Goal: Communication & Community: Answer question/provide support

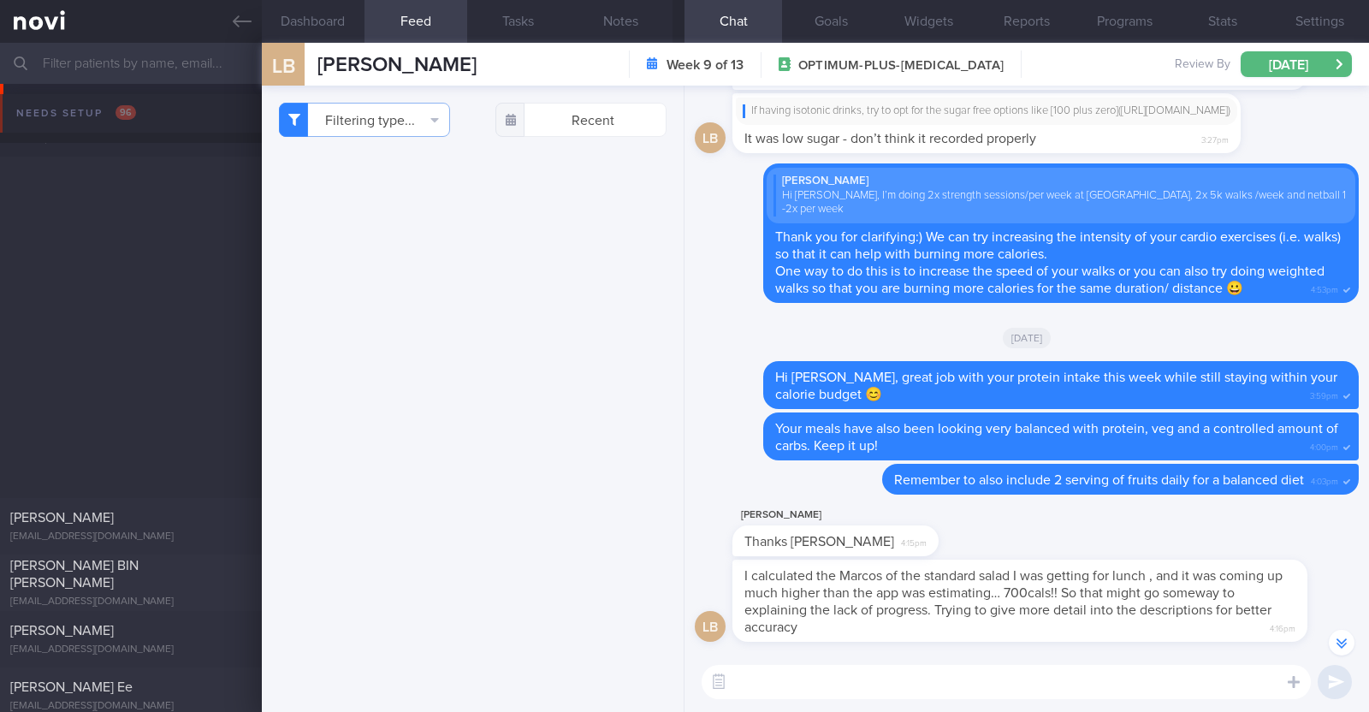
select select "8"
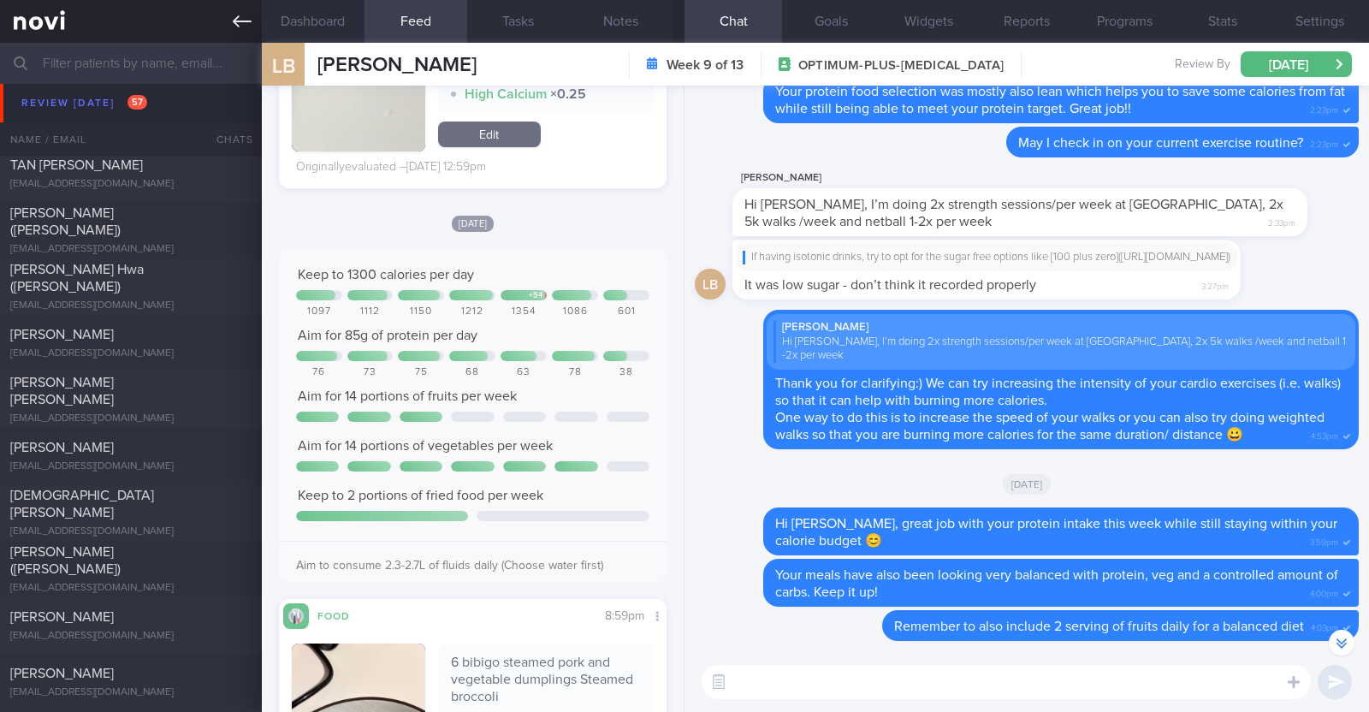
click at [242, 20] on icon at bounding box center [242, 21] width 19 height 19
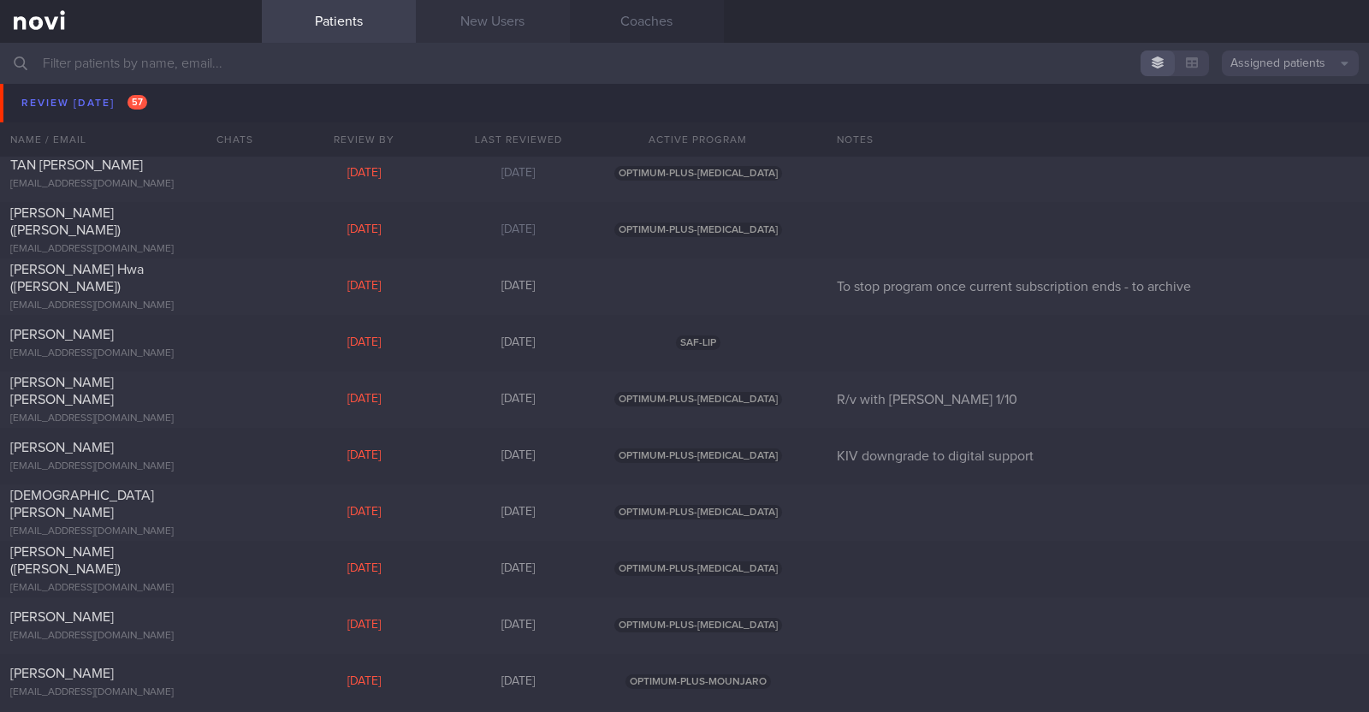
click at [526, 10] on link "New Users" at bounding box center [493, 21] width 154 height 43
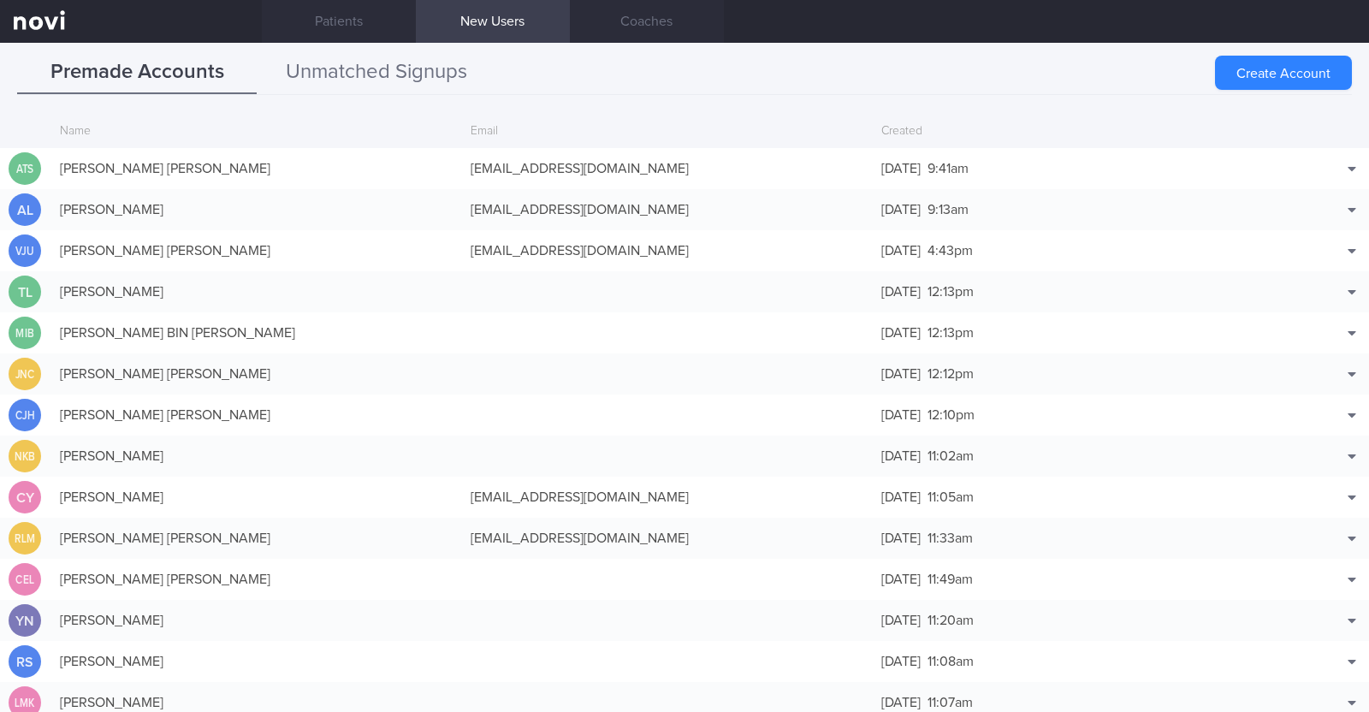
click at [453, 82] on button "Unmatched Signups" at bounding box center [377, 72] width 240 height 43
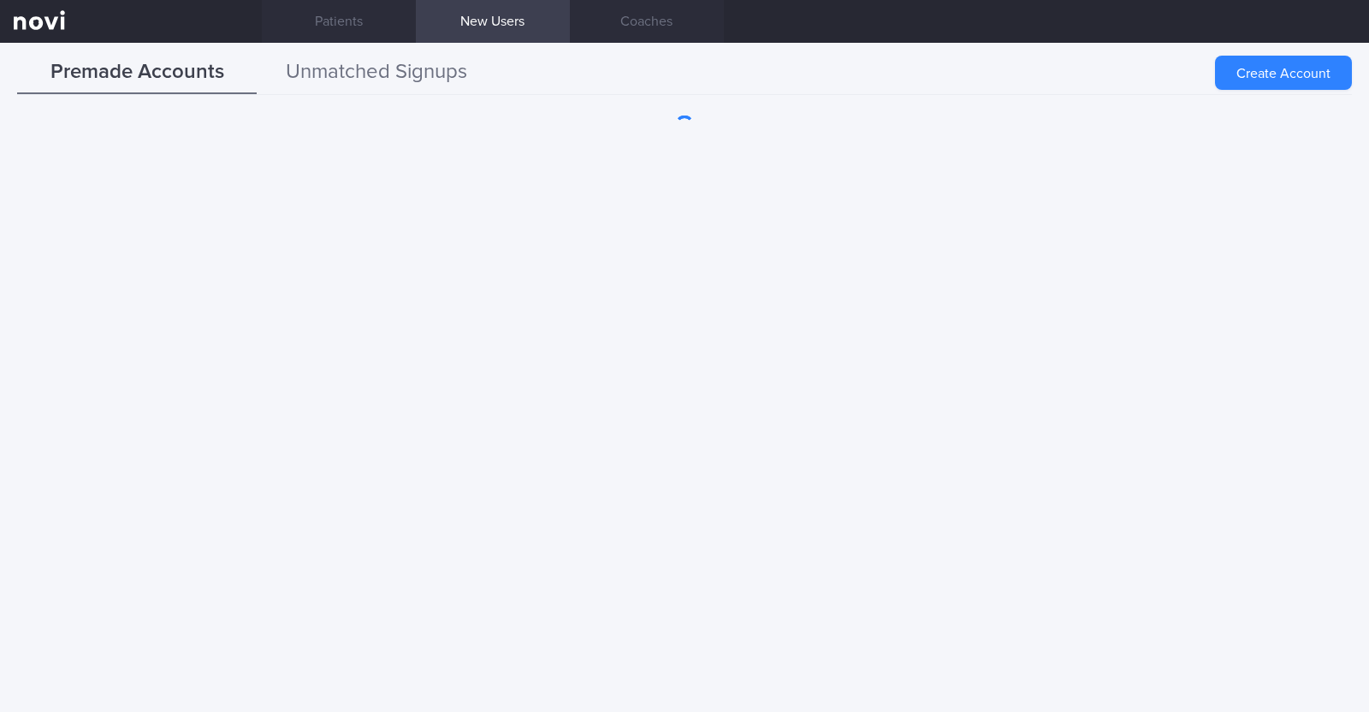
click at [325, 62] on button "Unmatched Signups" at bounding box center [377, 72] width 240 height 43
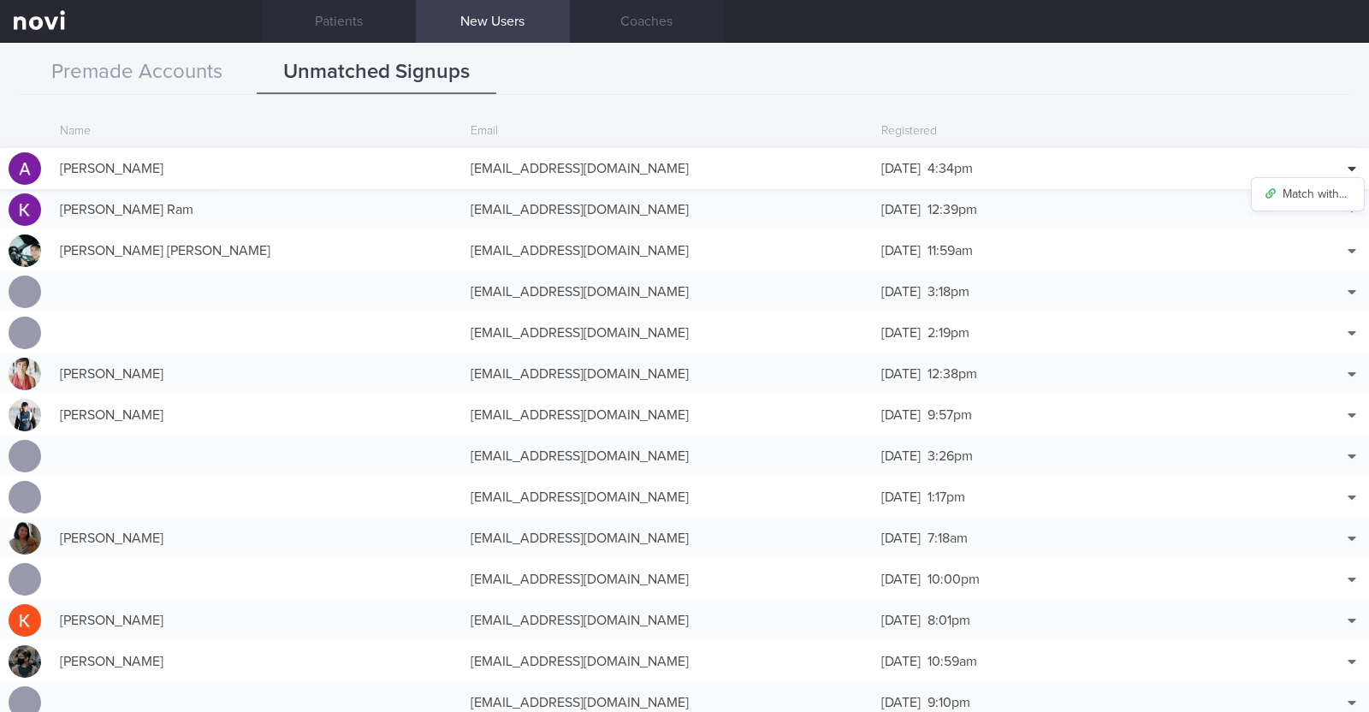
click at [1347, 165] on icon at bounding box center [1351, 169] width 9 height 14
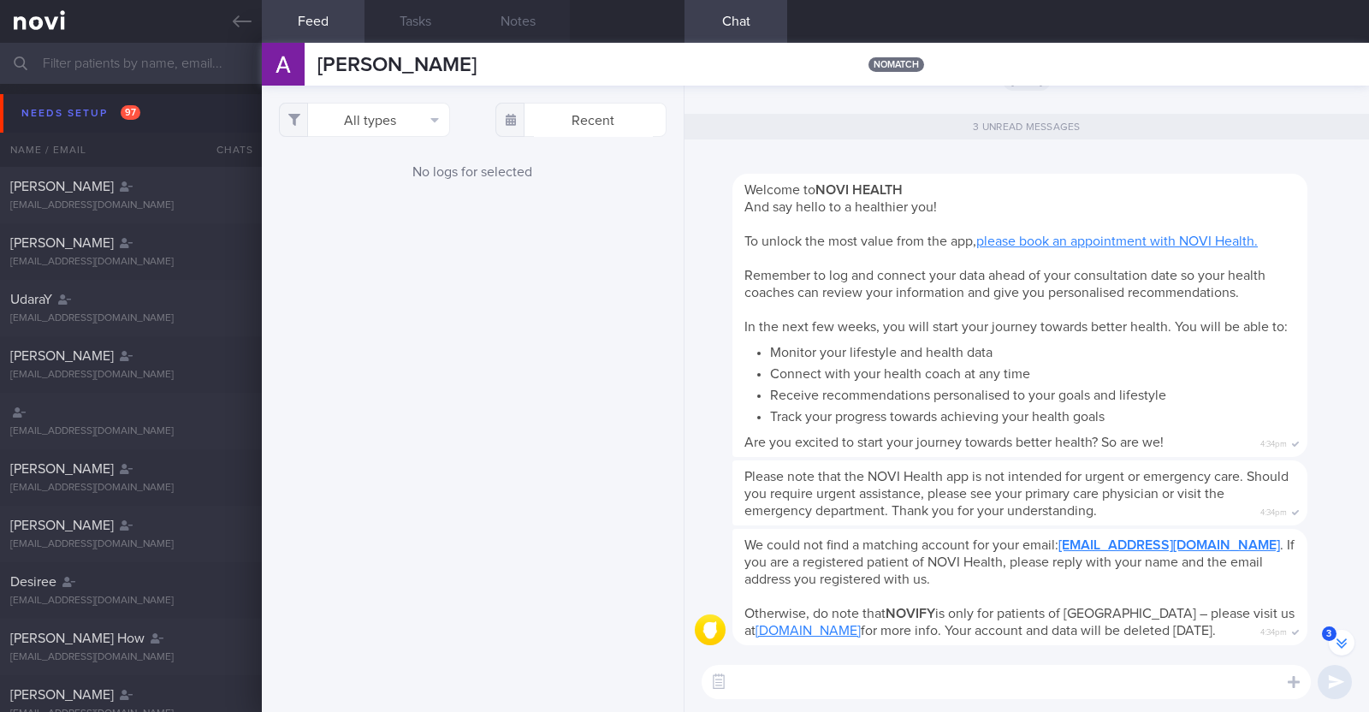
scroll to position [-3, 0]
click at [242, 23] on icon at bounding box center [242, 21] width 19 height 19
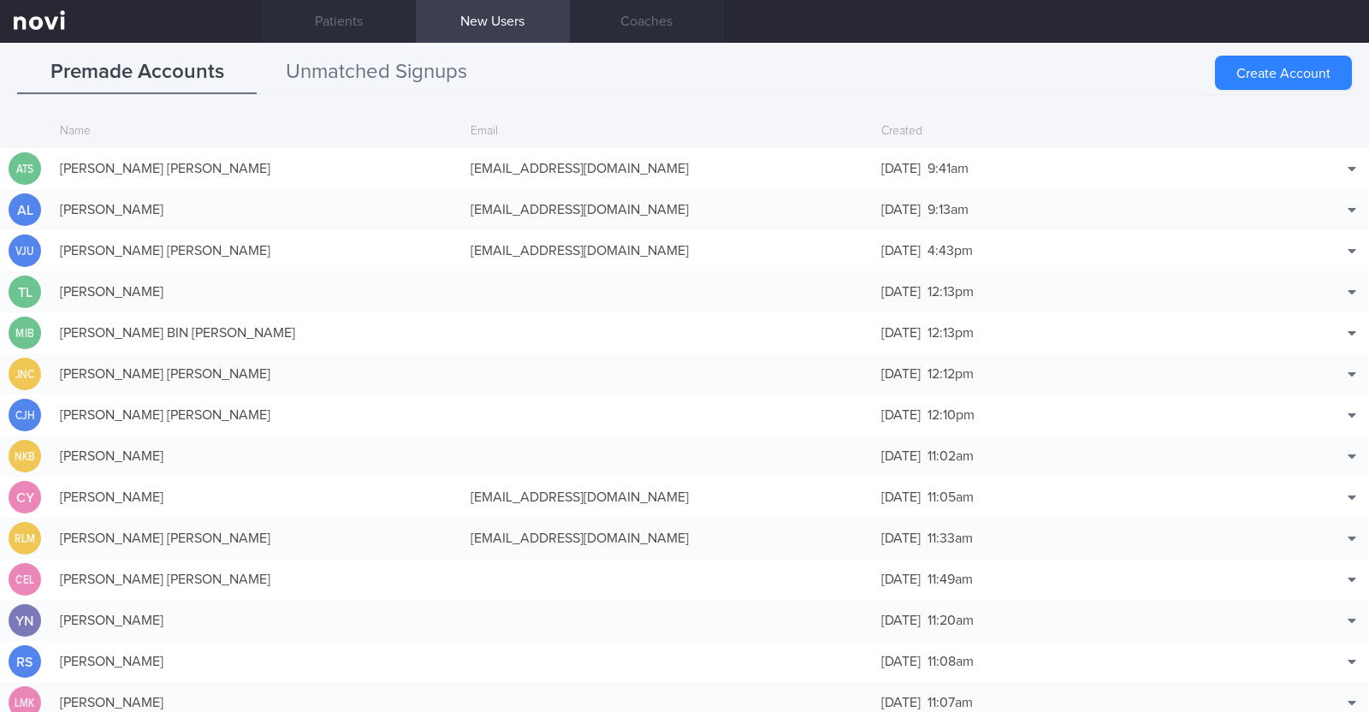
click at [406, 68] on button "Unmatched Signups" at bounding box center [377, 72] width 240 height 43
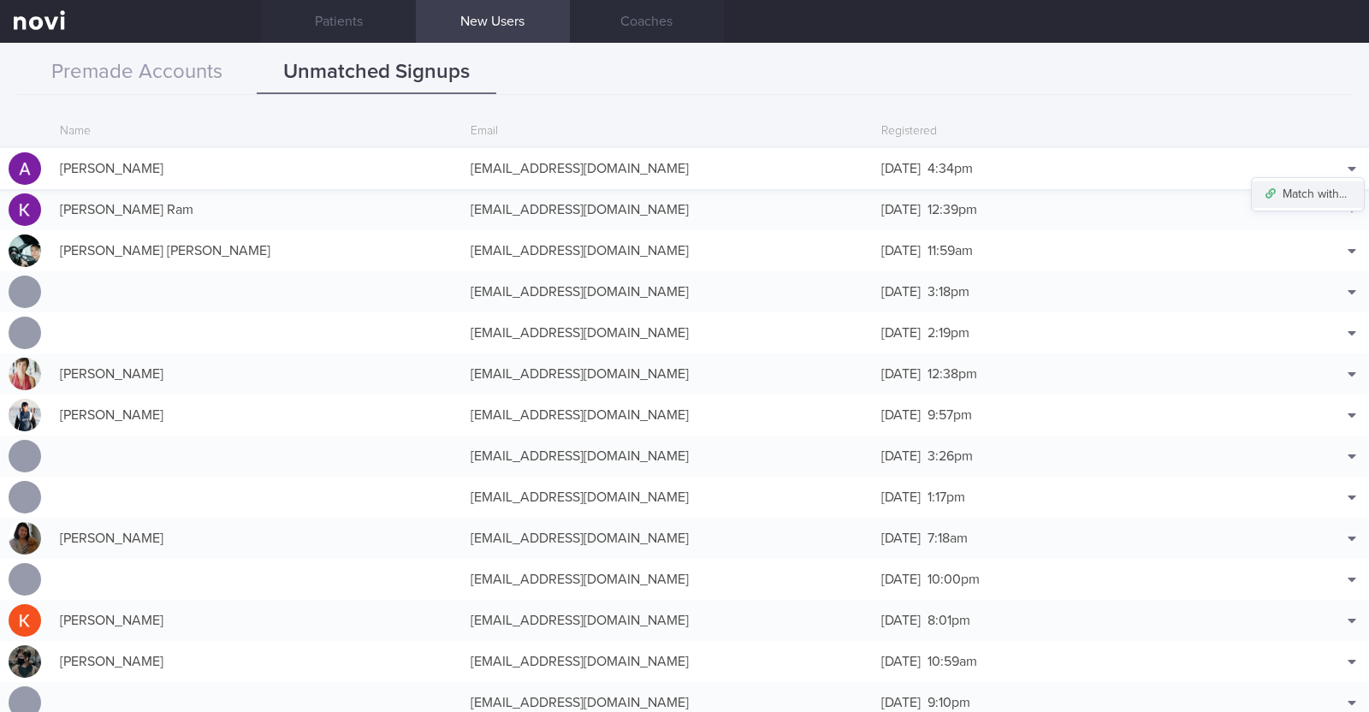
click at [1315, 187] on button "Match with..." at bounding box center [1308, 194] width 112 height 26
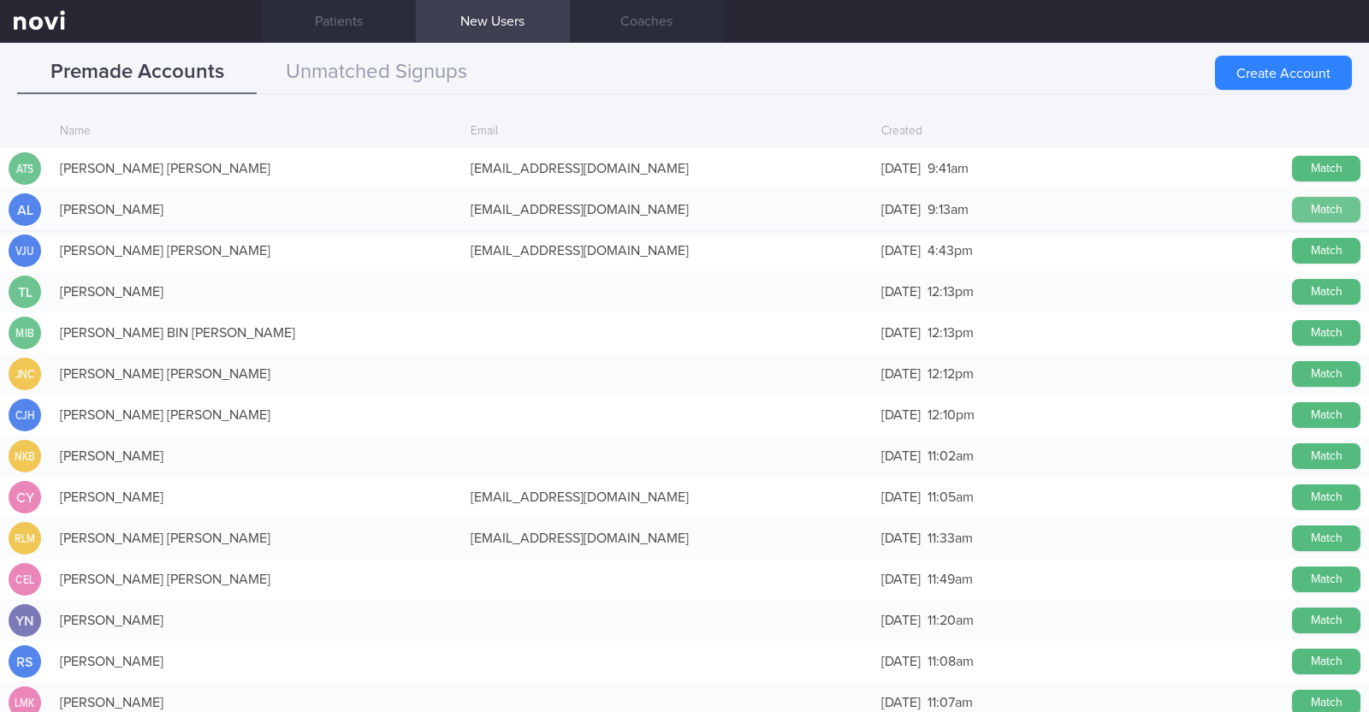
click at [1297, 211] on button "Match" at bounding box center [1326, 210] width 68 height 26
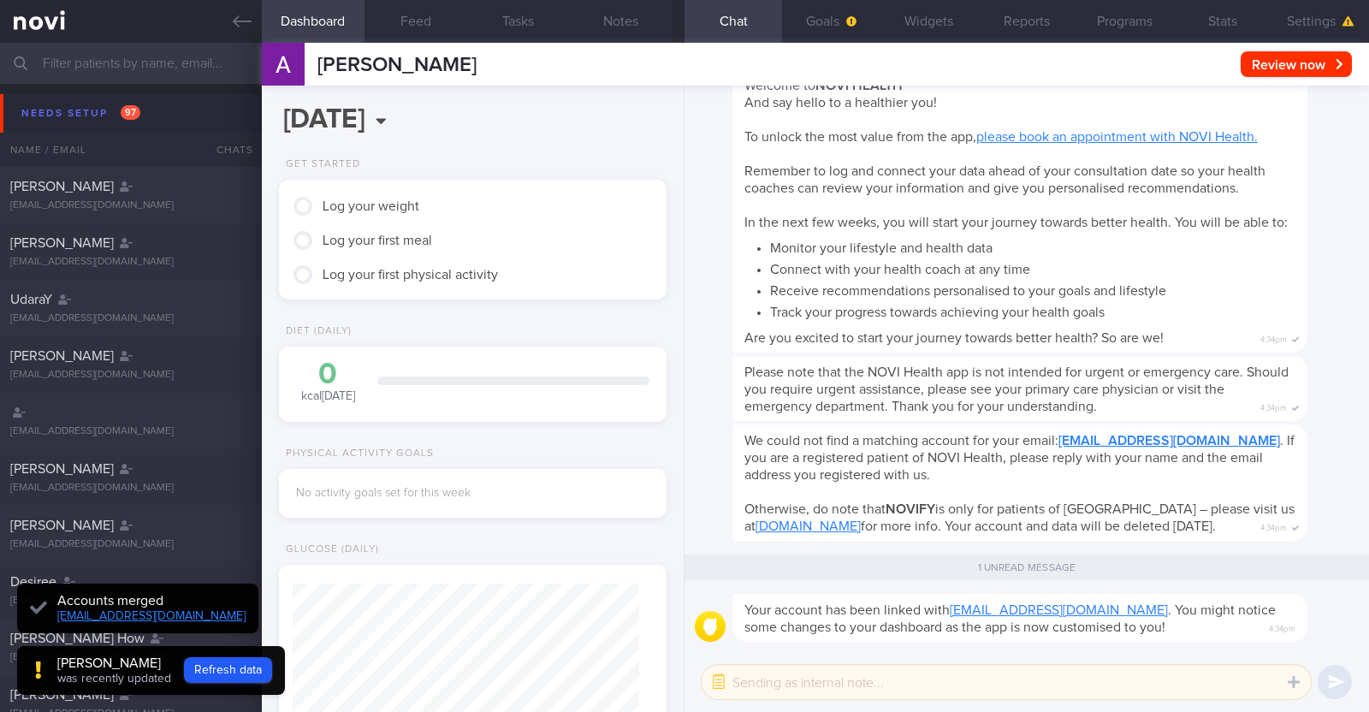
scroll to position [173, 346]
click at [1312, 21] on button "Settings" at bounding box center [1320, 21] width 98 height 43
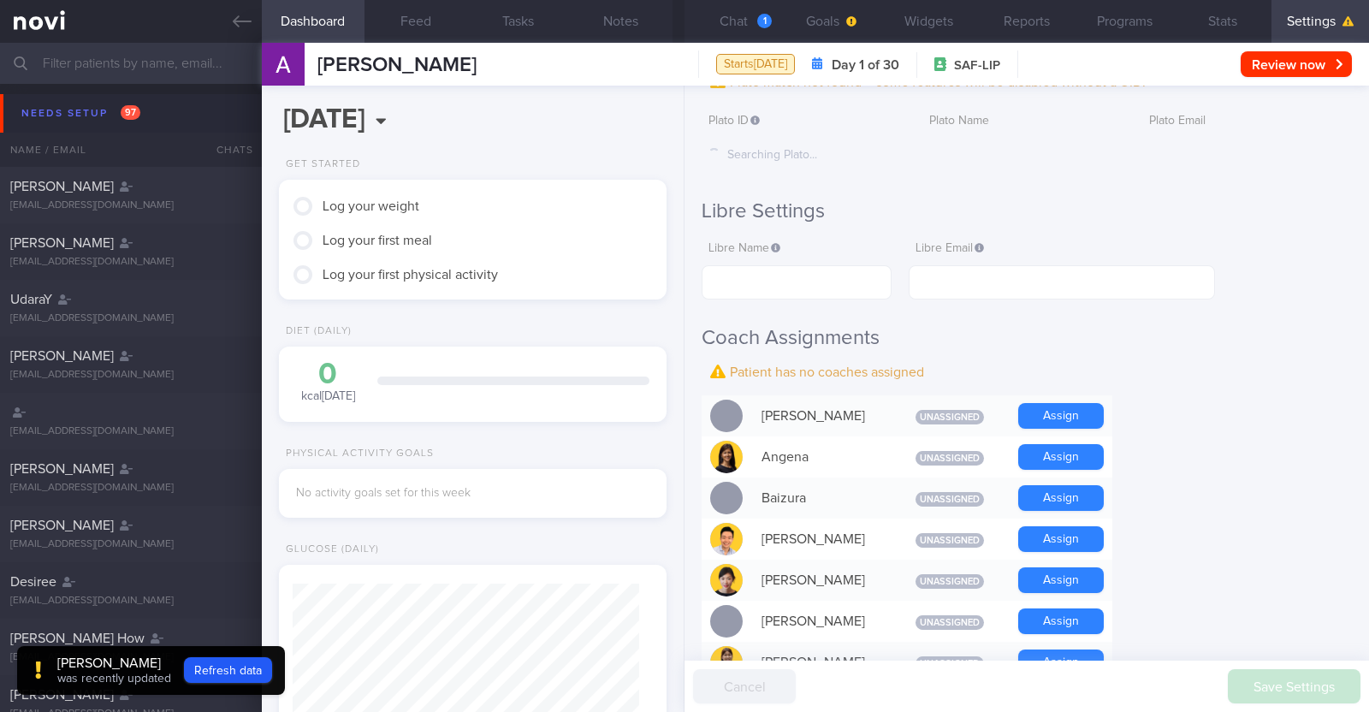
scroll to position [535, 0]
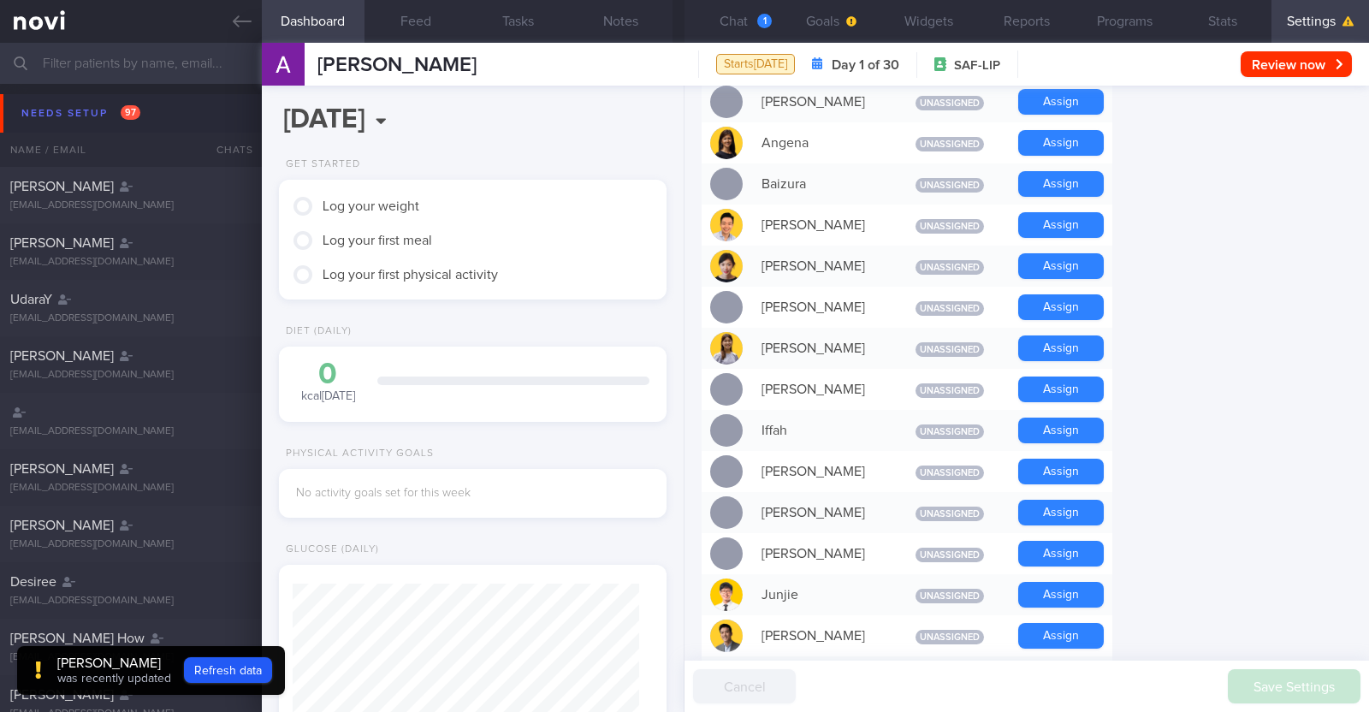
click at [1060, 267] on button "Assign" at bounding box center [1061, 266] width 86 height 26
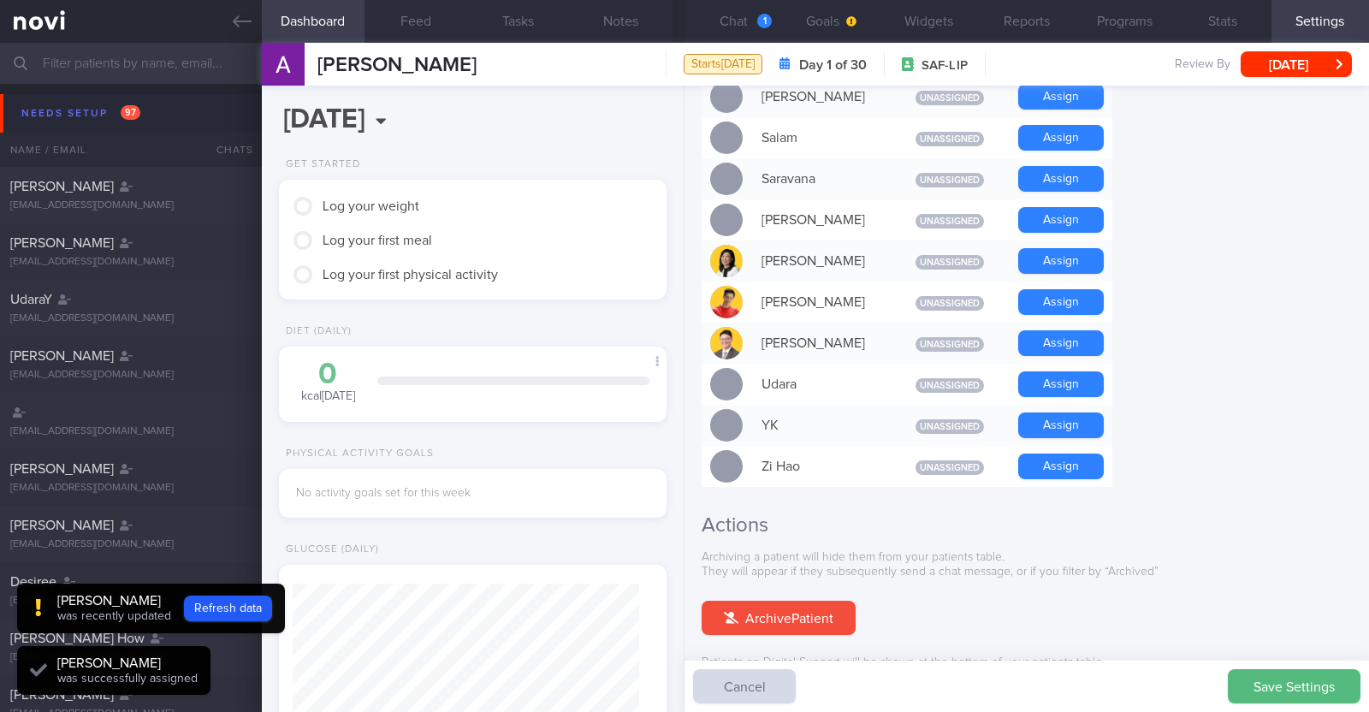
scroll to position [1104, 0]
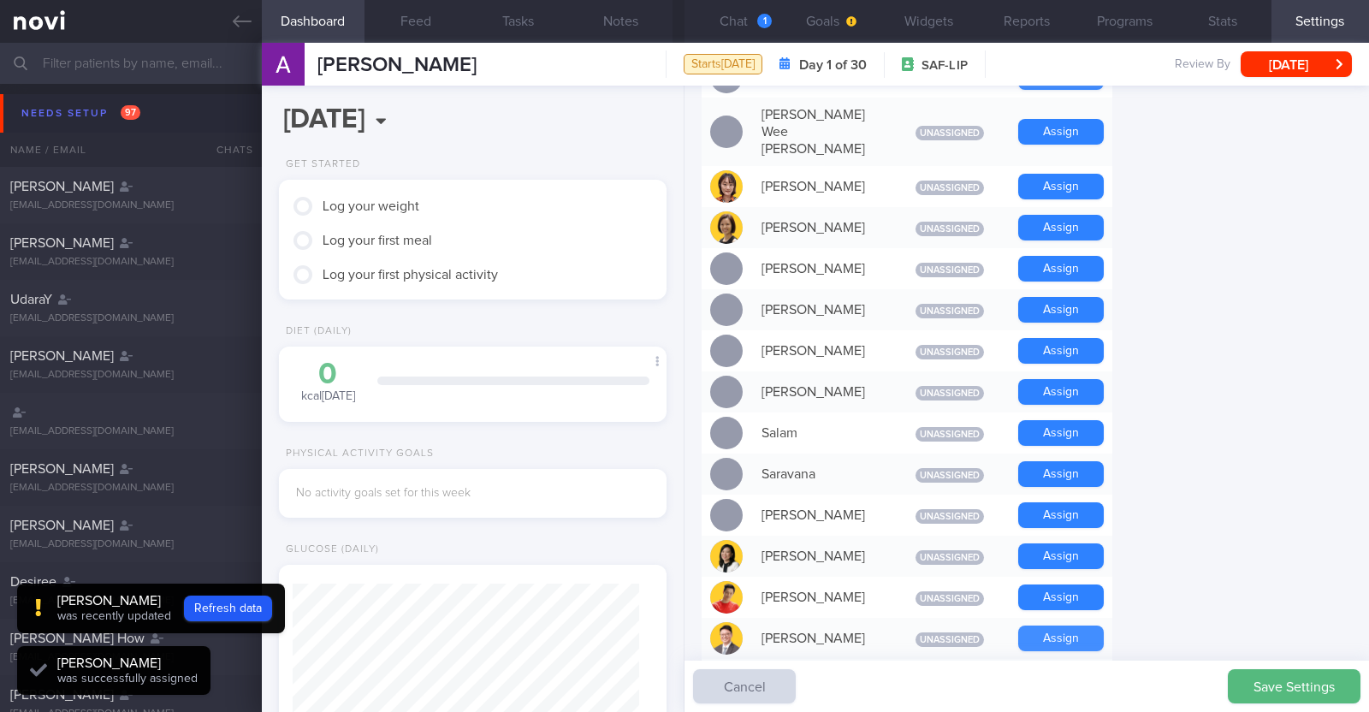
click at [1068, 625] on button "Assign" at bounding box center [1061, 638] width 86 height 26
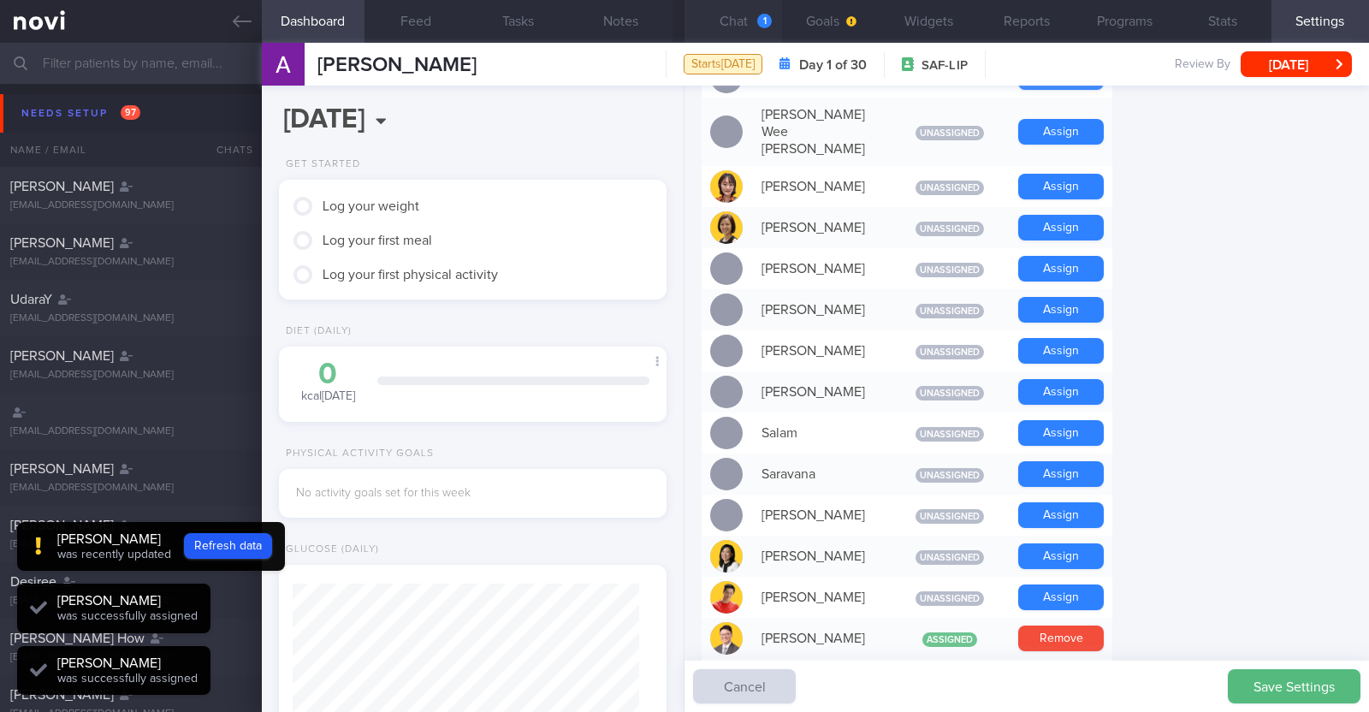
scroll to position [173, 346]
click at [749, 16] on button "Chat 1" at bounding box center [733, 21] width 98 height 43
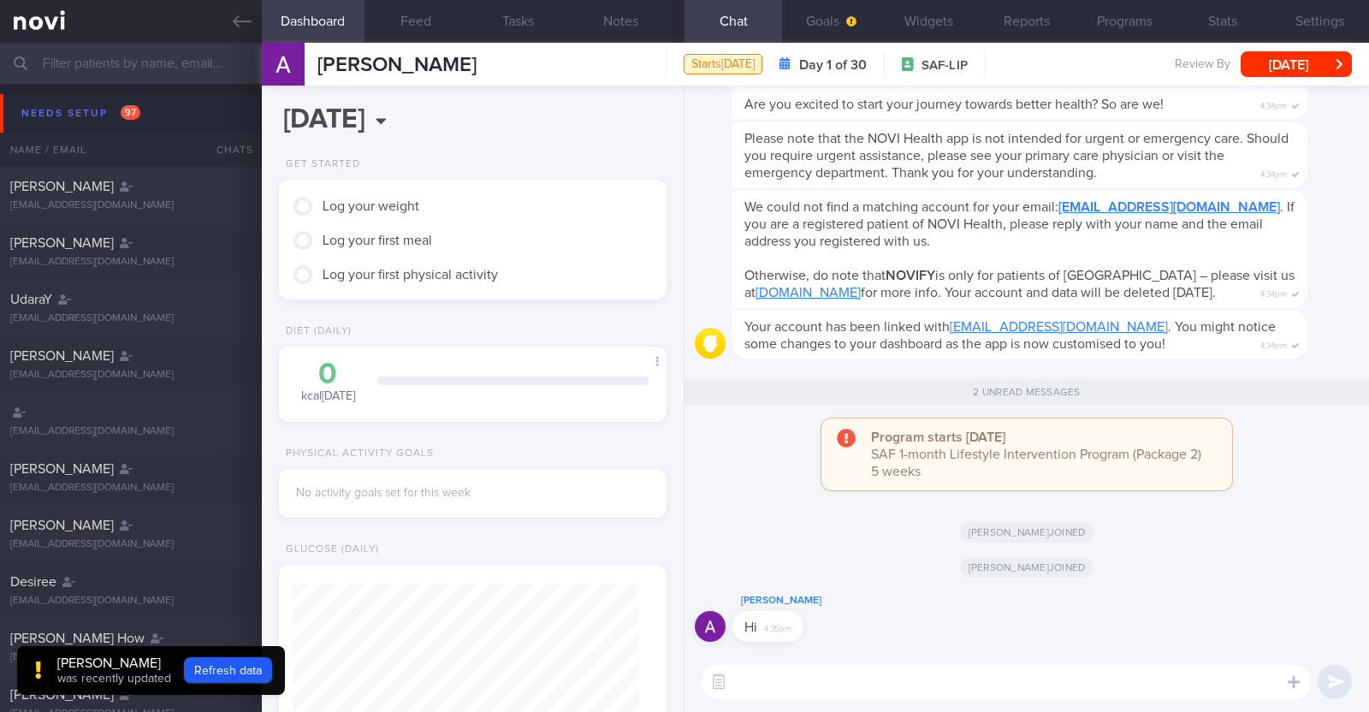
click at [956, 685] on textarea at bounding box center [1005, 682] width 609 height 34
type textarea "Hi:)"
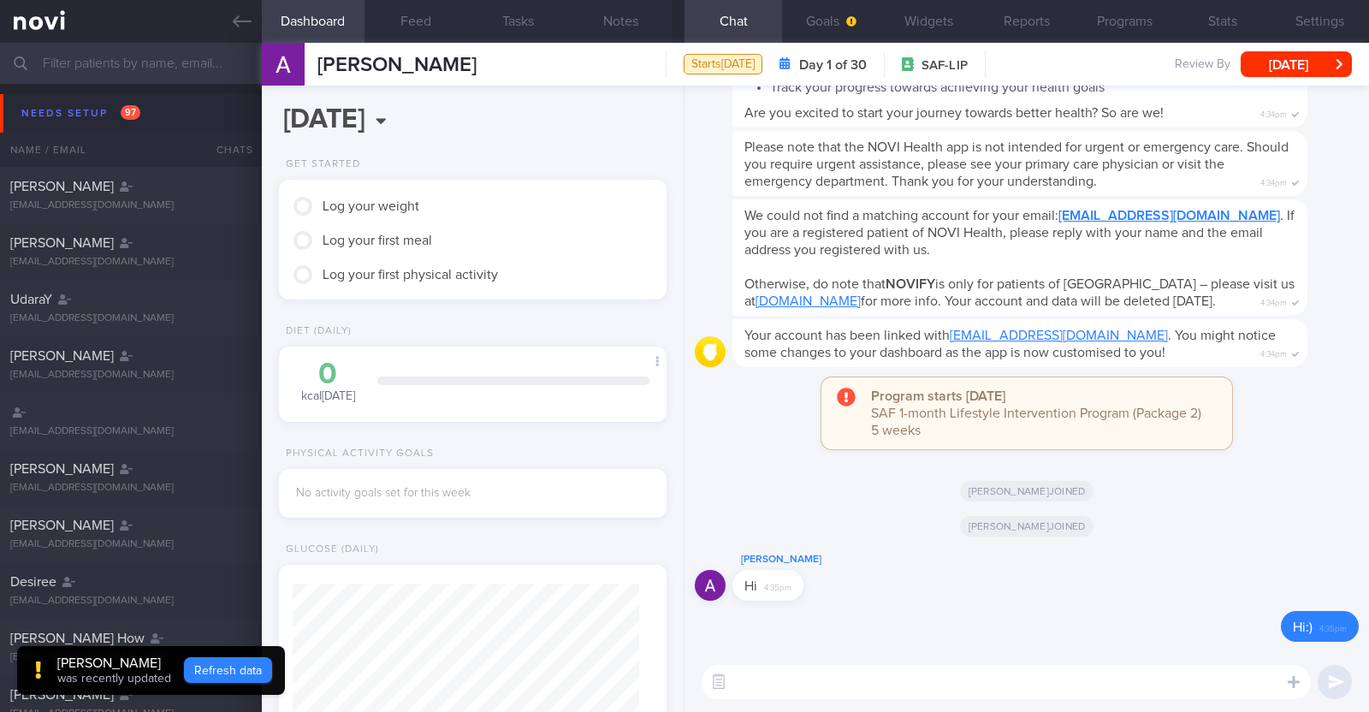
click at [215, 663] on button "Refresh data" at bounding box center [228, 670] width 88 height 26
type input "f894eb5c494b42e6ac9ff4e8298109d3"
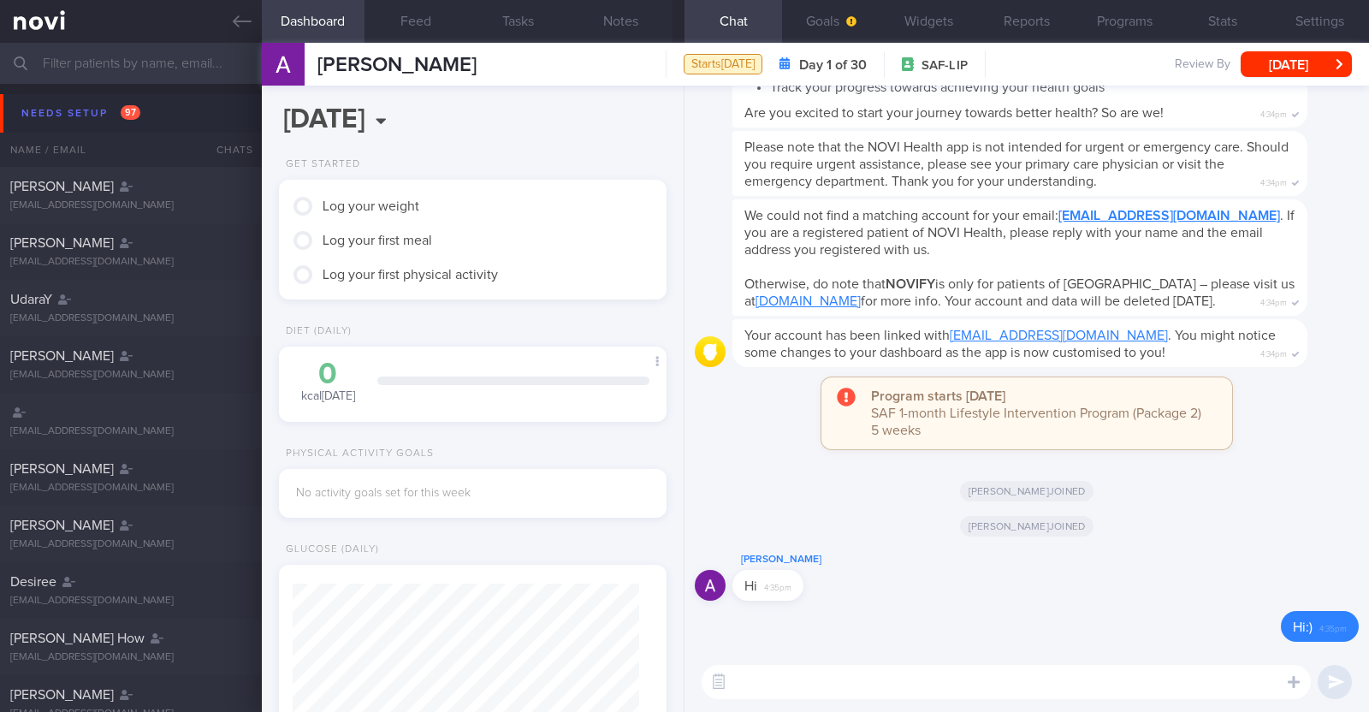
scroll to position [173, 346]
click at [1347, 19] on button "Settings" at bounding box center [1320, 21] width 98 height 43
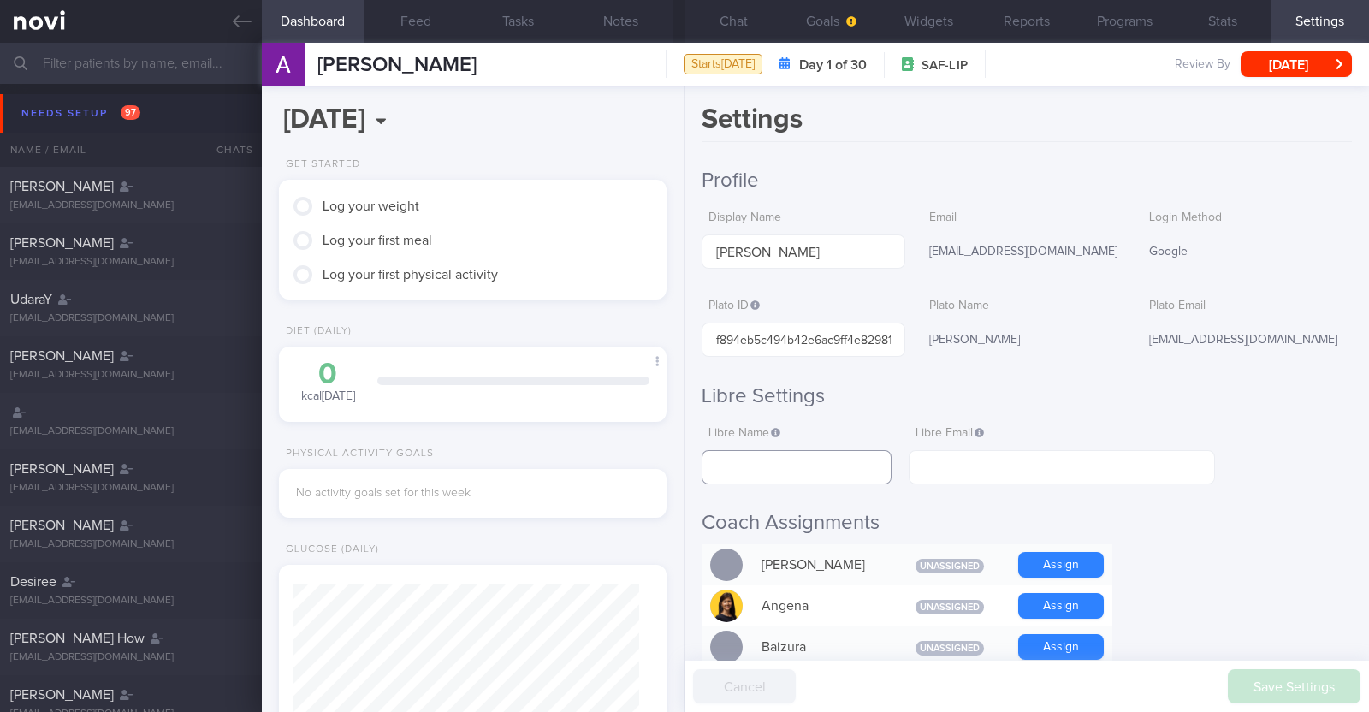
click at [864, 468] on input "text" at bounding box center [796, 467] width 190 height 34
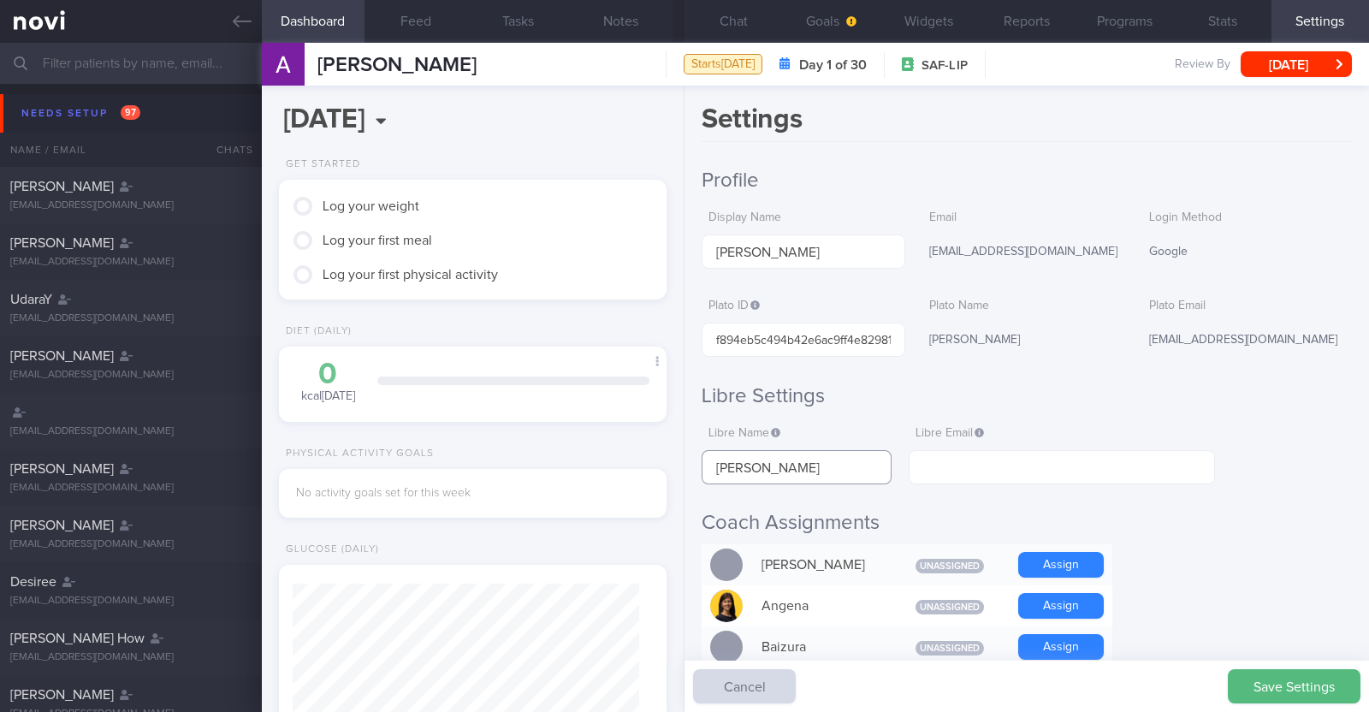
type input "[PERSON_NAME]"
drag, startPoint x: 1040, startPoint y: 250, endPoint x: 912, endPoint y: 248, distance: 128.3
click at [912, 248] on div "Display Name Alvin Low Email lowalvin93@gmail.com Login Method Google" at bounding box center [1026, 236] width 650 height 68
copy div "[EMAIL_ADDRESS][DOMAIN_NAME]"
click at [989, 459] on input "text" at bounding box center [1062, 467] width 306 height 34
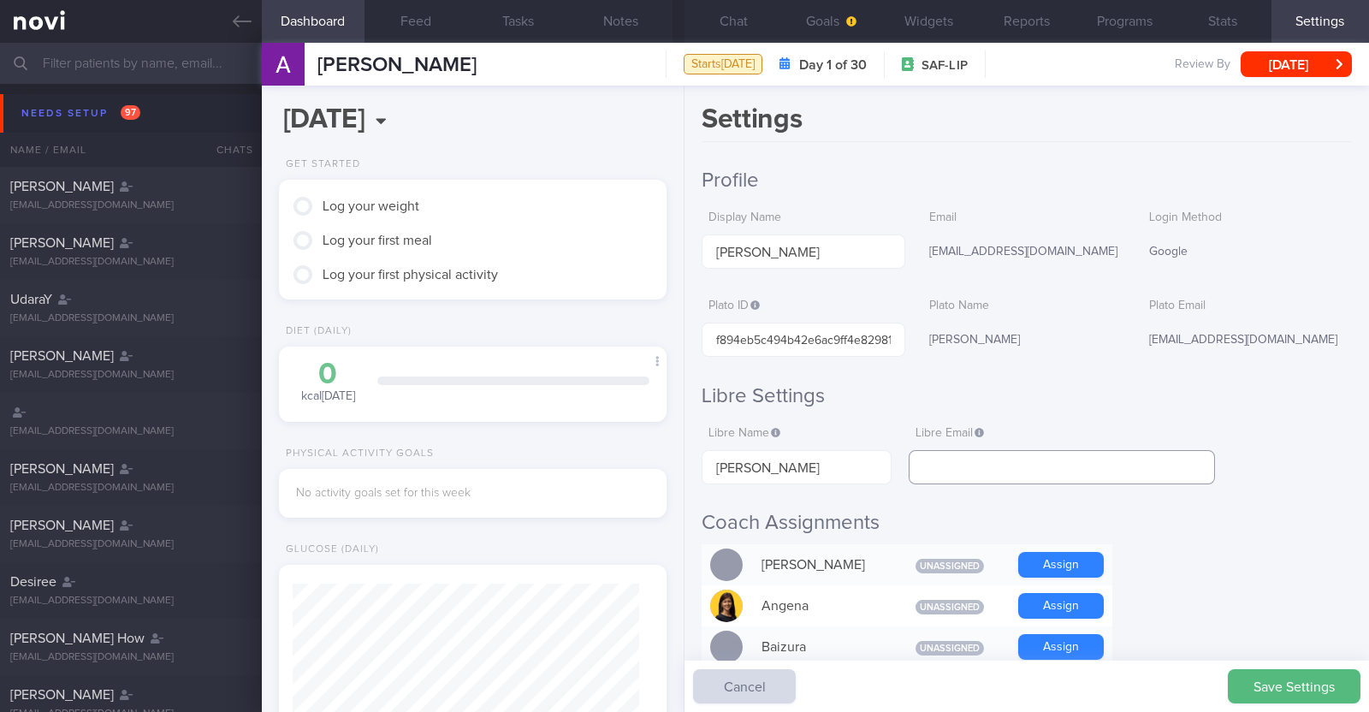
paste input "[EMAIL_ADDRESS][DOMAIN_NAME]"
type input "[EMAIL_ADDRESS][DOMAIN_NAME]"
click at [1318, 680] on button "Save Settings" at bounding box center [1294, 686] width 133 height 34
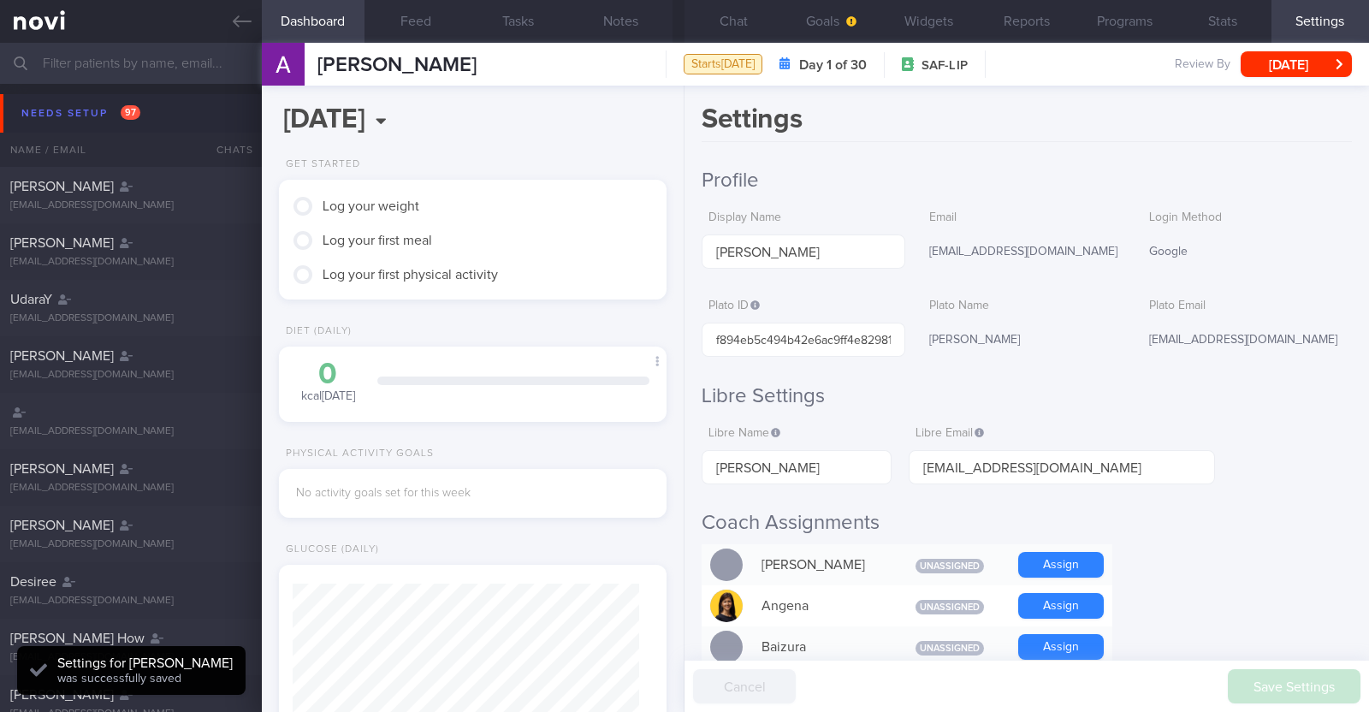
scroll to position [173, 346]
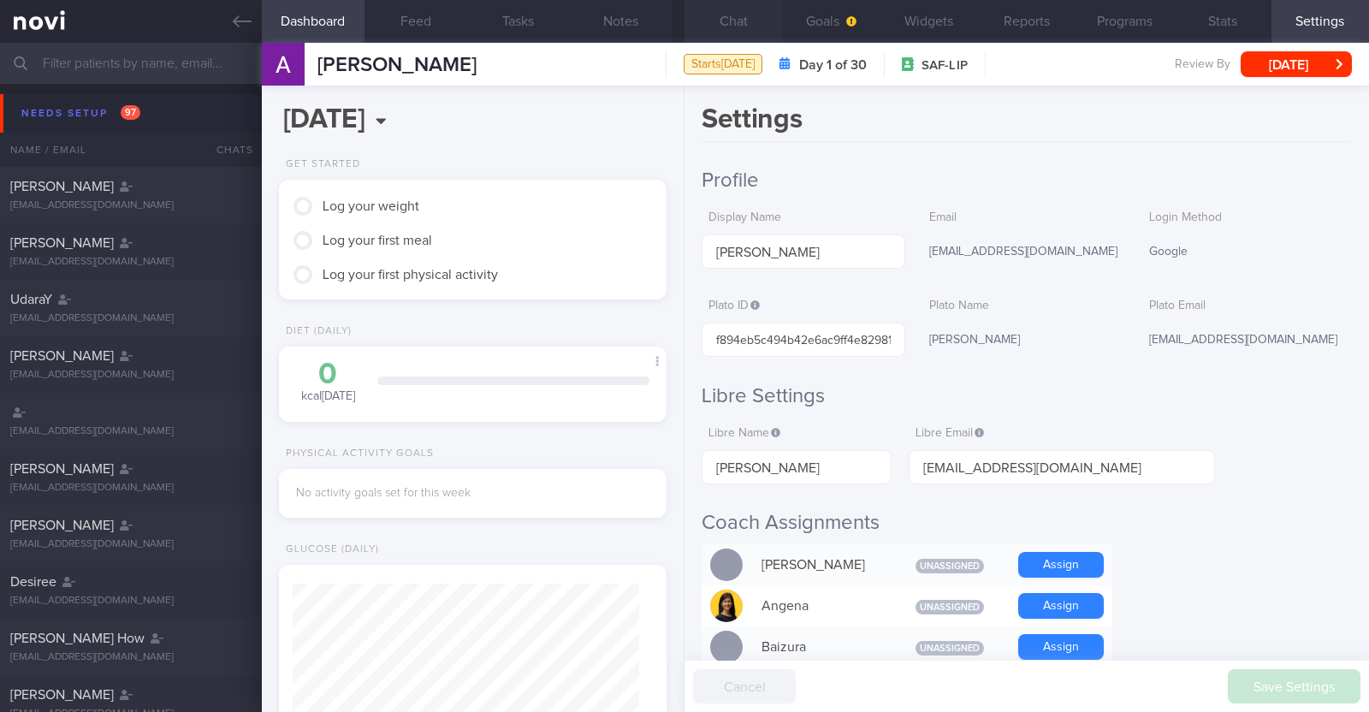
click at [740, 13] on button "Chat" at bounding box center [733, 21] width 98 height 43
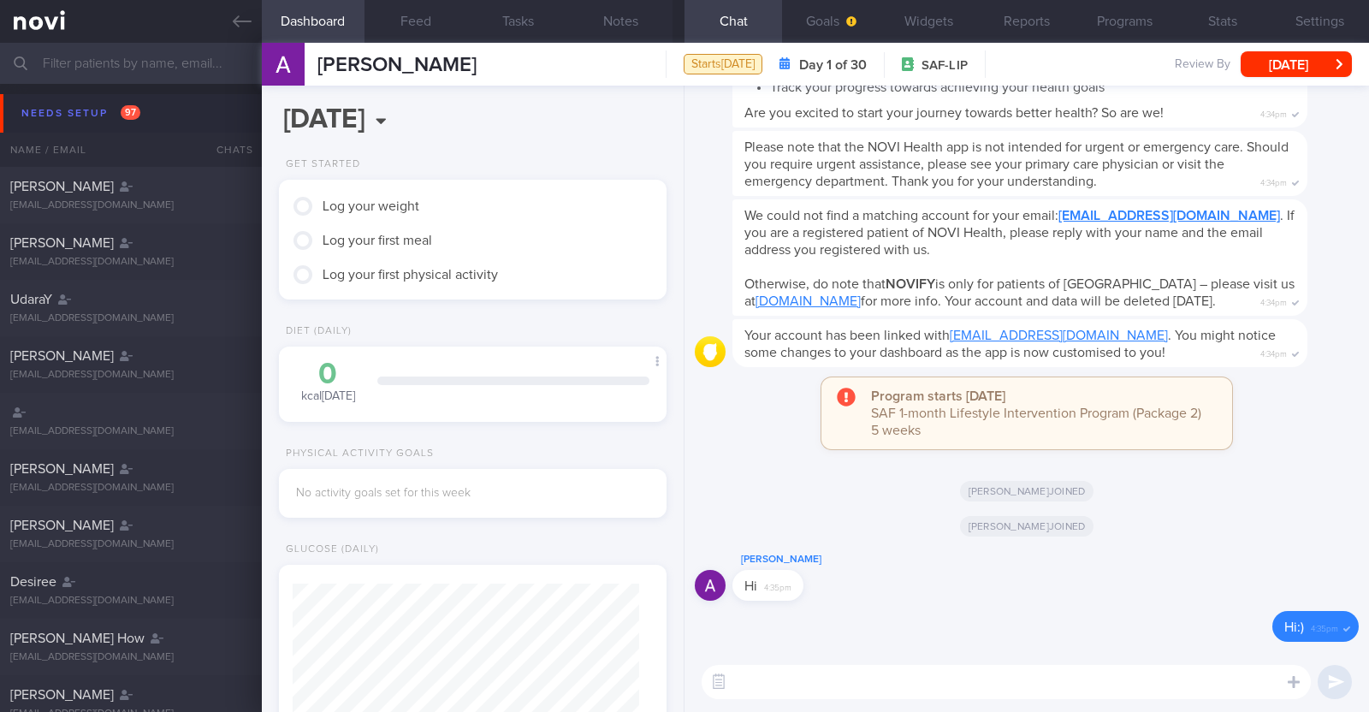
click at [1338, 373] on div "Your account has been linked with lowalvin93@gmail.com . You might notice some …" at bounding box center [1027, 348] width 664 height 58
click at [70, 117] on div "Needs setup 97" at bounding box center [80, 113] width 127 height 23
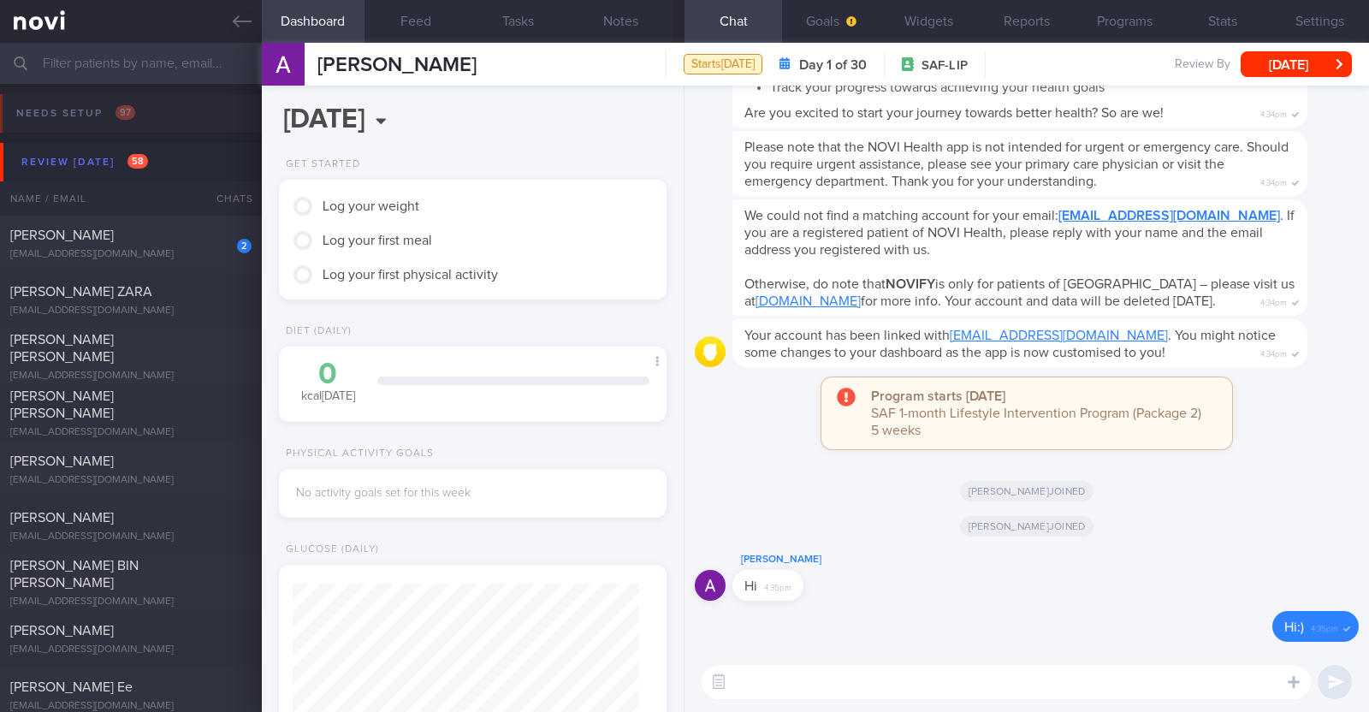
click at [726, 446] on div "Program starts today SAF 1-month Lifestyle Intervention Program (Package 2) 5 w…" at bounding box center [1027, 421] width 664 height 89
click at [911, 579] on div "Alvin Low Hi 4:35pm" at bounding box center [1027, 580] width 664 height 62
click at [902, 19] on button "Widgets" at bounding box center [929, 21] width 98 height 43
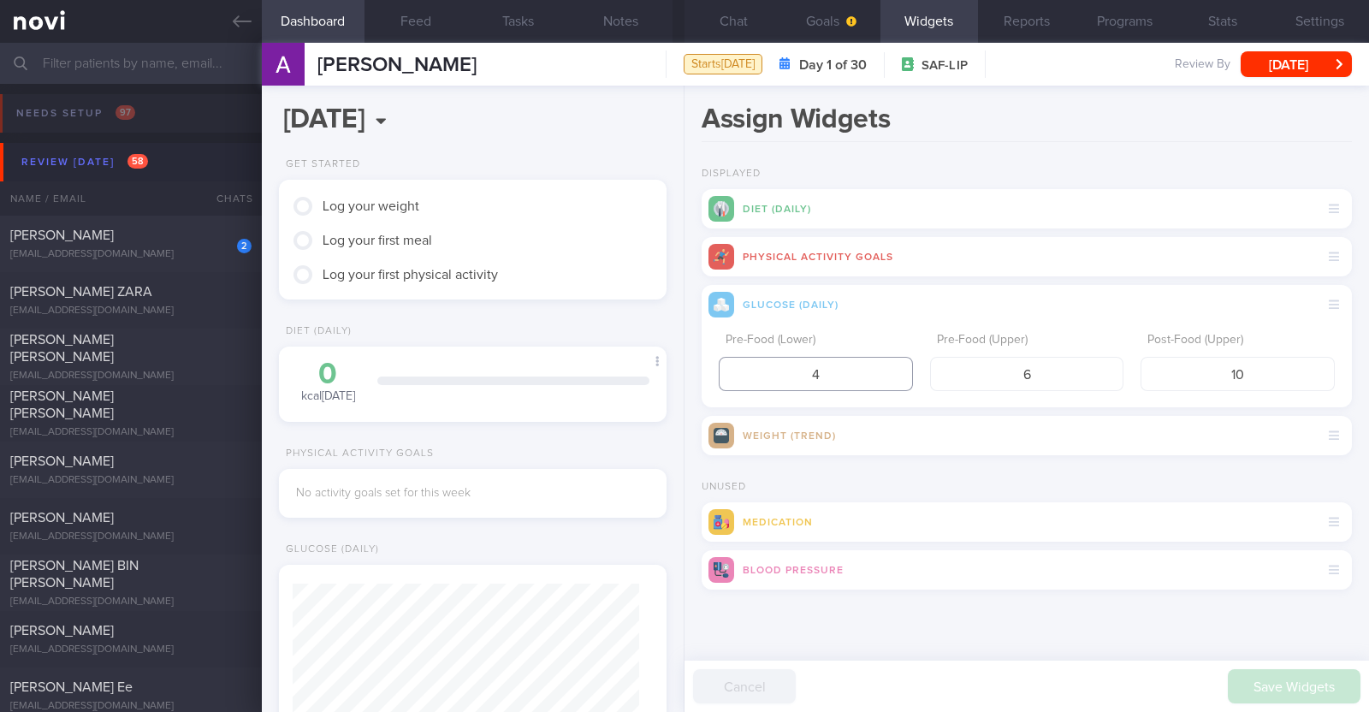
drag, startPoint x: 838, startPoint y: 387, endPoint x: 778, endPoint y: 382, distance: 60.0
click at [778, 382] on input "4" at bounding box center [816, 374] width 194 height 34
type input "3.9"
click at [1252, 376] on input "10" at bounding box center [1237, 374] width 194 height 34
type input "1"
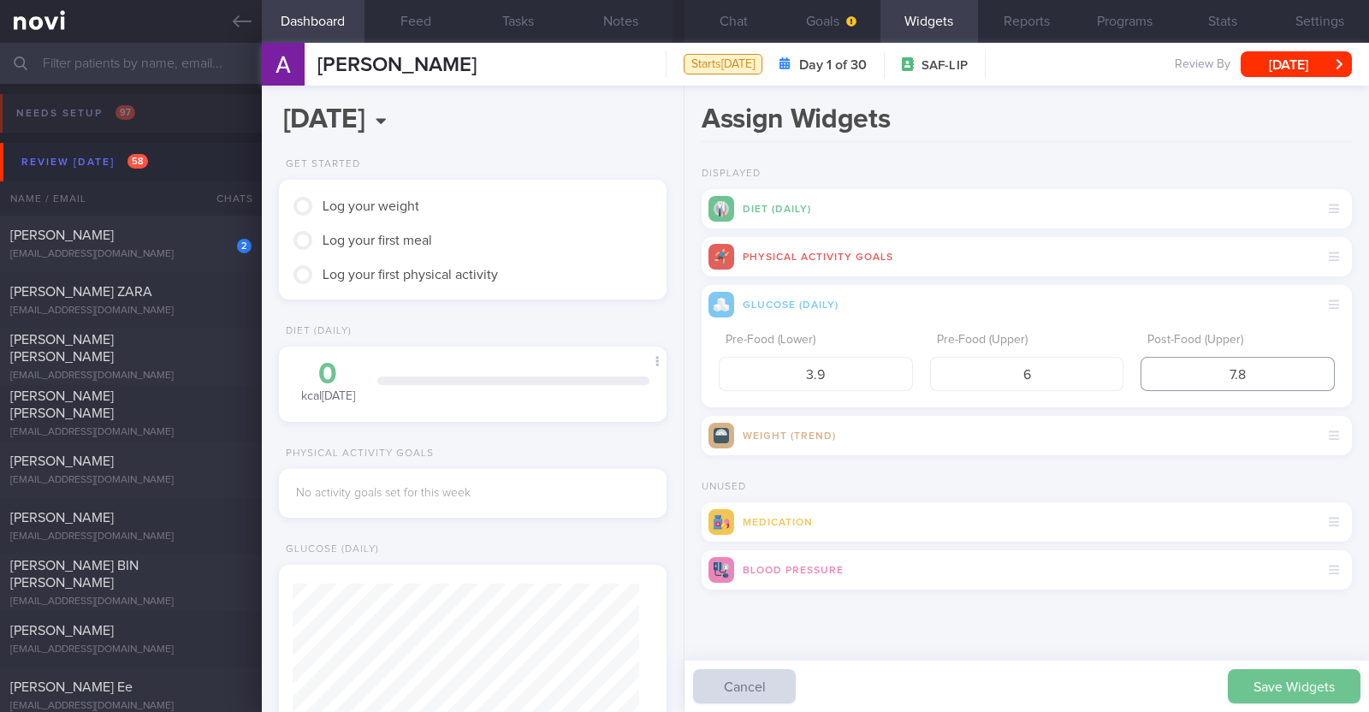
type input "7.8"
click at [1262, 669] on button "Save Widgets" at bounding box center [1294, 686] width 133 height 34
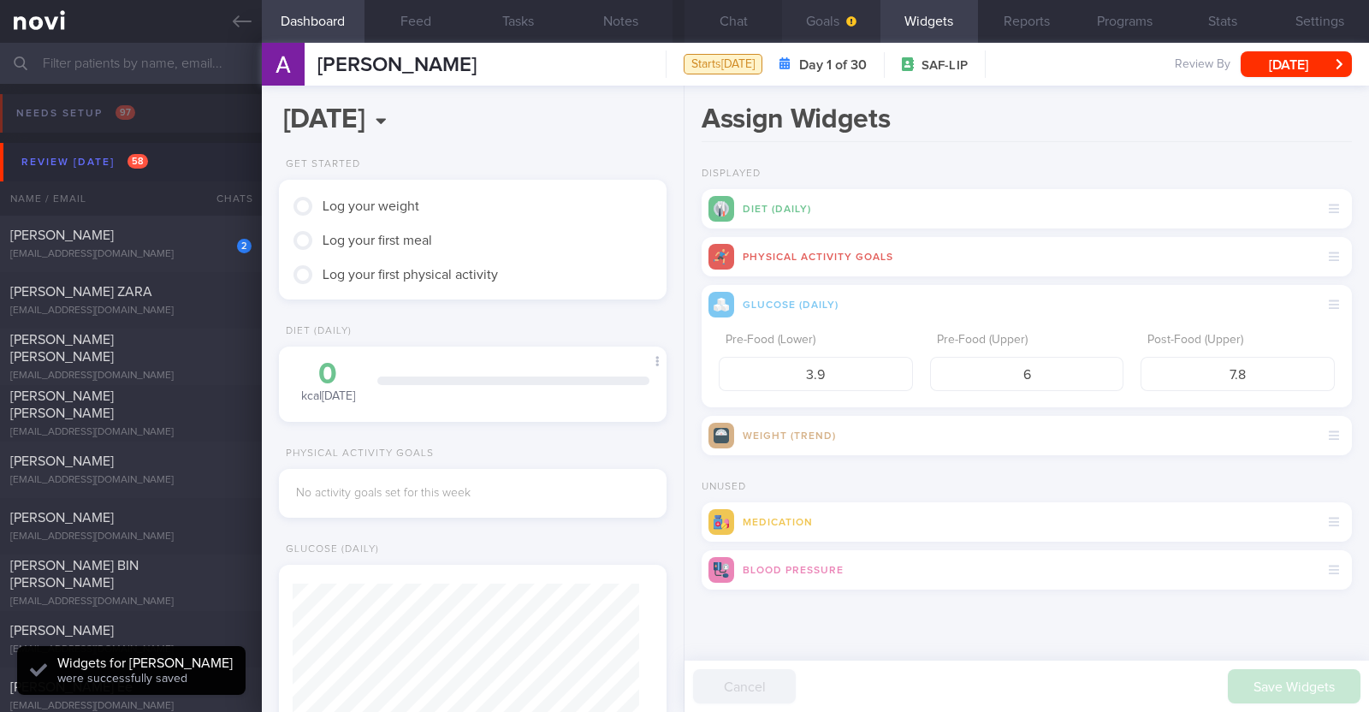
scroll to position [173, 346]
click at [821, 20] on button "Goals" at bounding box center [831, 21] width 98 height 43
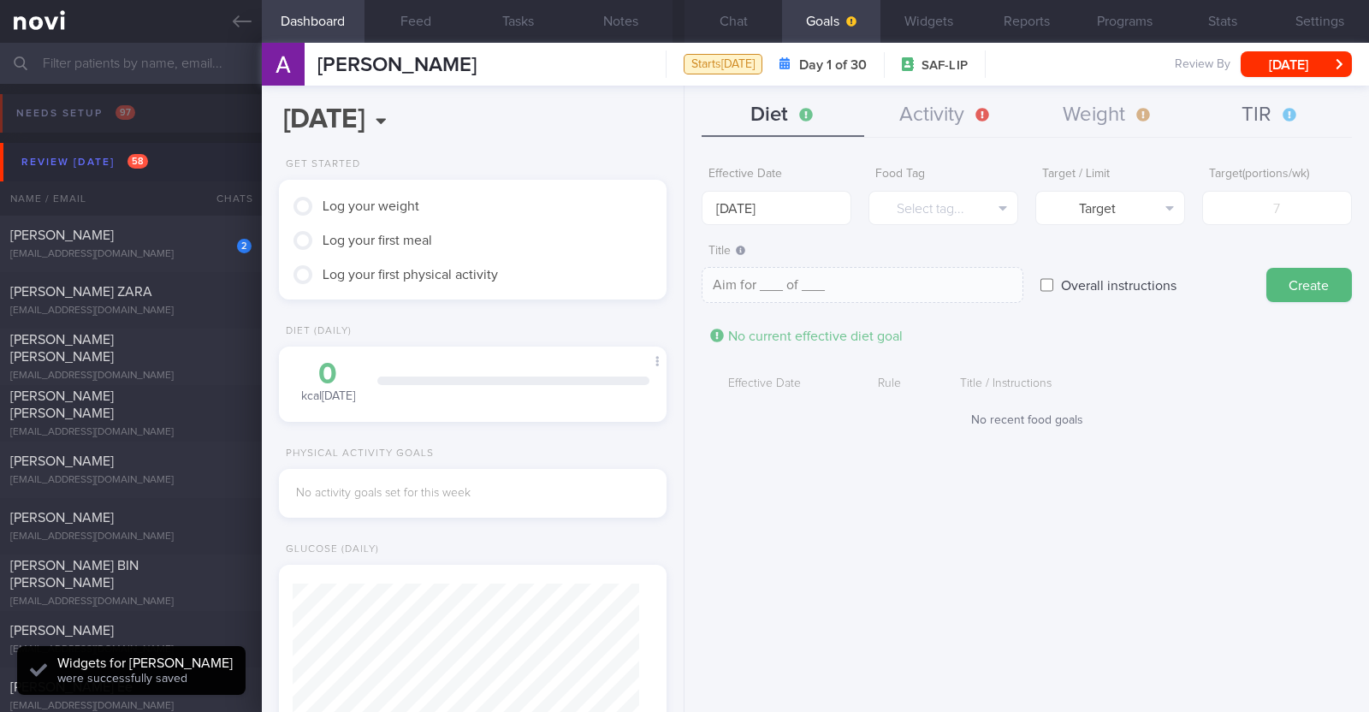
click at [1260, 106] on button "TIR" at bounding box center [1270, 115] width 163 height 43
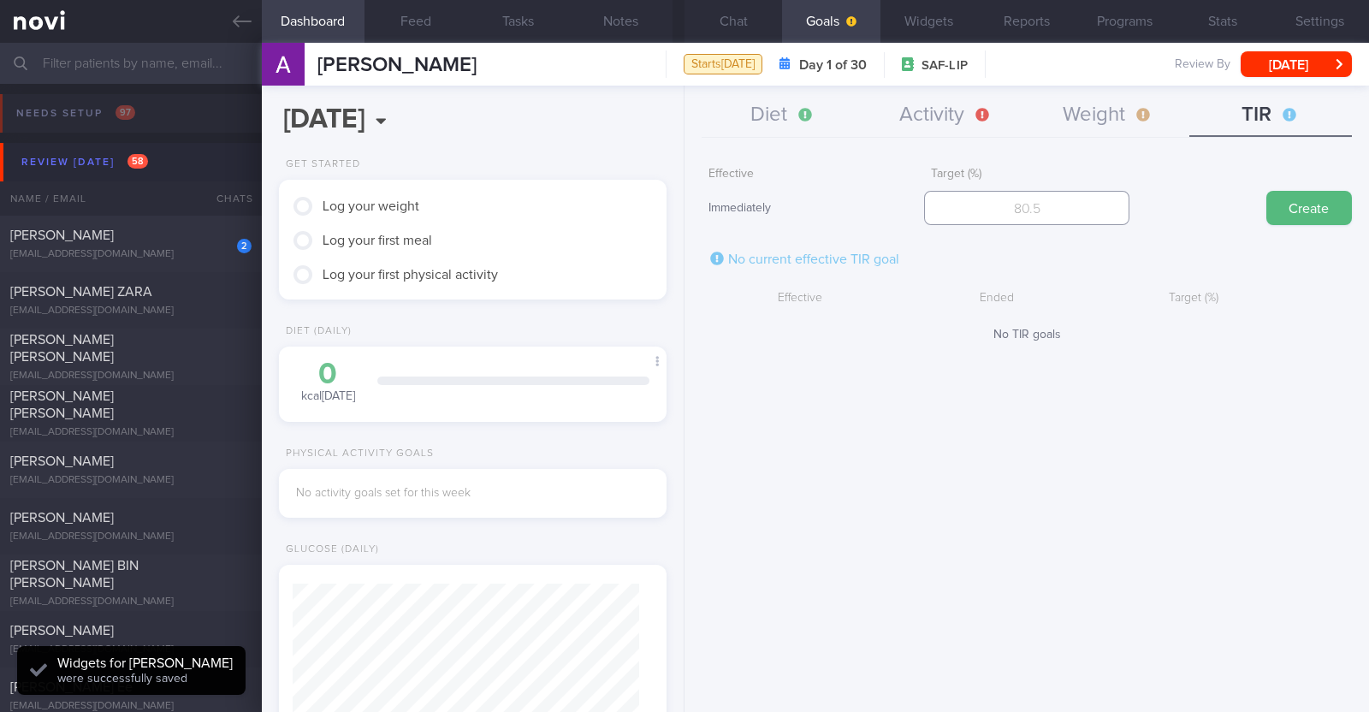
click at [1054, 209] on input "number" at bounding box center [1026, 208] width 205 height 34
type input "95"
drag, startPoint x: 1296, startPoint y: 209, endPoint x: 1174, endPoint y: 157, distance: 132.7
click at [1296, 208] on button "Create" at bounding box center [1309, 208] width 86 height 34
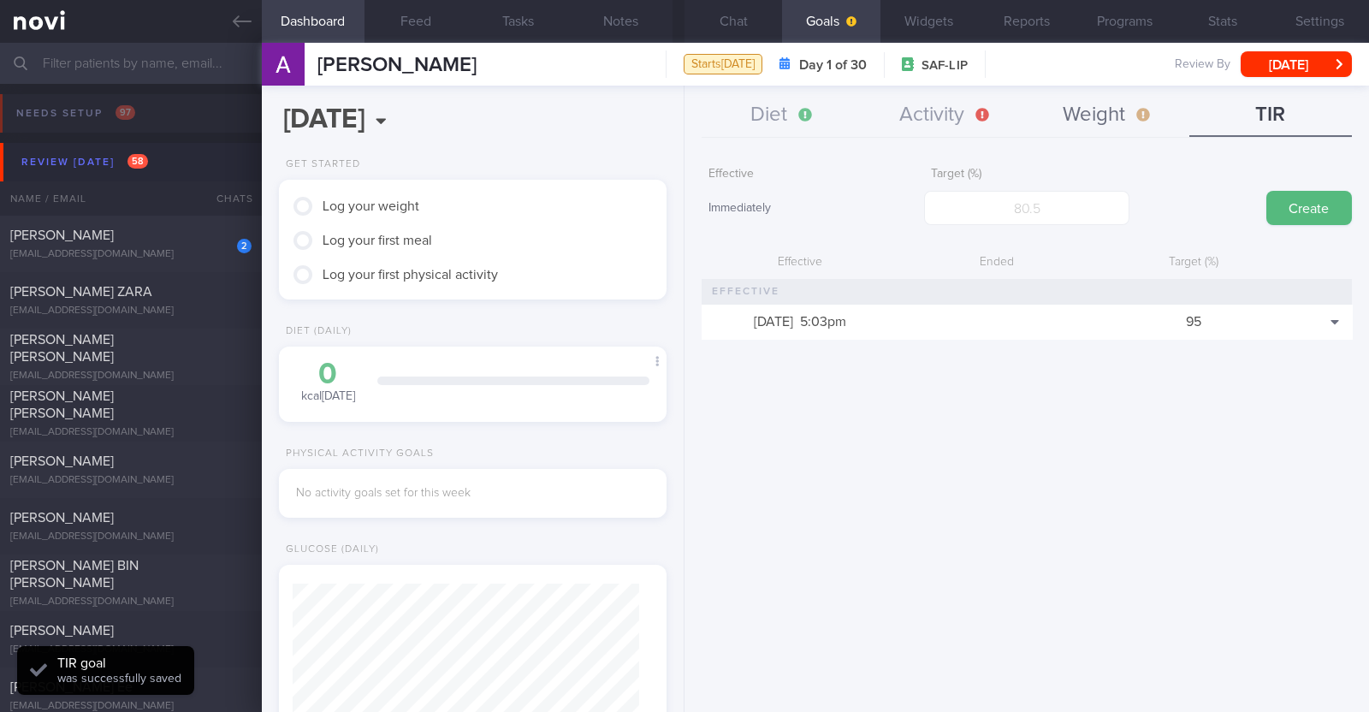
click at [1087, 119] on button "Weight" at bounding box center [1108, 115] width 163 height 43
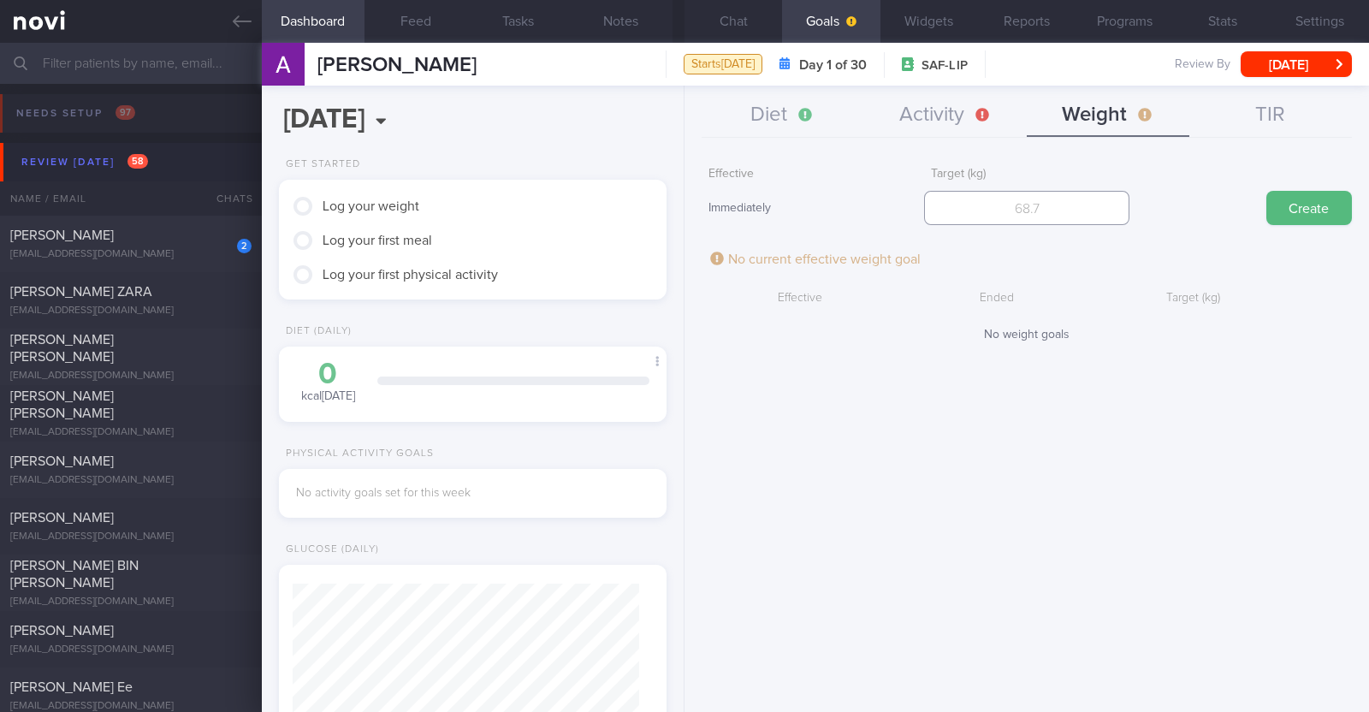
click at [1092, 208] on input "number" at bounding box center [1026, 208] width 205 height 34
type input "82.5"
drag, startPoint x: 1293, startPoint y: 219, endPoint x: 1145, endPoint y: 183, distance: 152.3
click at [1290, 219] on button "Create" at bounding box center [1309, 208] width 86 height 34
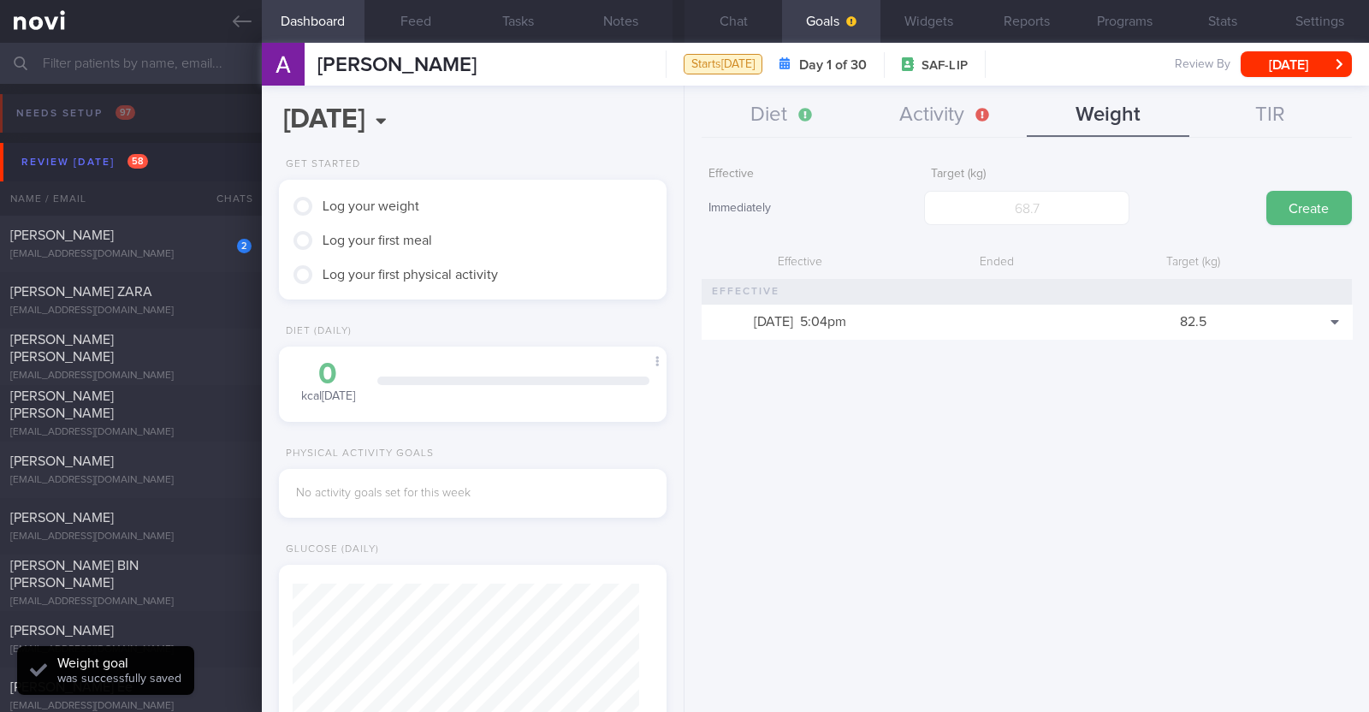
scroll to position [194, 340]
click at [928, 113] on button "Activity" at bounding box center [945, 115] width 163 height 43
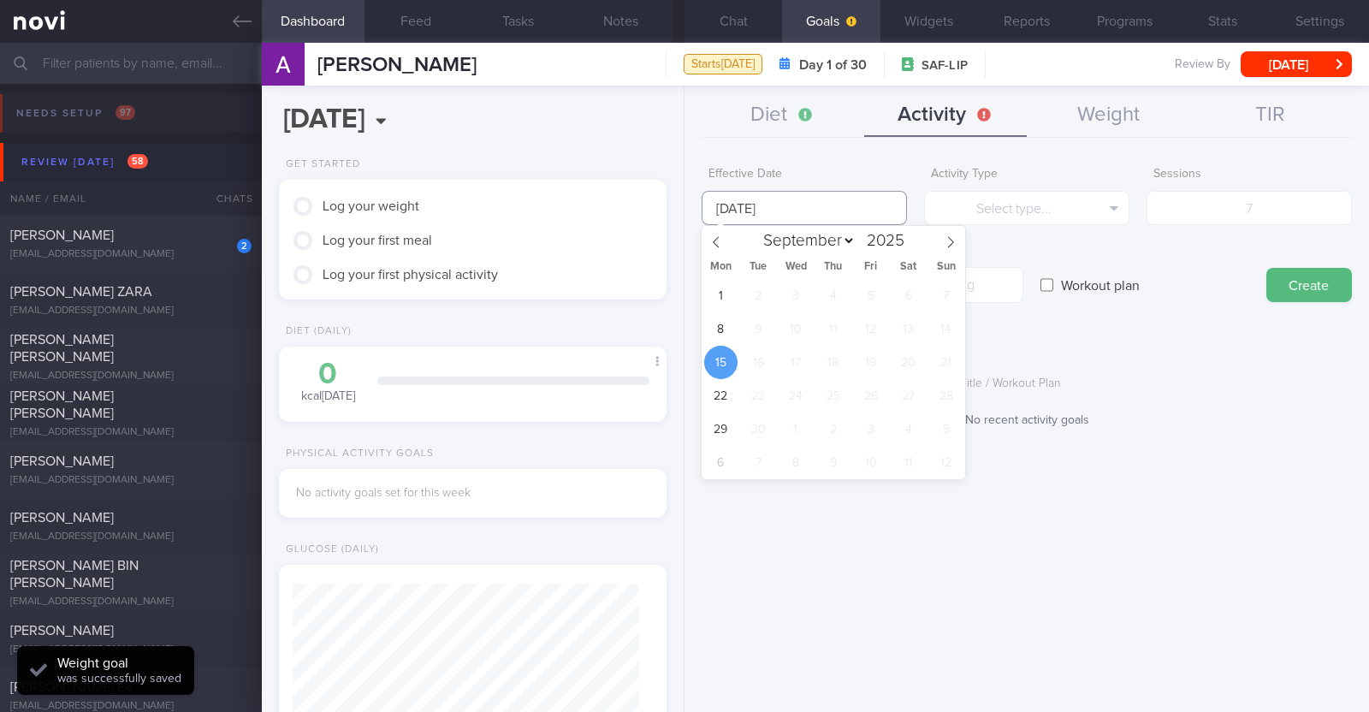
click at [807, 203] on input "15 Sep 2025" at bounding box center [803, 208] width 205 height 34
click at [725, 328] on span "8" at bounding box center [720, 328] width 33 height 33
type input "8 Sep 2025"
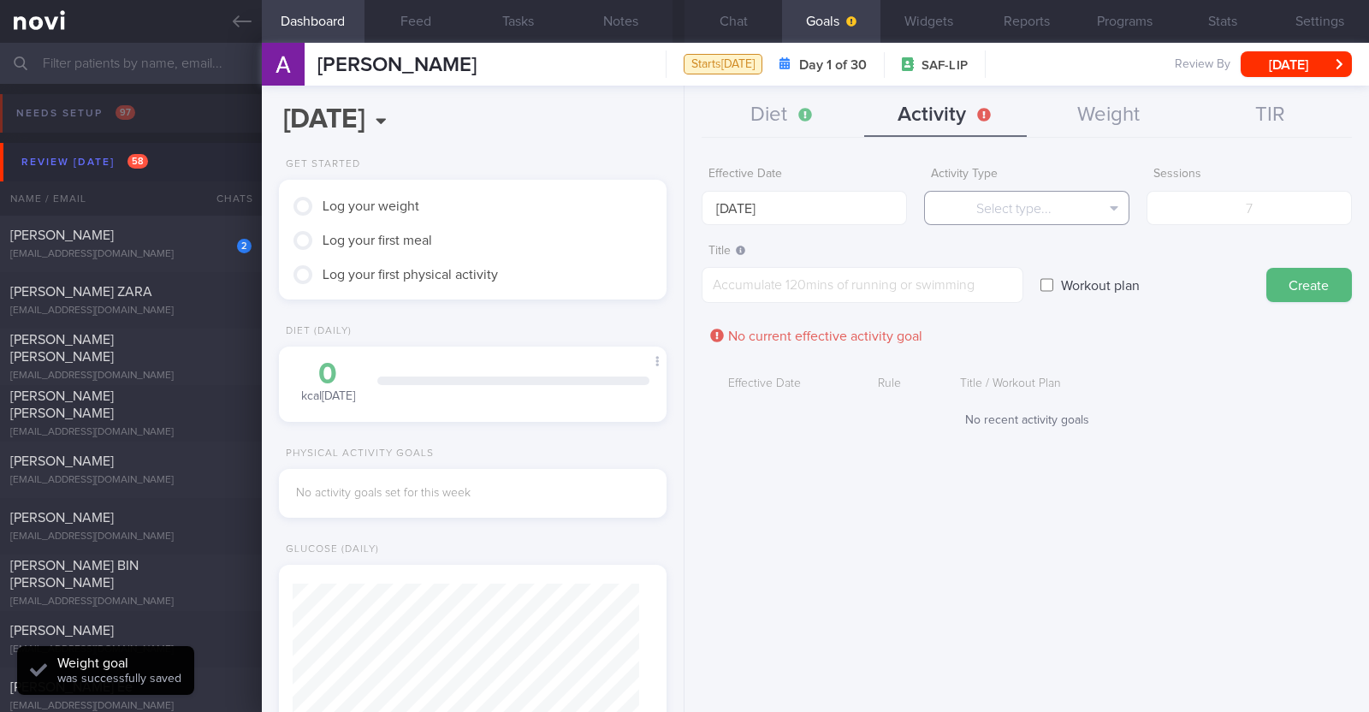
click at [1005, 210] on button "Select type..." at bounding box center [1026, 208] width 205 height 34
click at [1026, 313] on button "Steps" at bounding box center [1027, 318] width 204 height 26
click at [1212, 212] on input "number" at bounding box center [1248, 208] width 205 height 34
type input "56000"
click at [956, 278] on textarea at bounding box center [862, 285] width 322 height 36
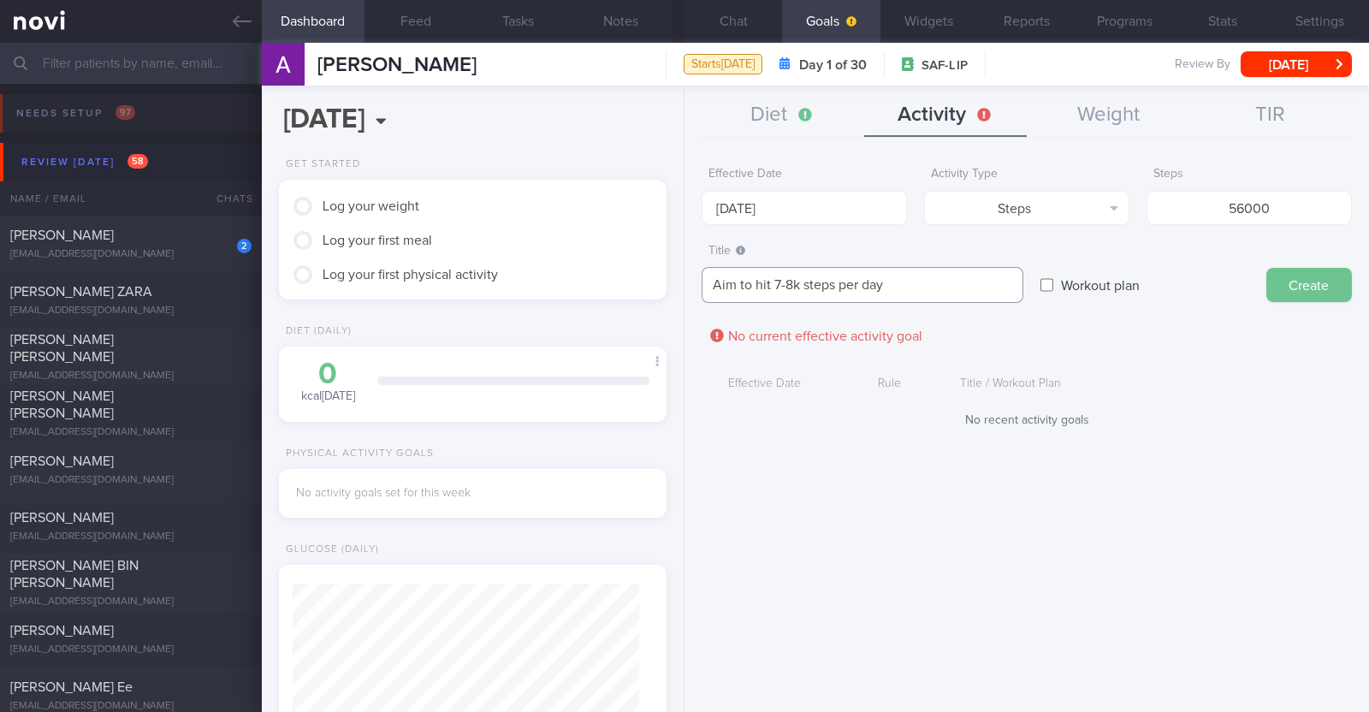
type textarea "Aim to hit 7-8k steps per day"
click at [1291, 284] on button "Create" at bounding box center [1309, 285] width 86 height 34
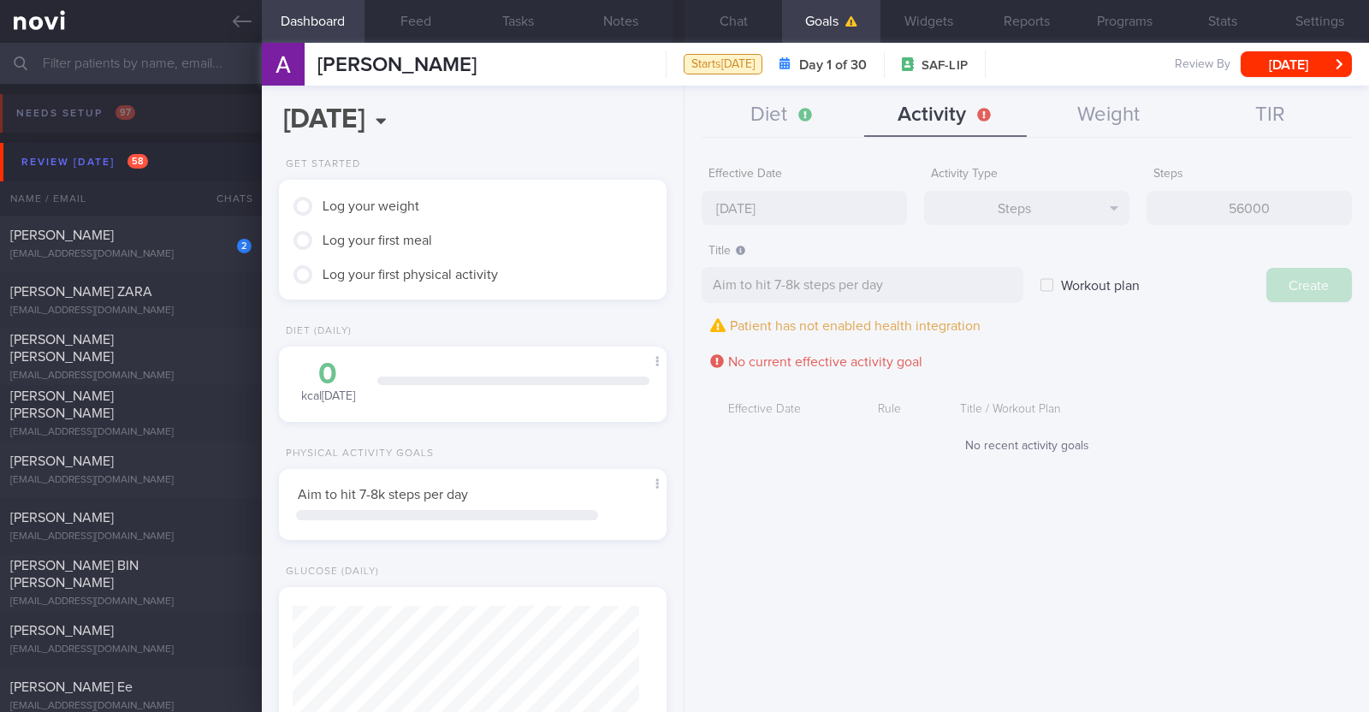
type input "15 Sep 2025"
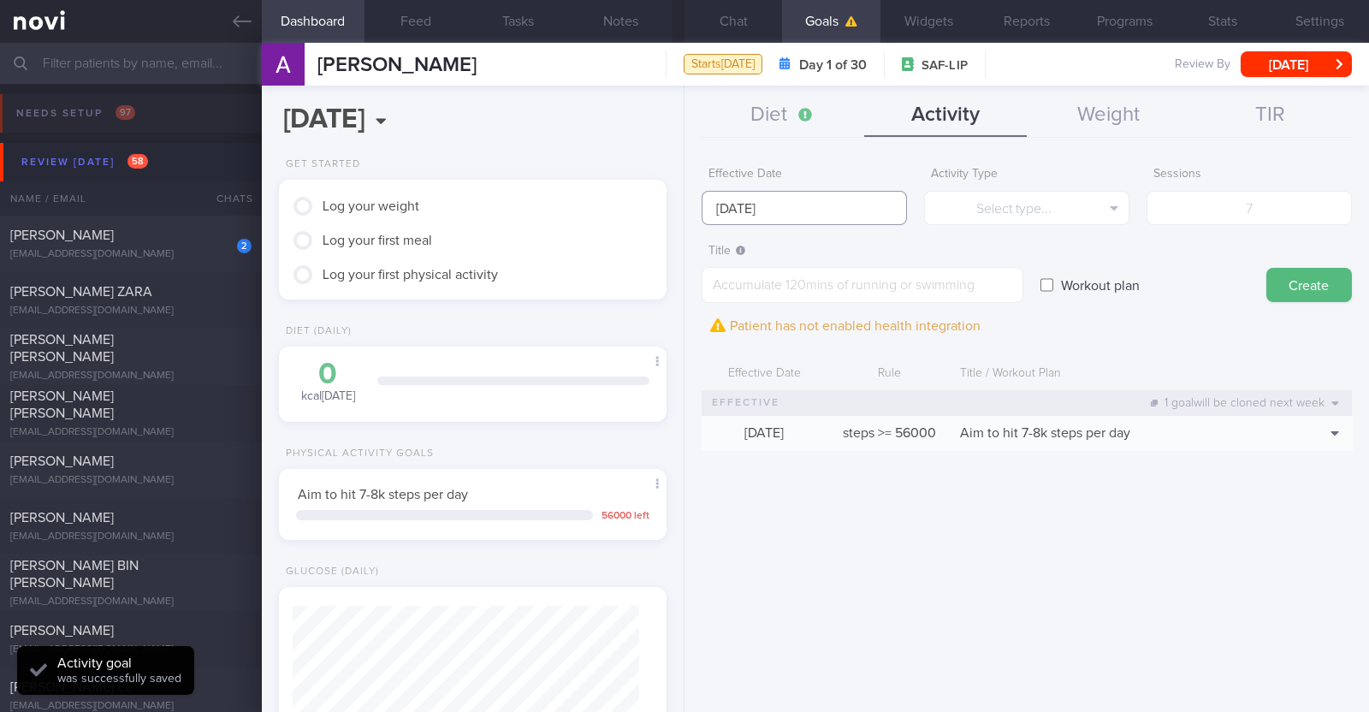
click at [824, 211] on input "15 Sep 2025" at bounding box center [803, 208] width 205 height 34
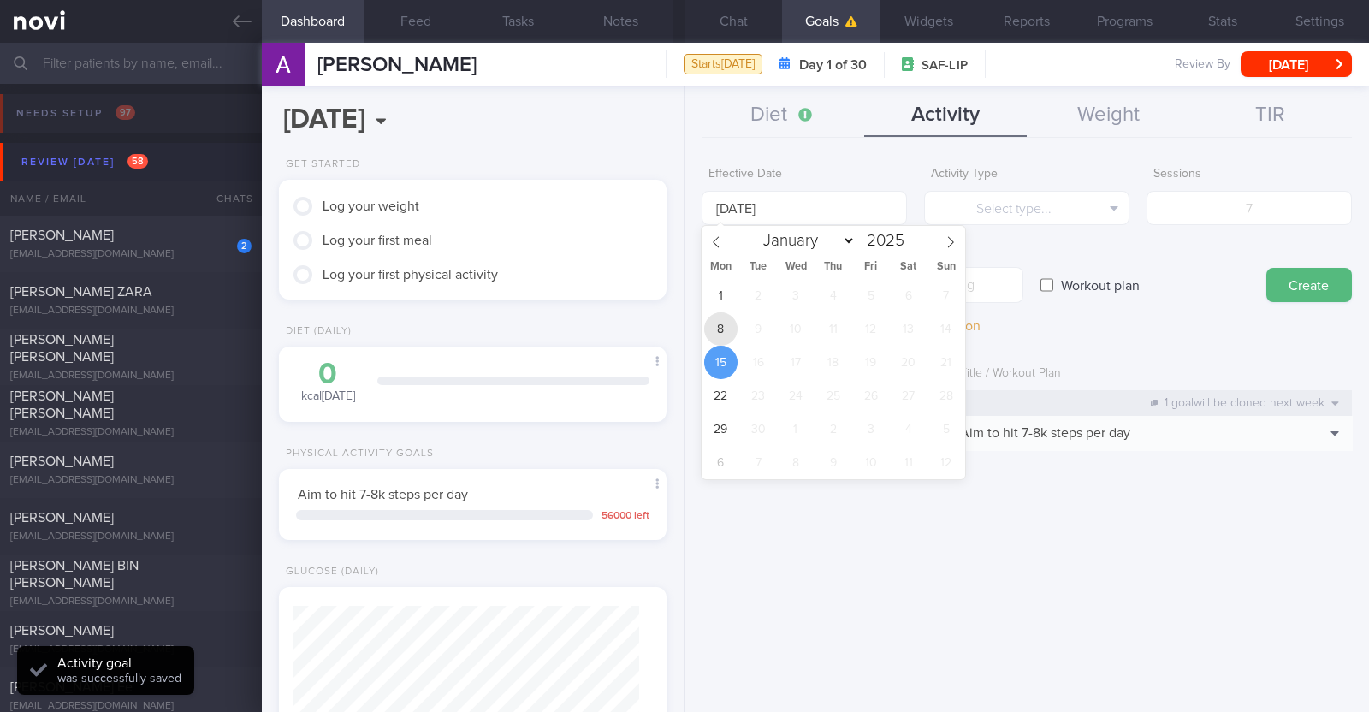
click at [721, 329] on span "8" at bounding box center [720, 328] width 33 height 33
type input "8 Sep 2025"
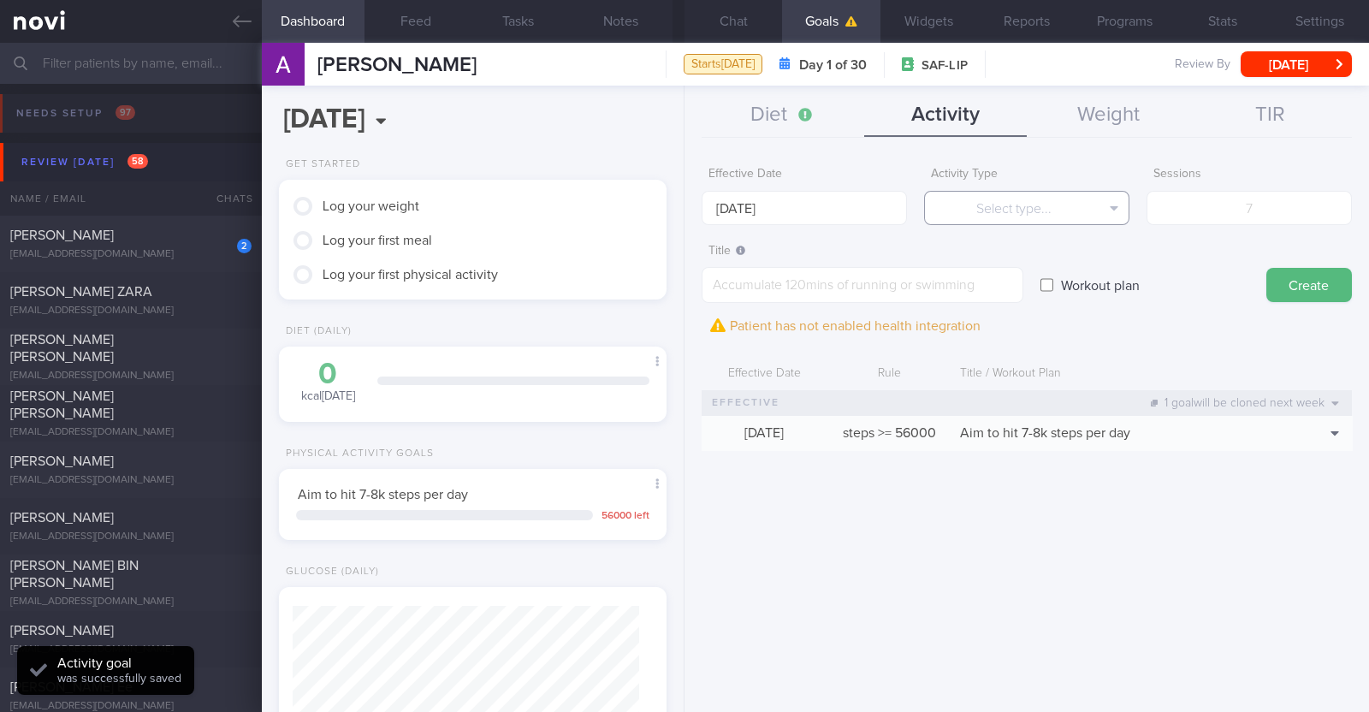
click at [983, 198] on button "Select type..." at bounding box center [1026, 208] width 205 height 34
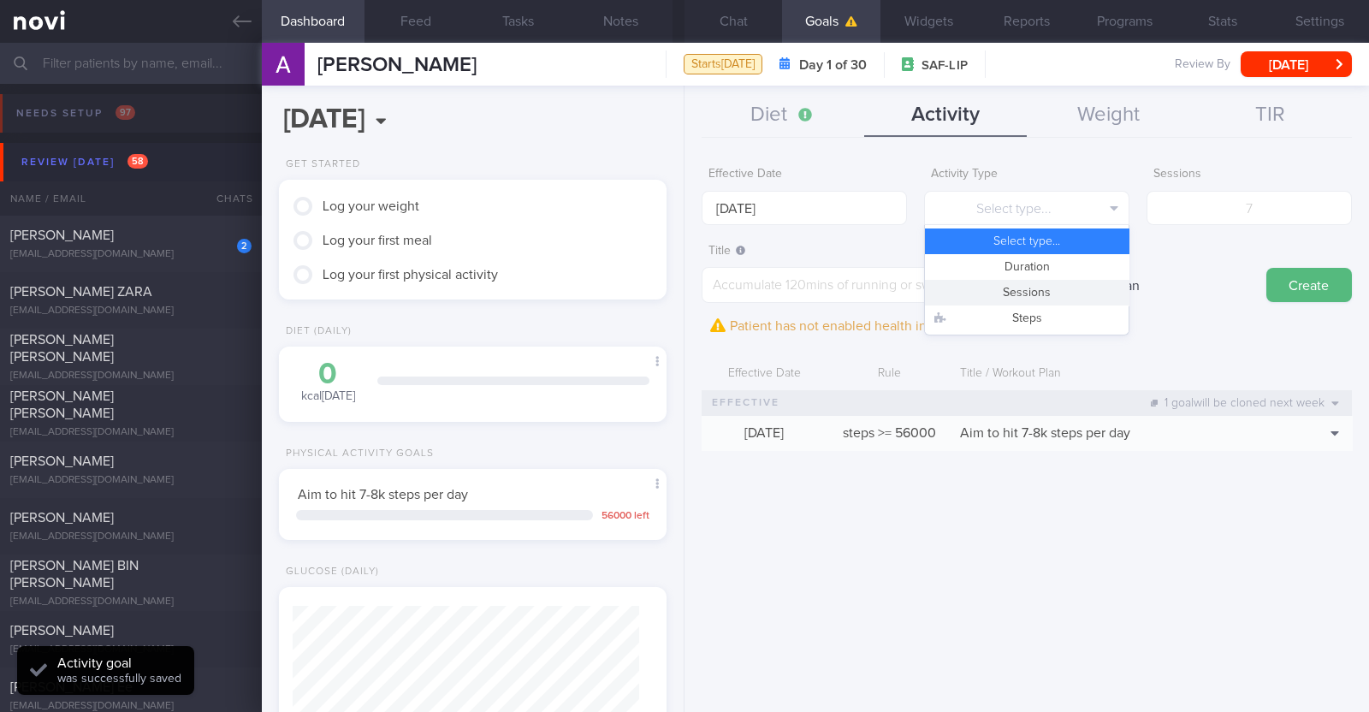
click at [1015, 296] on button "Sessions" at bounding box center [1027, 293] width 204 height 26
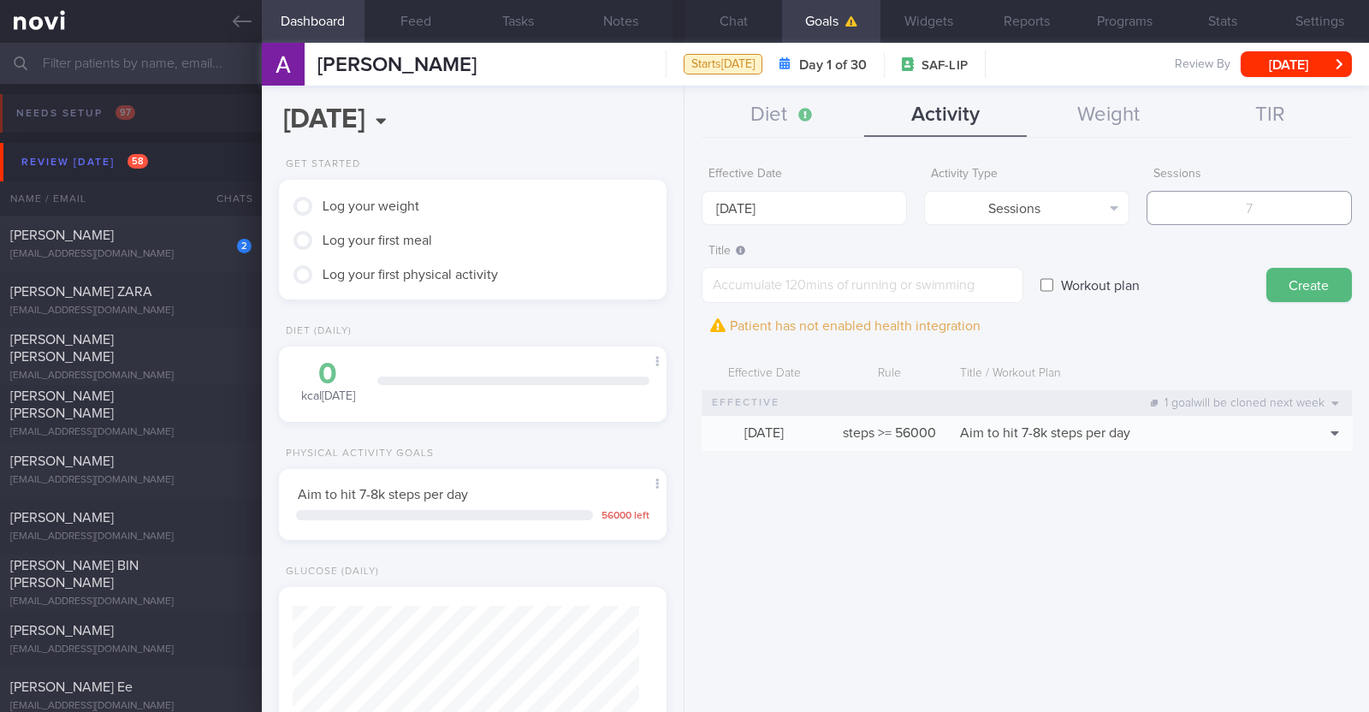
click at [1237, 216] on input "number" at bounding box center [1248, 208] width 205 height 34
type input "2"
click at [941, 287] on textarea at bounding box center [862, 285] width 322 height 36
paste textarea "Aim to do 2x strength training sessions per week. Body weight training - [Exerc…"
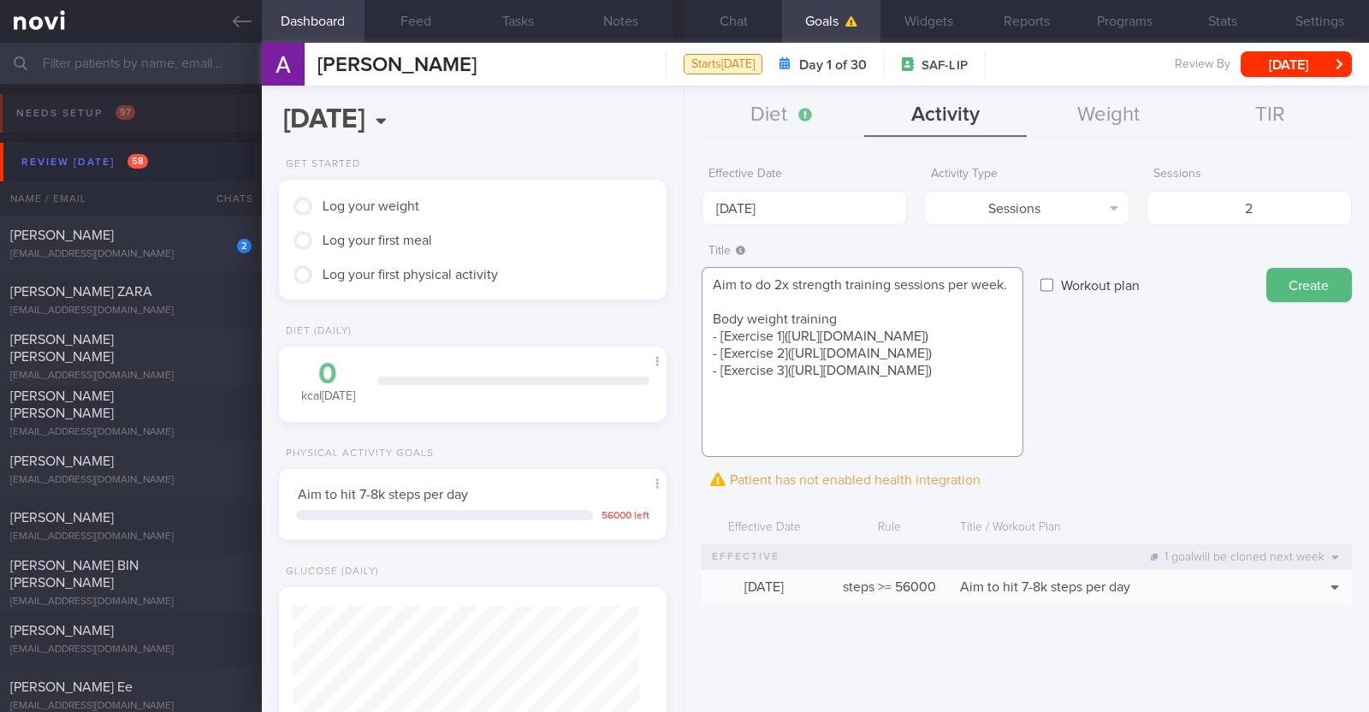
scroll to position [0, 0]
type textarea "Aim to do 2x strength training sessions per week. Body weight training - [Exerc…"
click at [1301, 286] on button "Create" at bounding box center [1309, 285] width 86 height 34
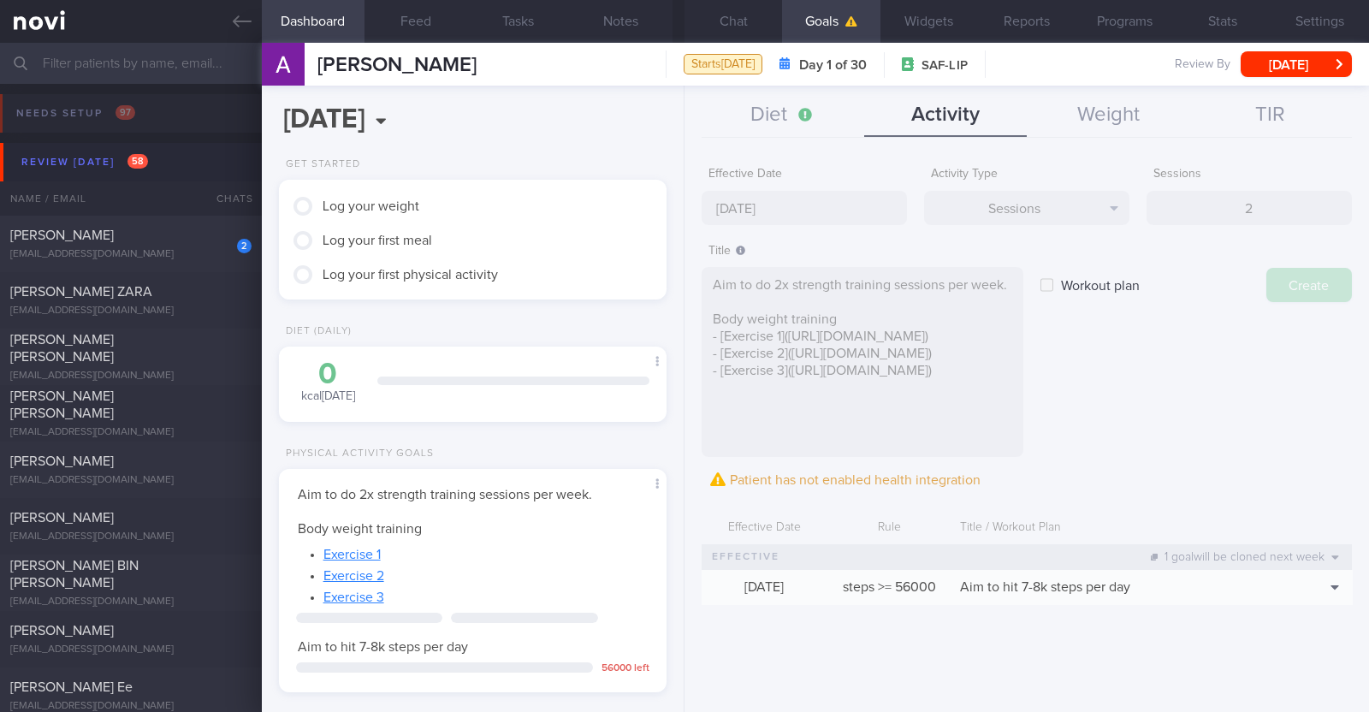
type input "15 Sep 2025"
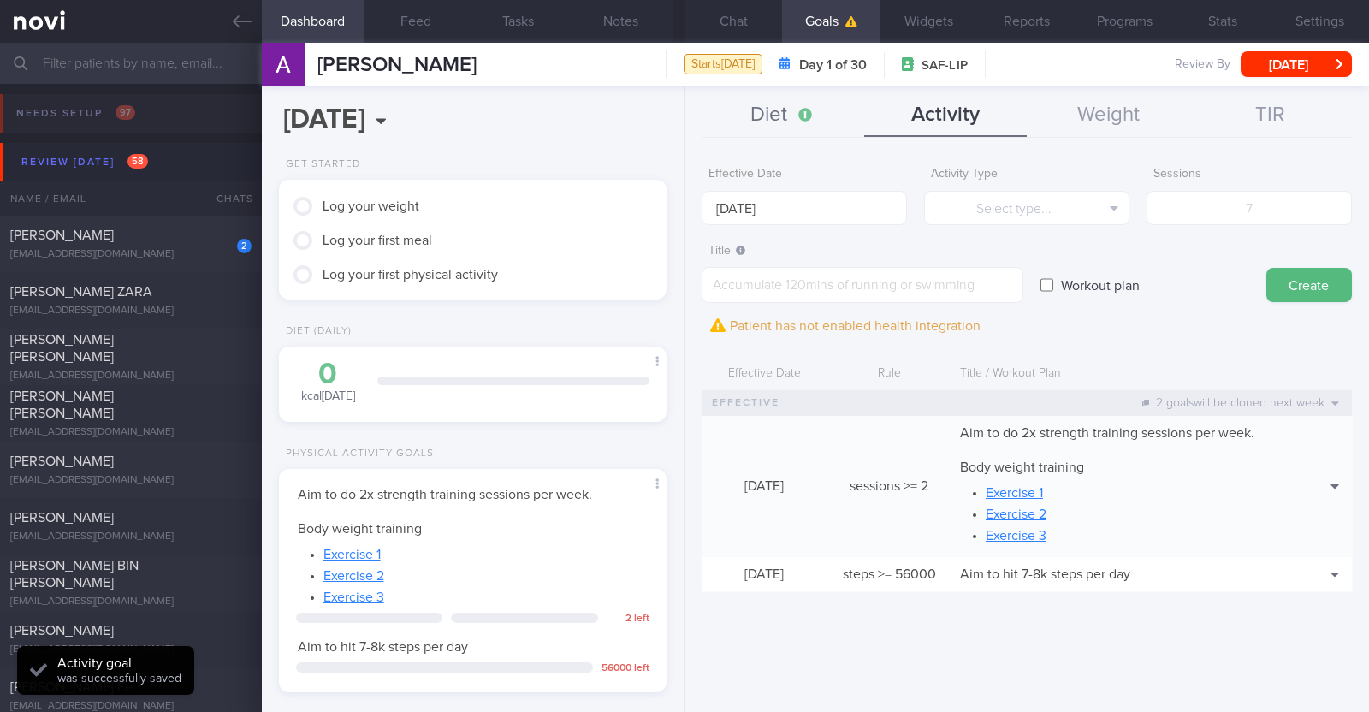
click at [778, 120] on button "Diet" at bounding box center [782, 115] width 163 height 43
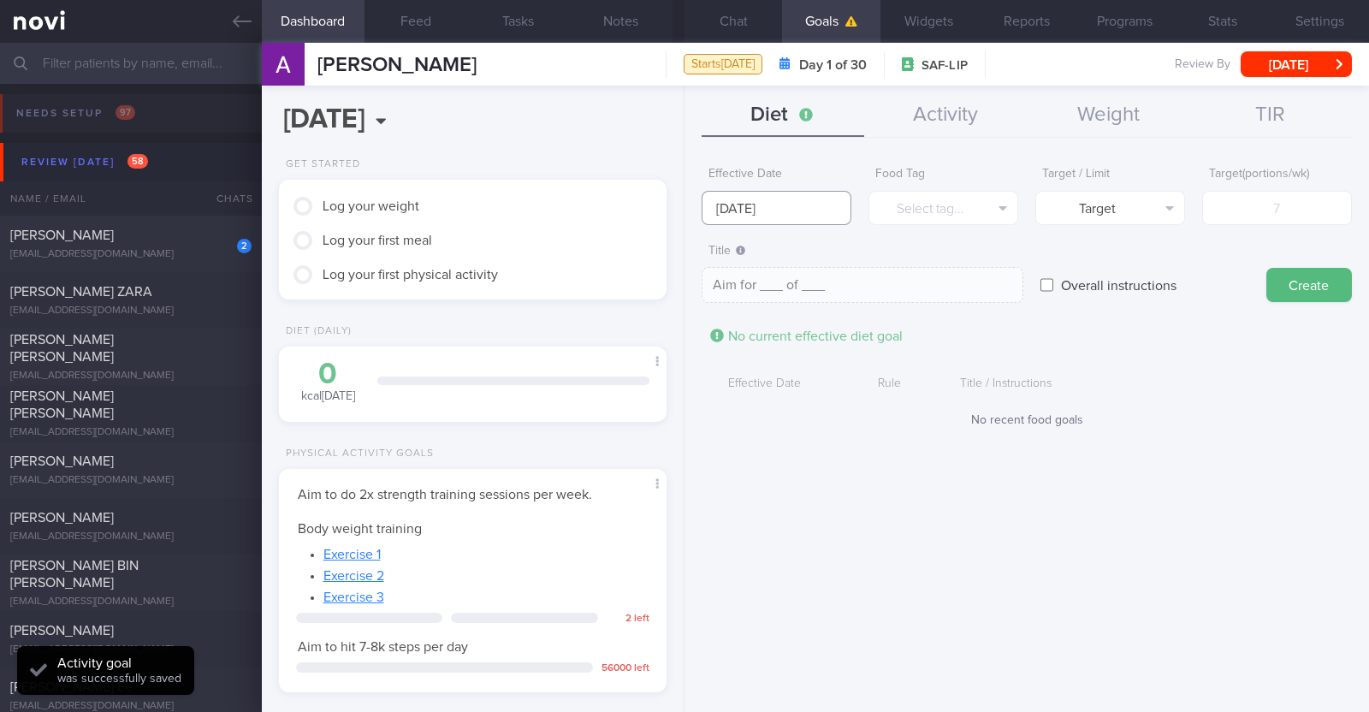
click at [797, 205] on input "15 Sep 2025" at bounding box center [776, 208] width 150 height 34
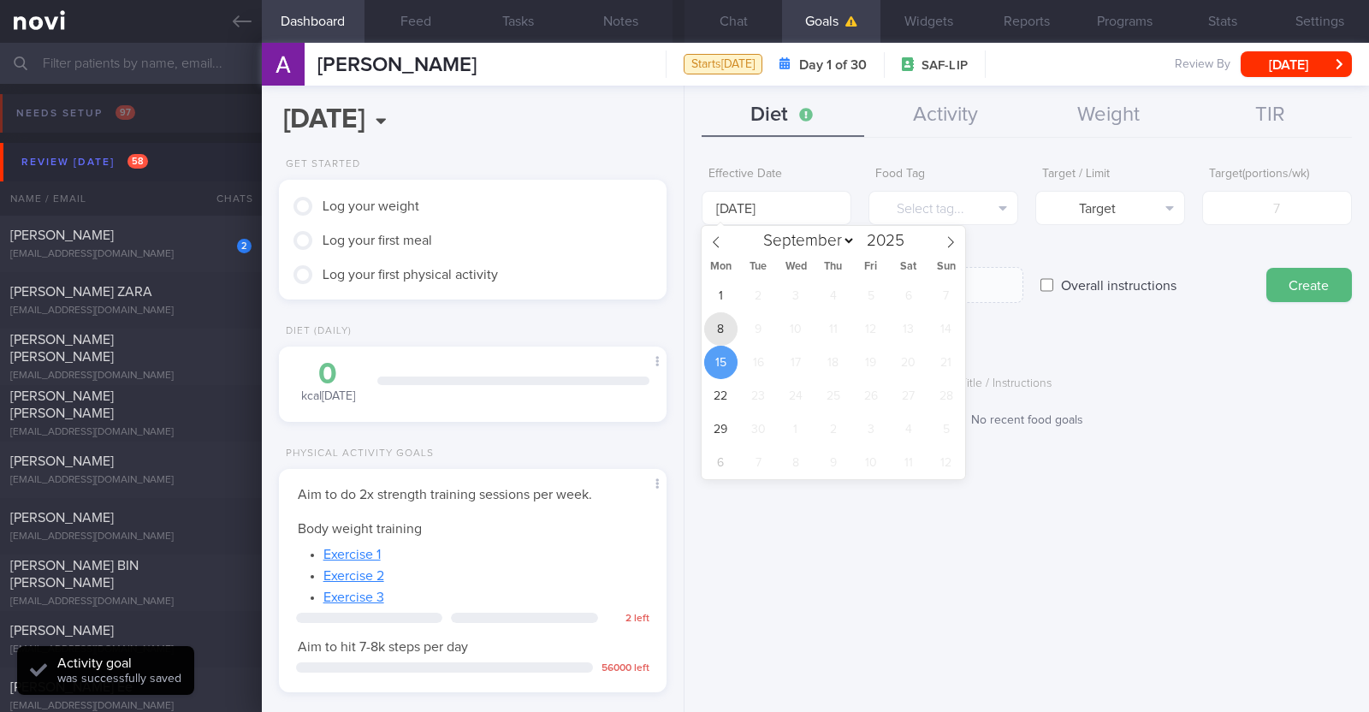
click at [729, 325] on span "8" at bounding box center [720, 328] width 33 height 33
type input "8 Sep 2025"
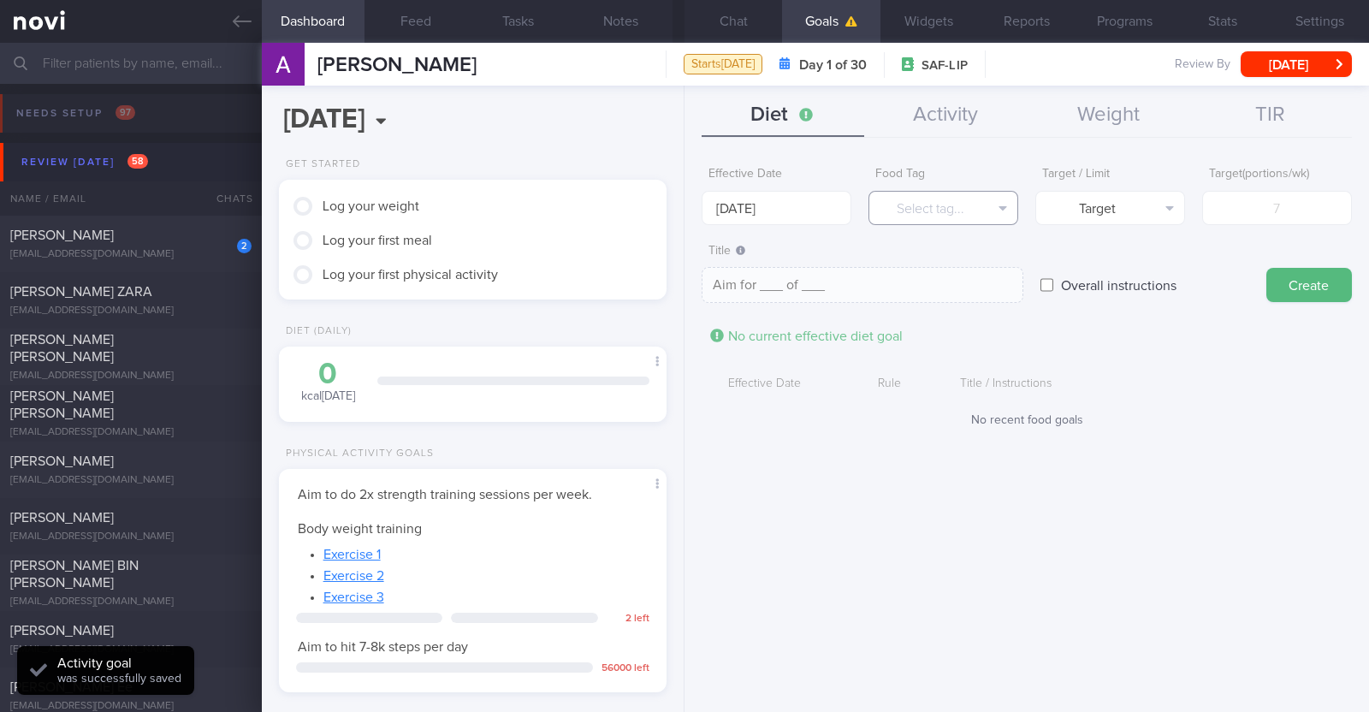
click at [906, 210] on button "Select tag..." at bounding box center [943, 208] width 150 height 34
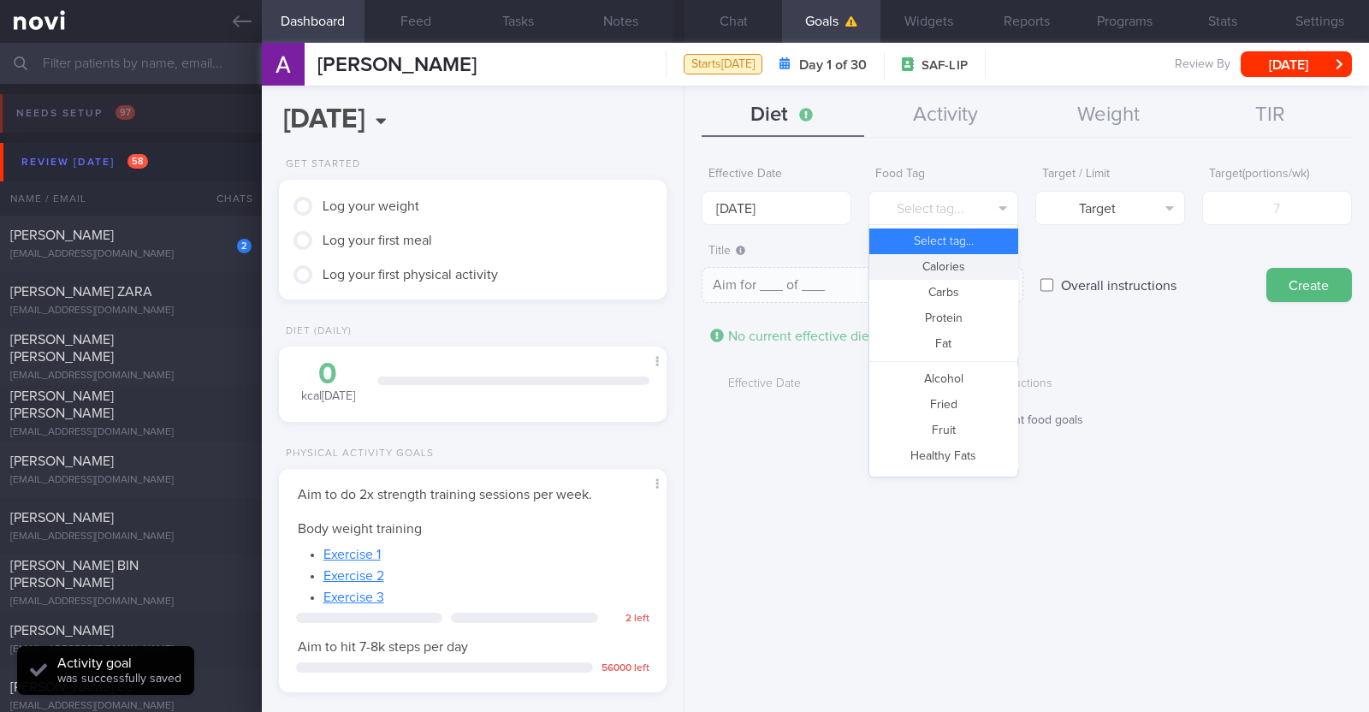
click at [922, 270] on button "Calories" at bounding box center [943, 267] width 148 height 26
type textarea "Aim for __ calories per day"
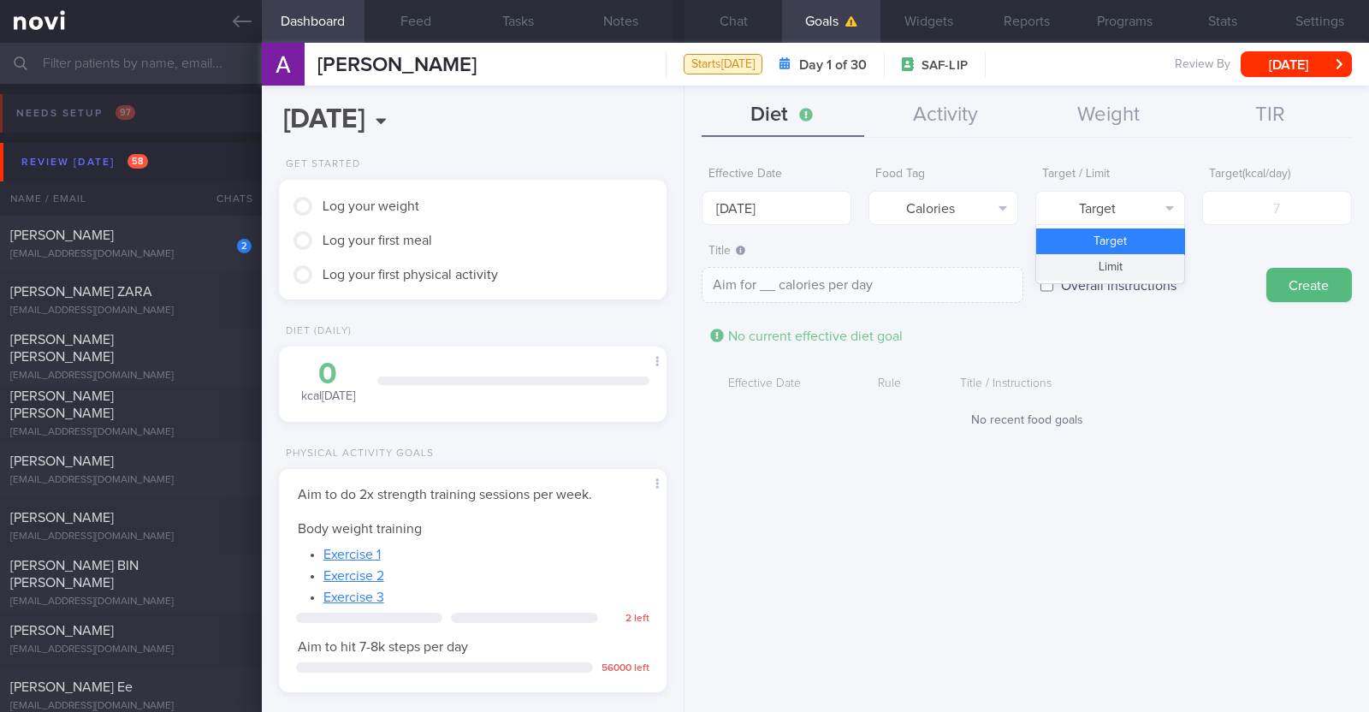
scroll to position [194, 340]
click at [1082, 275] on button "Limit" at bounding box center [1110, 267] width 148 height 26
type textarea "Keep to __ calories per day"
click at [1236, 209] on input "number" at bounding box center [1277, 208] width 150 height 34
type input "1"
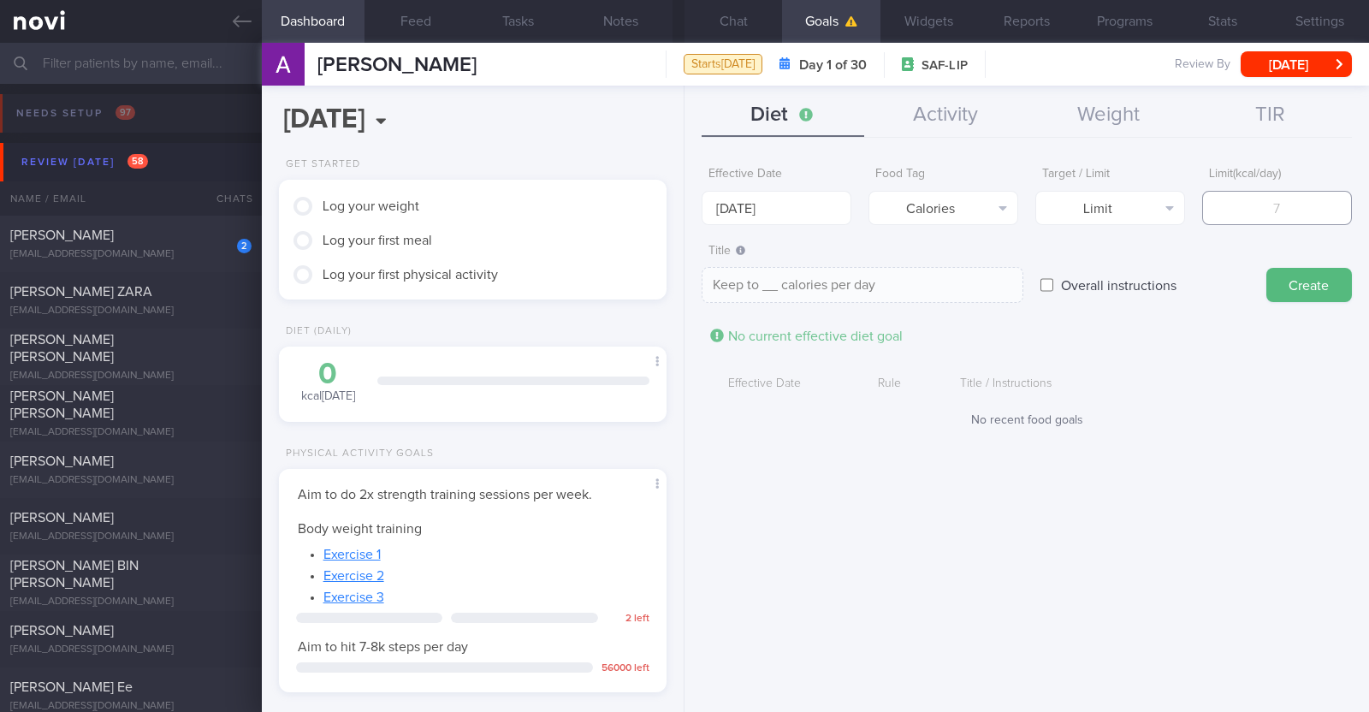
type textarea "Keep to 1 calories per day"
type input "16"
type textarea "Keep to 16 calories per day"
type input "160"
type textarea "Keep to 160 calories per day"
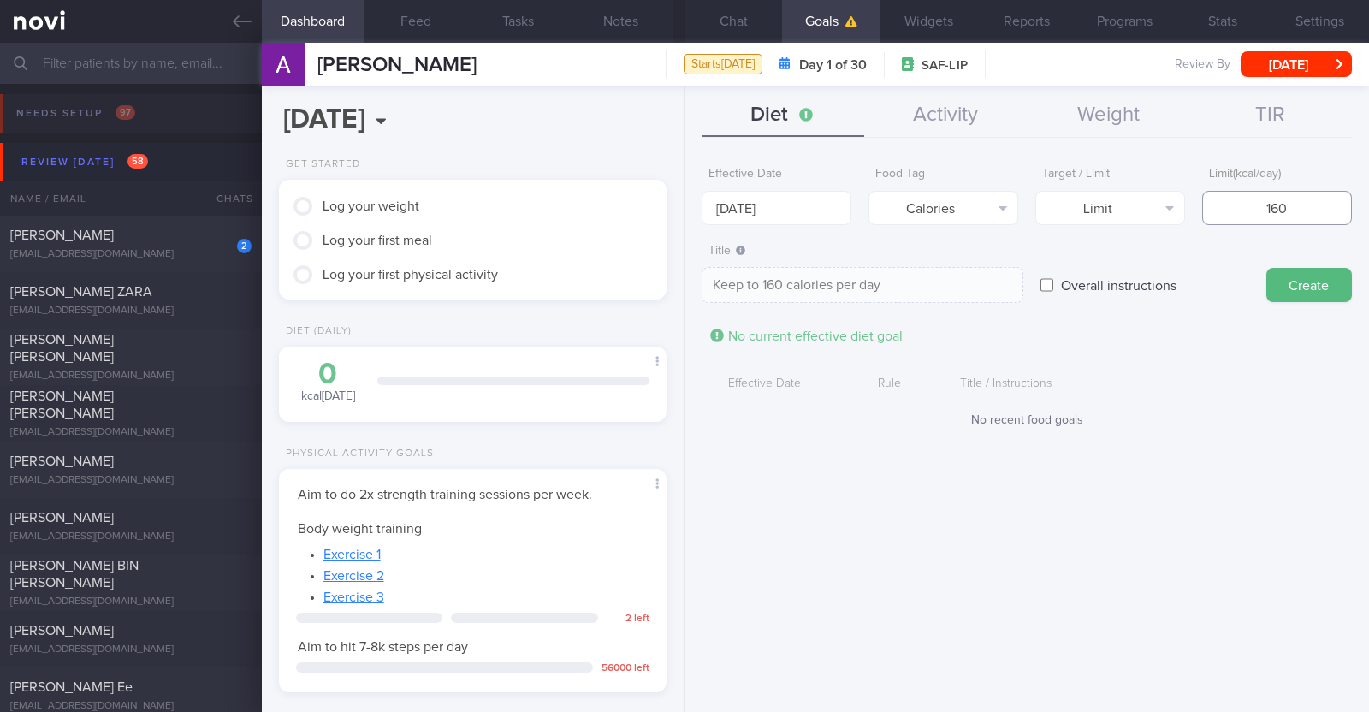
type input "1600"
type textarea "Keep to 1600 calories per day"
type input "1600"
click at [1291, 271] on button "Create" at bounding box center [1309, 285] width 86 height 34
type input "15 Sep 2025"
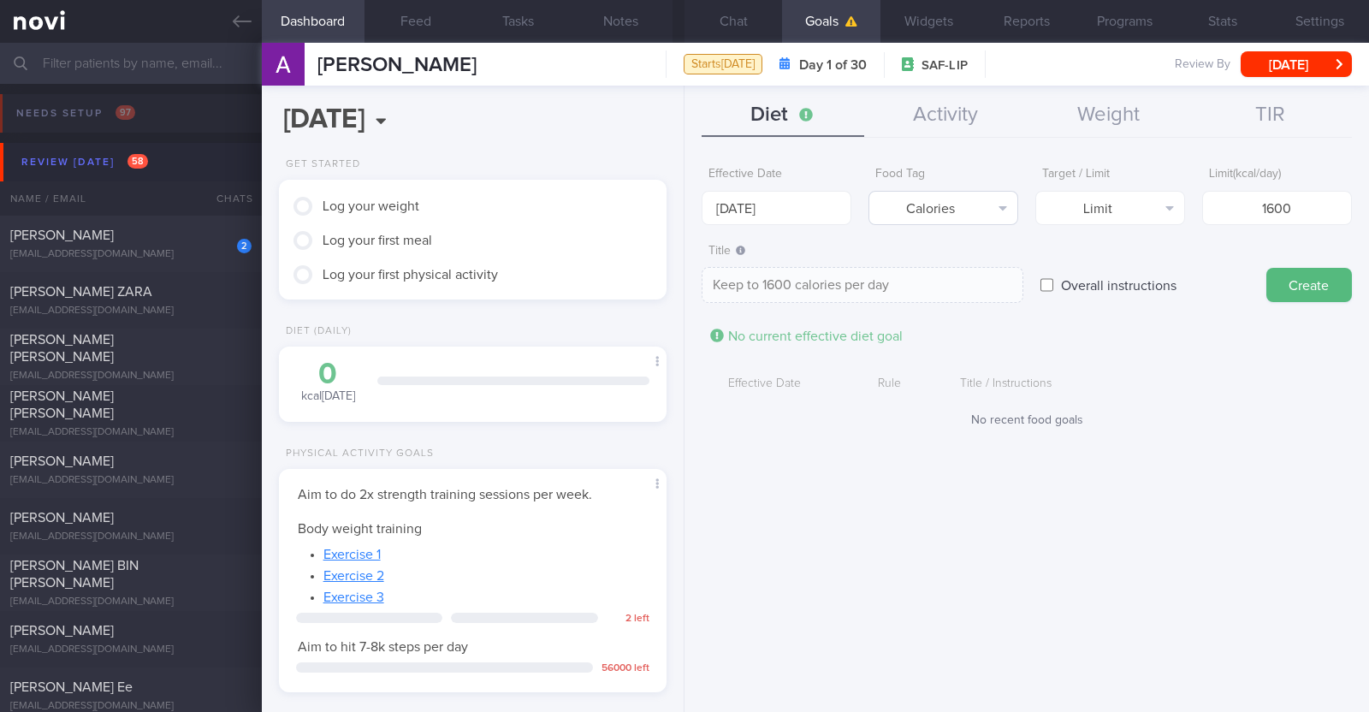
type textarea "Aim for ___ of ___"
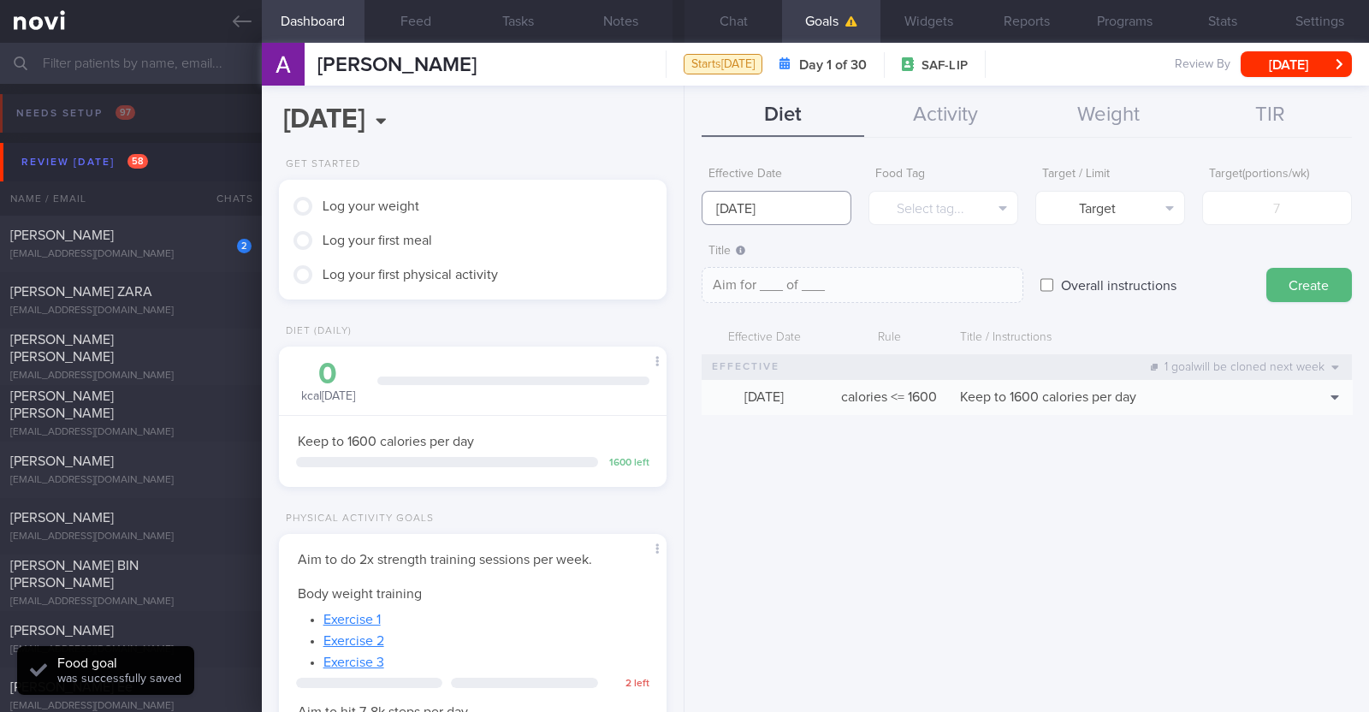
click at [780, 216] on body "You are offline! Some functionality will be unavailable Patients New Users Coac…" at bounding box center [684, 356] width 1369 height 712
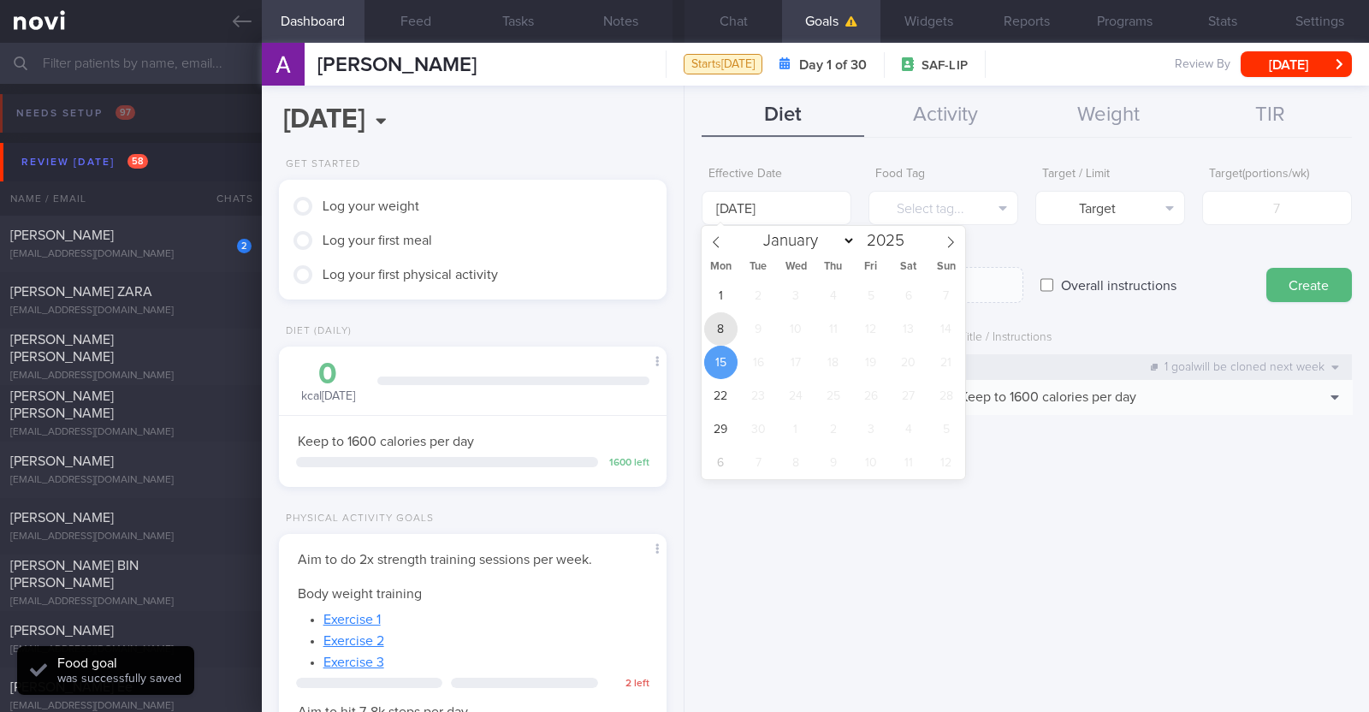
click at [732, 331] on span "8" at bounding box center [720, 328] width 33 height 33
type input "8 Sep 2025"
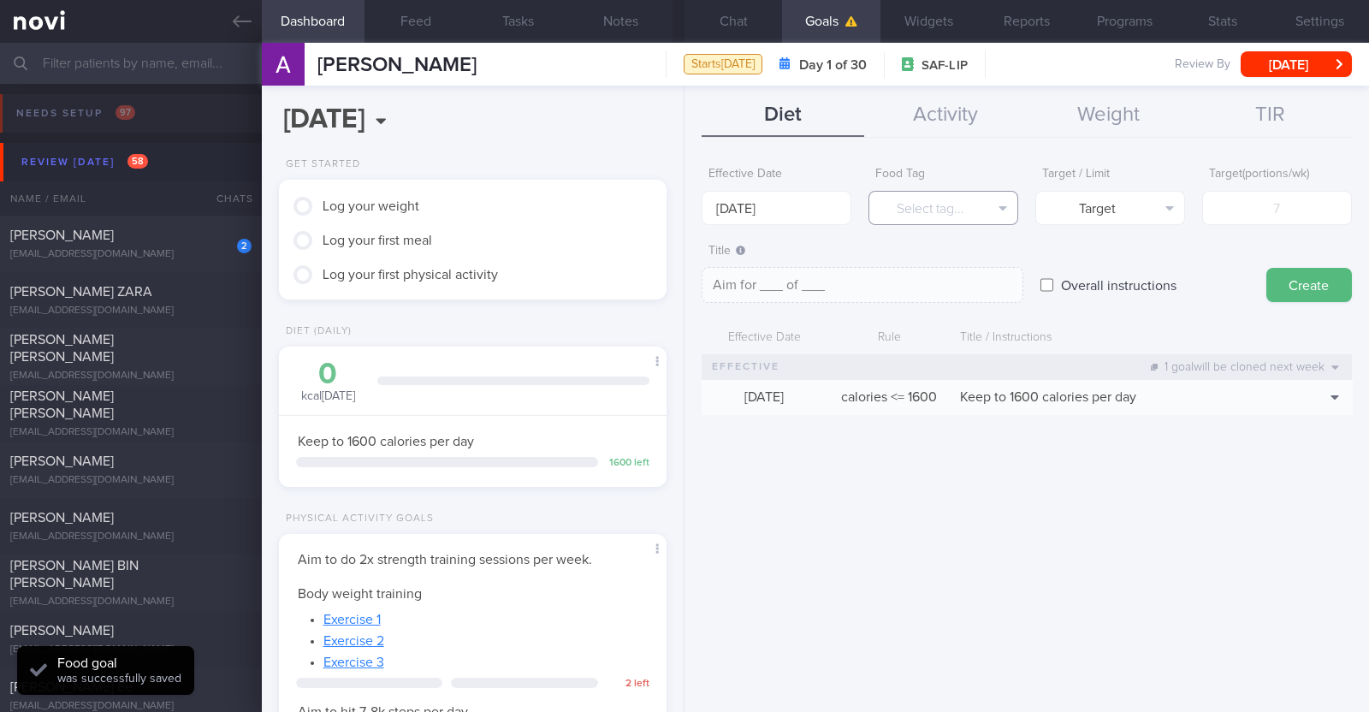
click at [910, 215] on button "Select tag..." at bounding box center [943, 208] width 150 height 34
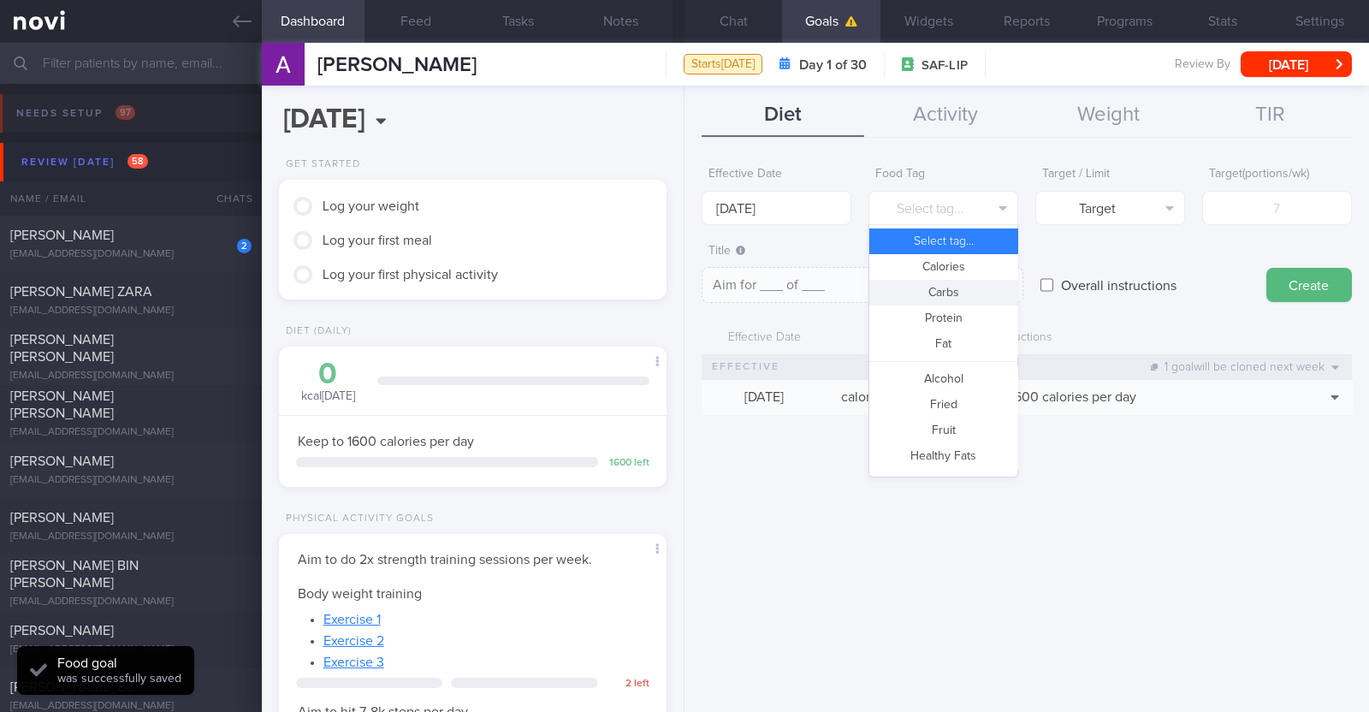
click at [928, 287] on button "Carbs" at bounding box center [943, 293] width 148 height 26
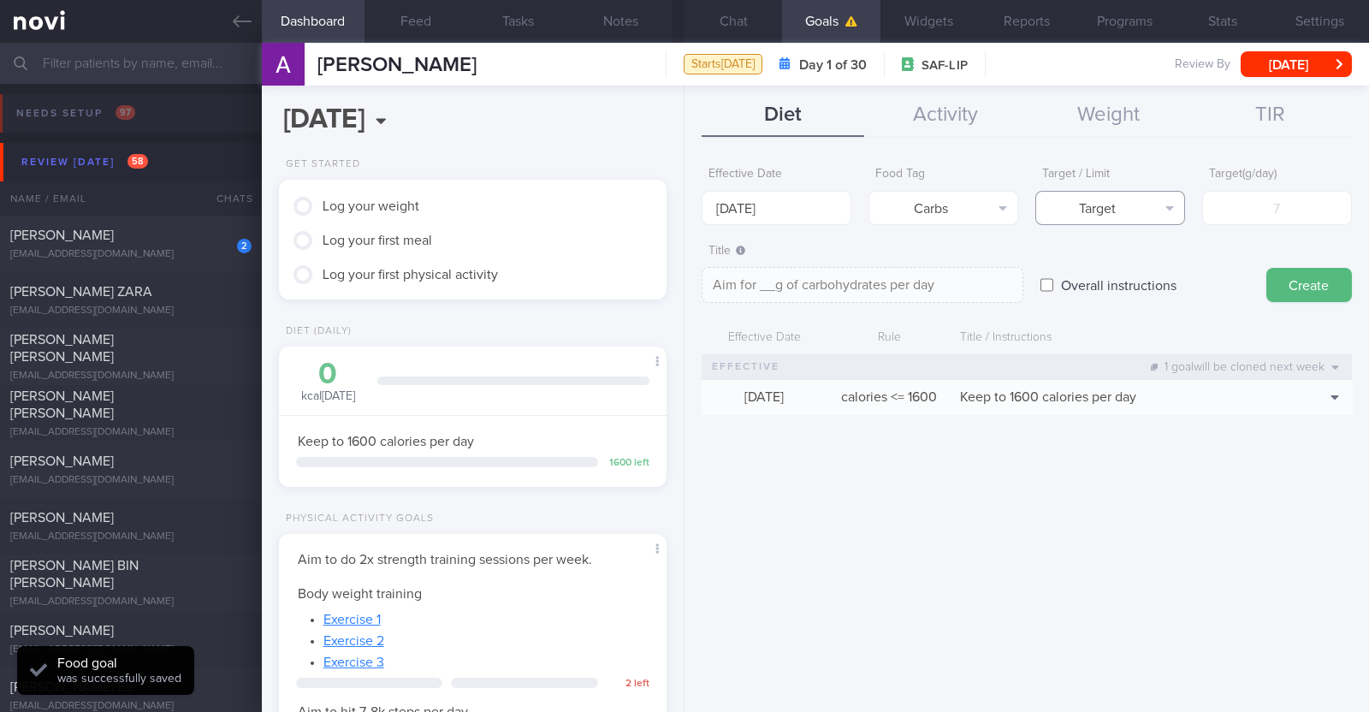
click at [1098, 211] on button "Target" at bounding box center [1110, 208] width 150 height 34
click at [1110, 259] on button "Limit" at bounding box center [1110, 267] width 148 height 26
type textarea "Keep to __g of carbohydrates per day"
click at [1304, 198] on input "number" at bounding box center [1277, 208] width 150 height 34
type input "1"
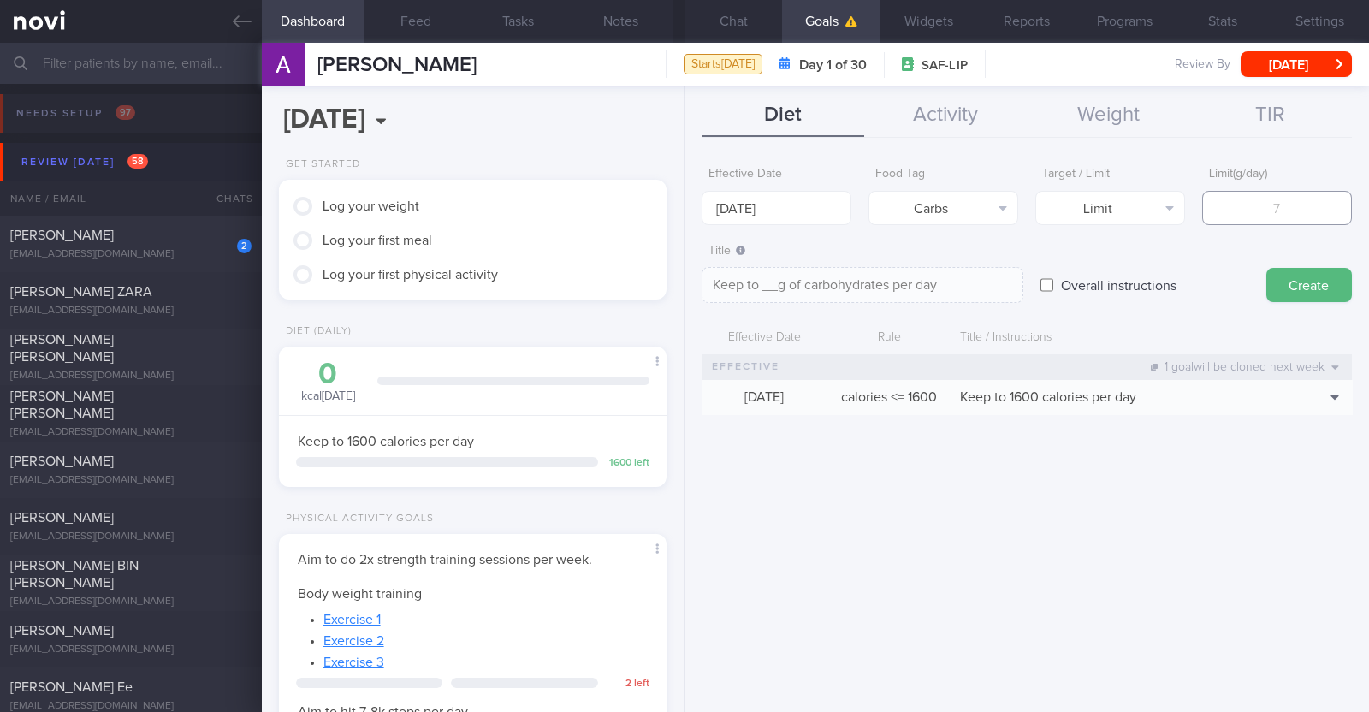
type textarea "Keep to 1g of carbohydrates per day"
type input "16"
type textarea "Keep to 16g of carbohydrates per day"
type input "160"
type textarea "Keep to 160g of carbohydrates per day"
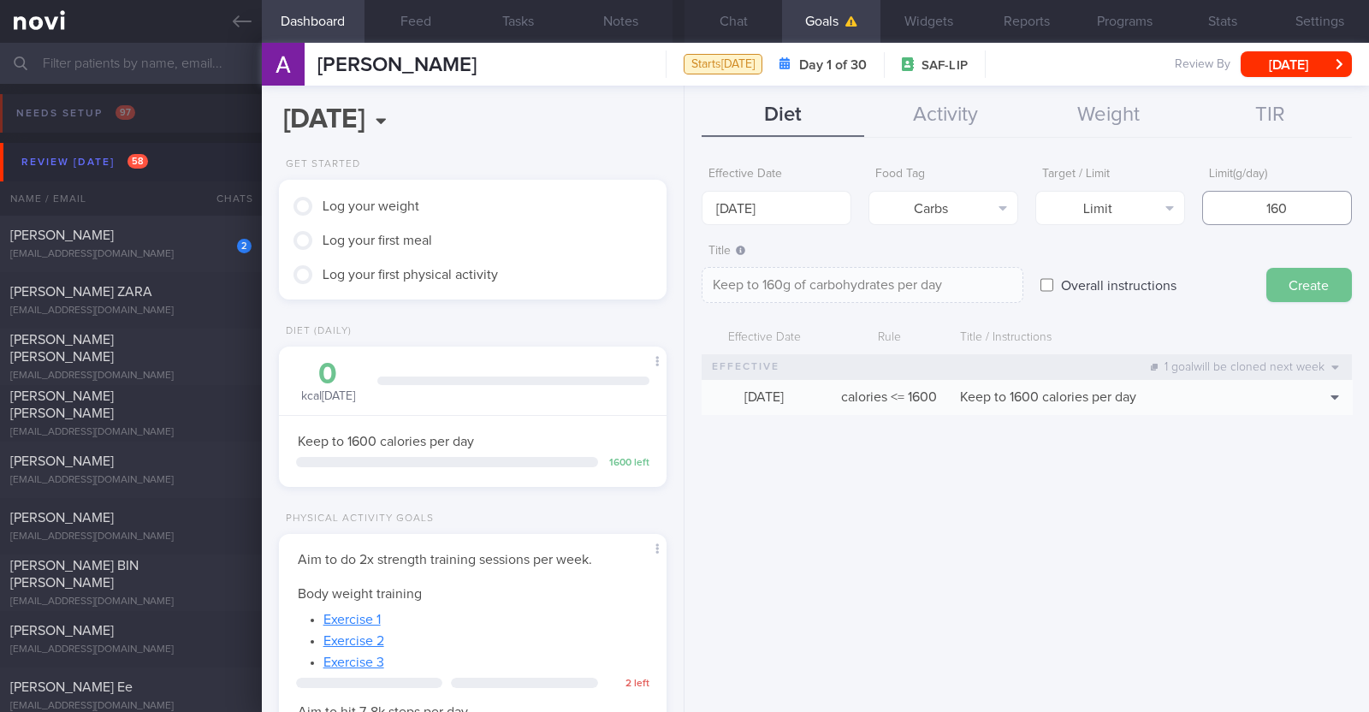
type input "160"
click at [1305, 295] on button "Create" at bounding box center [1309, 285] width 86 height 34
type input "15 Sep 2025"
type textarea "Aim for ___ of ___"
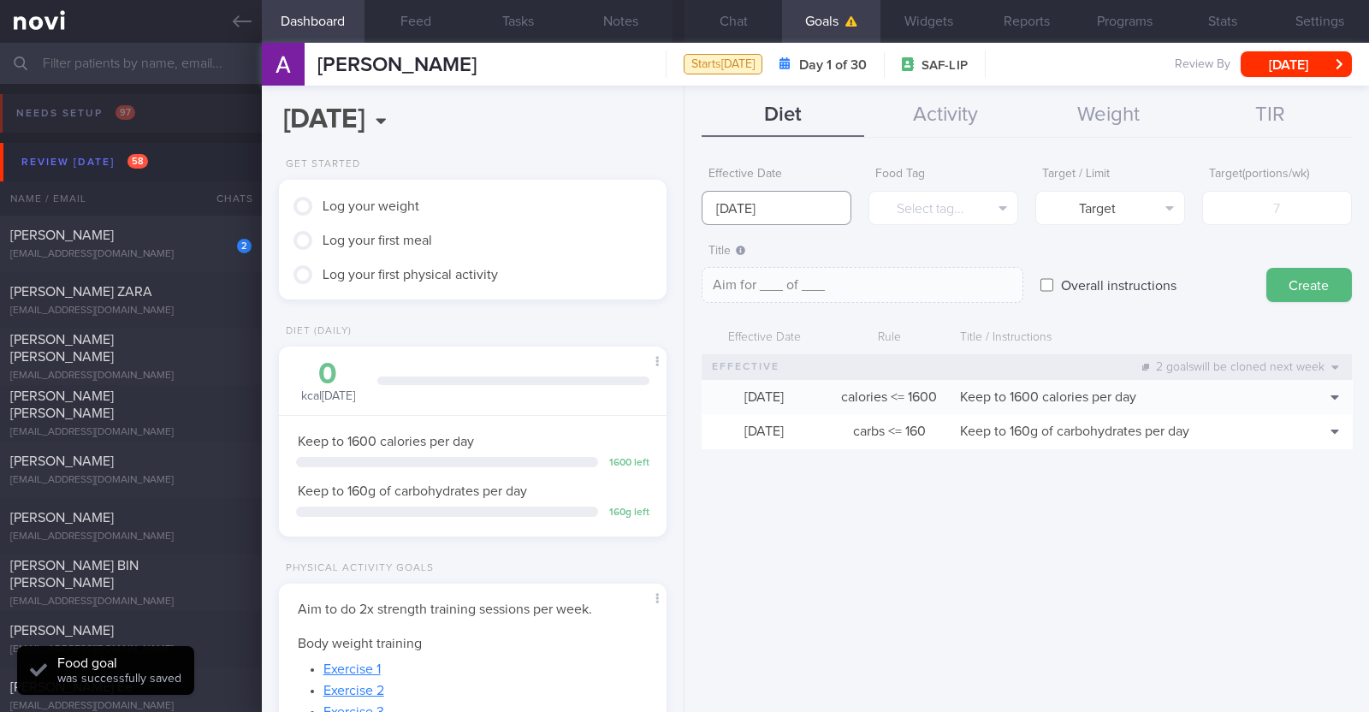
click at [778, 211] on input "15 Sep 2025" at bounding box center [776, 208] width 150 height 34
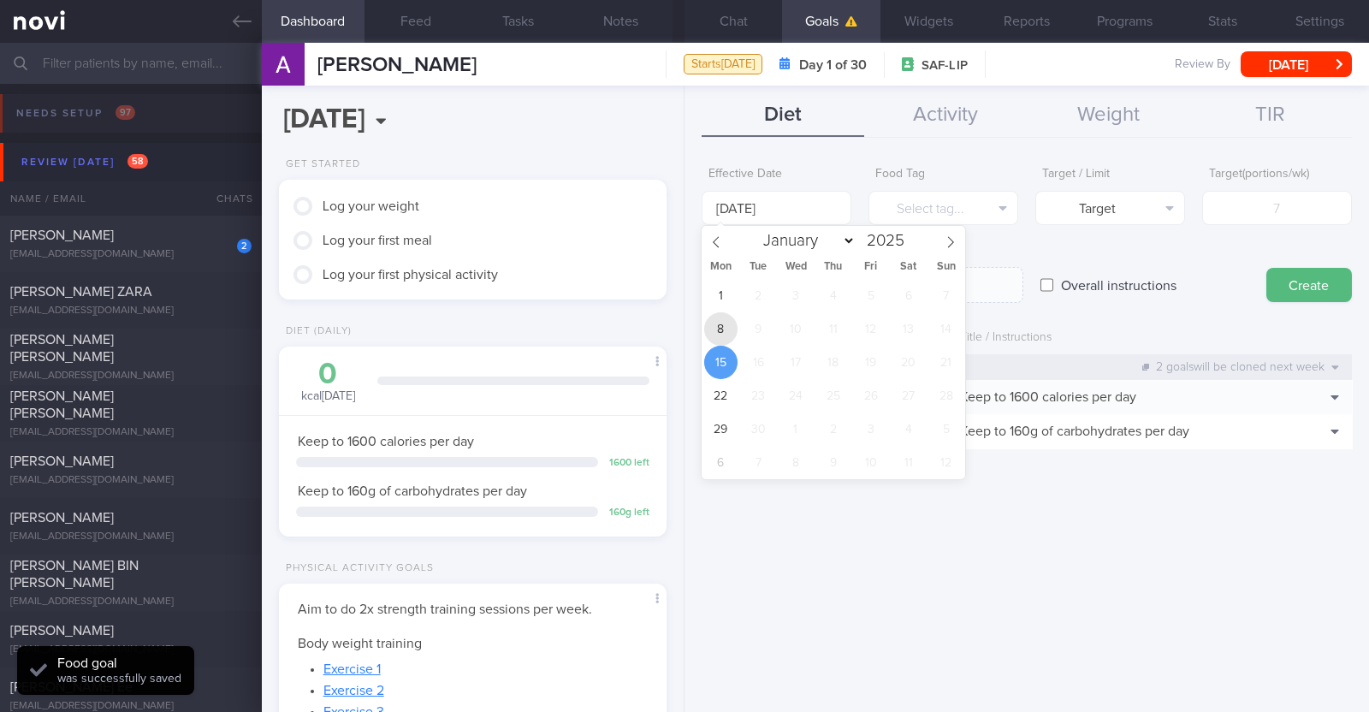
click at [714, 336] on span "8" at bounding box center [720, 328] width 33 height 33
type input "8 Sep 2025"
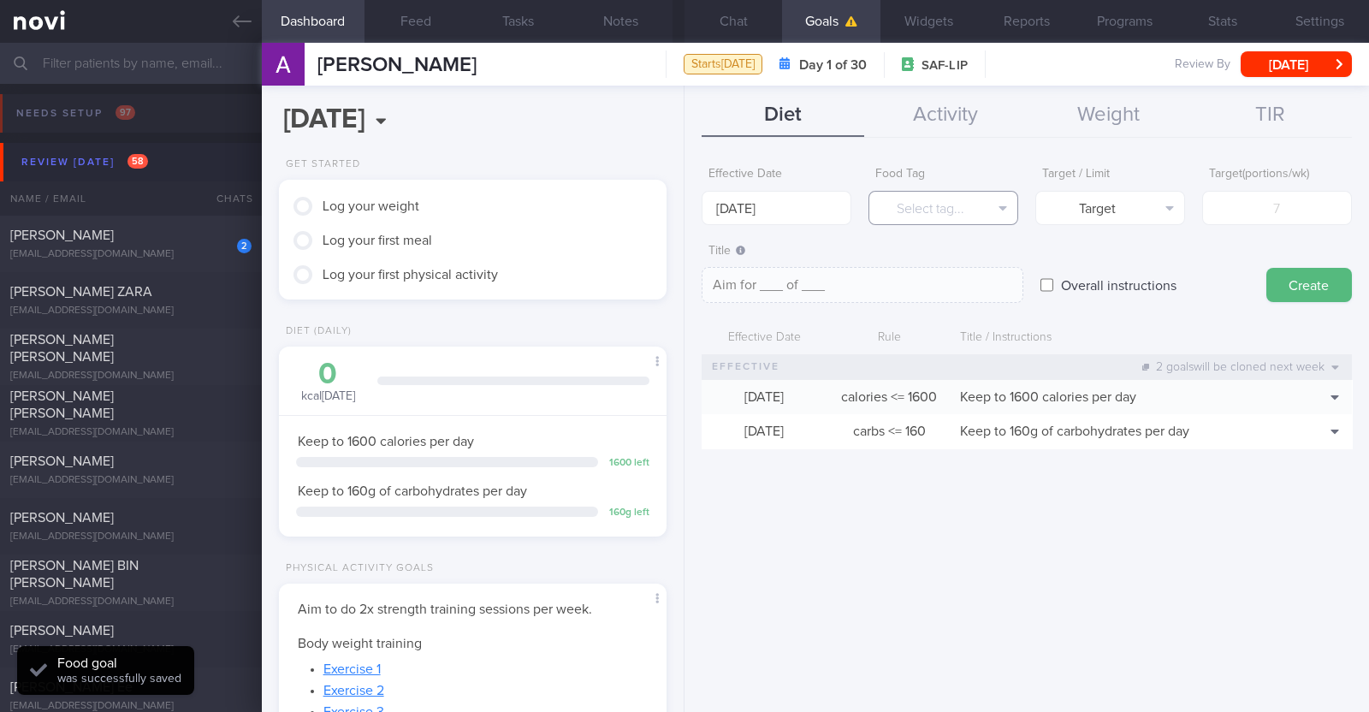
click at [896, 205] on button "Select tag..." at bounding box center [943, 208] width 150 height 34
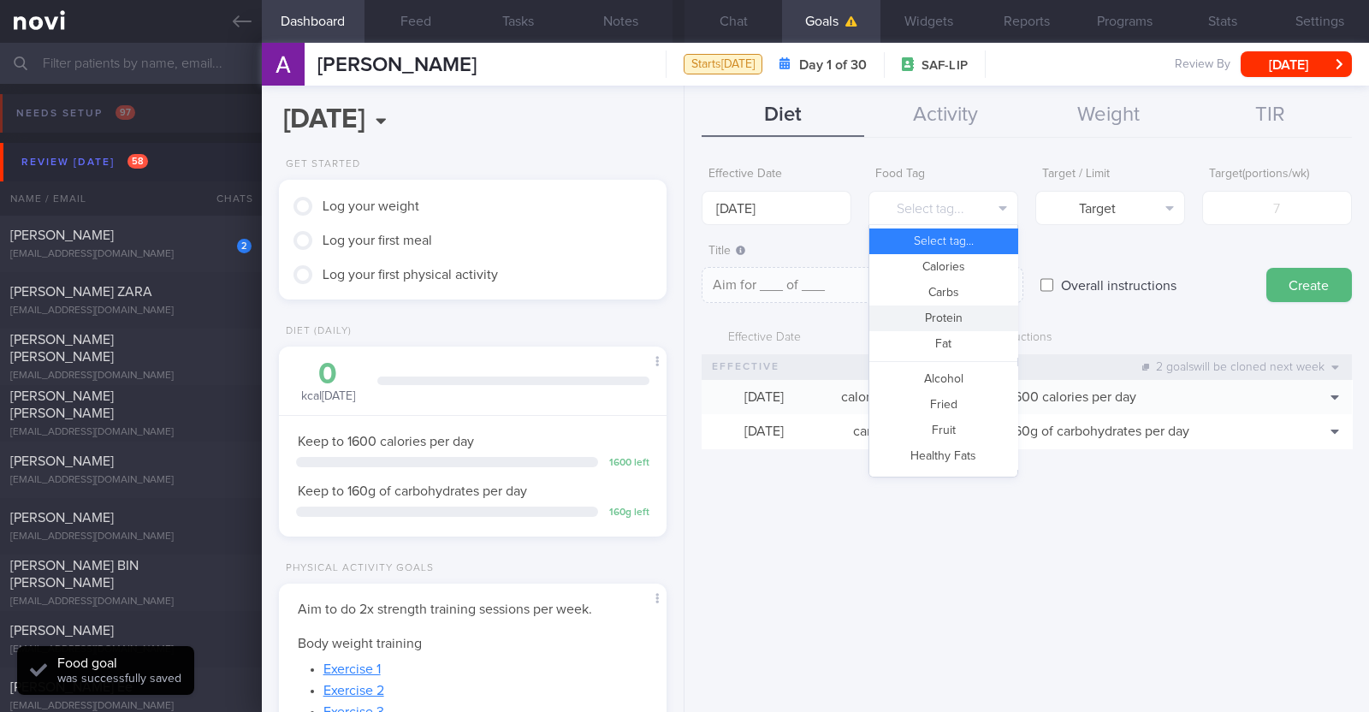
click at [929, 307] on button "Protein" at bounding box center [943, 318] width 148 height 26
type textarea "Aim for __g of protein per day"
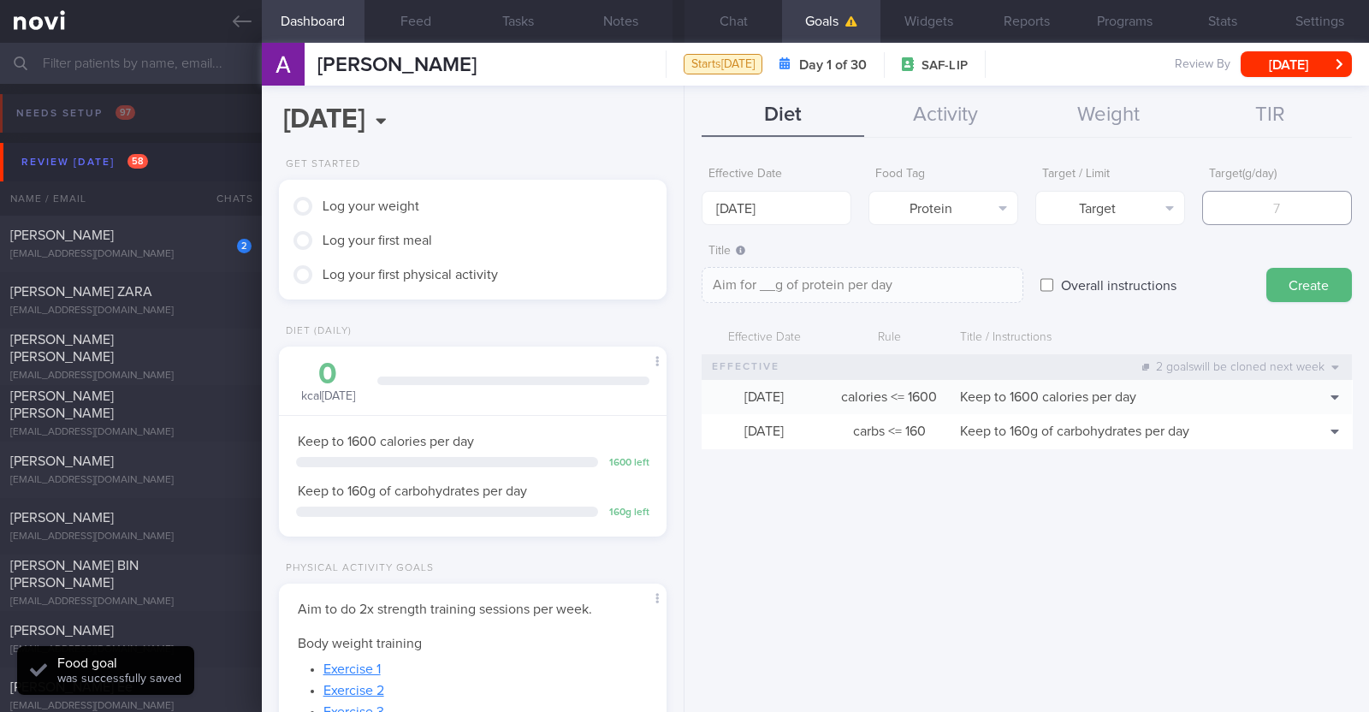
click at [1305, 198] on input "number" at bounding box center [1277, 208] width 150 height 34
type input "8"
type textarea "Aim for 8g of protein per day"
type input "80"
type textarea "Aim for 80g of protein per day"
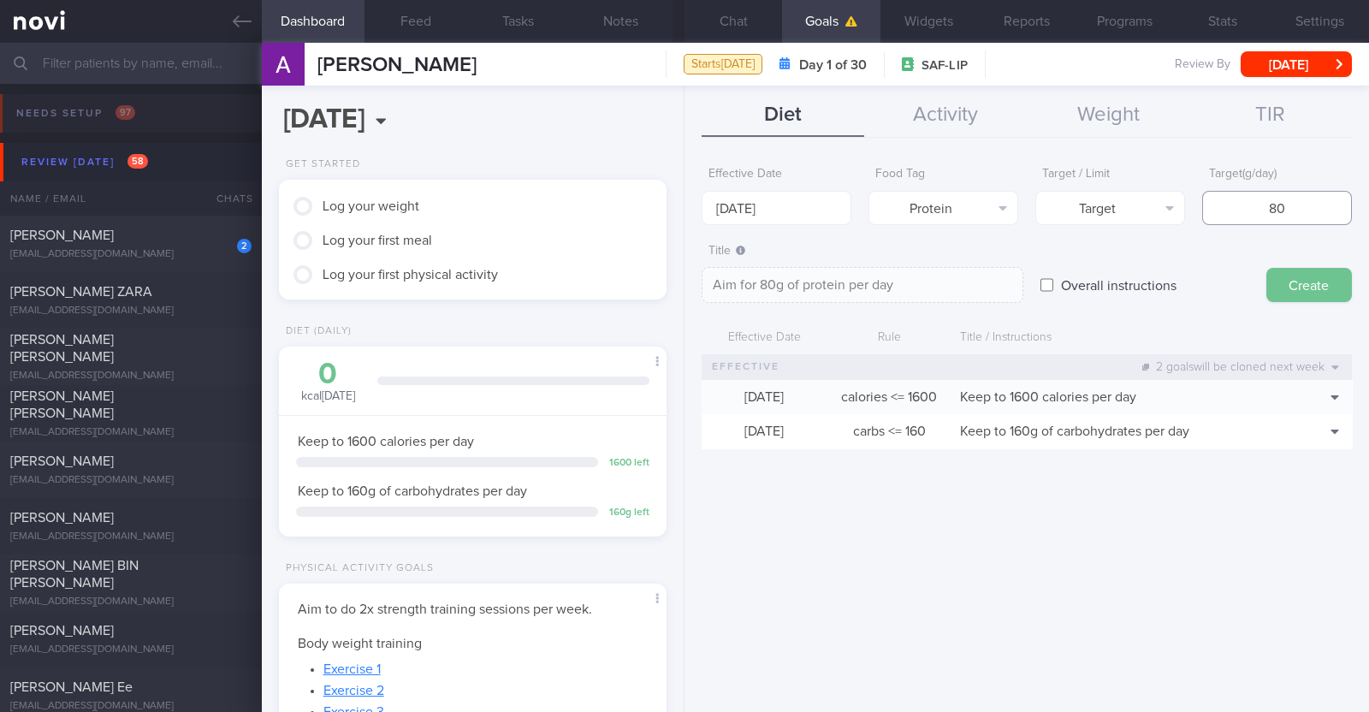
type input "80"
click at [1311, 290] on button "Create" at bounding box center [1309, 285] width 86 height 34
type input "15 Sep 2025"
type textarea "Aim for ___ of ___"
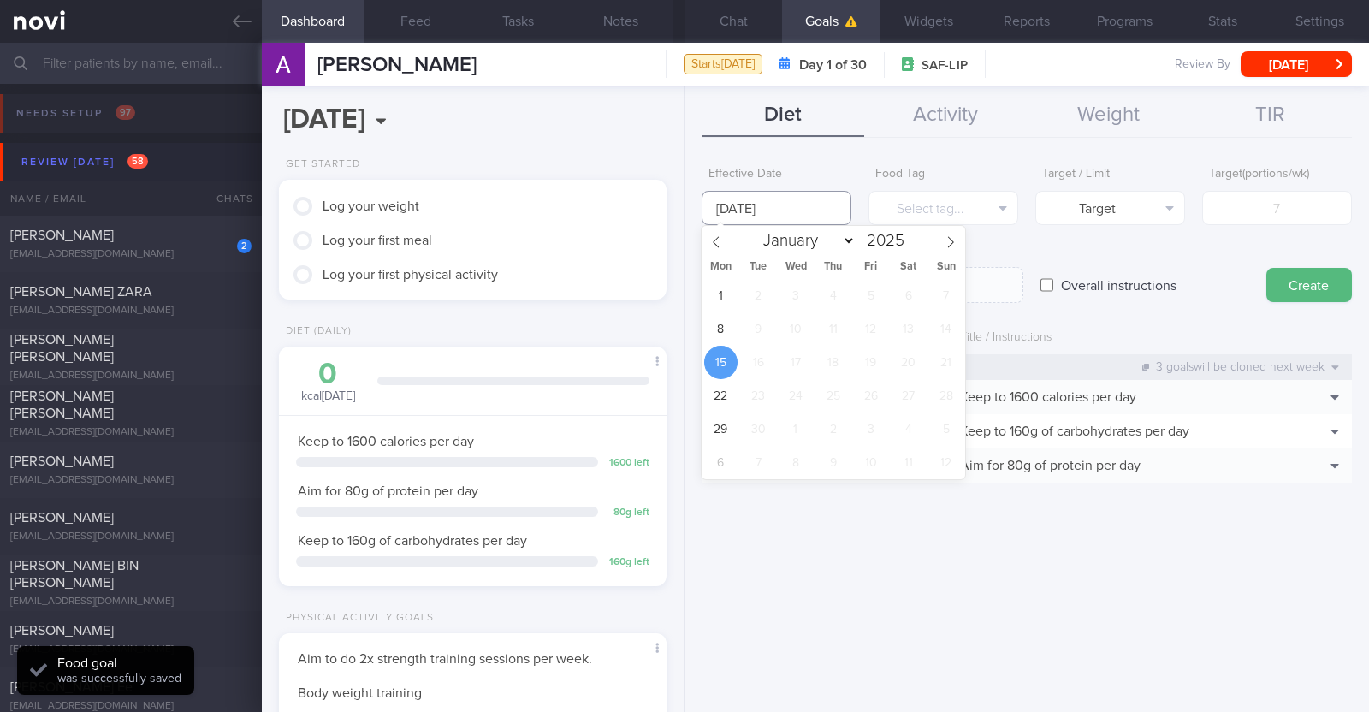
click at [817, 203] on input "15 Sep 2025" at bounding box center [776, 208] width 150 height 34
click at [728, 324] on span "8" at bounding box center [720, 328] width 33 height 33
type input "8 Sep 2025"
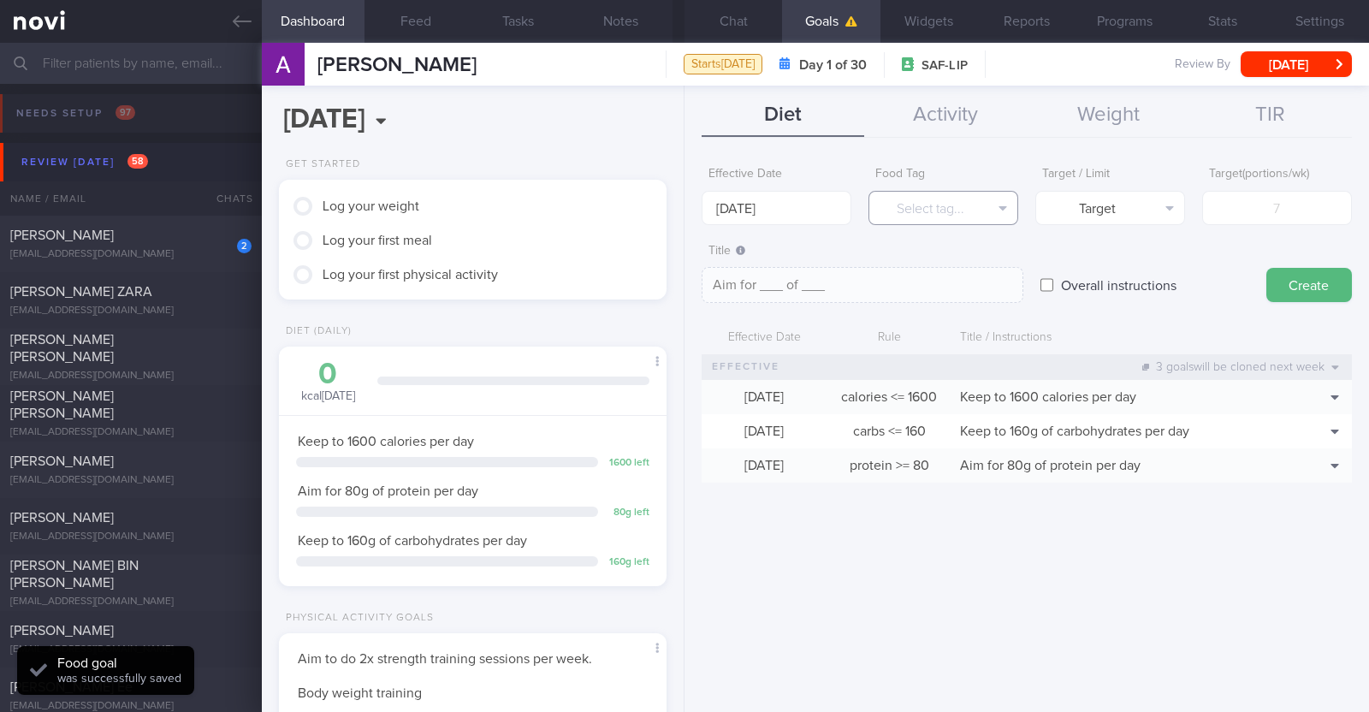
click at [907, 207] on button "Select tag..." at bounding box center [943, 208] width 150 height 34
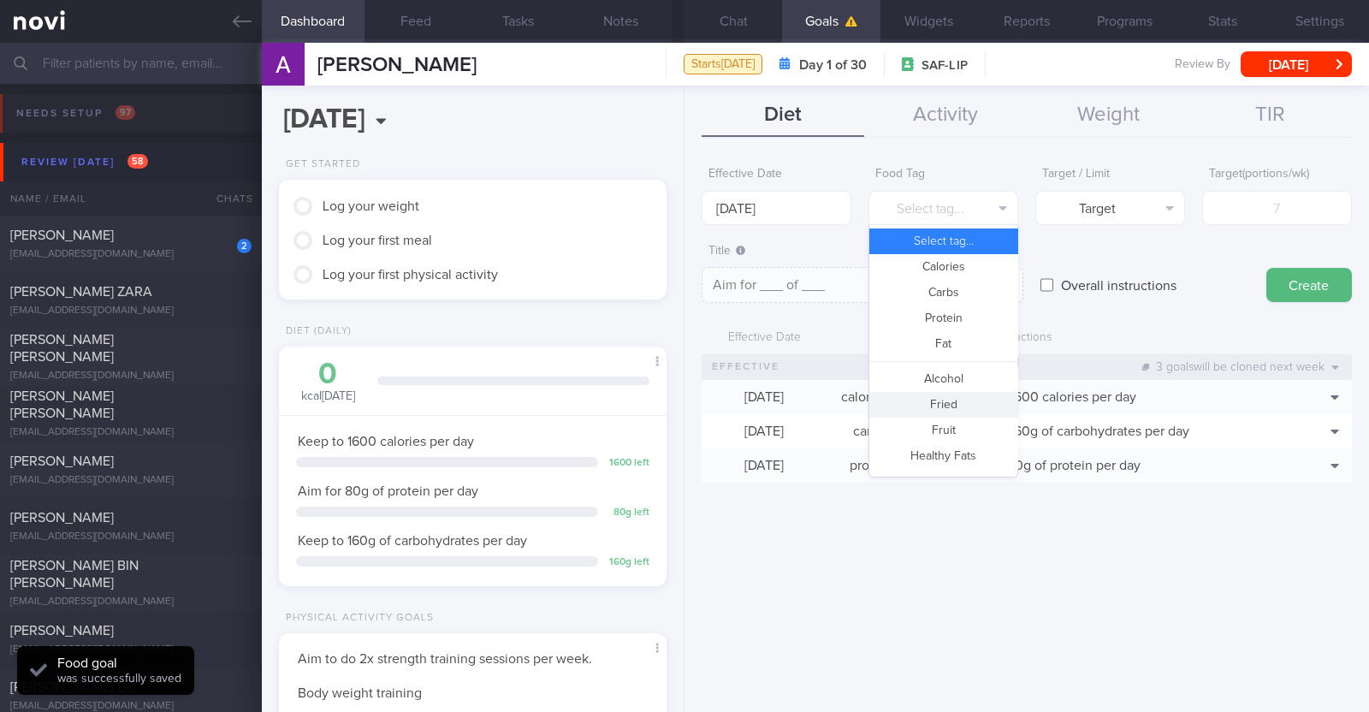
click at [962, 411] on button "Fried" at bounding box center [943, 405] width 148 height 26
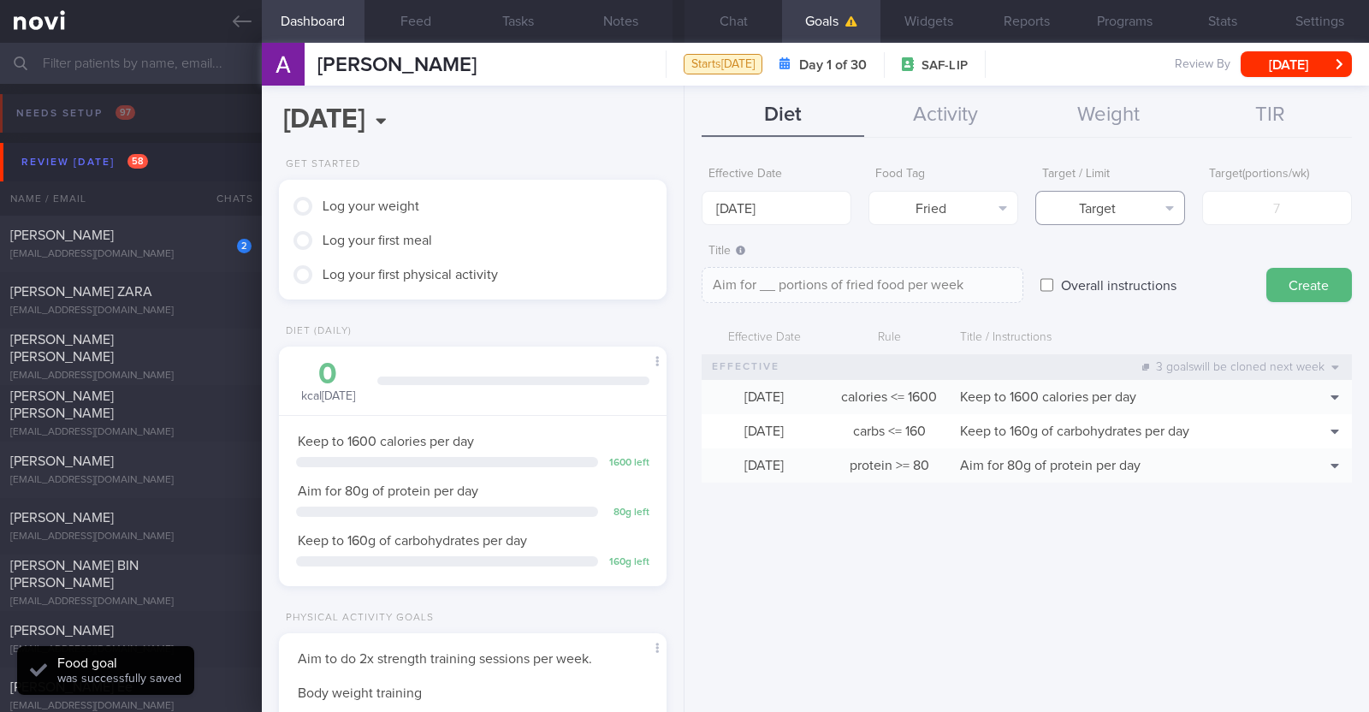
click at [1125, 219] on button "Target" at bounding box center [1110, 208] width 150 height 34
drag, startPoint x: 1116, startPoint y: 275, endPoint x: 1203, endPoint y: 214, distance: 105.6
click at [1116, 274] on button "Limit" at bounding box center [1110, 267] width 148 height 26
type textarea "Keep to __ portions of fried food per week"
click at [1256, 211] on input "number" at bounding box center [1277, 208] width 150 height 34
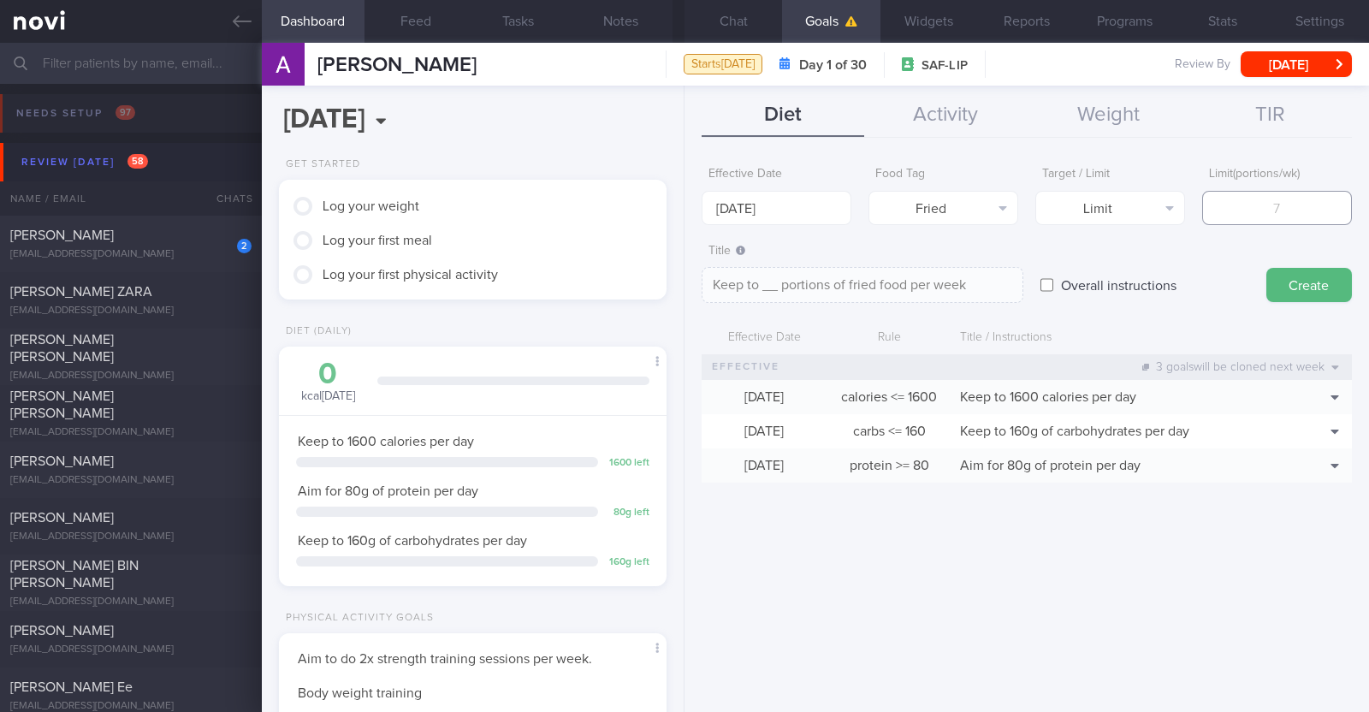
type input "2"
type textarea "Keep to 2 portions of fried food per week"
type input "2"
click at [1326, 276] on button "Create" at bounding box center [1309, 285] width 86 height 34
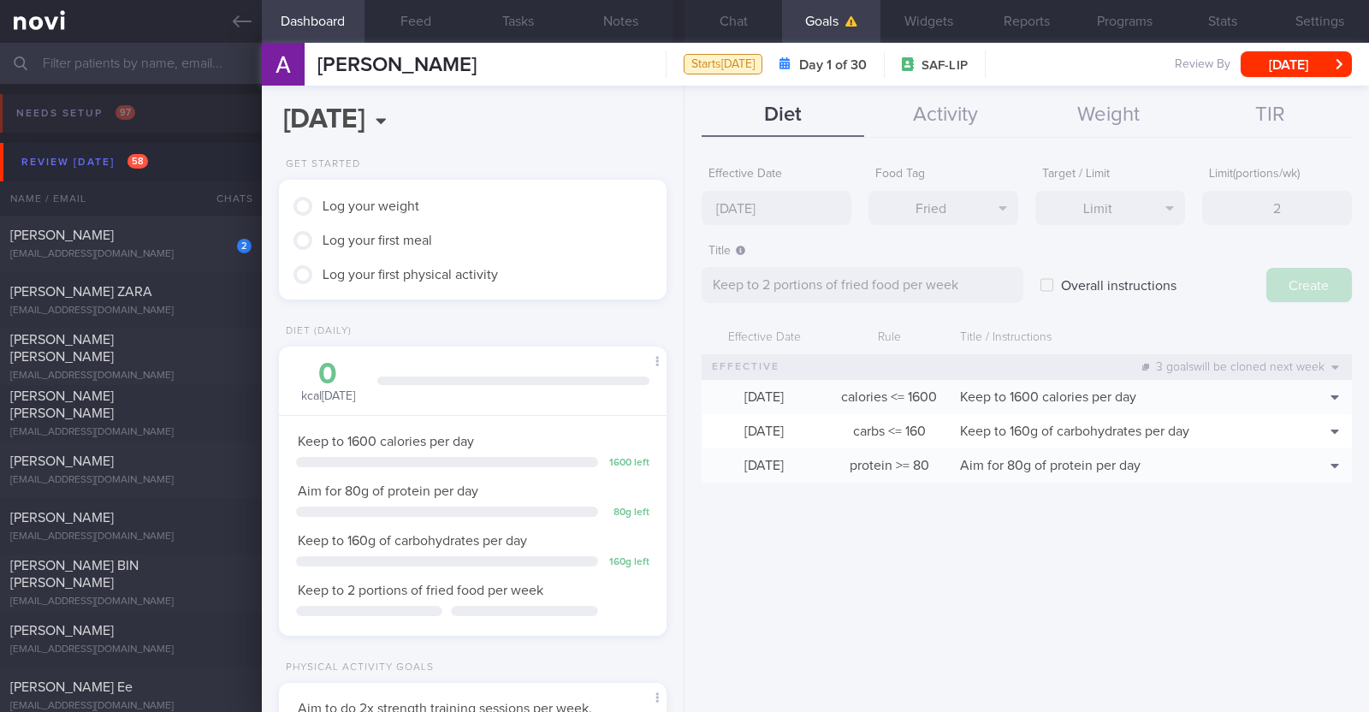
type input "15 Sep 2025"
type textarea "Aim for ___ of ___"
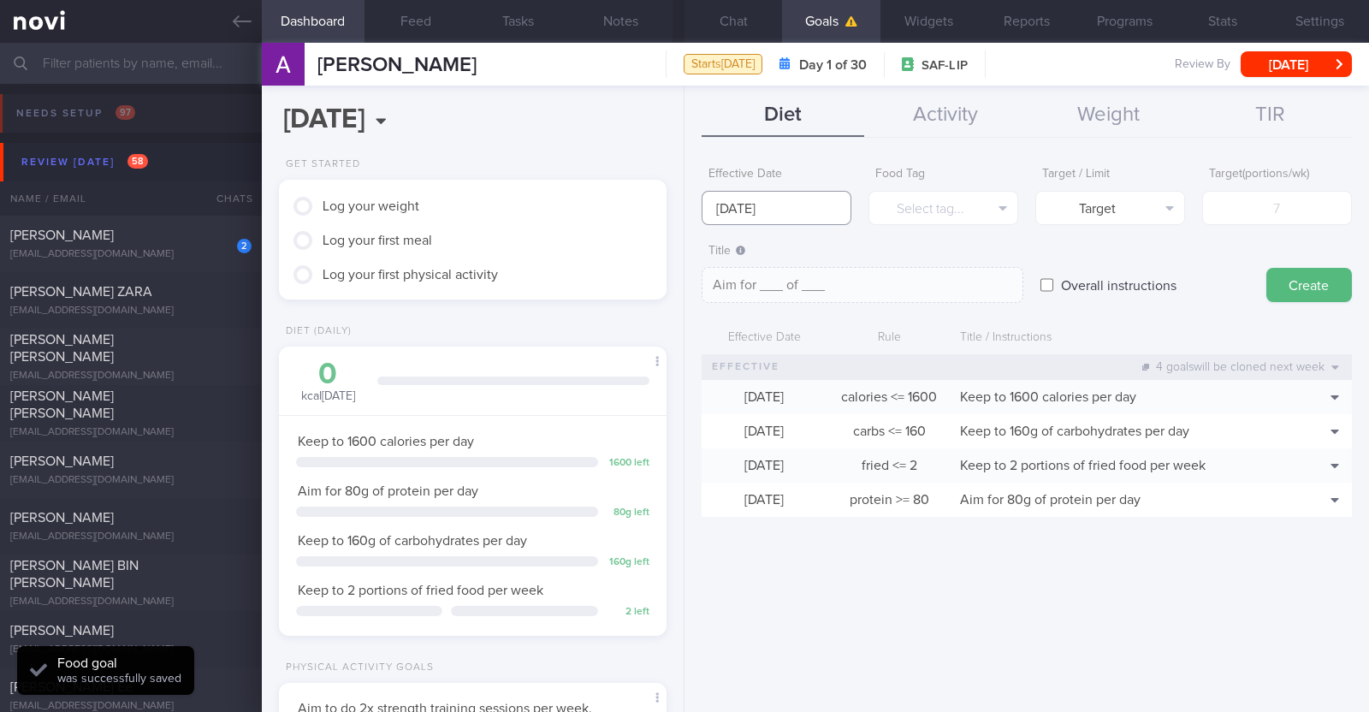
click at [838, 199] on input "15 Sep 2025" at bounding box center [776, 208] width 150 height 34
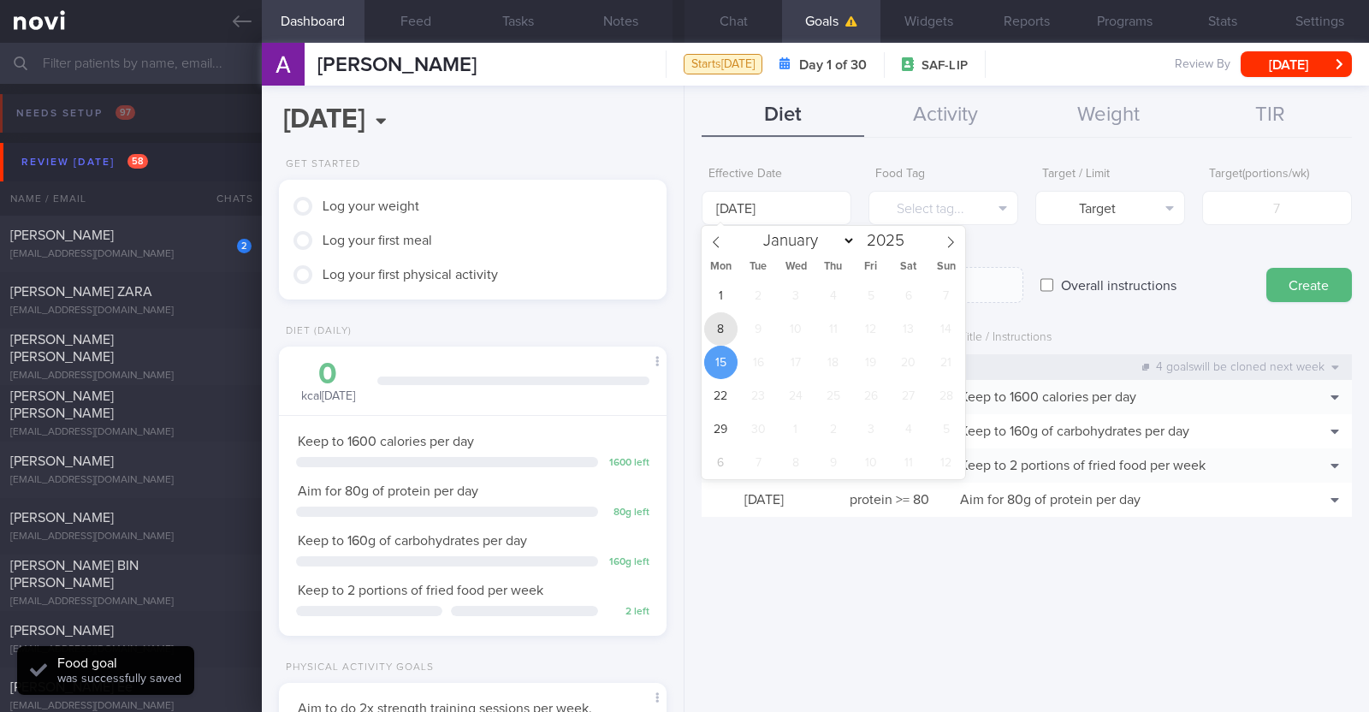
click at [728, 322] on span "8" at bounding box center [720, 328] width 33 height 33
type input "8 Sep 2025"
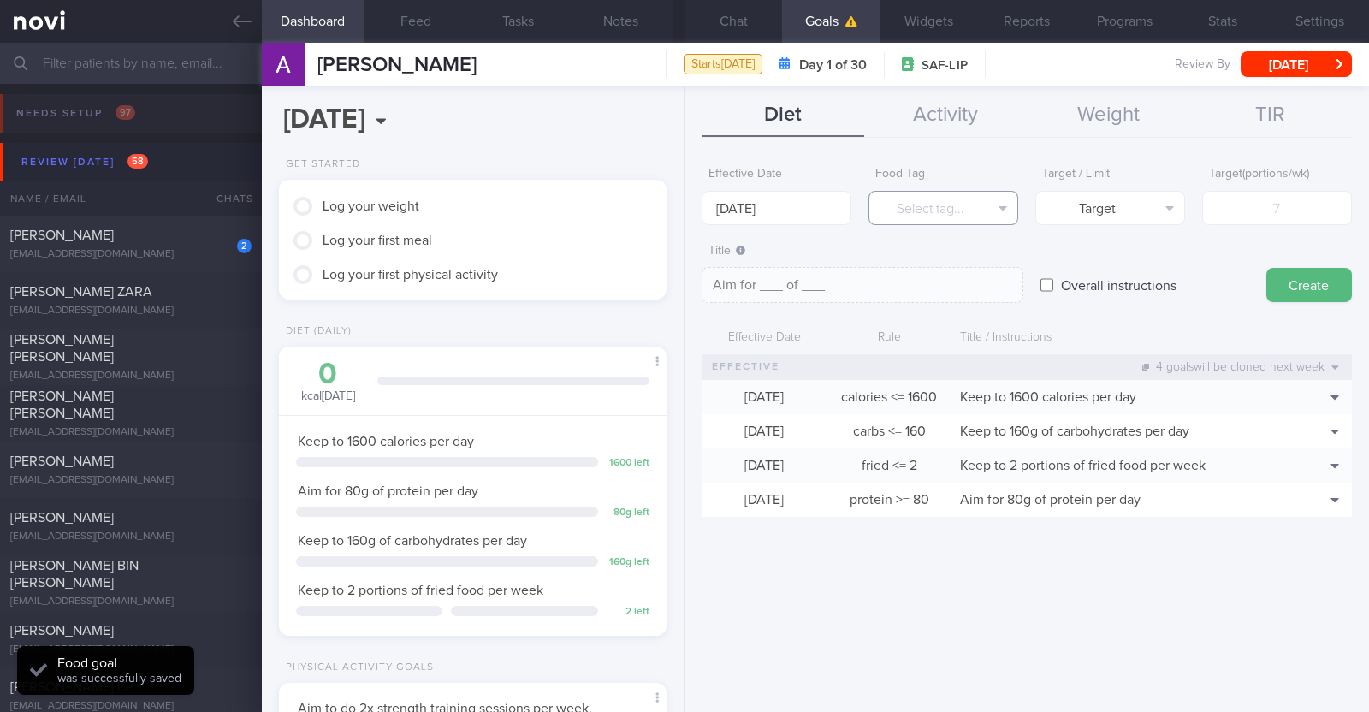
click at [902, 207] on button "Select tag..." at bounding box center [943, 208] width 150 height 34
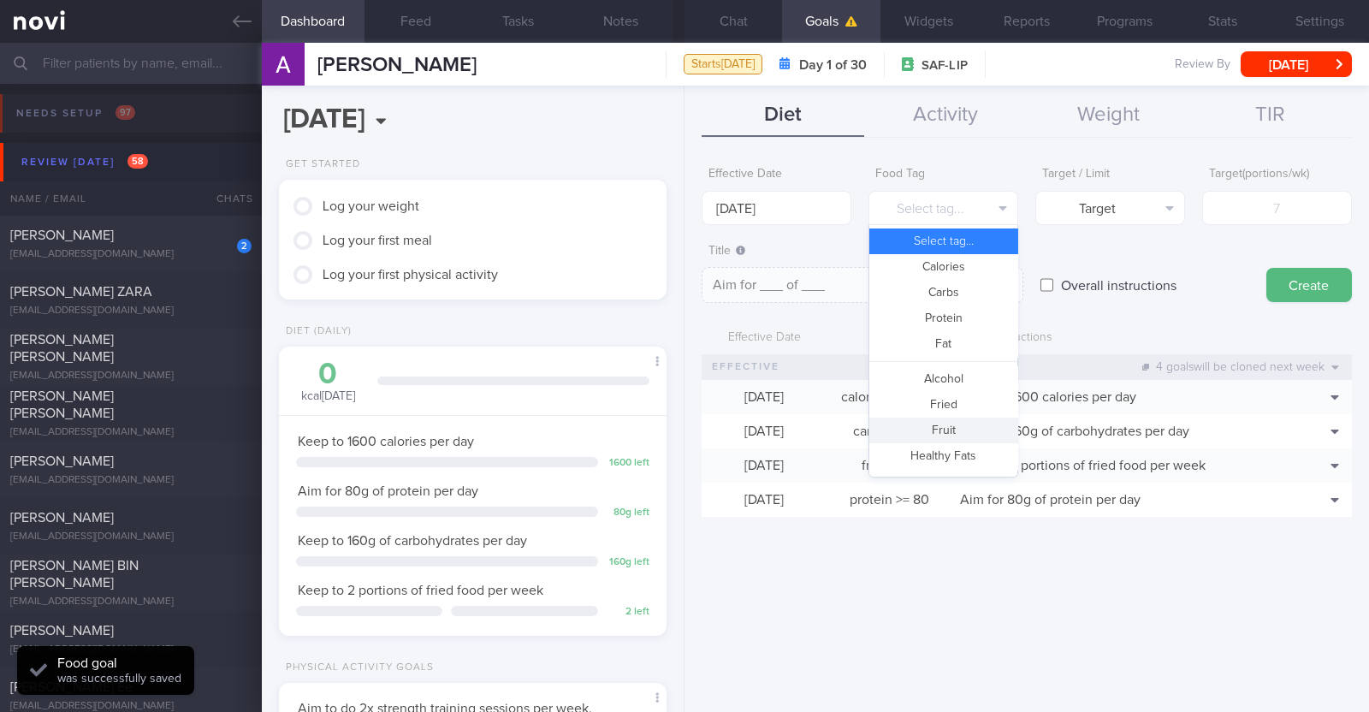
click at [944, 432] on button "Fruit" at bounding box center [943, 430] width 148 height 26
type textarea "Aim for __ portions of fruits per week"
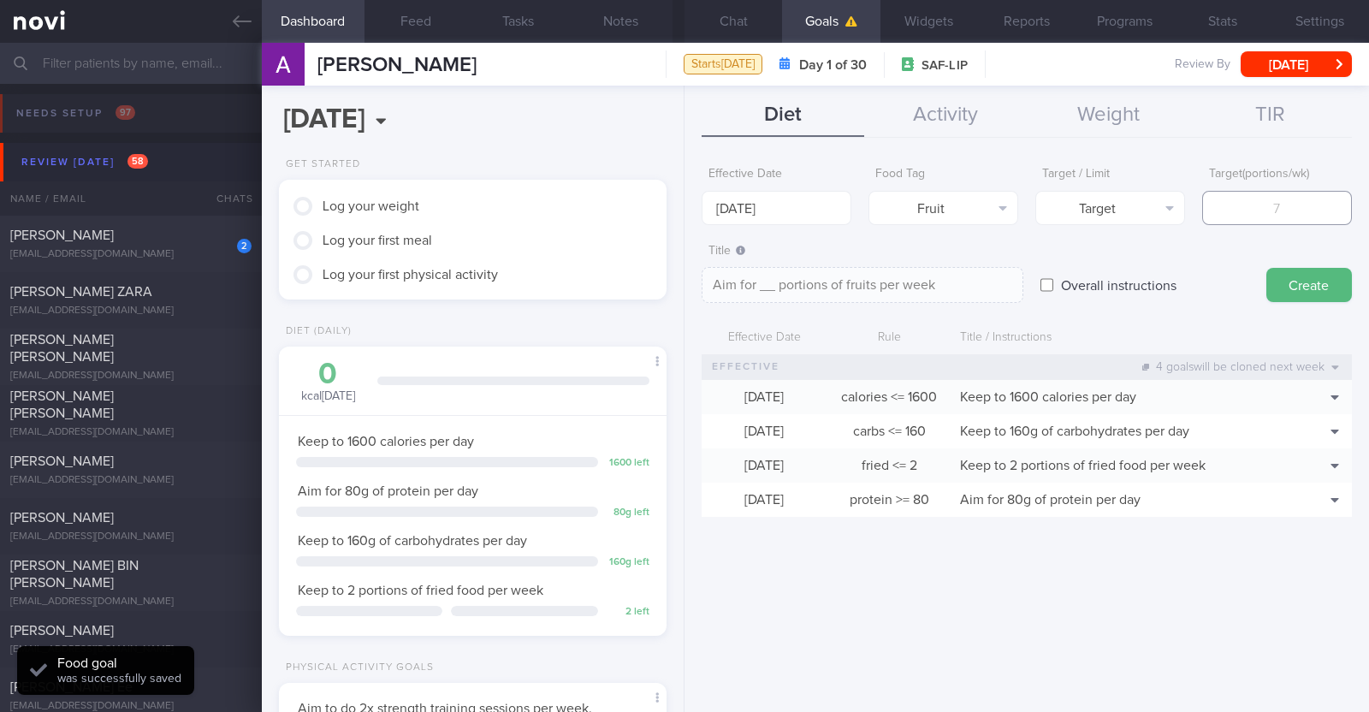
click at [1248, 208] on input "number" at bounding box center [1277, 208] width 150 height 34
type input "1"
type textarea "Aim for 1 portions of fruits per week"
type input "14"
type textarea "Aim for 14 portions of fruits per week"
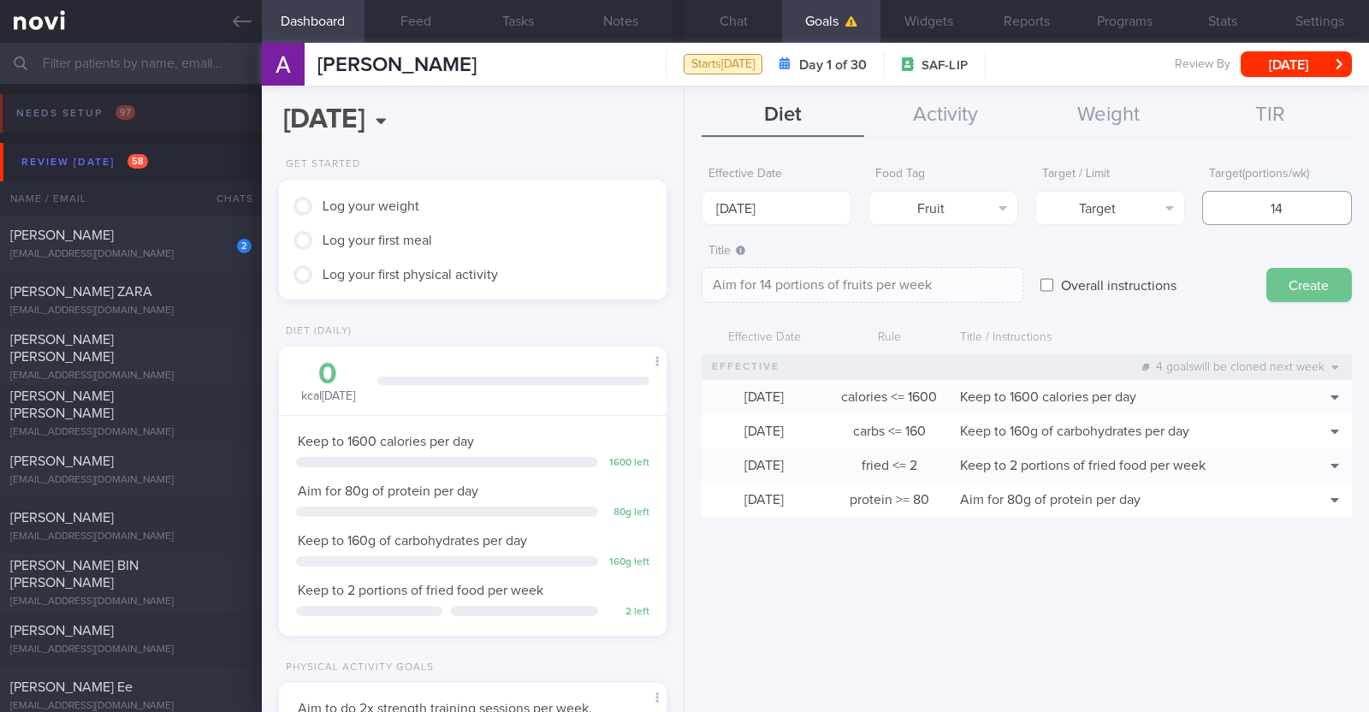
type input "14"
click at [1290, 284] on button "Create" at bounding box center [1309, 285] width 86 height 34
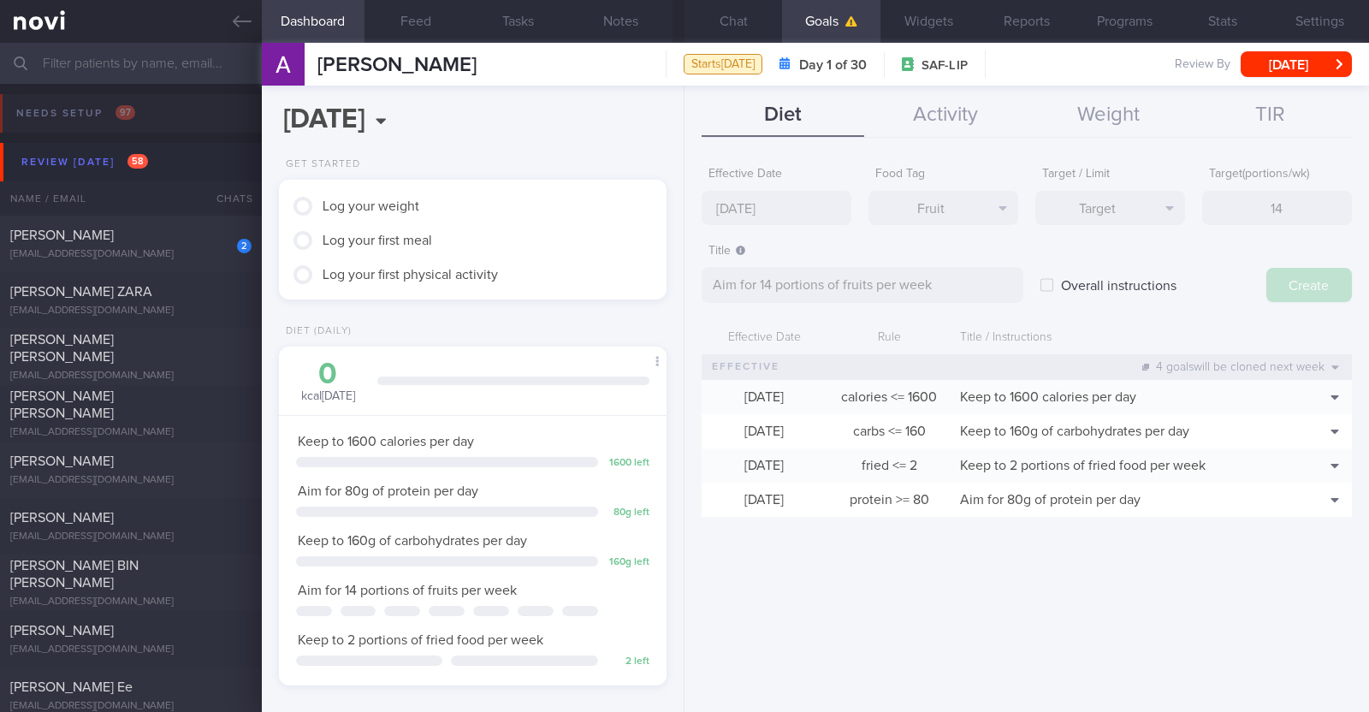
type input "15 Sep 2025"
type textarea "Aim for ___ of ___"
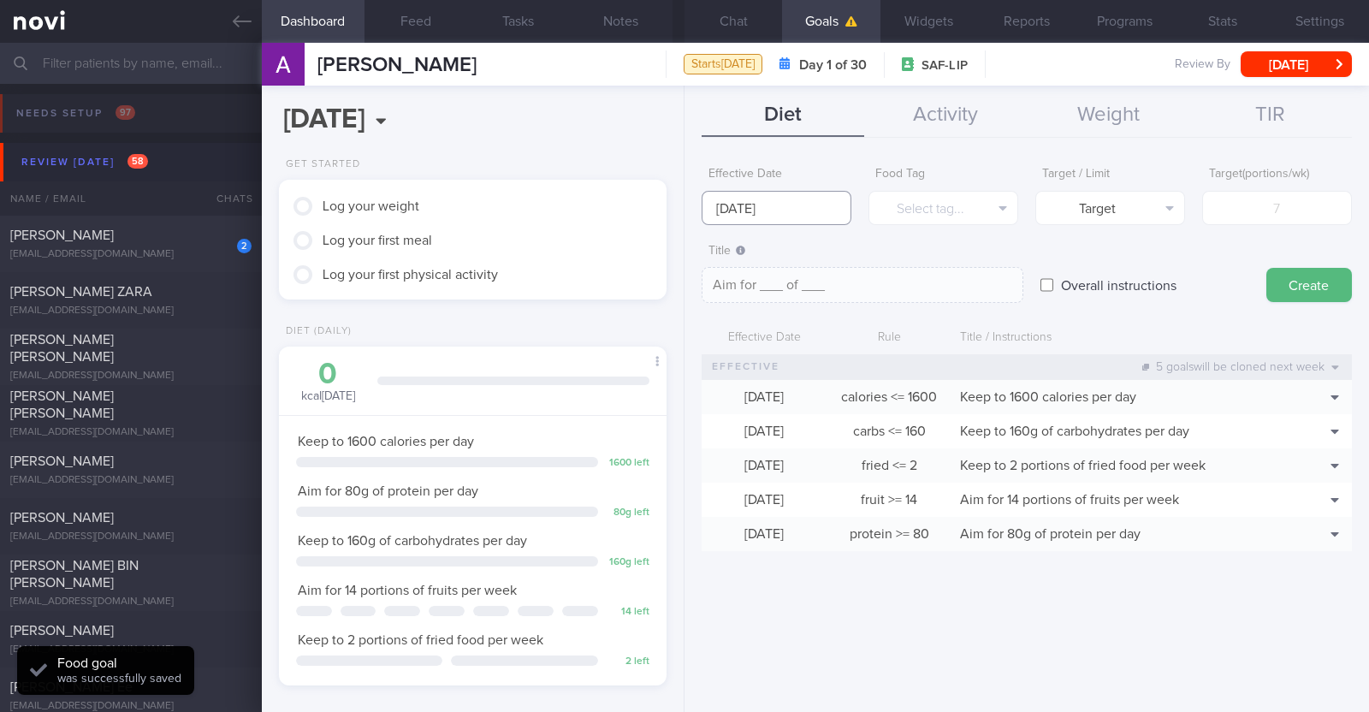
click at [799, 210] on input "15 Sep 2025" at bounding box center [776, 208] width 150 height 34
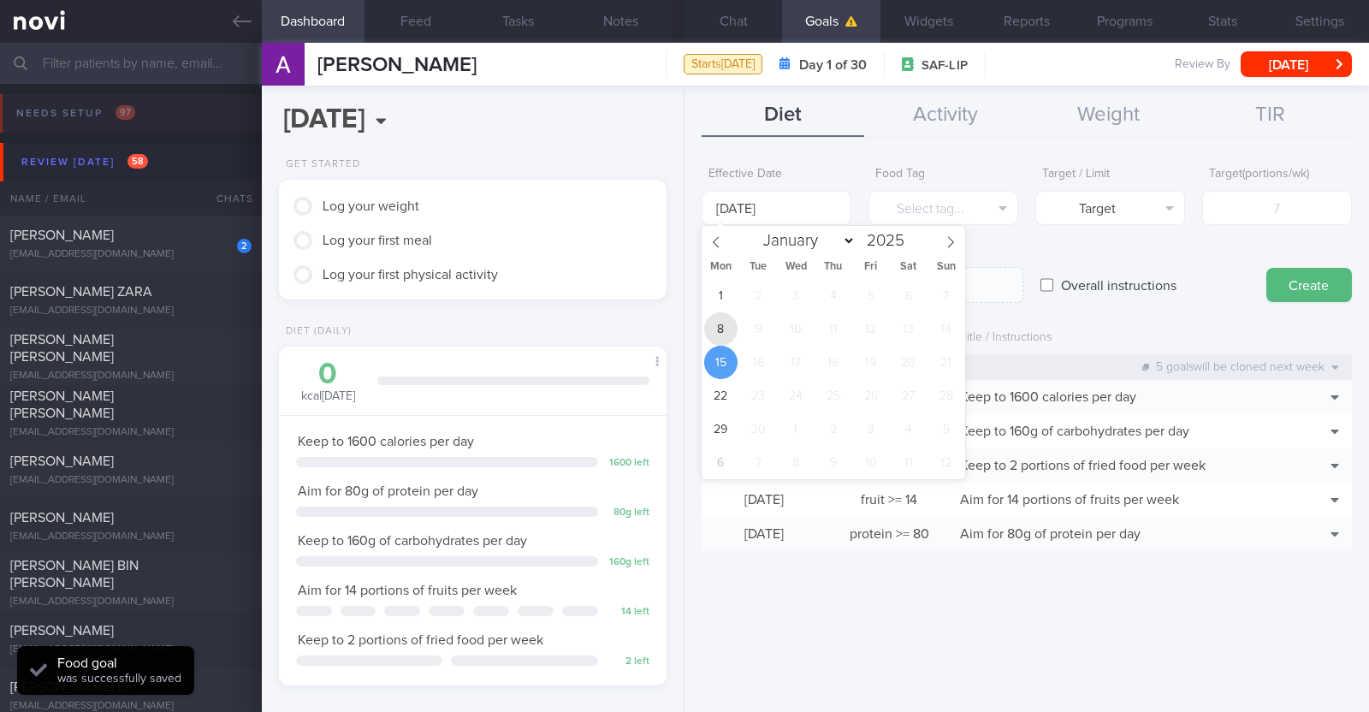
click at [714, 330] on span "8" at bounding box center [720, 328] width 33 height 33
type input "8 Sep 2025"
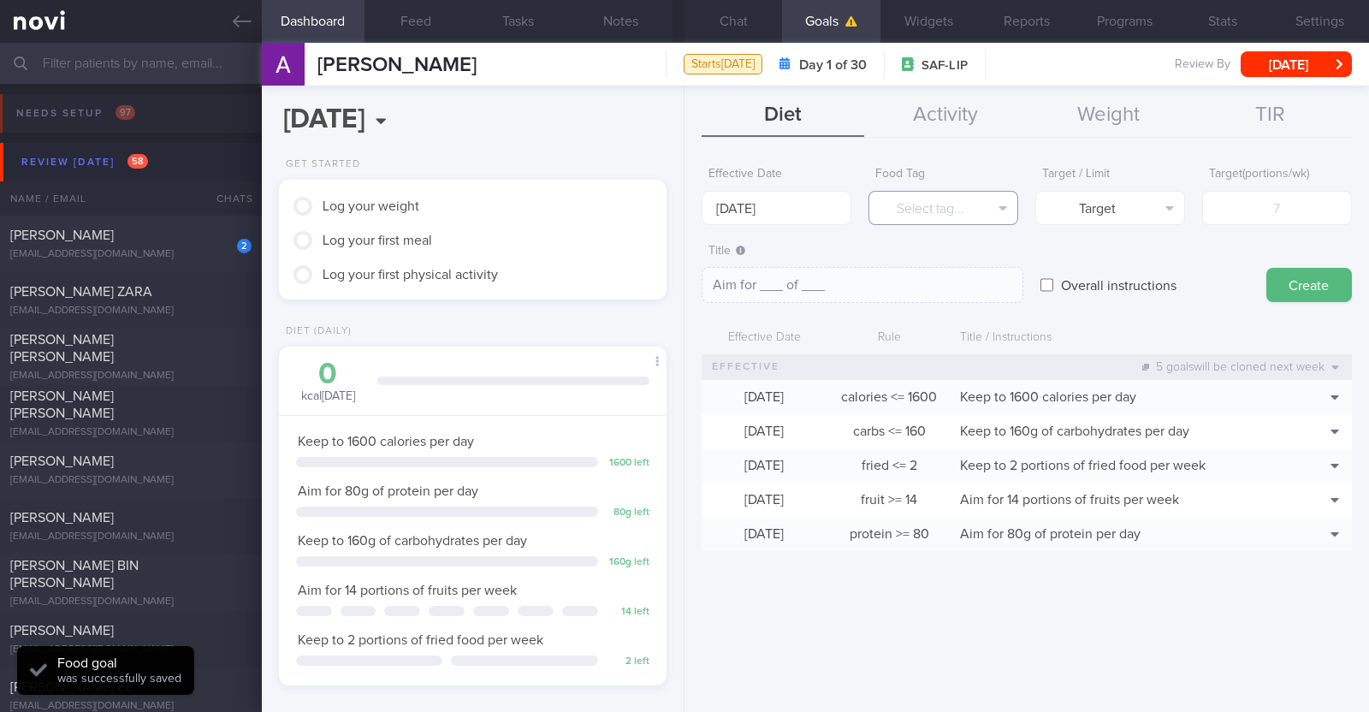
click at [927, 198] on button "Select tag..." at bounding box center [943, 208] width 150 height 34
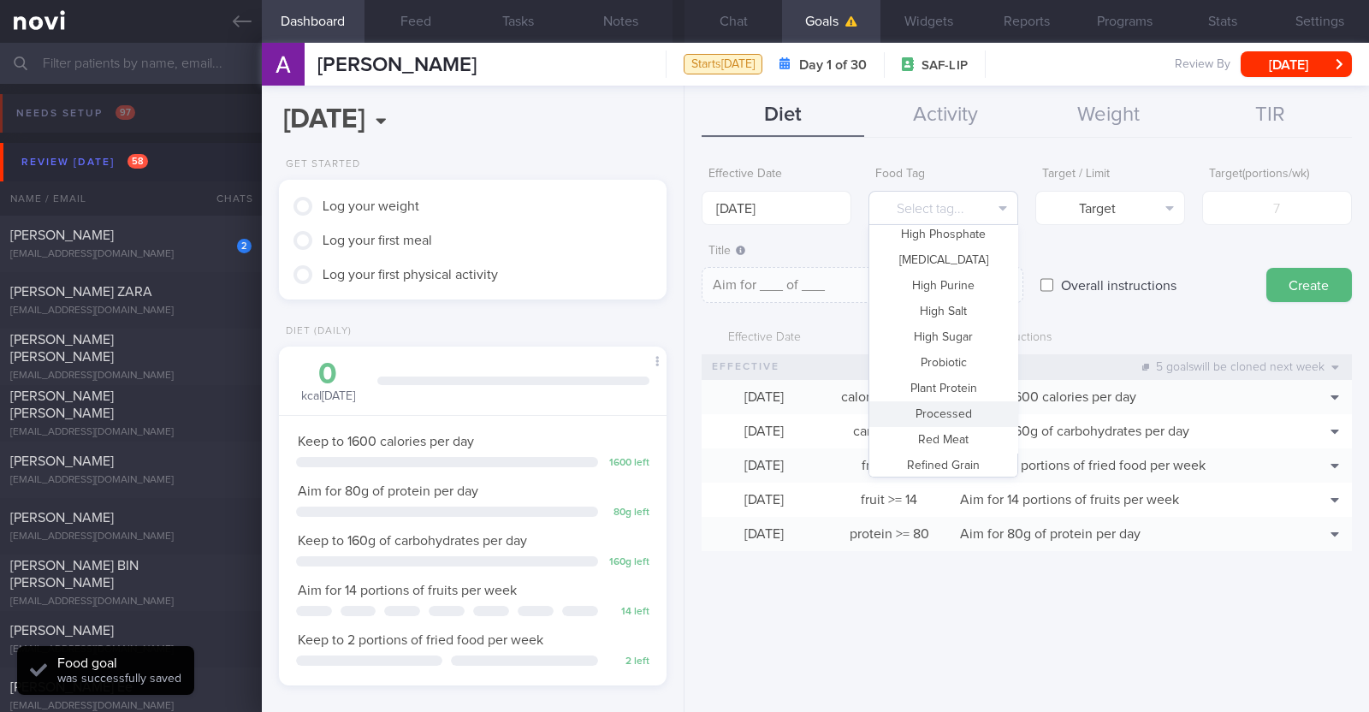
scroll to position [509, 0]
click at [952, 417] on button "Vegetable" at bounding box center [943, 409] width 148 height 26
type textarea "Aim for __ portions of vegetables per week"
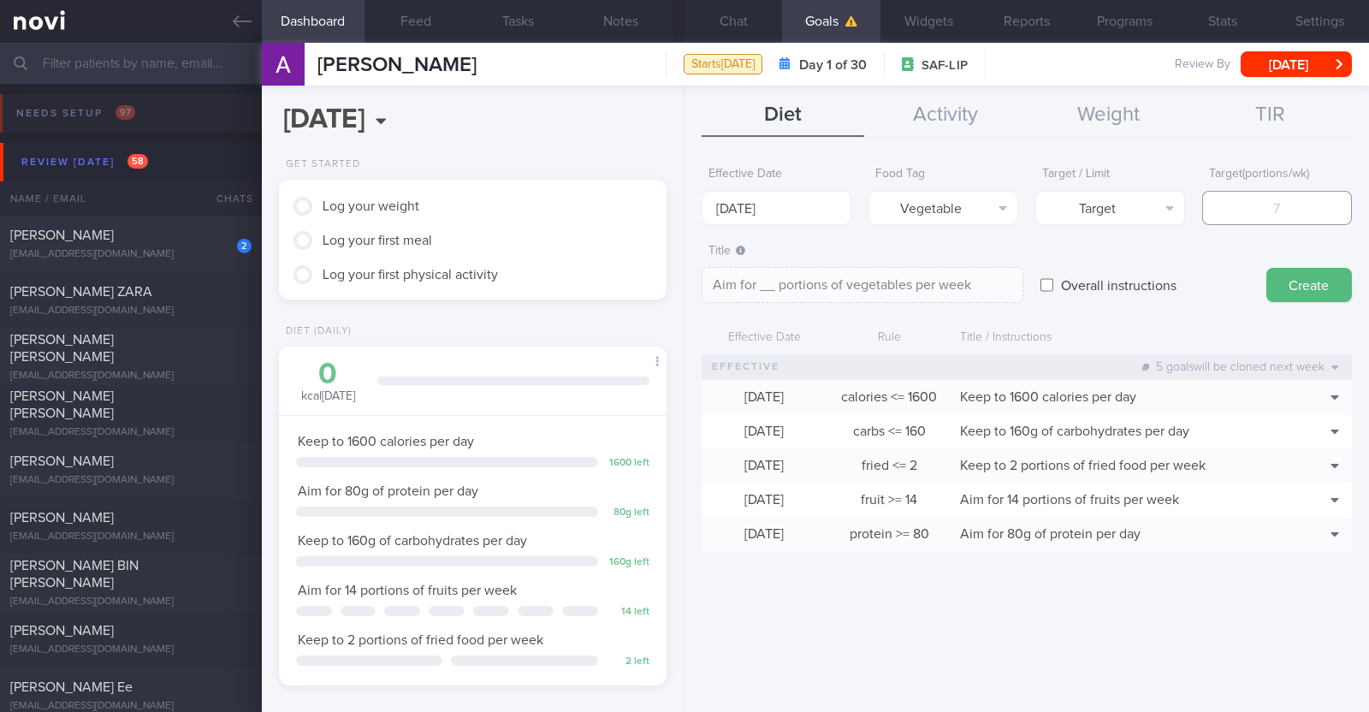
click at [1275, 206] on input "number" at bounding box center [1277, 208] width 150 height 34
type input "1"
type textarea "Aim for 1 portions of vegetables per week"
type input "14"
type textarea "Aim for 14 portions of vegetables per week"
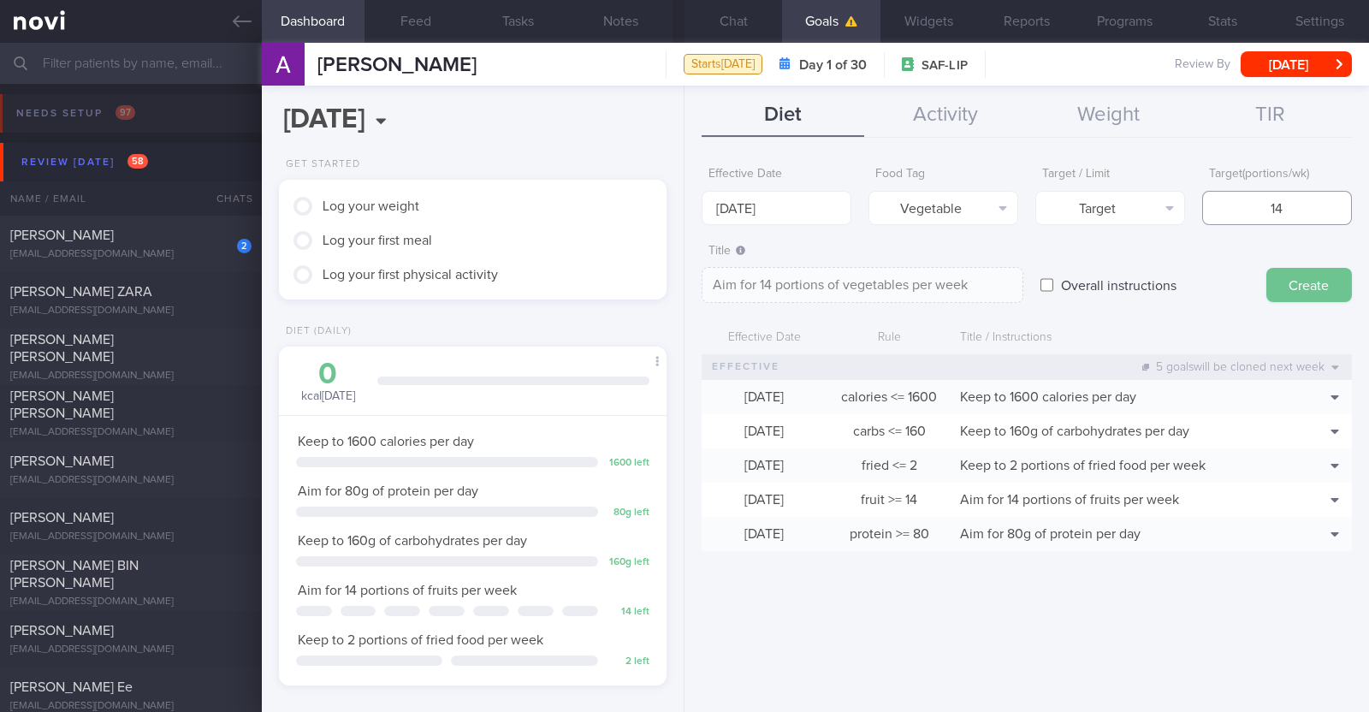
type input "14"
click at [1309, 287] on button "Create" at bounding box center [1309, 285] width 86 height 34
type input "15 Sep 2025"
type textarea "Aim for ___ of ___"
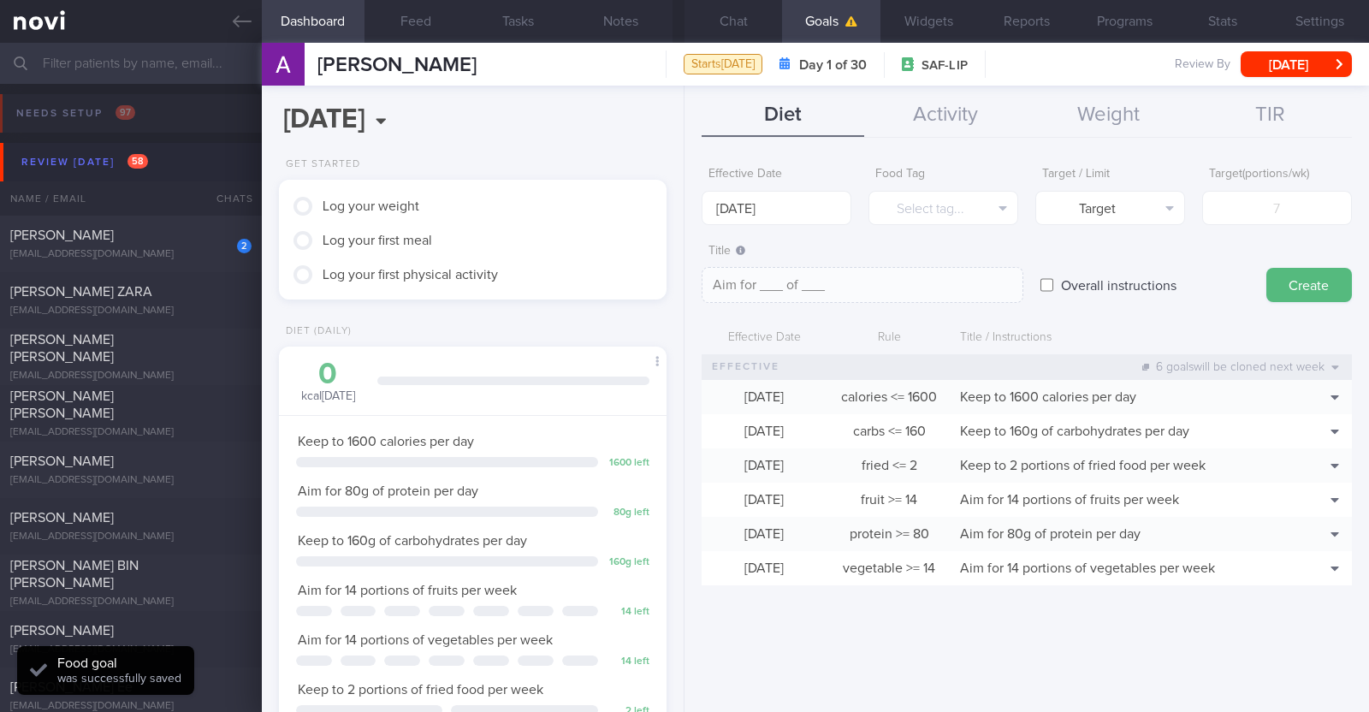
click at [1015, 632] on div "Effective Date 15 Sep 2025 Food Tag Select tag... Select tag... Calories Carbs …" at bounding box center [1026, 428] width 684 height 566
click at [735, 27] on button "Chat" at bounding box center [733, 21] width 98 height 43
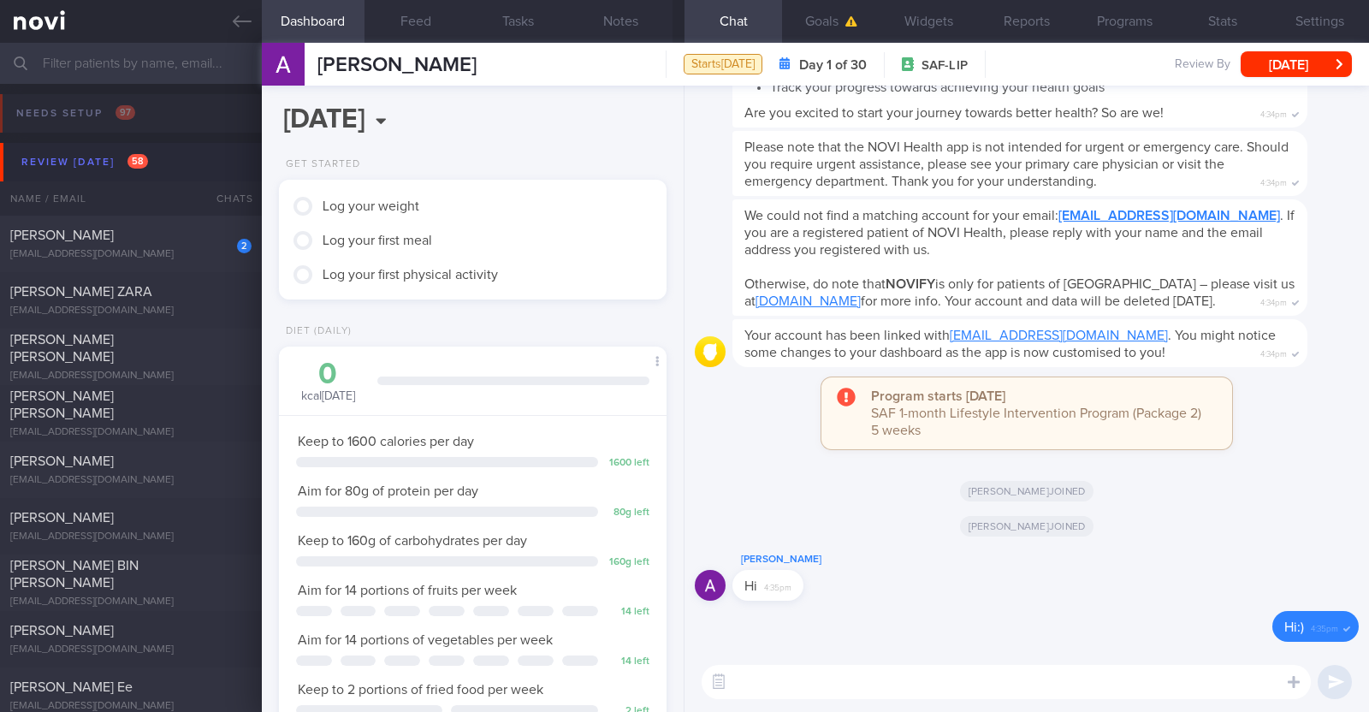
click at [742, 685] on textarea at bounding box center [1005, 682] width 609 height 34
paste textarea "Hi [Name], It was a pleasure speaking with you today. The Lifestyle Improvement…"
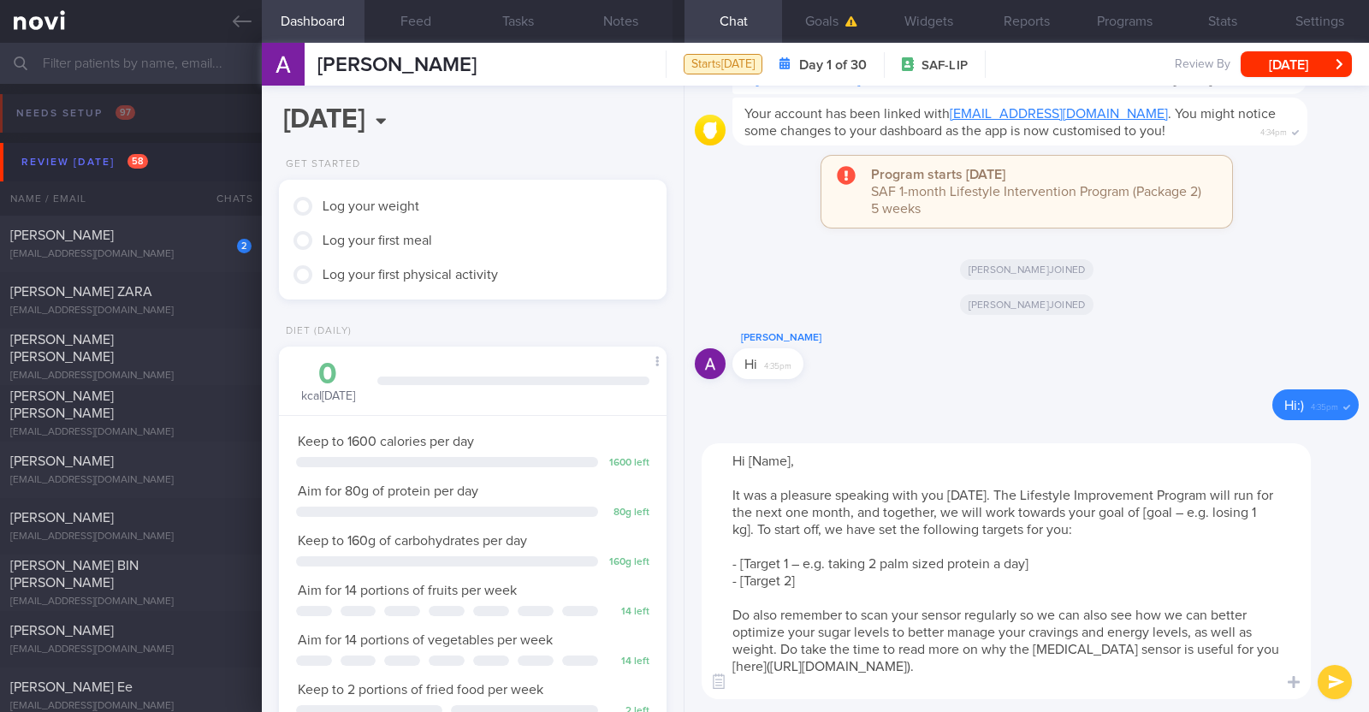
click at [790, 461] on textarea "Hi [Name], It was a pleasure speaking with you today. The Lifestyle Improvement…" at bounding box center [1005, 571] width 609 height 256
drag, startPoint x: 1140, startPoint y: 511, endPoint x: 1209, endPoint y: 509, distance: 69.3
click at [1209, 509] on textarea "Hi Alvin, It was a pleasure speaking with you today. The Lifestyle Improvement …" at bounding box center [1005, 571] width 609 height 256
drag, startPoint x: 1036, startPoint y: 564, endPoint x: 739, endPoint y: 557, distance: 296.9
click at [739, 557] on textarea "Hi Alvin, It was a pleasure speaking with you today. The Lifestyle Improvement …" at bounding box center [1005, 571] width 609 height 256
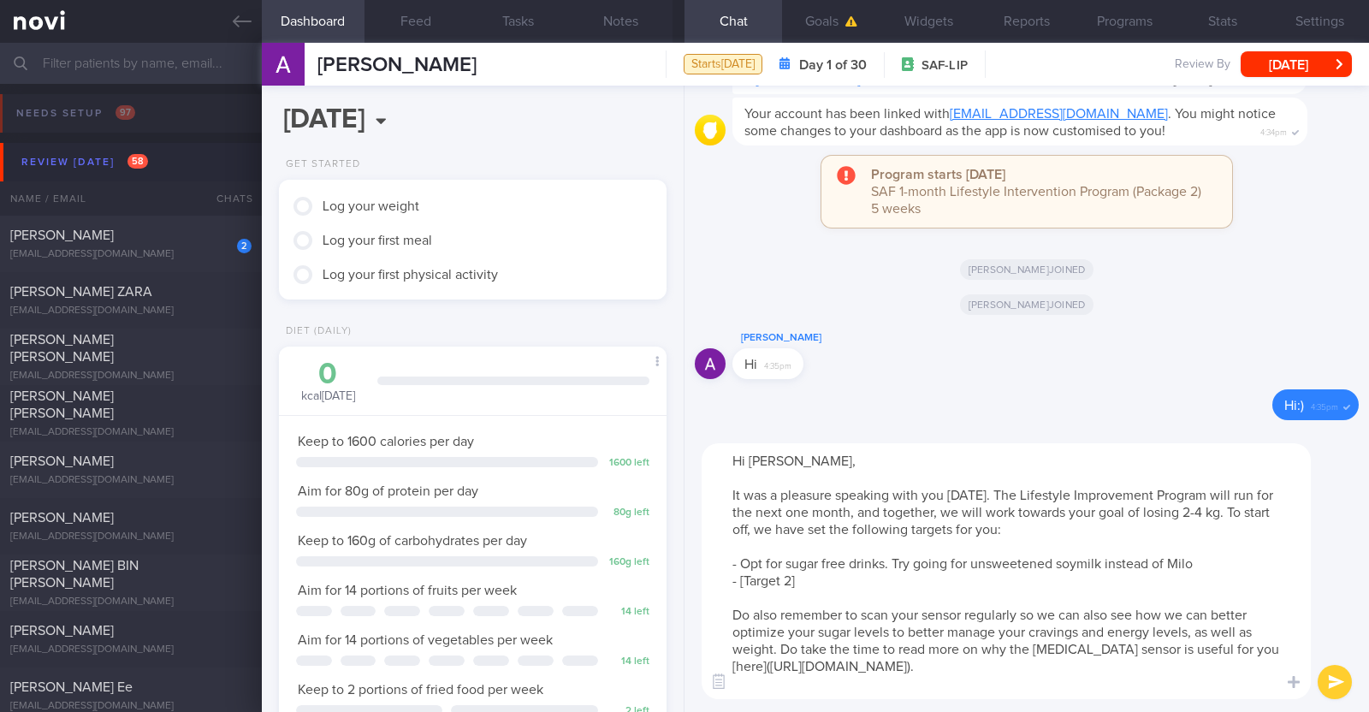
drag, startPoint x: 805, startPoint y: 578, endPoint x: 739, endPoint y: 578, distance: 65.9
click at [739, 578] on textarea "Hi Alvin, It was a pleasure speaking with you today. The Lifestyle Improvement …" at bounding box center [1005, 571] width 609 height 256
type textarea "Hi Alvin, It was a pleasure speaking with you today. The Lifestyle Improvement …"
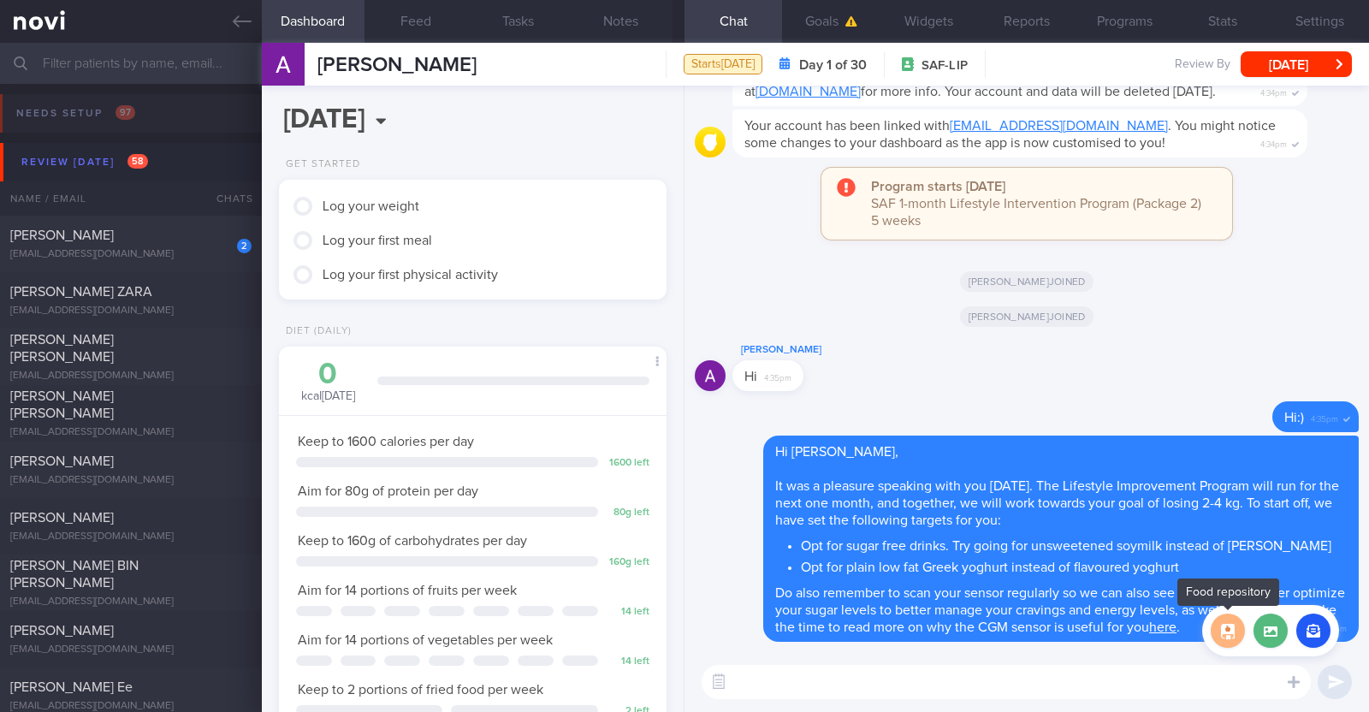
click at [1239, 636] on button "button" at bounding box center [1228, 630] width 34 height 34
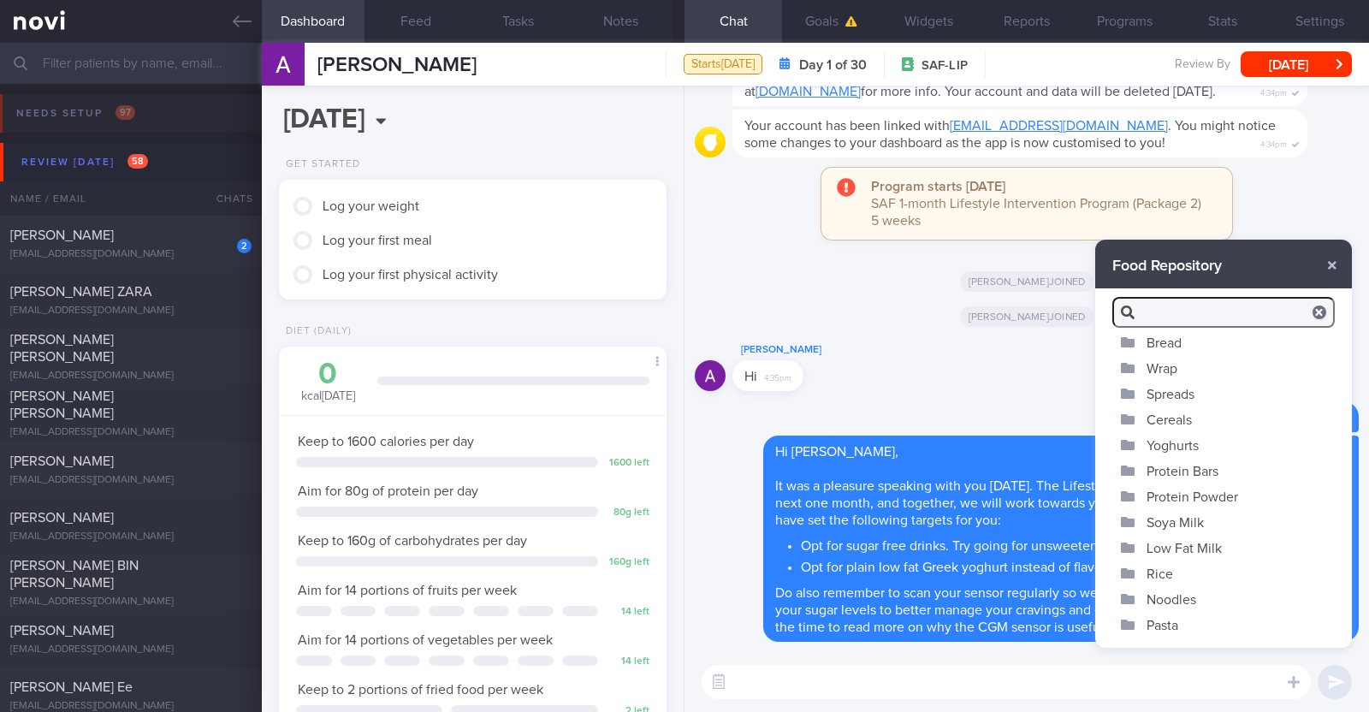
click at [1190, 441] on button "Yoghurts" at bounding box center [1223, 445] width 257 height 26
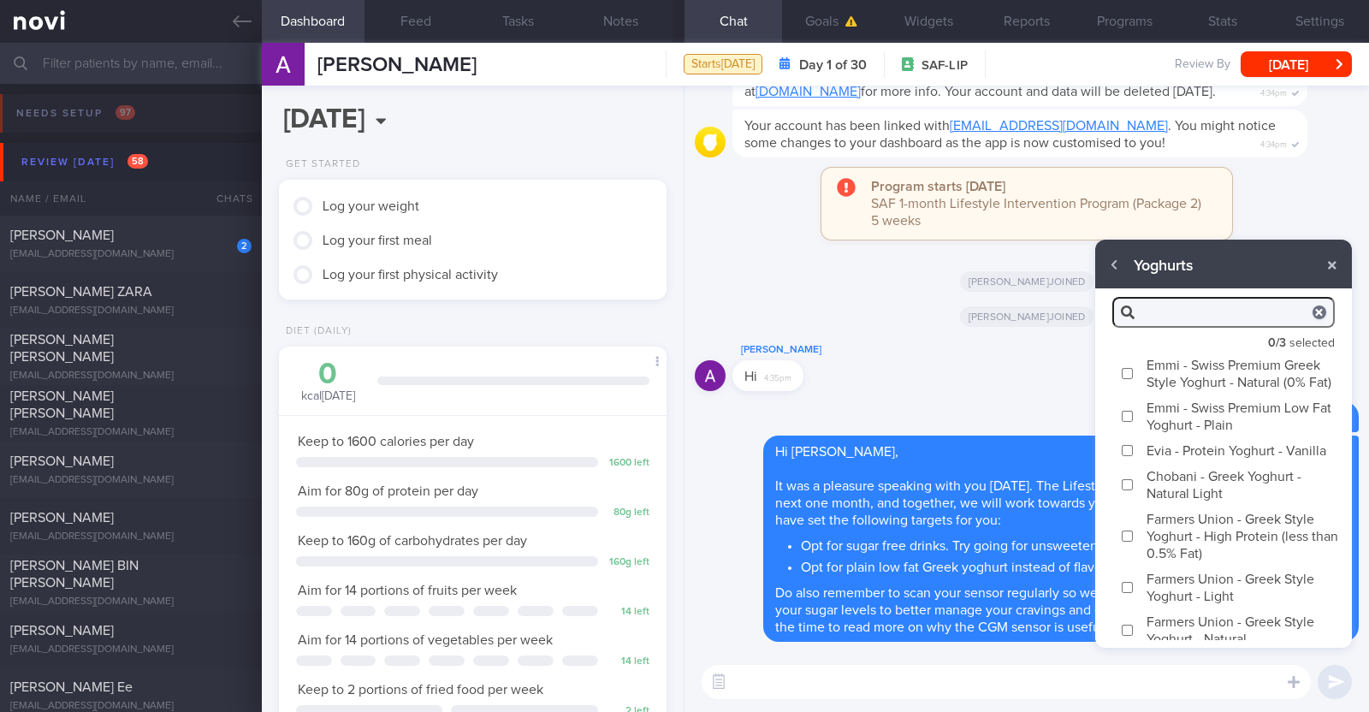
click at [1193, 374] on label "Emmi - Swiss Premium Greek Style Yoghurt - Natural (0% Fat)" at bounding box center [1223, 373] width 257 height 43
click at [1134, 374] on input "Emmi - Swiss Premium Greek Style Yoghurt - Natural (0% Fat)" at bounding box center [1127, 373] width 13 height 11
checkbox input "true"
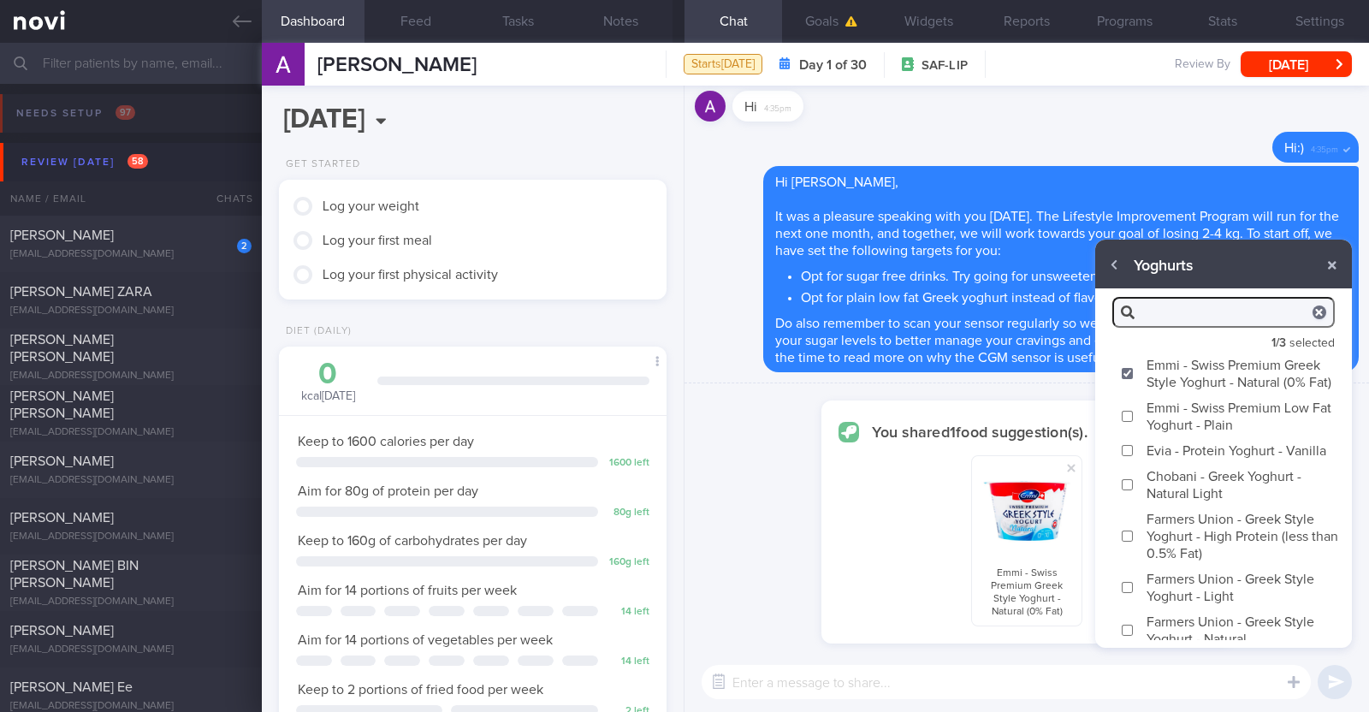
click at [1194, 506] on label "Chobani - Greek Yoghurt - Natural Light" at bounding box center [1223, 484] width 257 height 43
click at [1134, 490] on input "Chobani - Greek Yoghurt - Natural Light" at bounding box center [1127, 484] width 13 height 11
checkbox input "true"
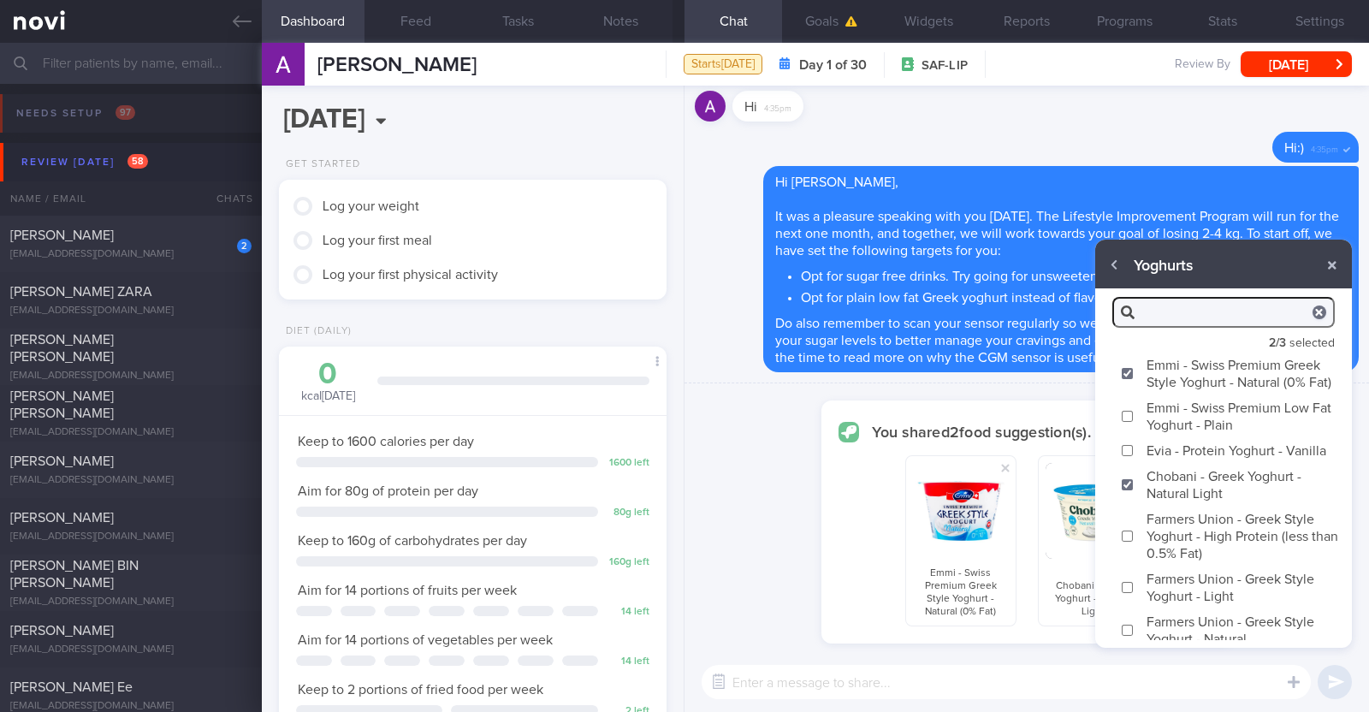
click at [1190, 565] on label "Farmers Union - Greek Style Yoghurt - High Protein (less than 0.5% Fat)" at bounding box center [1223, 536] width 257 height 60
click at [1134, 542] on input "Farmers Union - Greek Style Yoghurt - High Protein (less than 0.5% Fat)" at bounding box center [1127, 535] width 13 height 11
checkbox input "true"
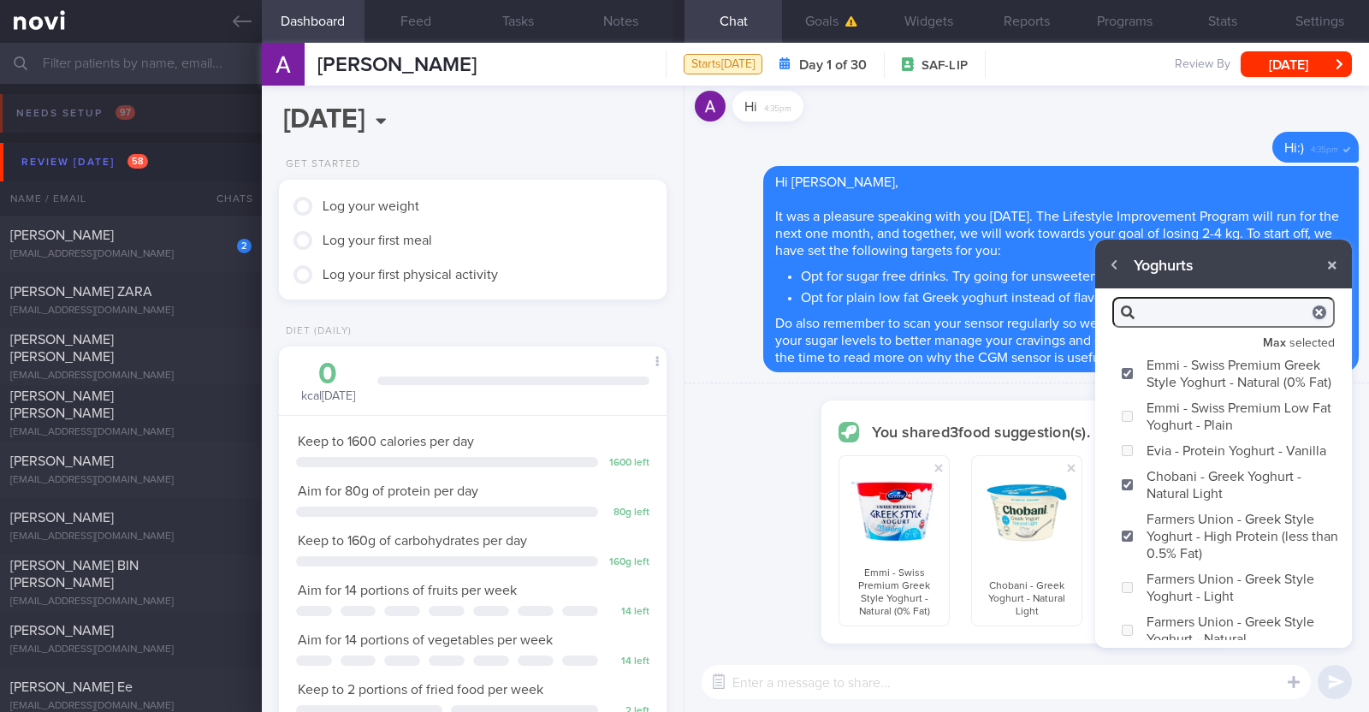
click at [1119, 690] on textarea at bounding box center [1005, 682] width 609 height 34
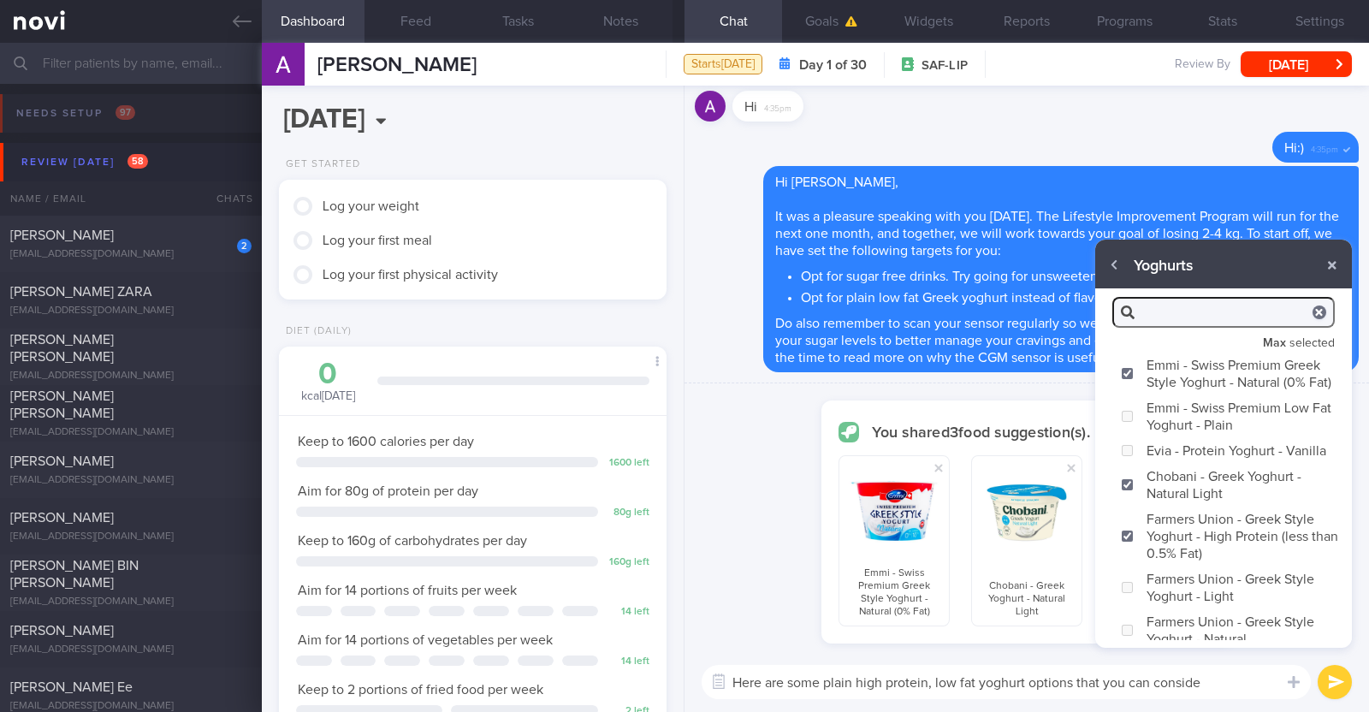
type textarea "Here are some plain high protein, low fat yoghurt options that you can consider"
checkbox input "false"
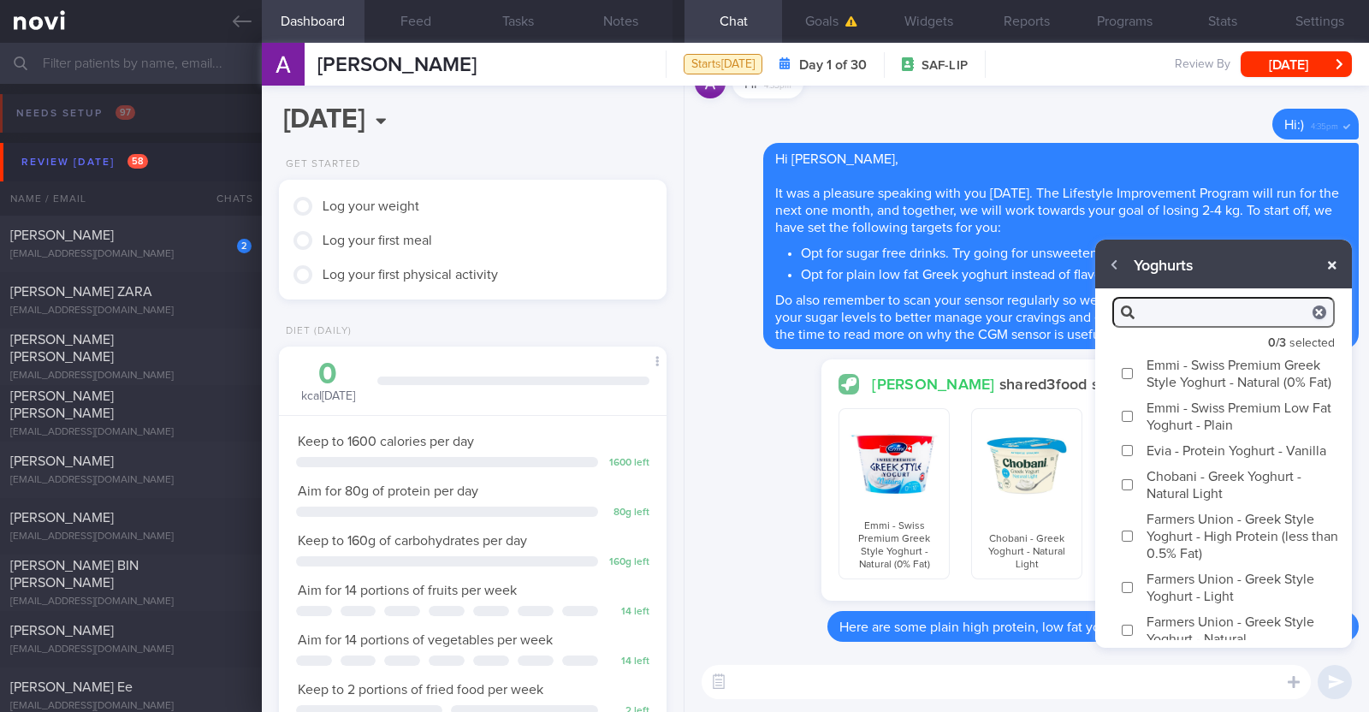
click at [1338, 266] on button "button" at bounding box center [1332, 265] width 31 height 31
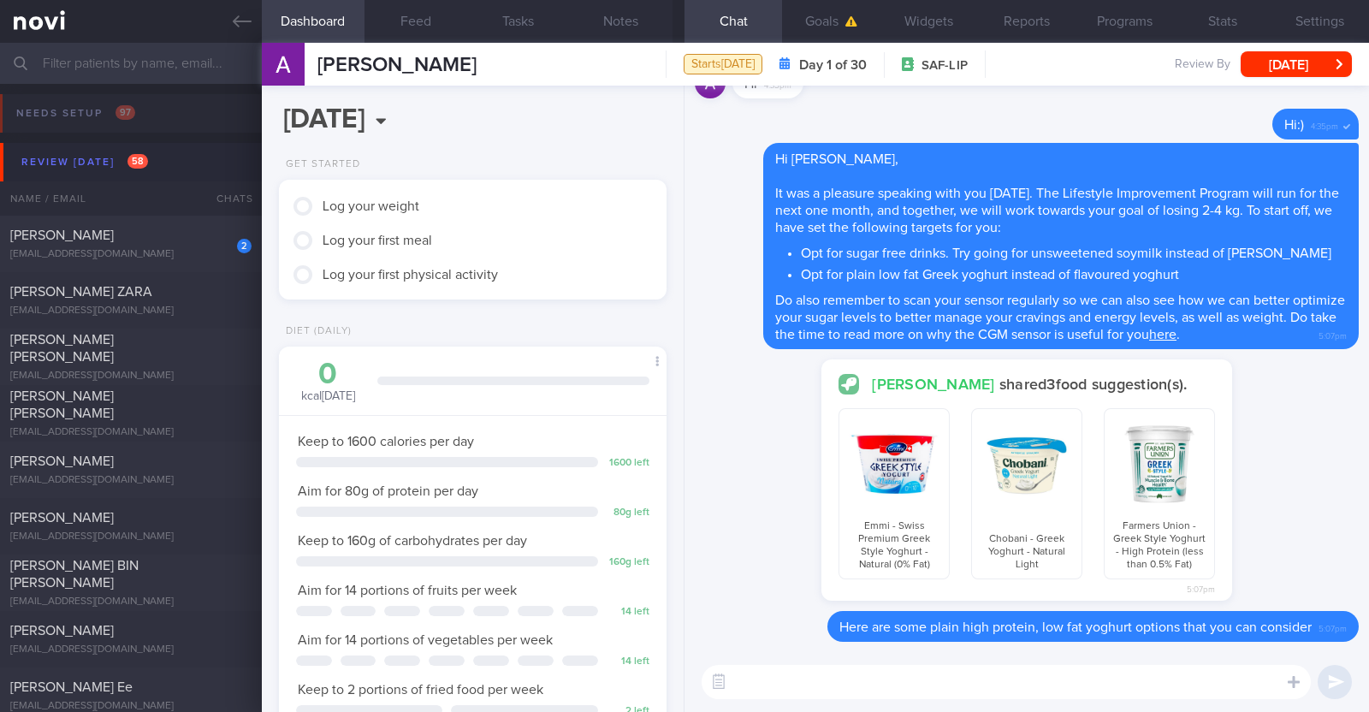
click at [871, 675] on textarea at bounding box center [1005, 682] width 609 height 34
paste textarea "If you prefer flavoured yoghurts to the plain ones, you can try to Chobani Fit …"
type textarea "If you prefer flavoured yoghurts to the plain ones, you can try to Chobani Fit …"
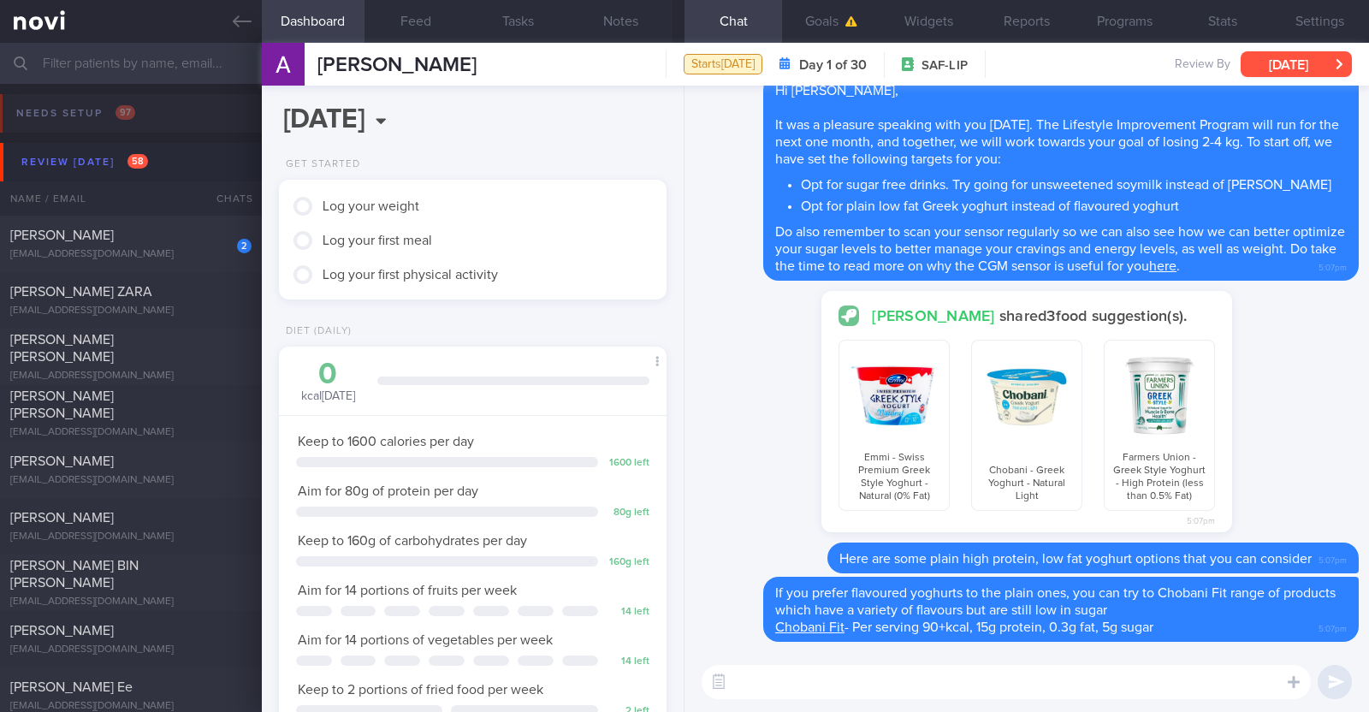
click at [1263, 70] on button "[DATE]" at bounding box center [1295, 64] width 111 height 26
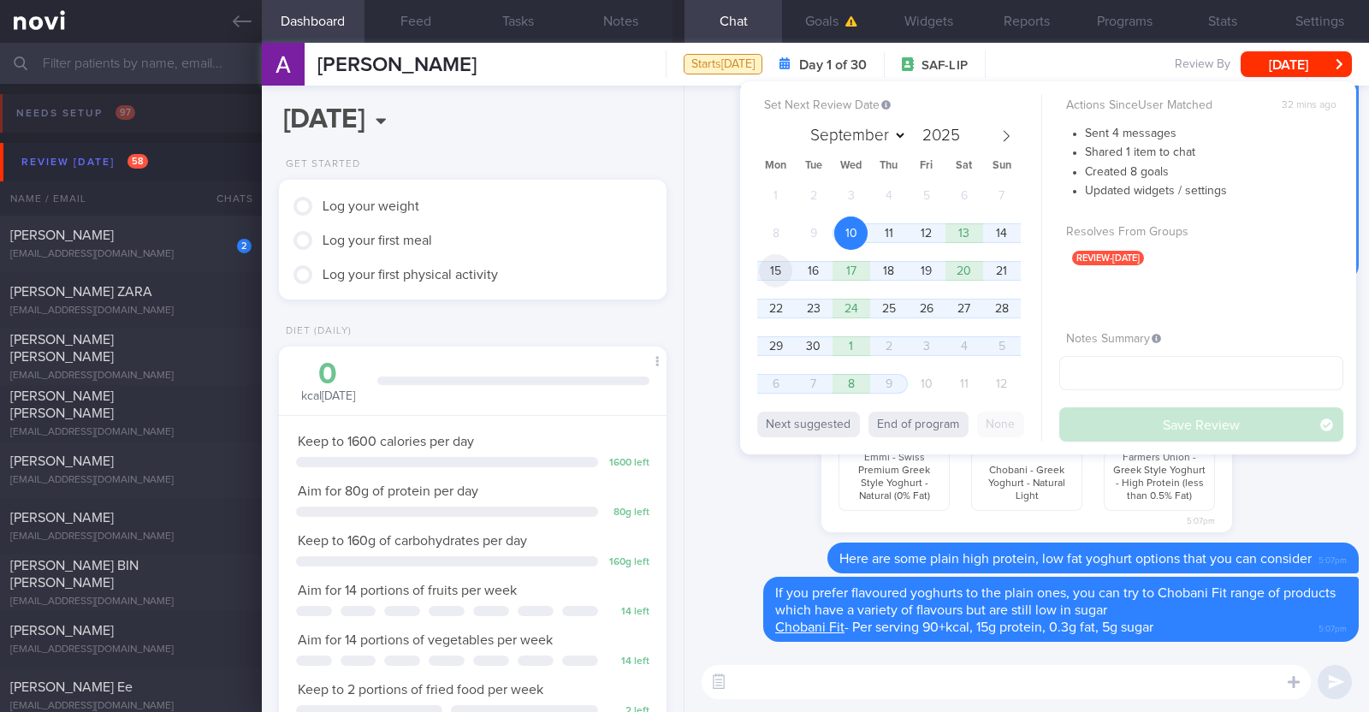
click at [791, 275] on span "15" at bounding box center [775, 270] width 33 height 33
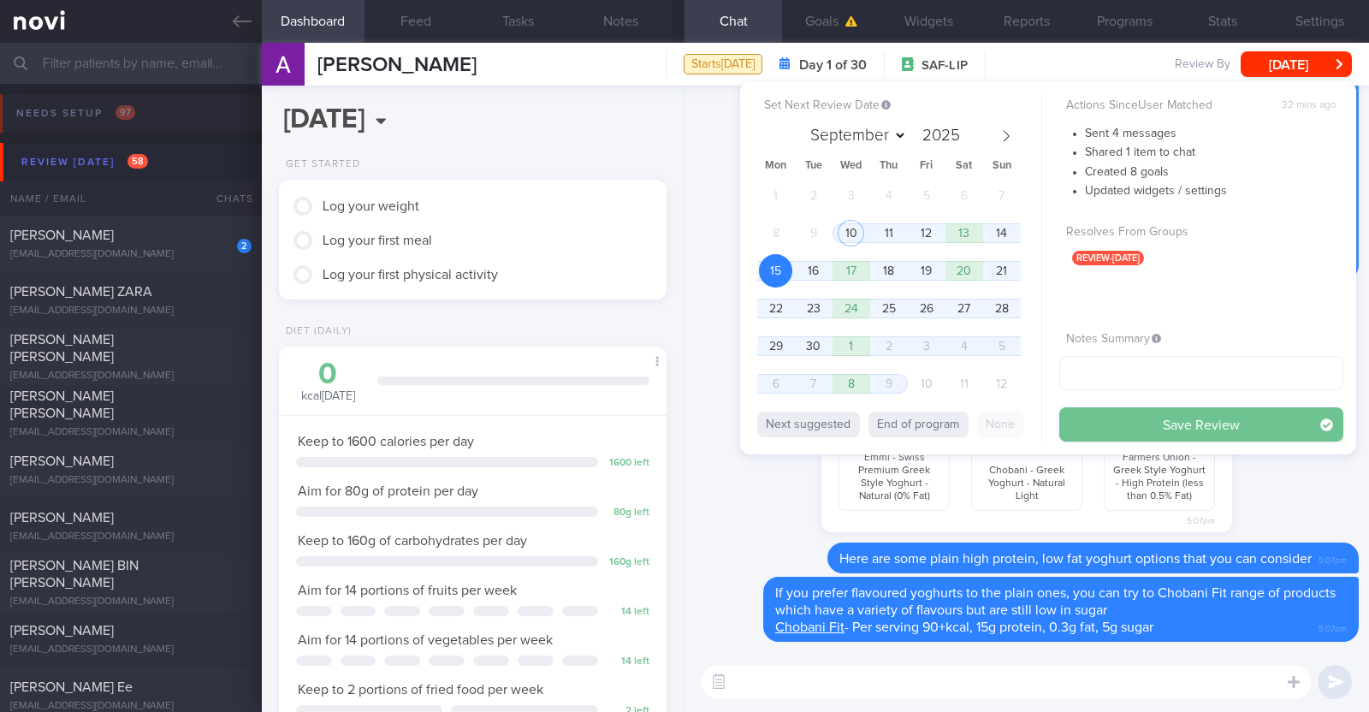
click at [1151, 435] on button "Save Review" at bounding box center [1201, 424] width 284 height 34
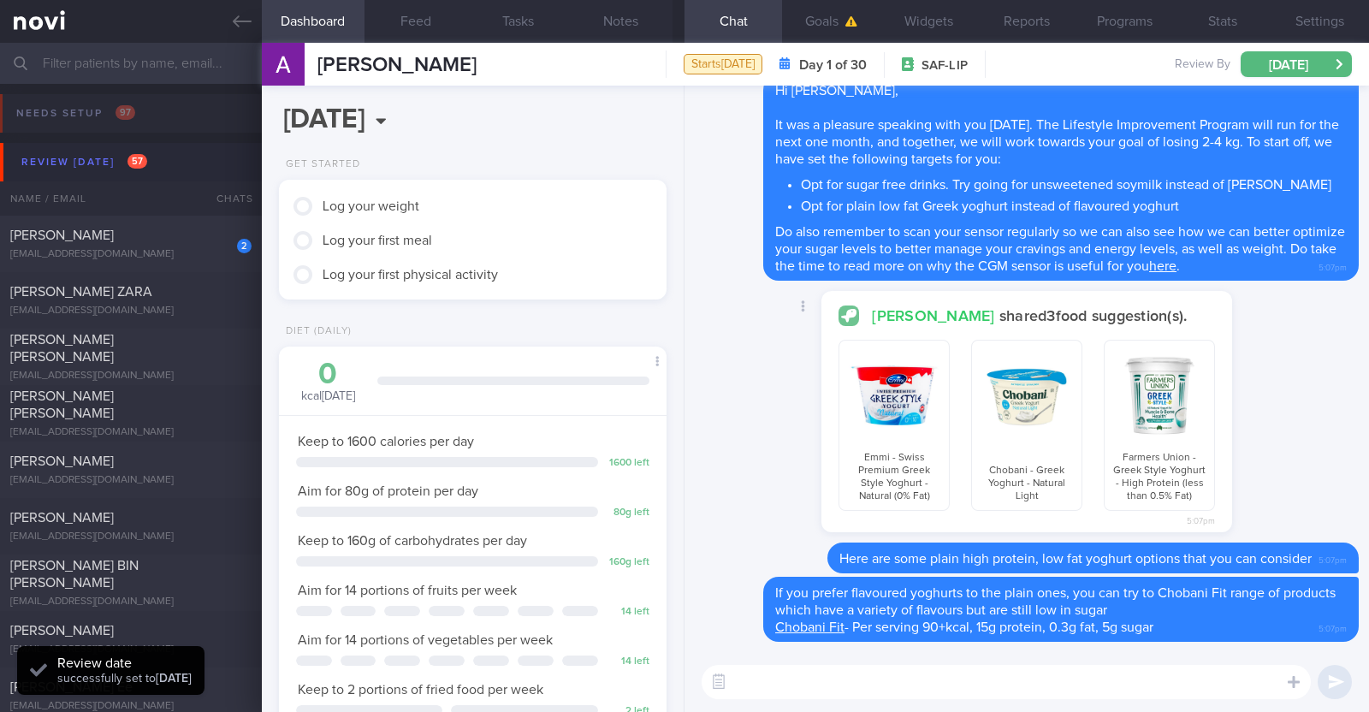
scroll to position [173, 346]
click at [605, 24] on button "Notes" at bounding box center [621, 21] width 103 height 43
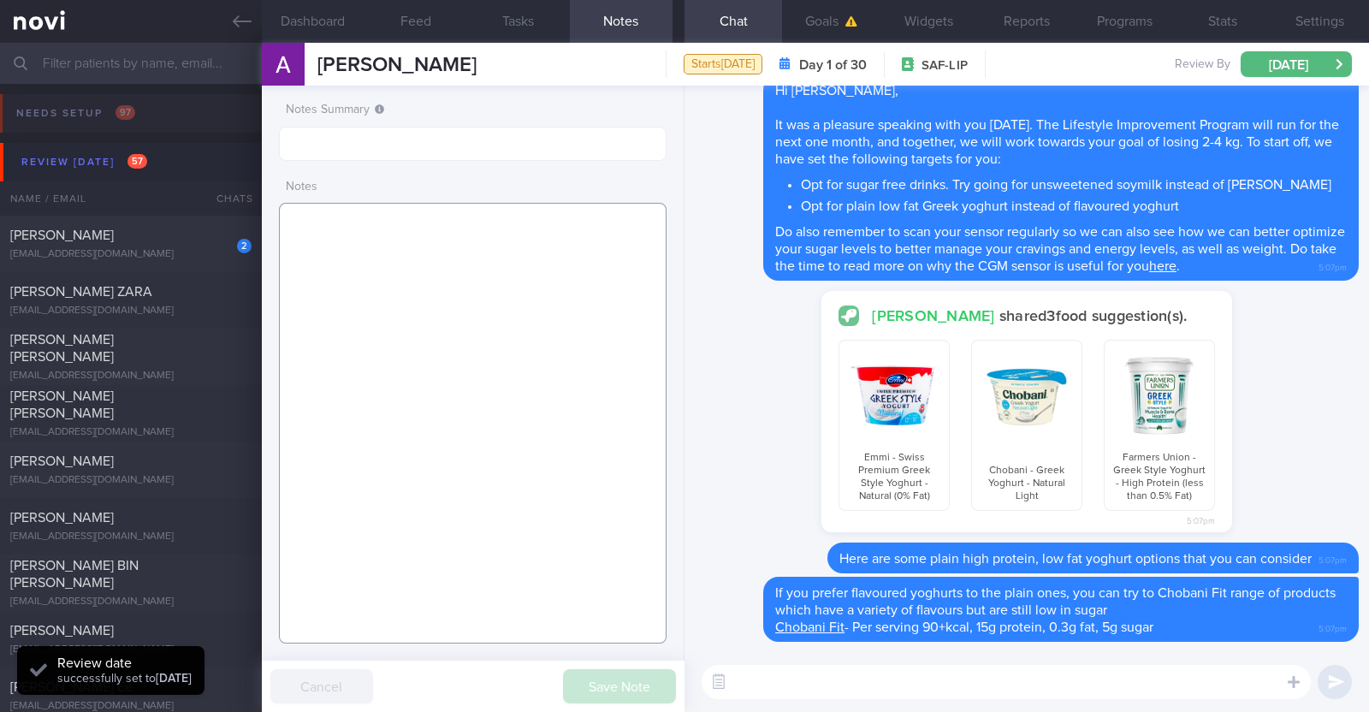
click at [506, 276] on textarea at bounding box center [473, 423] width 388 height 441
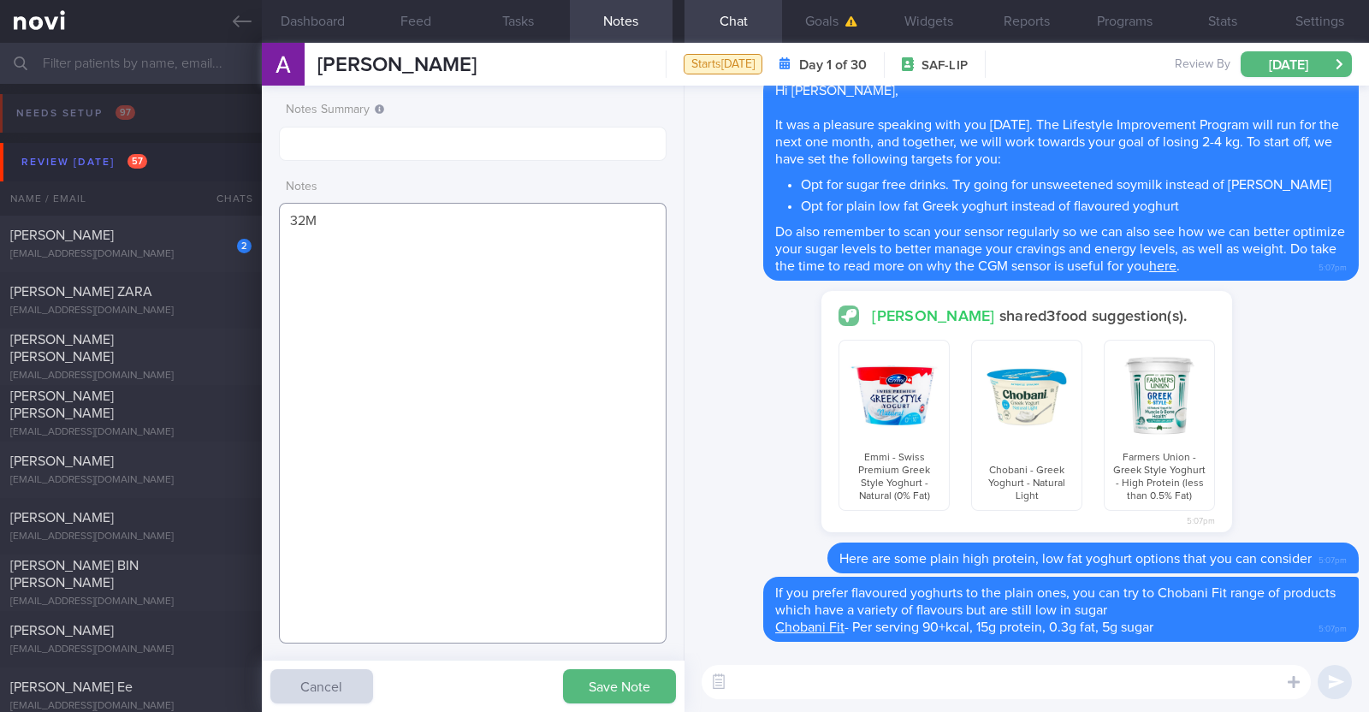
paste textarea "Comorbidities HLD - familial (diagnosed for 4-5 years back) Borderline HTN Medi…"
click at [423, 246] on textarea "32M Comorbidities HLD - familial (diagnosed for 4-5 years back) Borderline HTN …" at bounding box center [473, 423] width 388 height 441
click at [410, 288] on textarea "32M Comorbidities: HLD - familial (diagnosed for 4-5 years back) Borderline HTN…" at bounding box center [473, 423] width 388 height 441
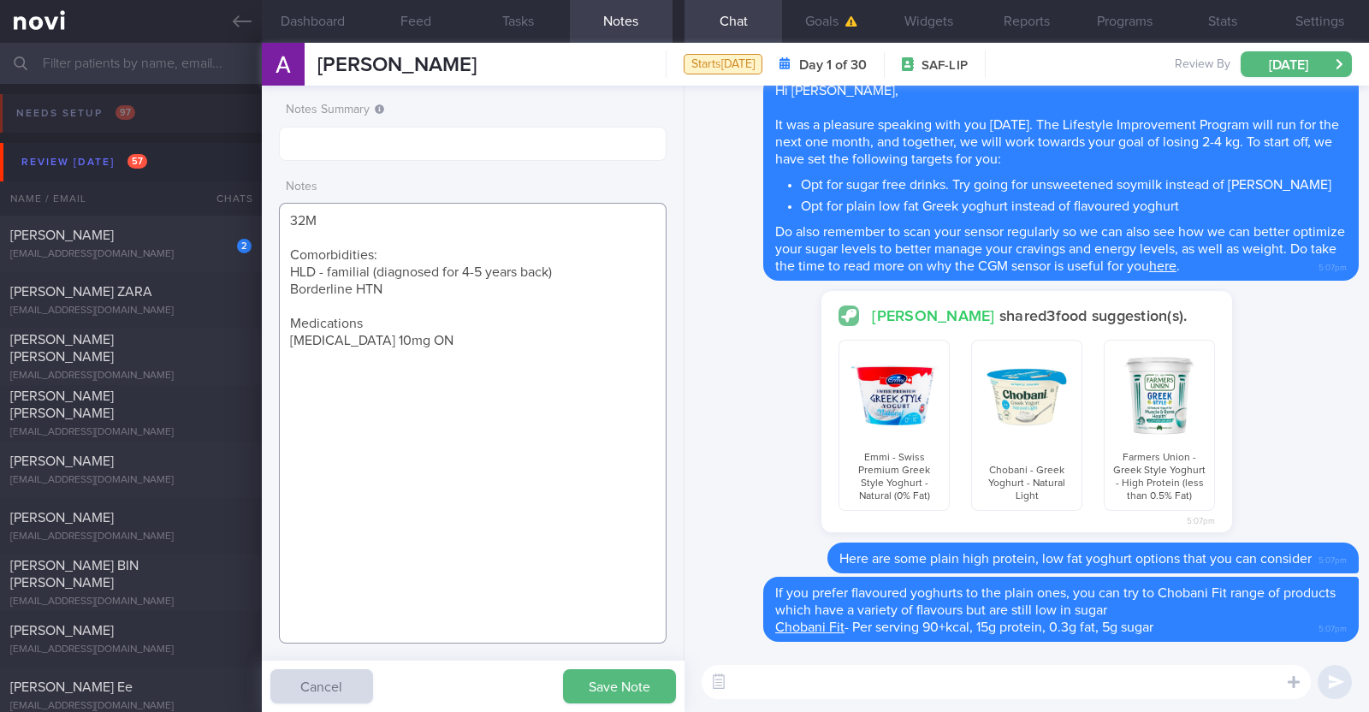
click at [388, 321] on textarea "32M Comorbidities: HLD - familial (diagnosed for 4-5 years back) Borderline HTN…" at bounding box center [473, 423] width 388 height 441
click at [403, 339] on textarea "32M Comorbidities: HLD - familial (diagnosed for 4-5 years back) Borderline HTN…" at bounding box center [473, 423] width 388 height 441
paste textarea "Bodyweight exercises x 1/week (15-20min) Running x 4-5/week (20min)"
drag, startPoint x: 514, startPoint y: 398, endPoint x: 261, endPoint y: 221, distance: 309.0
click at [262, 221] on div "Notes Summary Notes 32M Comorbidities: HLD - familial (diagnosed for 4-5 years …" at bounding box center [473, 399] width 423 height 626
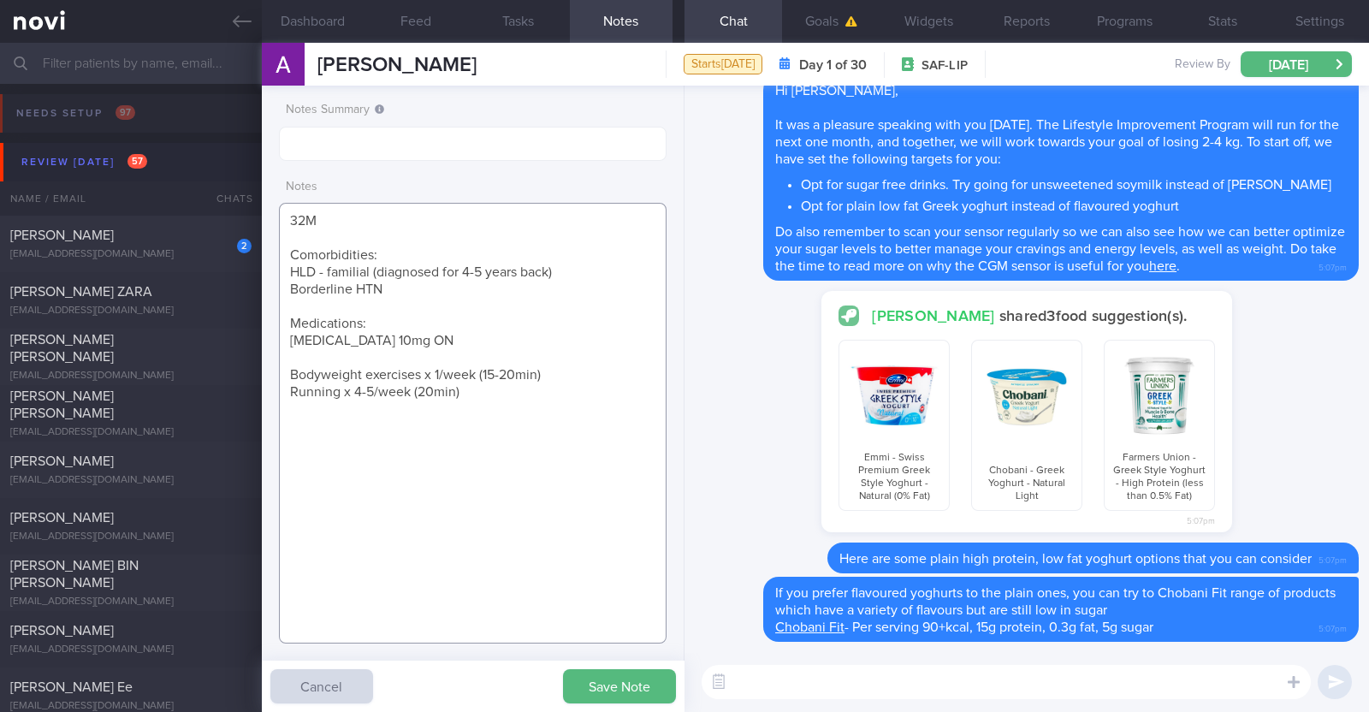
click at [475, 464] on textarea "32M Comorbidities: HLD - familial (diagnosed for 4-5 years back) Borderline HTN…" at bounding box center [473, 423] width 388 height 441
type textarea "32M Comorbidities: HLD - familial (diagnosed for 4-5 years back) Borderline HTN…"
click at [625, 693] on button "Save Note" at bounding box center [619, 686] width 113 height 34
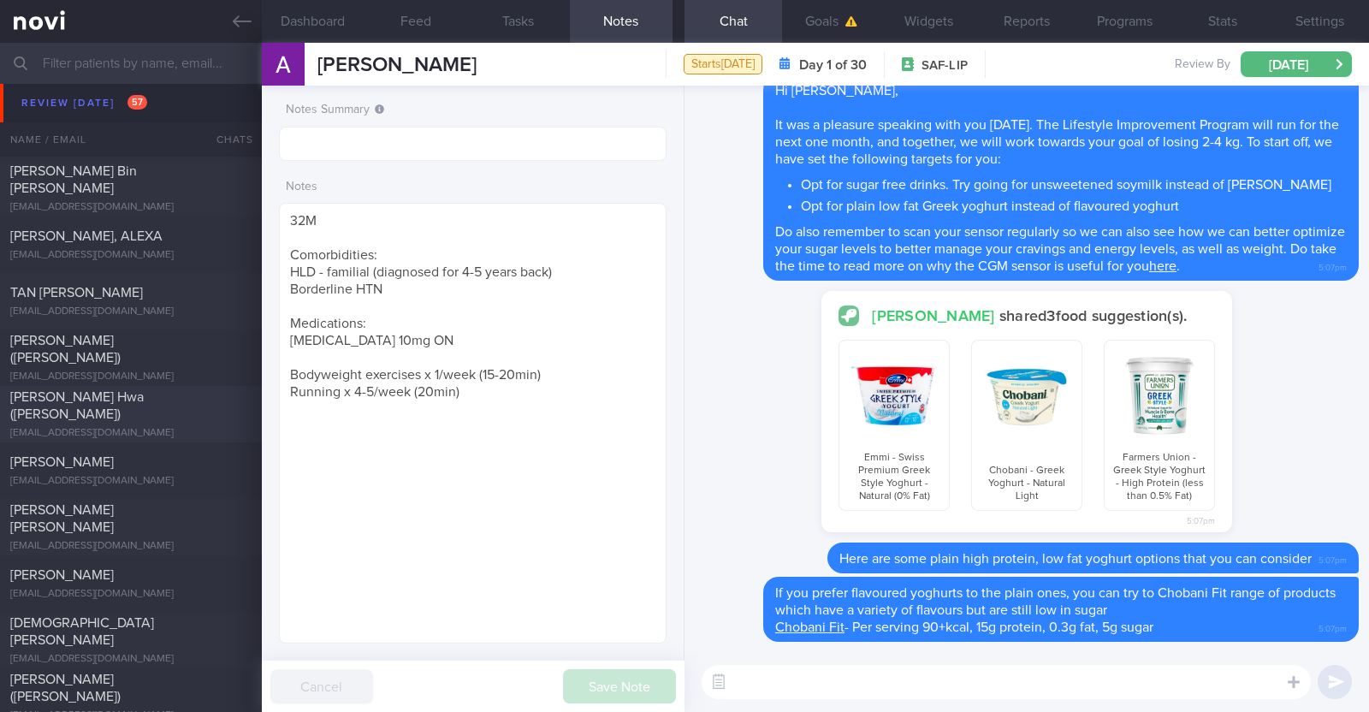
scroll to position [642, 0]
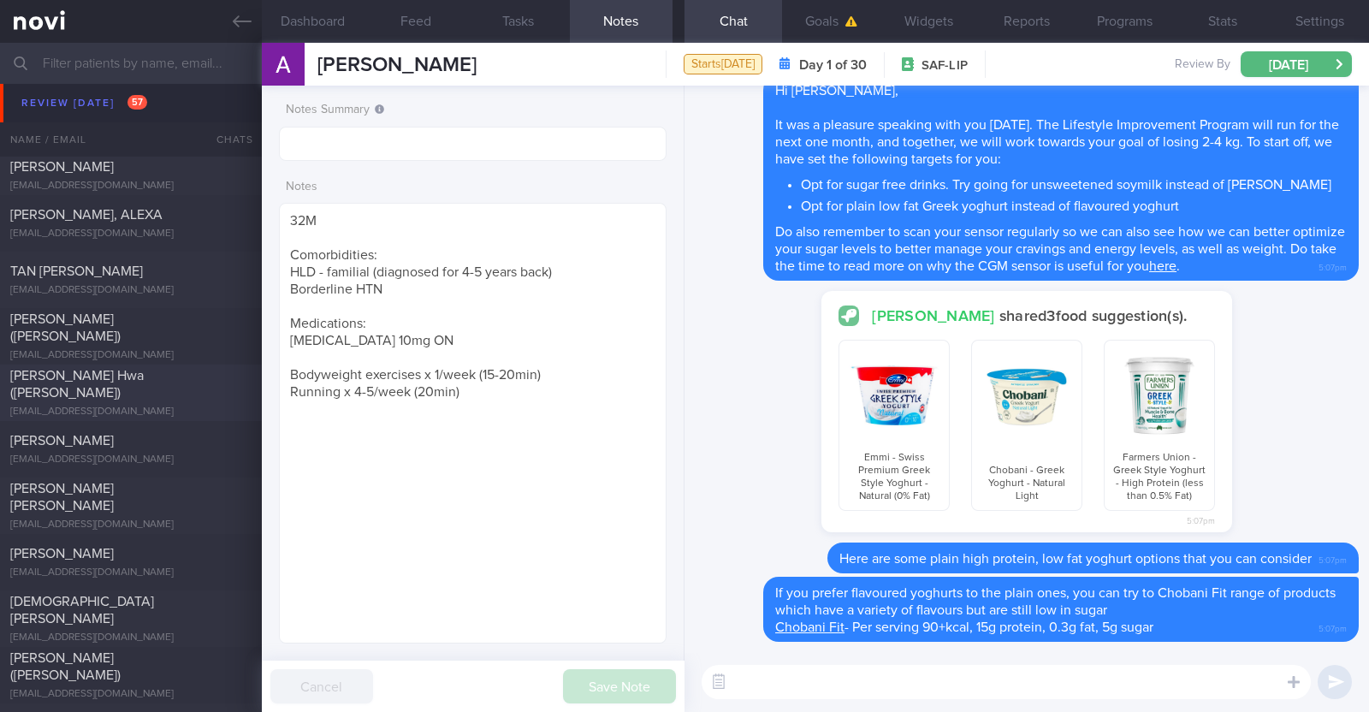
click at [188, 386] on div "[PERSON_NAME] Hwa ([PERSON_NAME])" at bounding box center [128, 384] width 237 height 34
type input "To stop program once current subscription ends - to archive"
type textarea "53M Comorbidities Pre-DM (dx pre-COVID19): not on meds, not on f/up, will self-…"
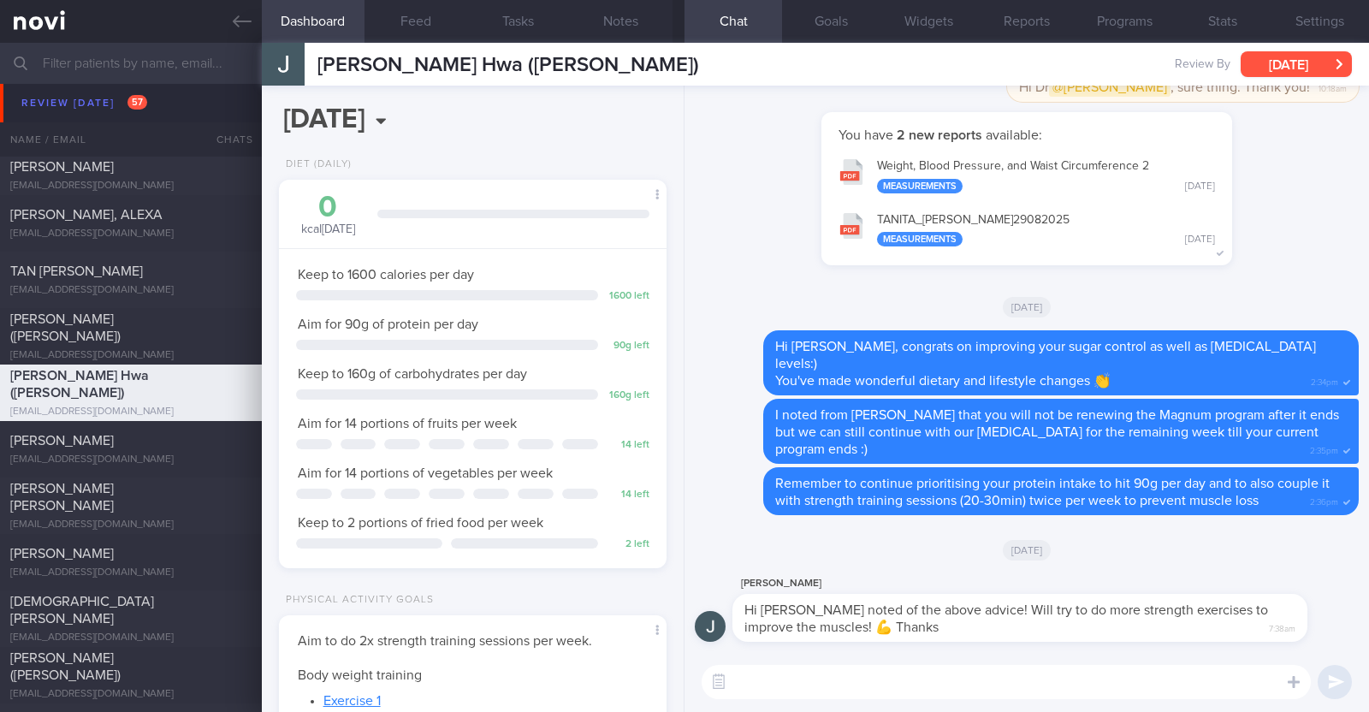
click at [1290, 55] on button "Tue, 9 Sep" at bounding box center [1295, 64] width 111 height 26
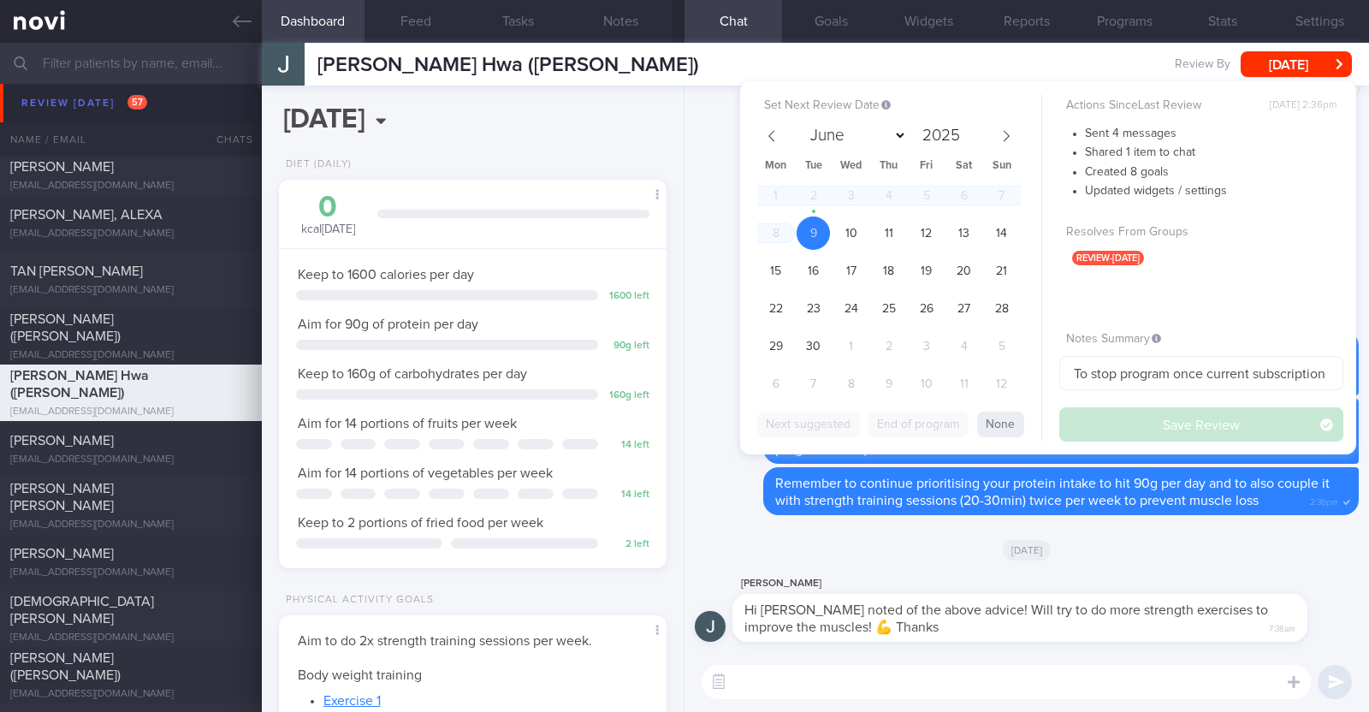
click at [723, 357] on div "Delete Hi Jack, congrats on improving your sugar control as well as cholesterol…" at bounding box center [1027, 364] width 664 height 68
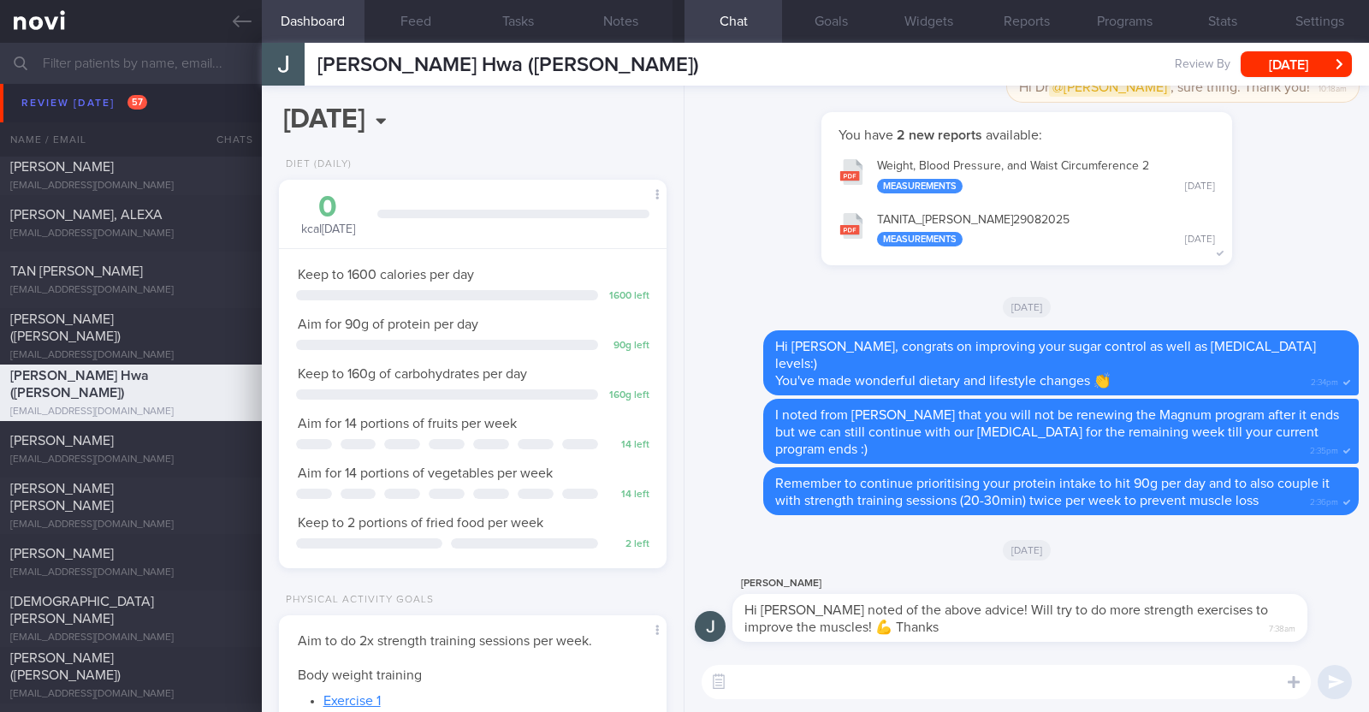
click at [885, 698] on textarea at bounding box center [1005, 682] width 609 height 34
paste textarea "I just wanted to let you know that your NOVI Health account will be archived sh…"
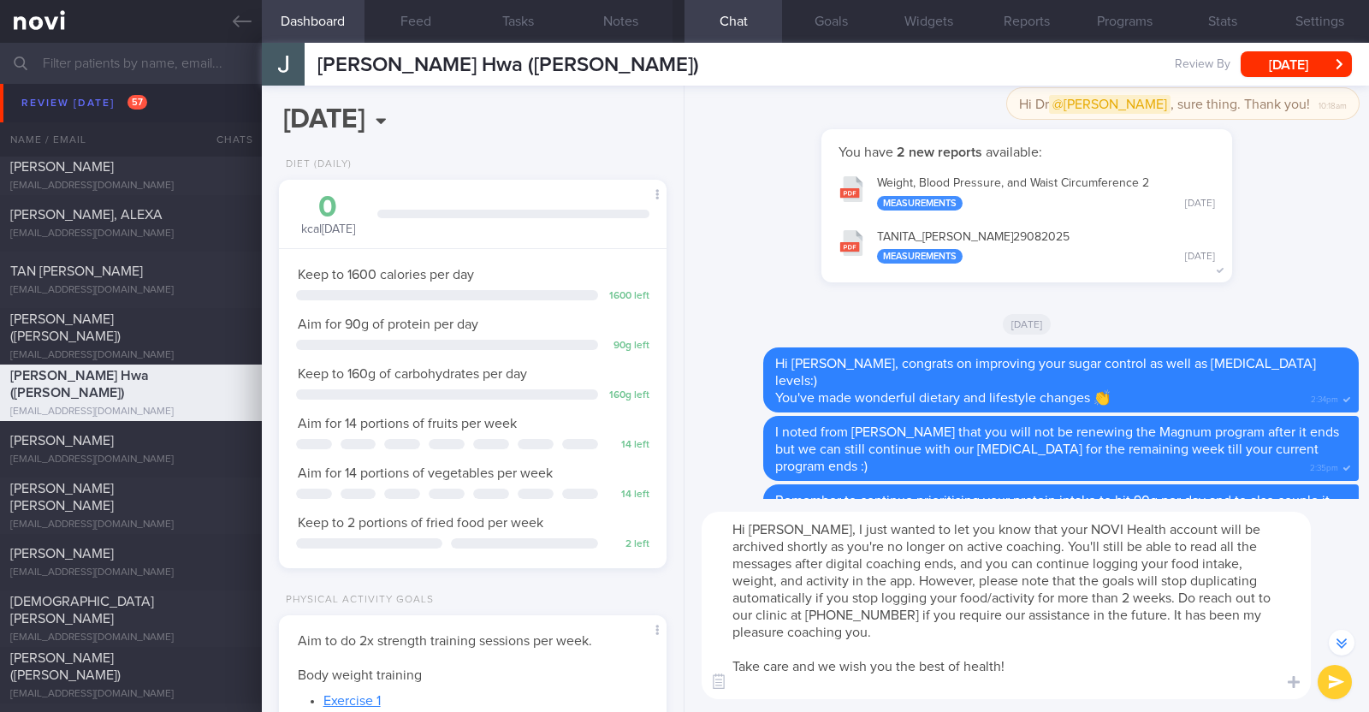
scroll to position [-152, 0]
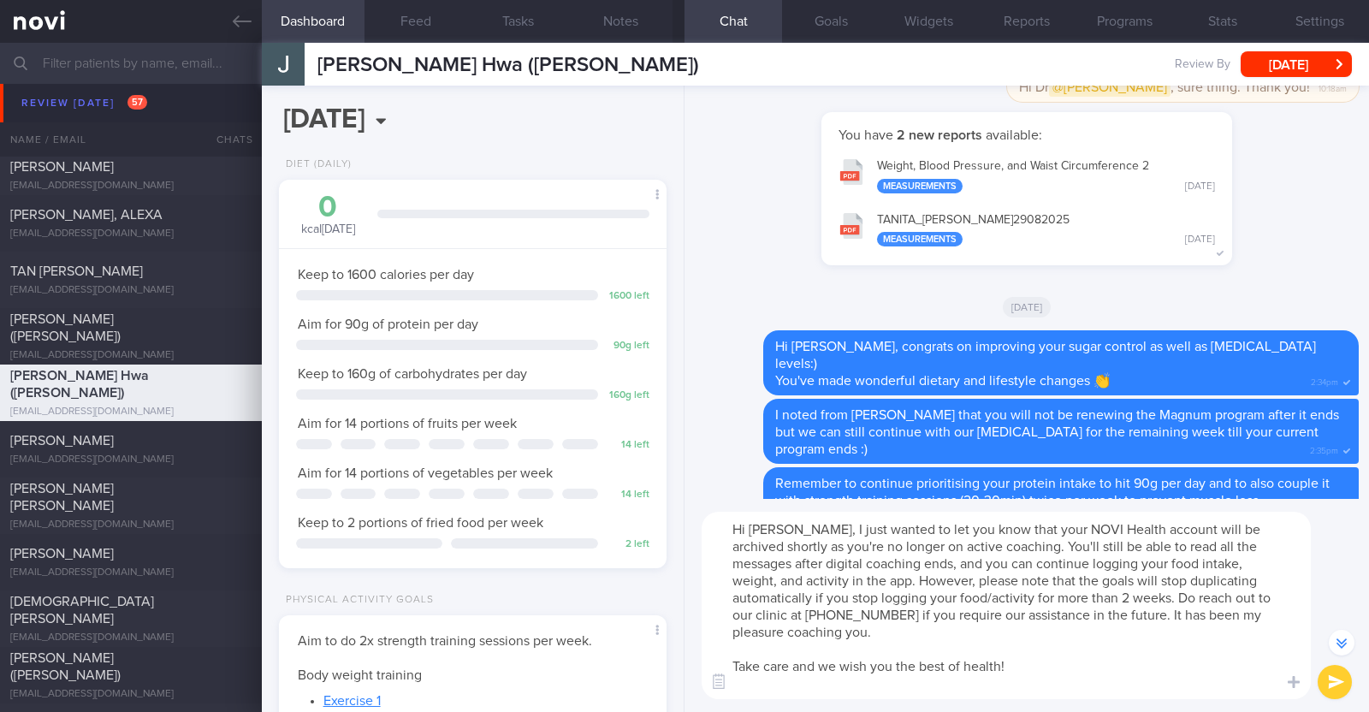
type textarea "Hi Jack, I just wanted to let you know that your NOVI Health account will be ar…"
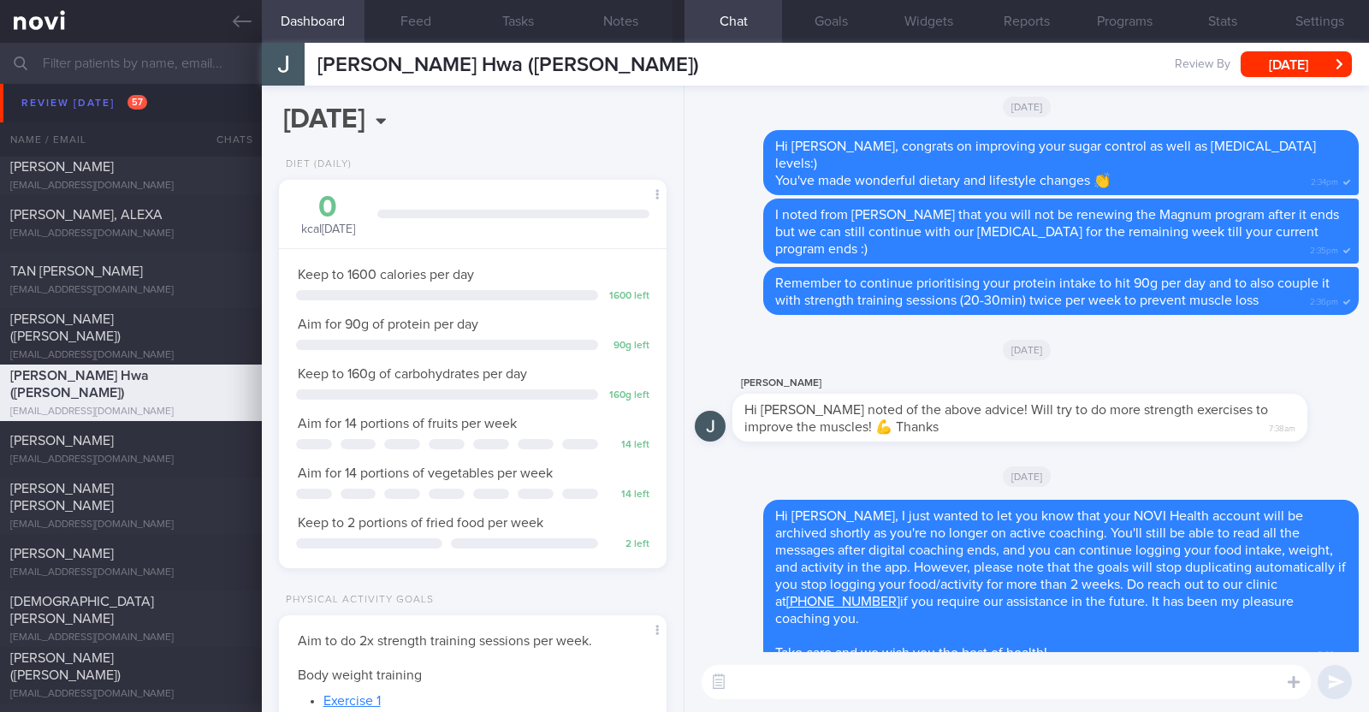
scroll to position [0, 0]
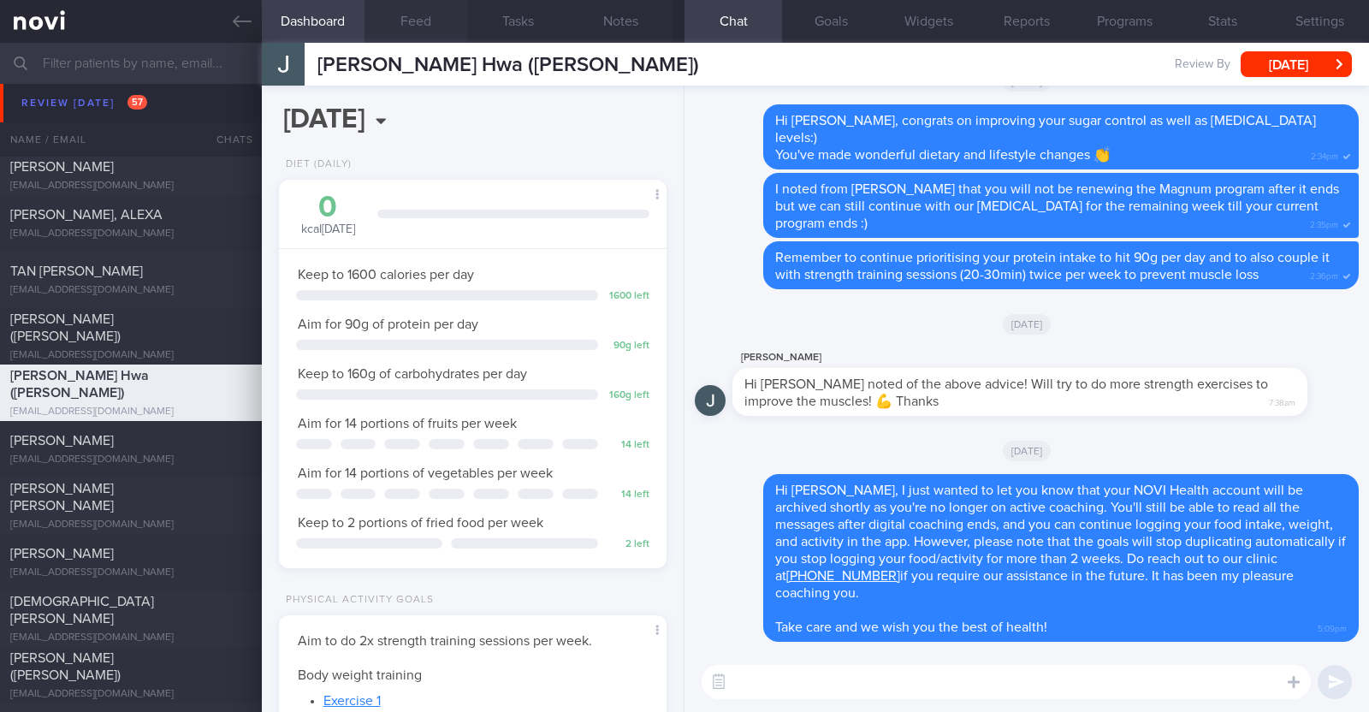
click at [413, 20] on button "Feed" at bounding box center [415, 21] width 103 height 43
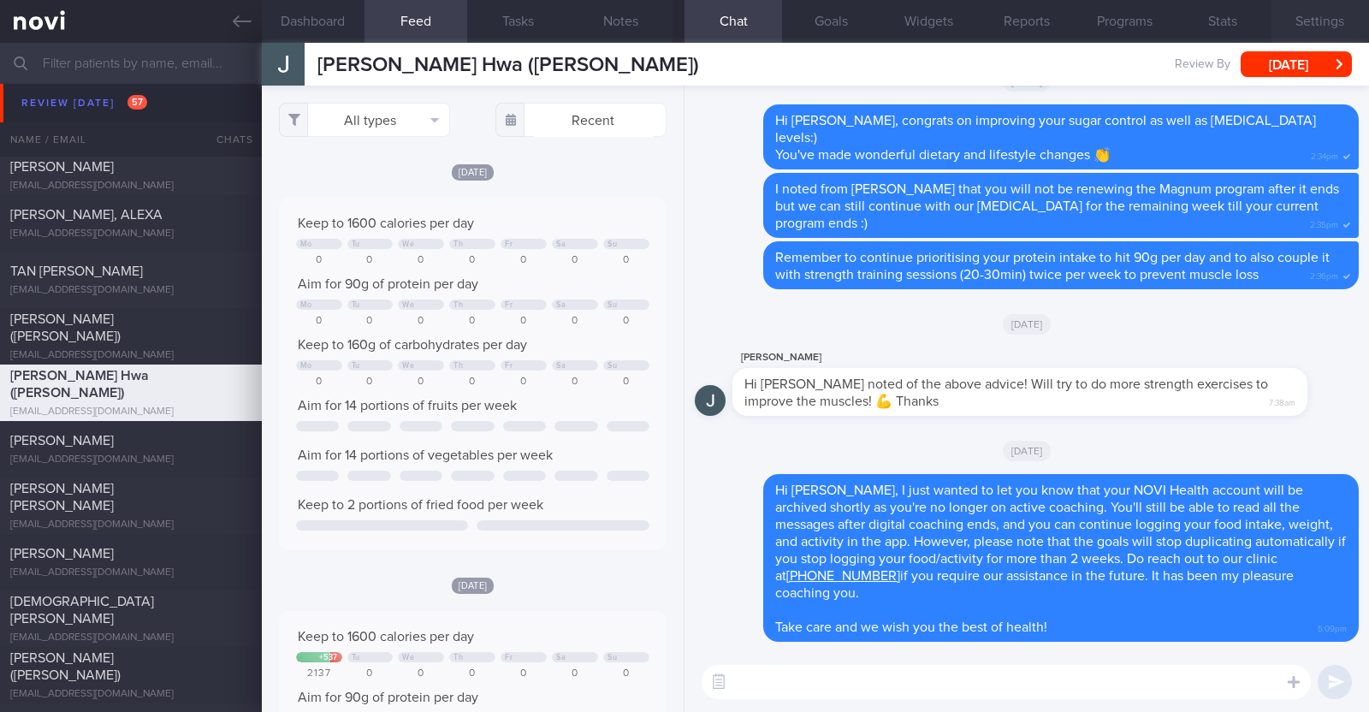
click at [1348, 21] on button "Settings" at bounding box center [1320, 21] width 98 height 43
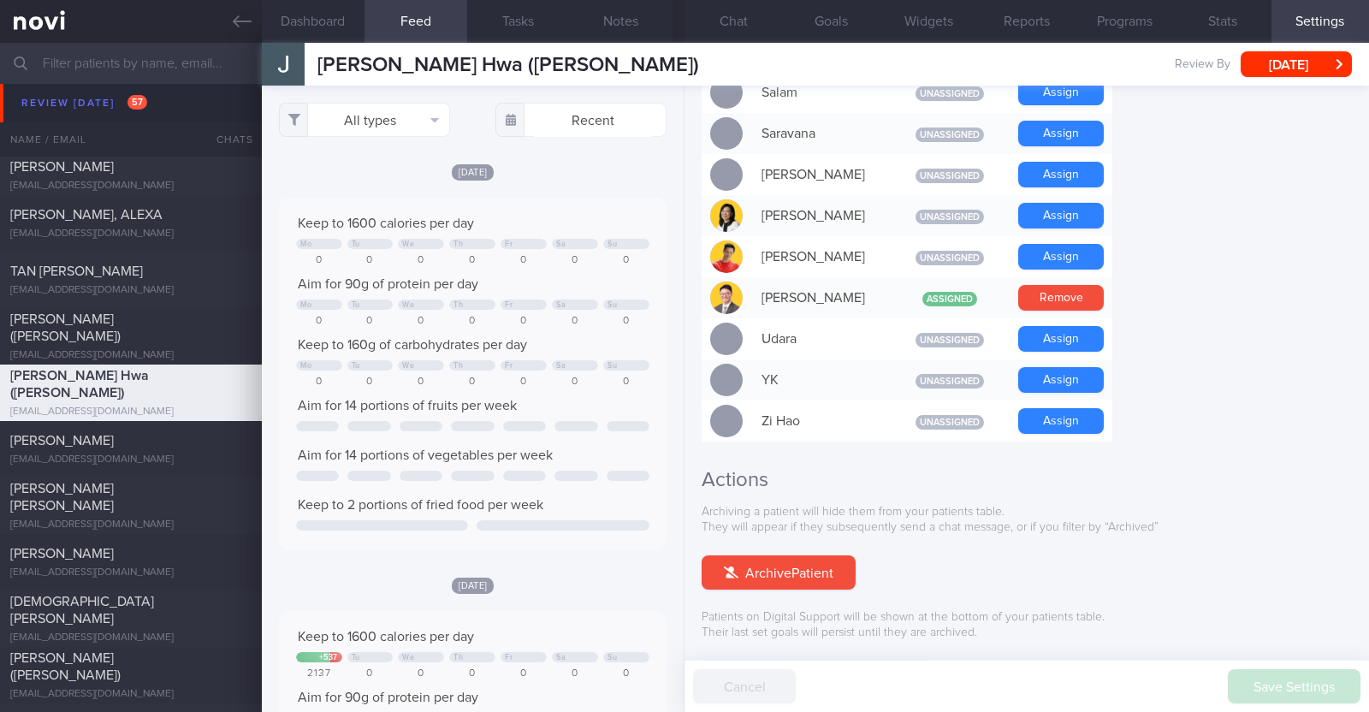
scroll to position [1539, 0]
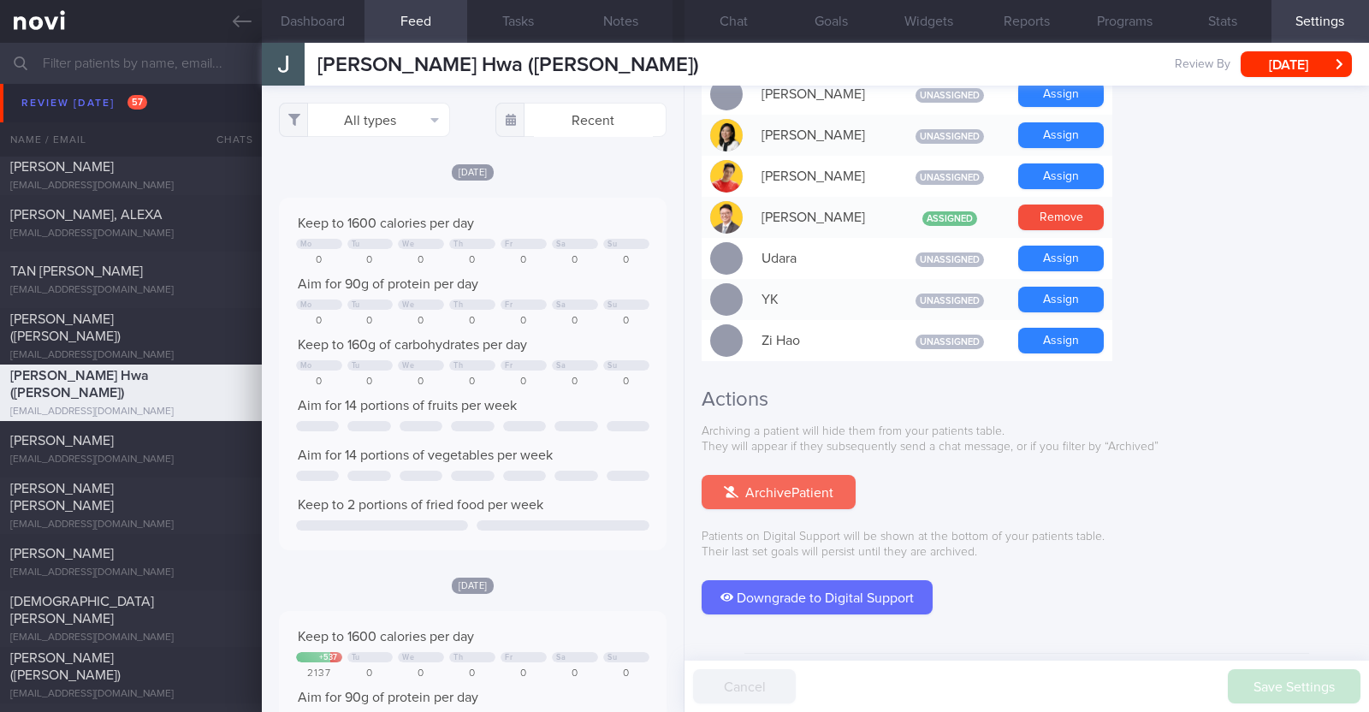
click at [805, 475] on button "Archive Patient" at bounding box center [778, 492] width 154 height 34
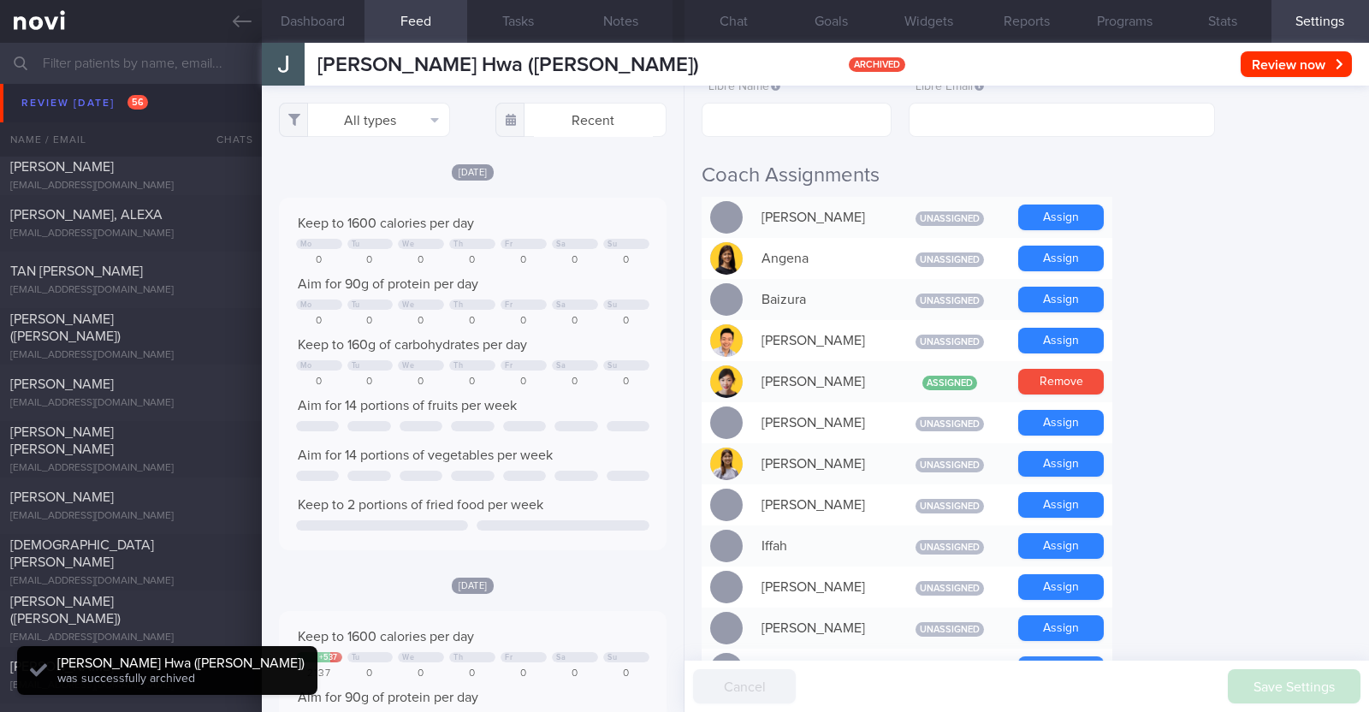
scroll to position [44, 0]
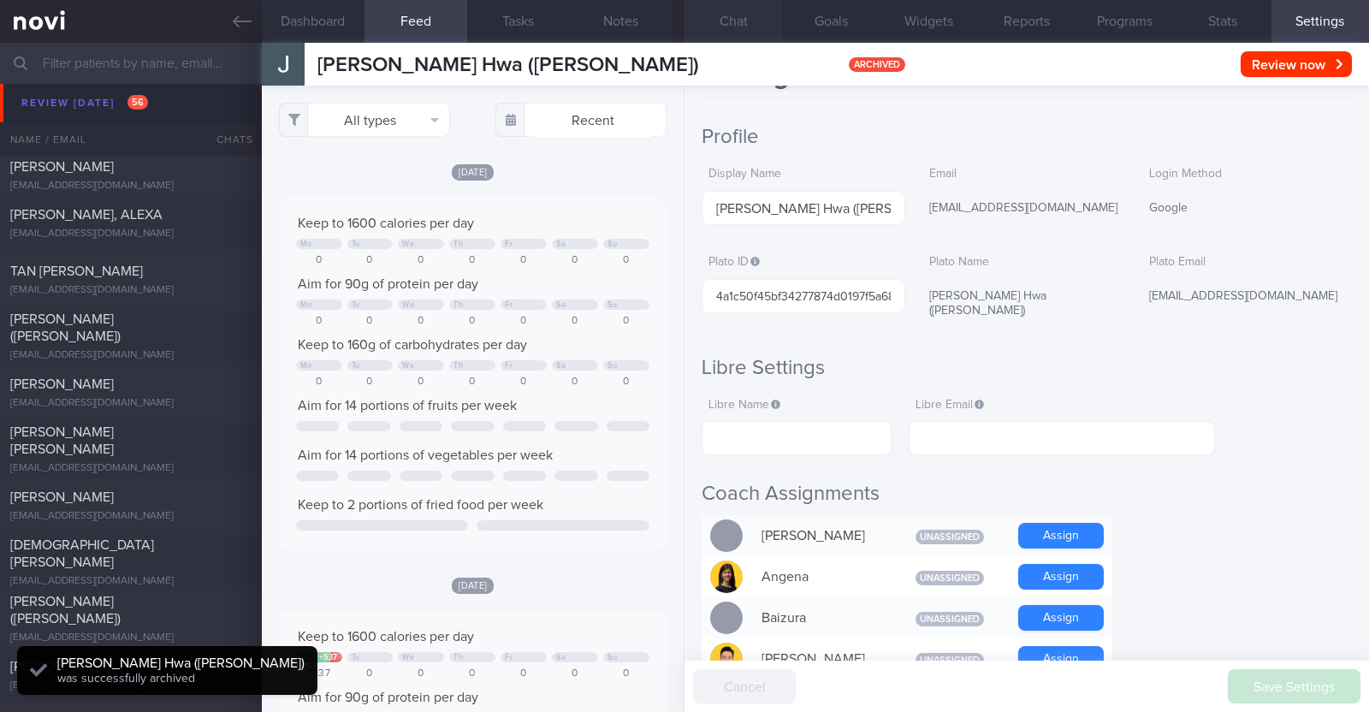
click at [740, 18] on button "Chat" at bounding box center [733, 21] width 98 height 43
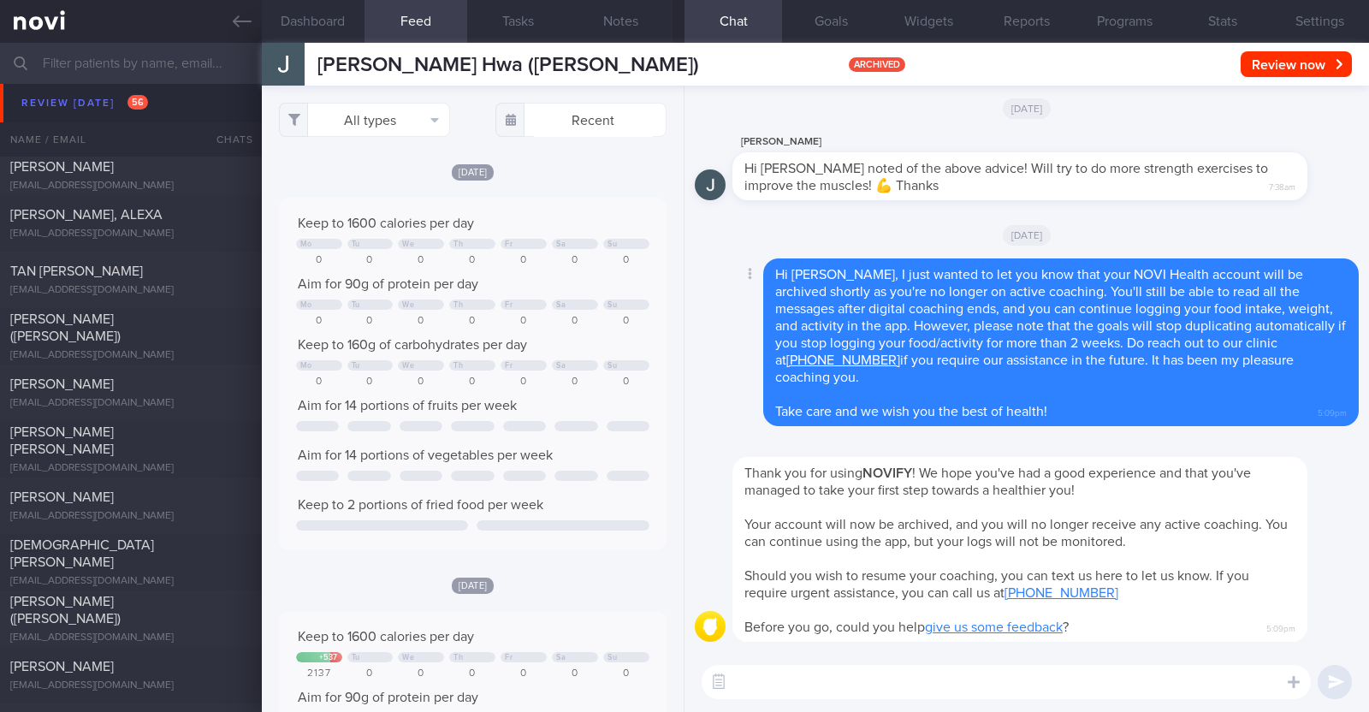
click at [712, 303] on div "Delete Hi Jack, I just wanted to let you know that your NOVI Health account wil…" at bounding box center [1027, 342] width 664 height 168
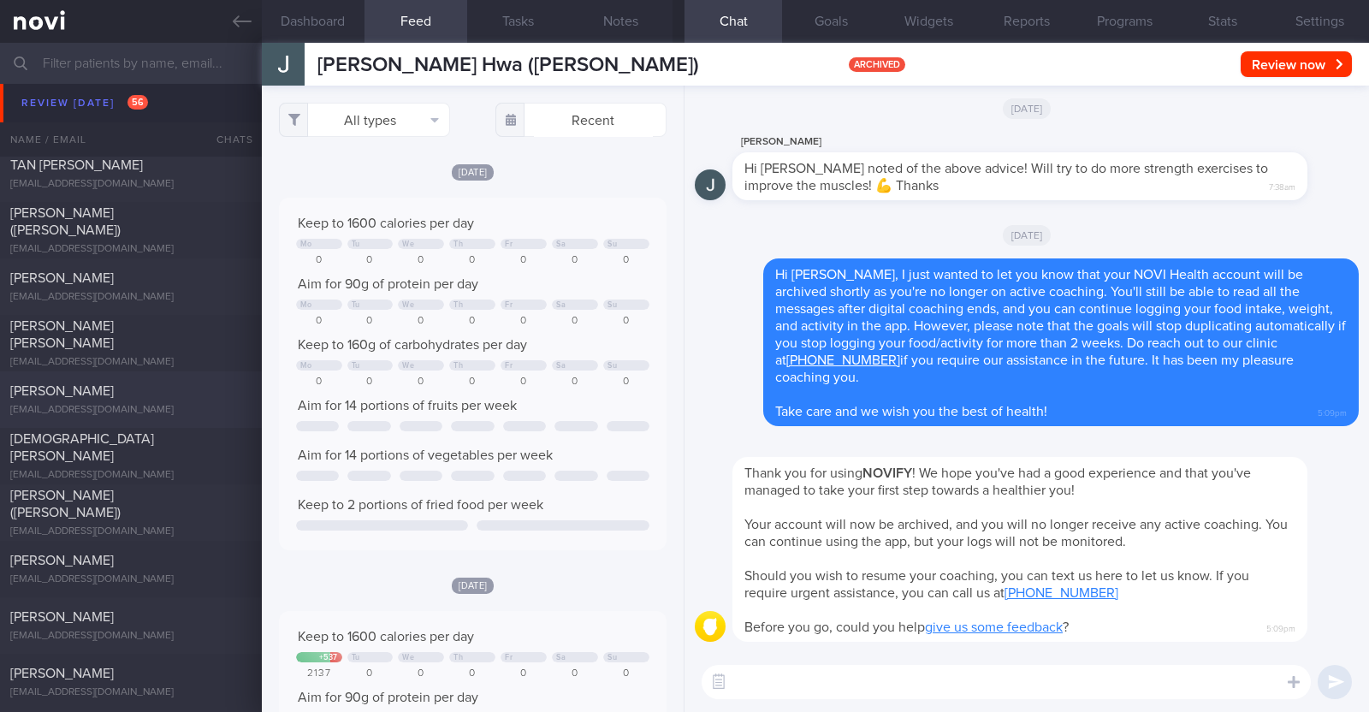
click at [139, 395] on div "Erik Lee" at bounding box center [128, 390] width 237 height 17
type input "KIV downgrade to digital support"
type textarea "55M Comorbidities: HTN h/o GERD Medication 1. ? amlodipine 5mg daily increase W…"
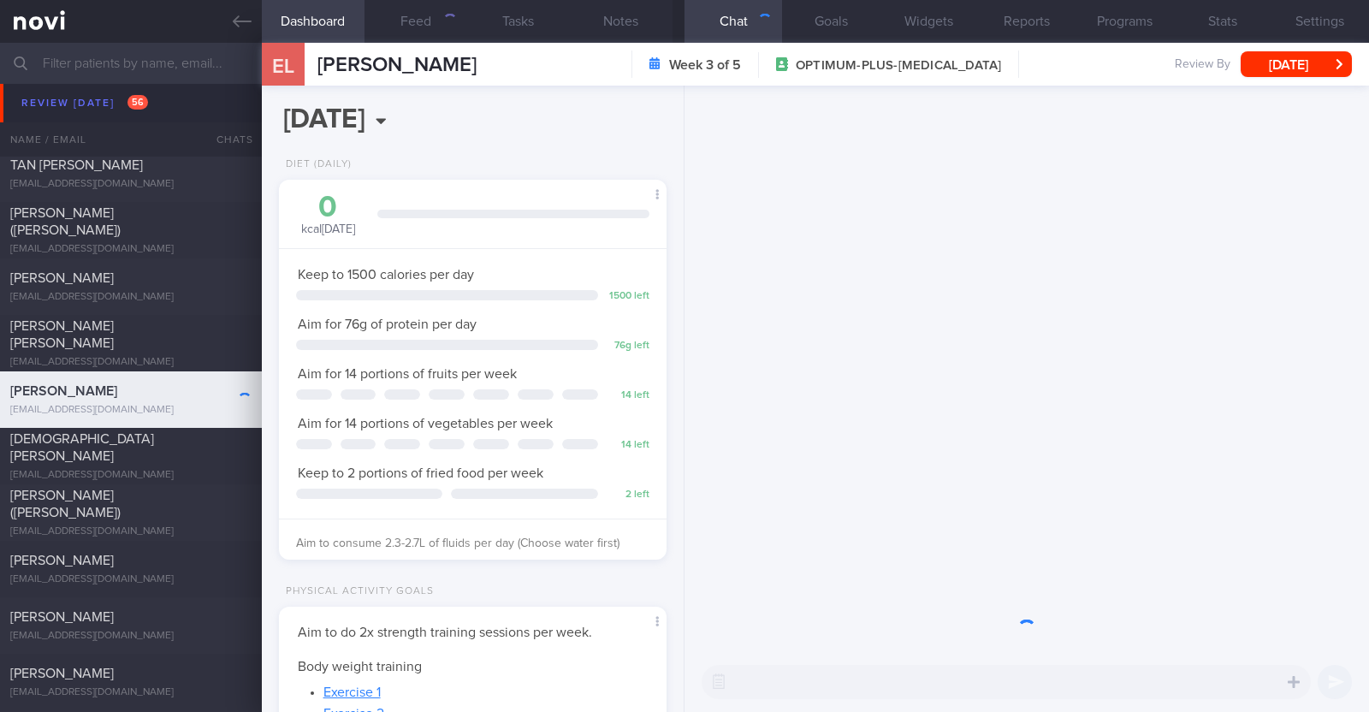
scroll to position [855285, 855140]
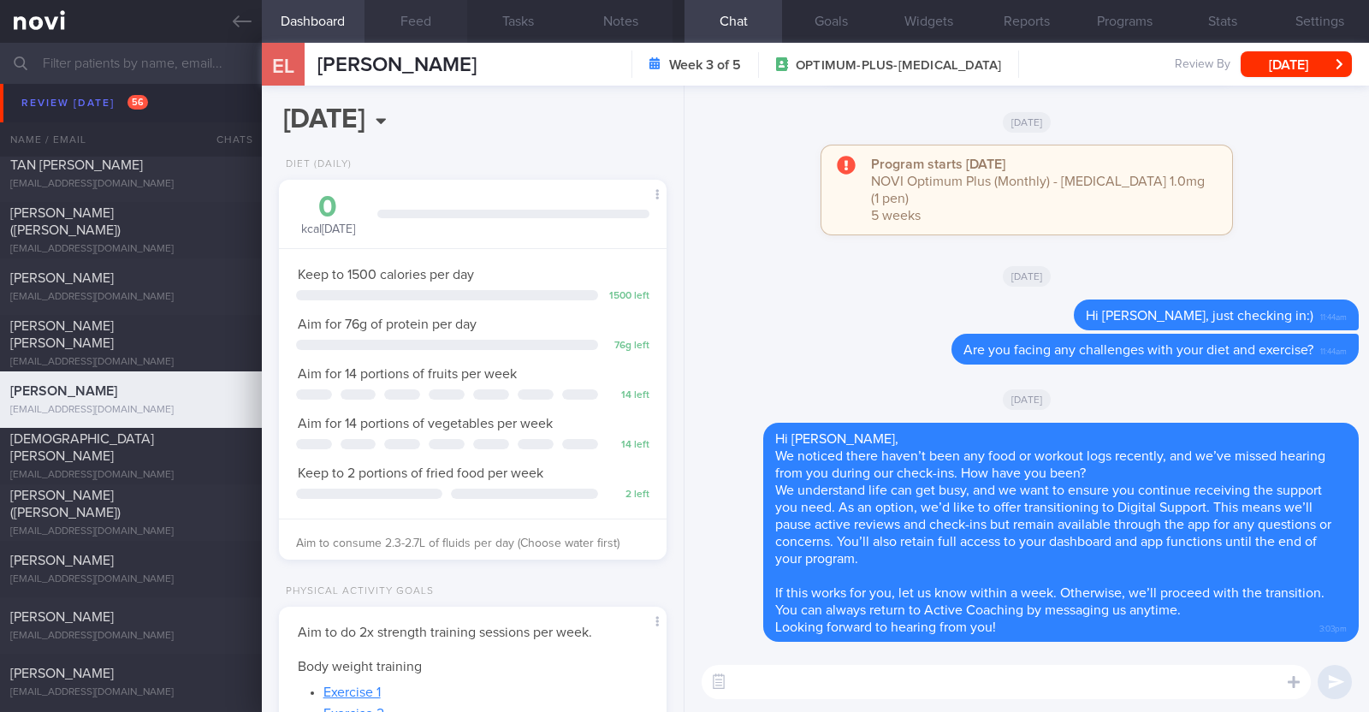
click at [429, 21] on button "Feed" at bounding box center [415, 21] width 103 height 43
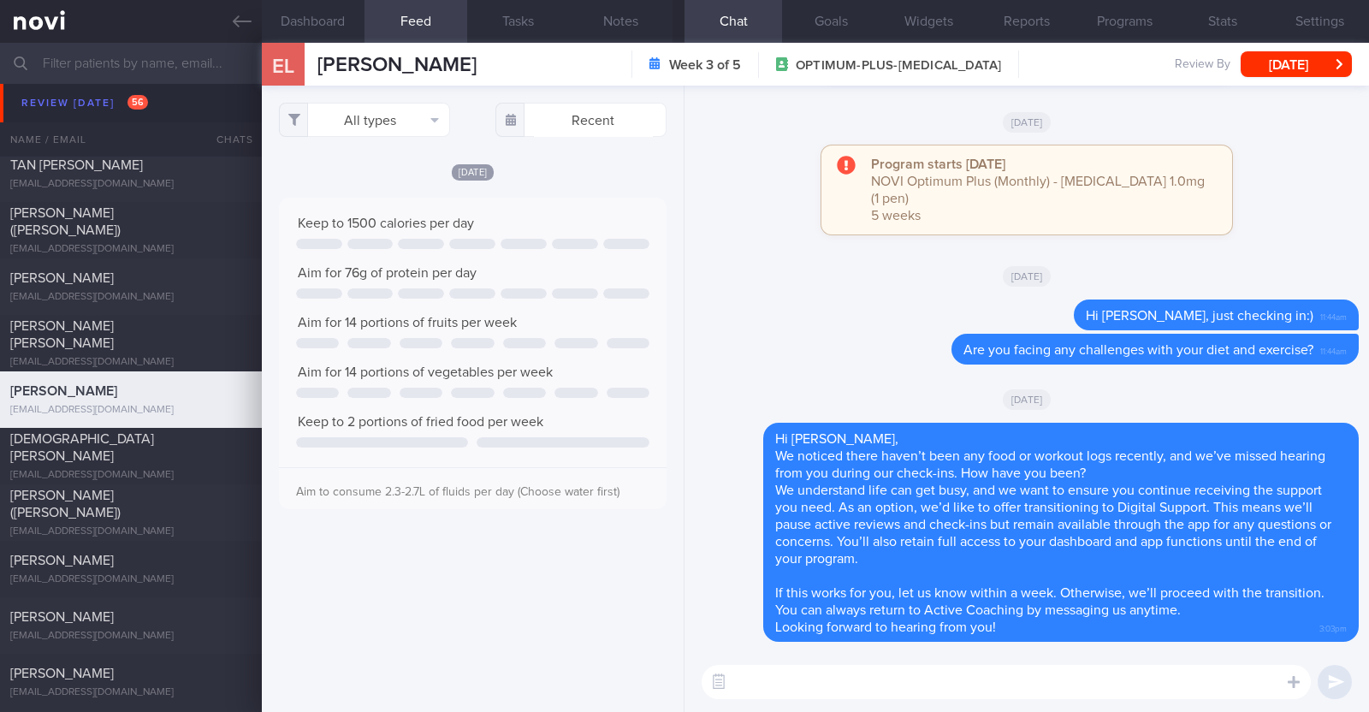
click at [850, 695] on textarea at bounding box center [1005, 682] width 609 height 34
paste textarea "Hi [Patient's Name], Your account has been transitioned to Digital Support. Whi…"
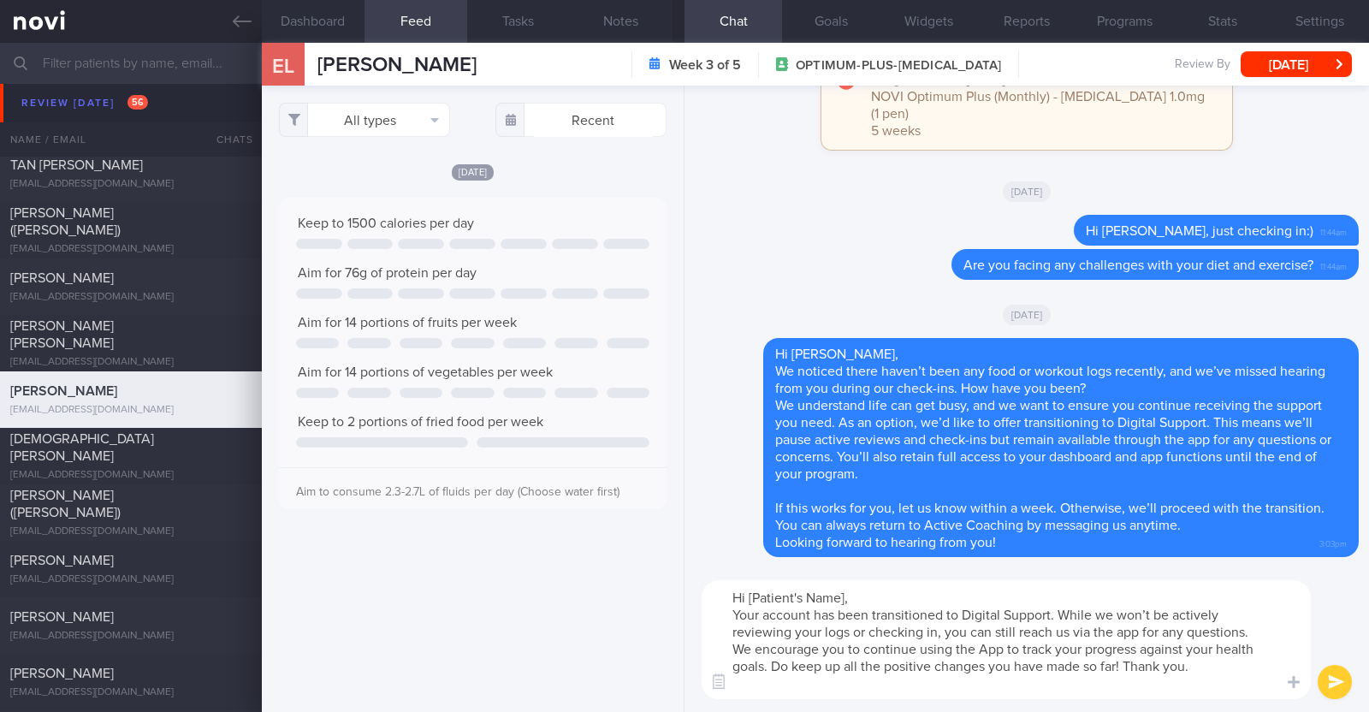
click at [841, 593] on textarea "Hi [Patient's Name], Your account has been transitioned to Digital Support. Whi…" at bounding box center [1005, 639] width 609 height 119
type textarea "Hi Erik, Your account has been transitioned to Digital Support. While we won’t …"
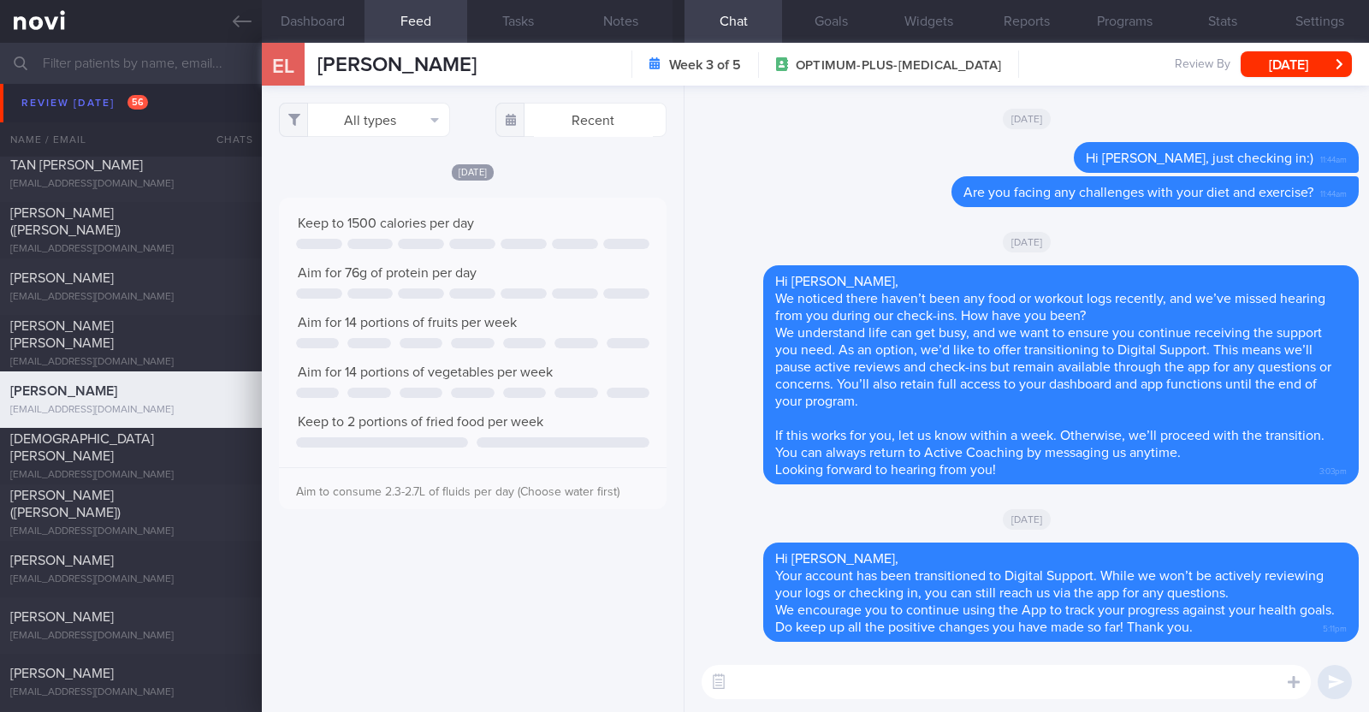
click at [1313, 47] on div "EL Erik Lee Week 3 of 5 OPTIMUM-PLUS-WEGOVY Review By Tue, 9 Sep Set Next Revie…" at bounding box center [815, 64] width 1107 height 43
click at [1290, 61] on button "Tue, 9 Sep" at bounding box center [1295, 64] width 111 height 26
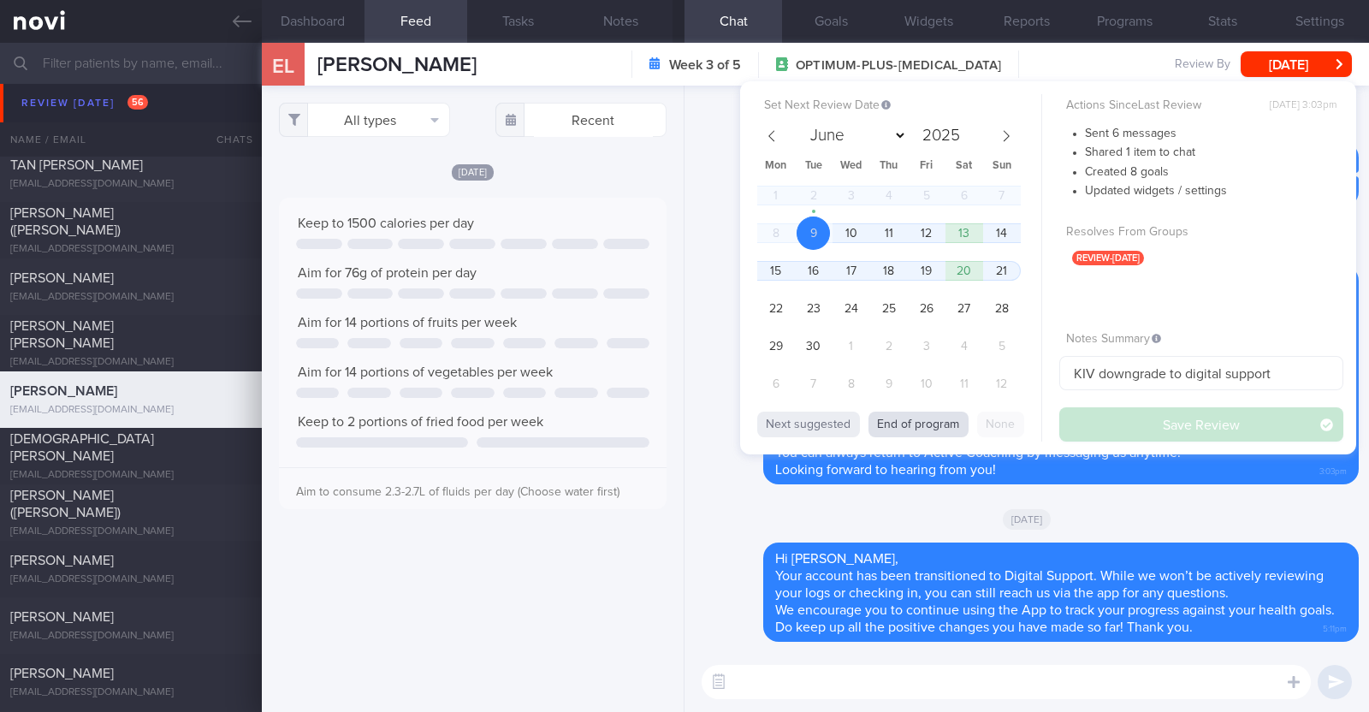
click at [917, 425] on button "End of program" at bounding box center [918, 424] width 100 height 26
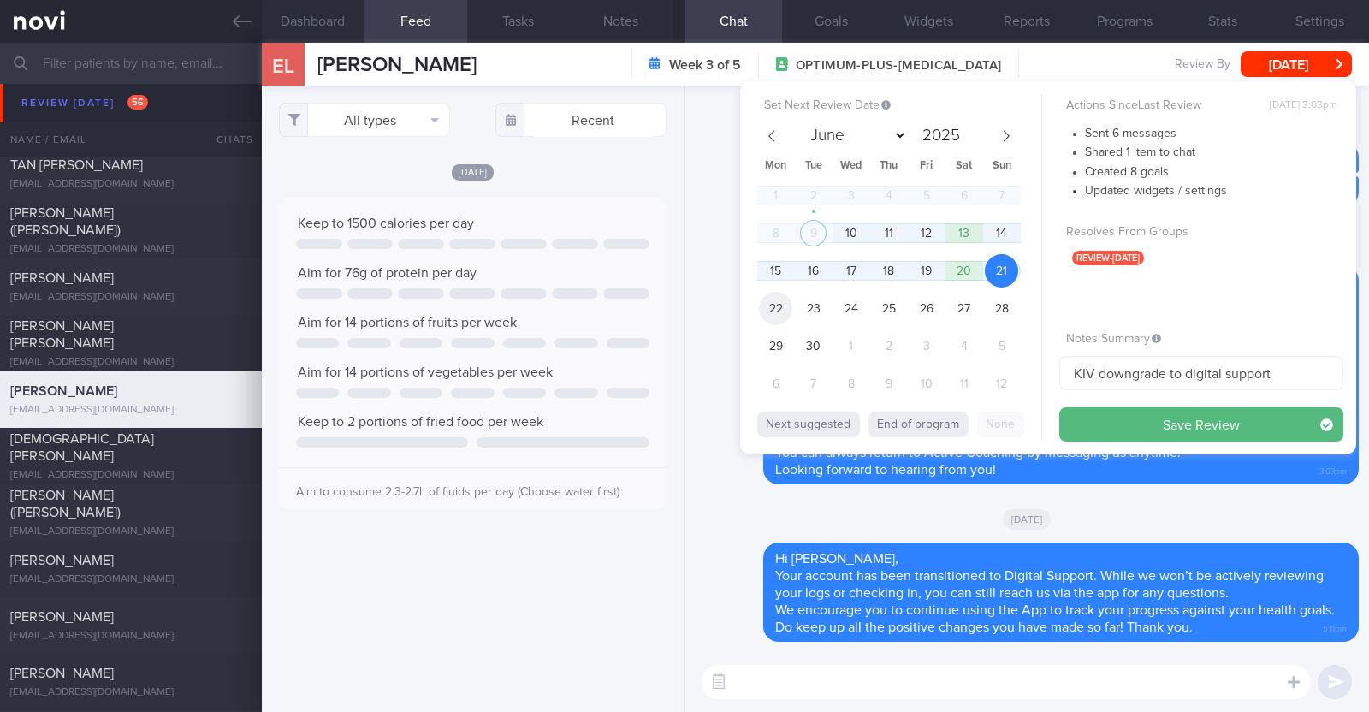
click at [783, 304] on span "22" at bounding box center [775, 308] width 33 height 33
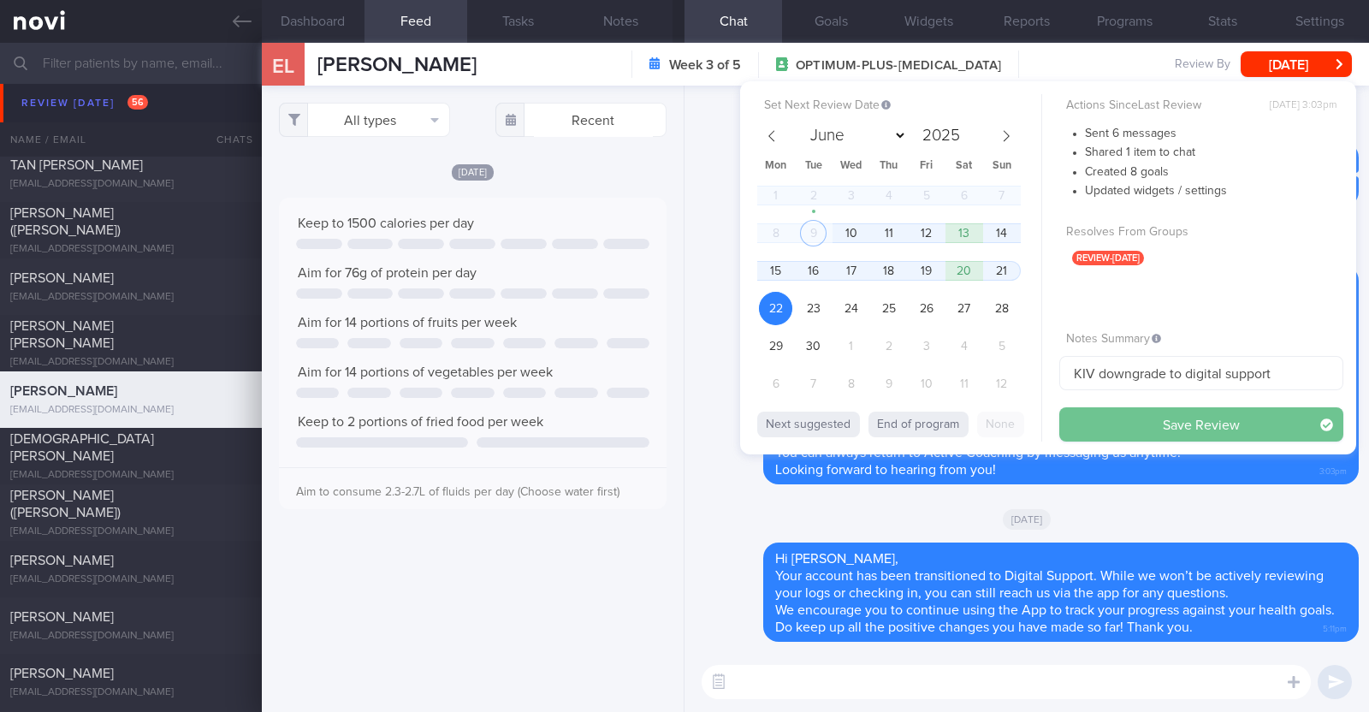
click at [1206, 422] on button "Save Review" at bounding box center [1201, 424] width 284 height 34
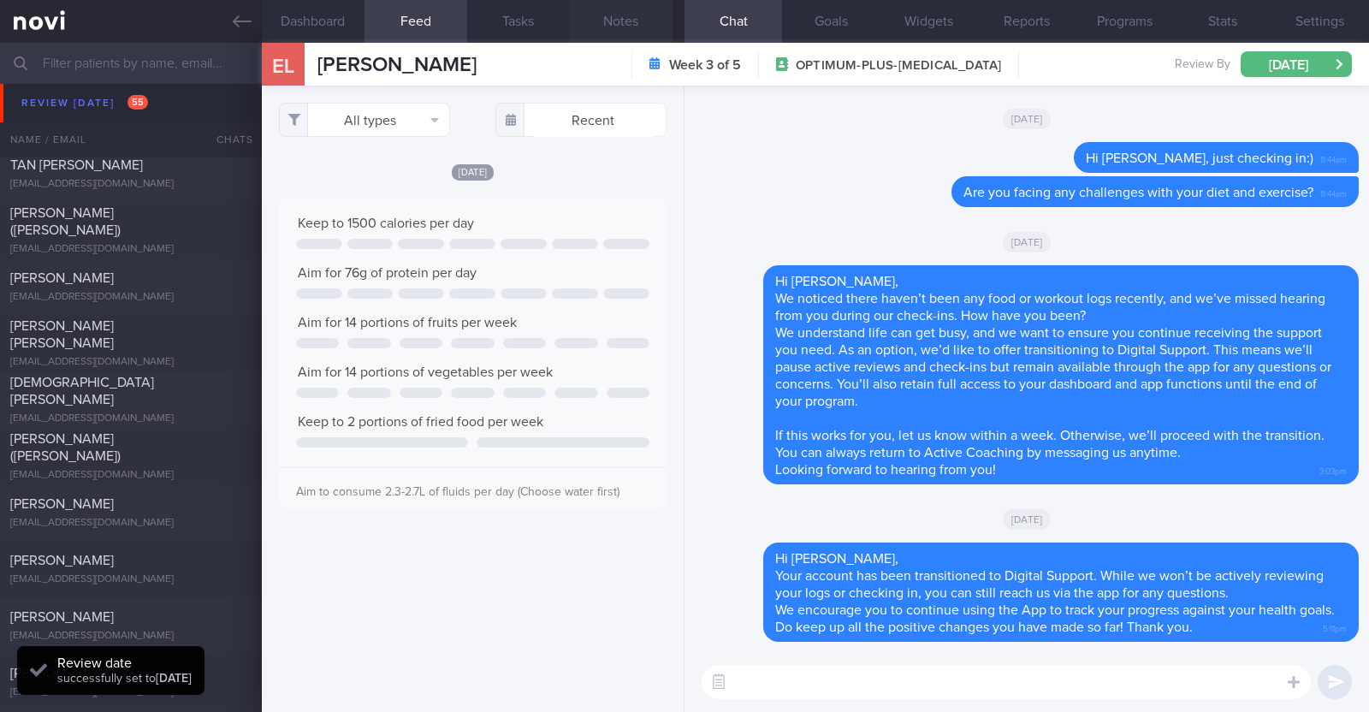
click at [665, 40] on button "Notes" at bounding box center [621, 21] width 103 height 43
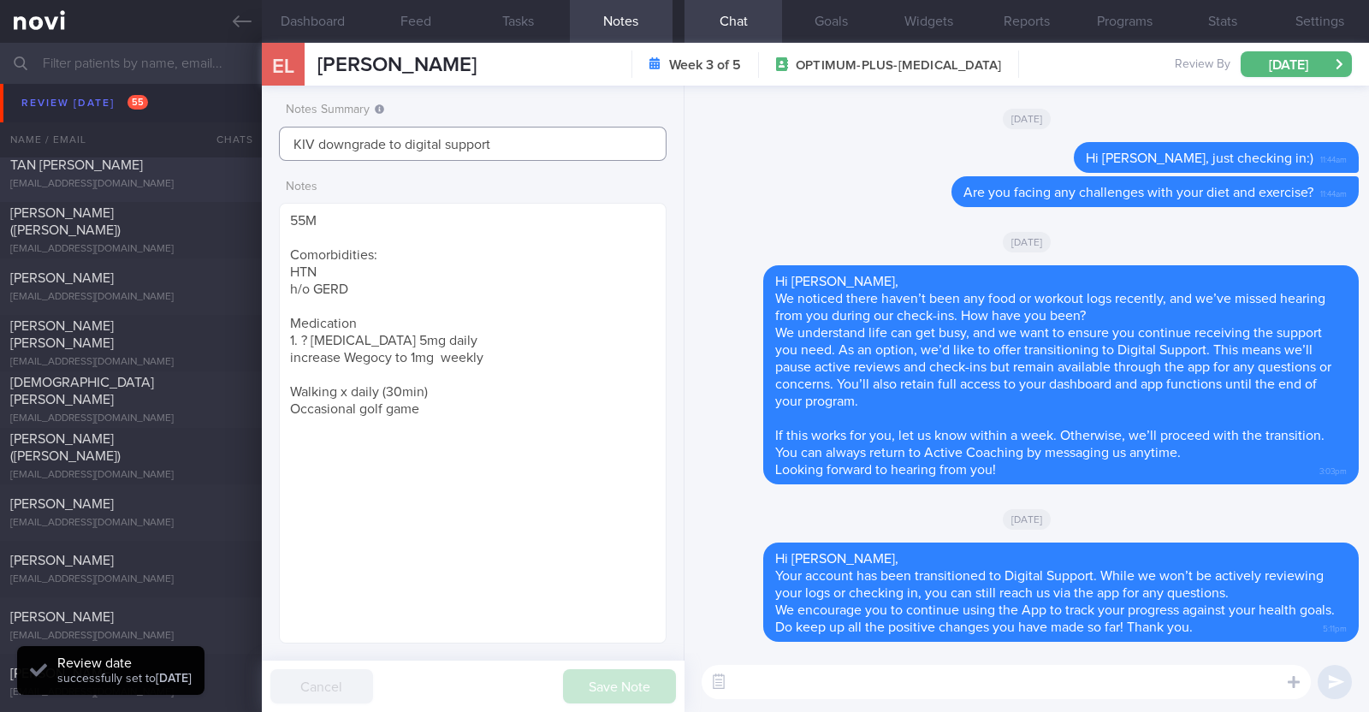
drag, startPoint x: 515, startPoint y: 138, endPoint x: 0, endPoint y: 163, distance: 515.6
click at [0, 162] on div "Patients New Users Coaches Assigned patients Assigned patients All active patie…" at bounding box center [684, 377] width 1369 height 669
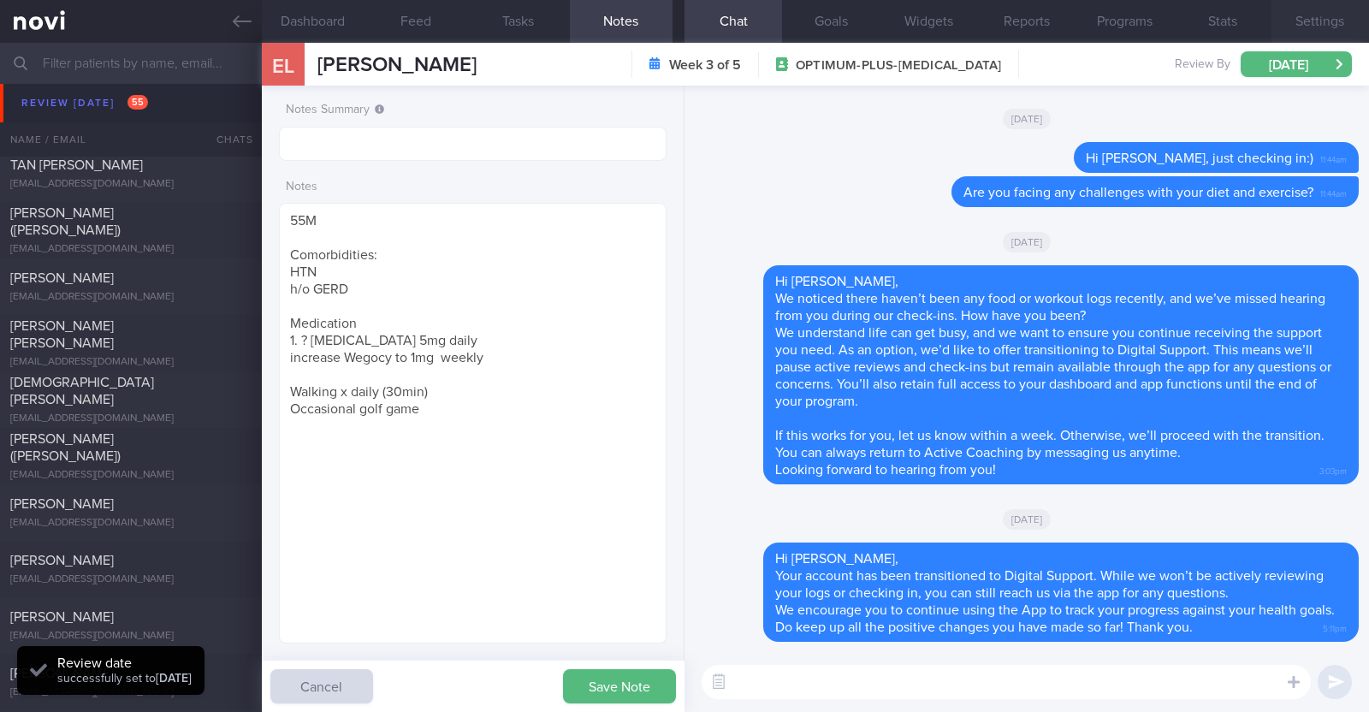
click at [1300, 9] on button "Settings" at bounding box center [1320, 21] width 98 height 43
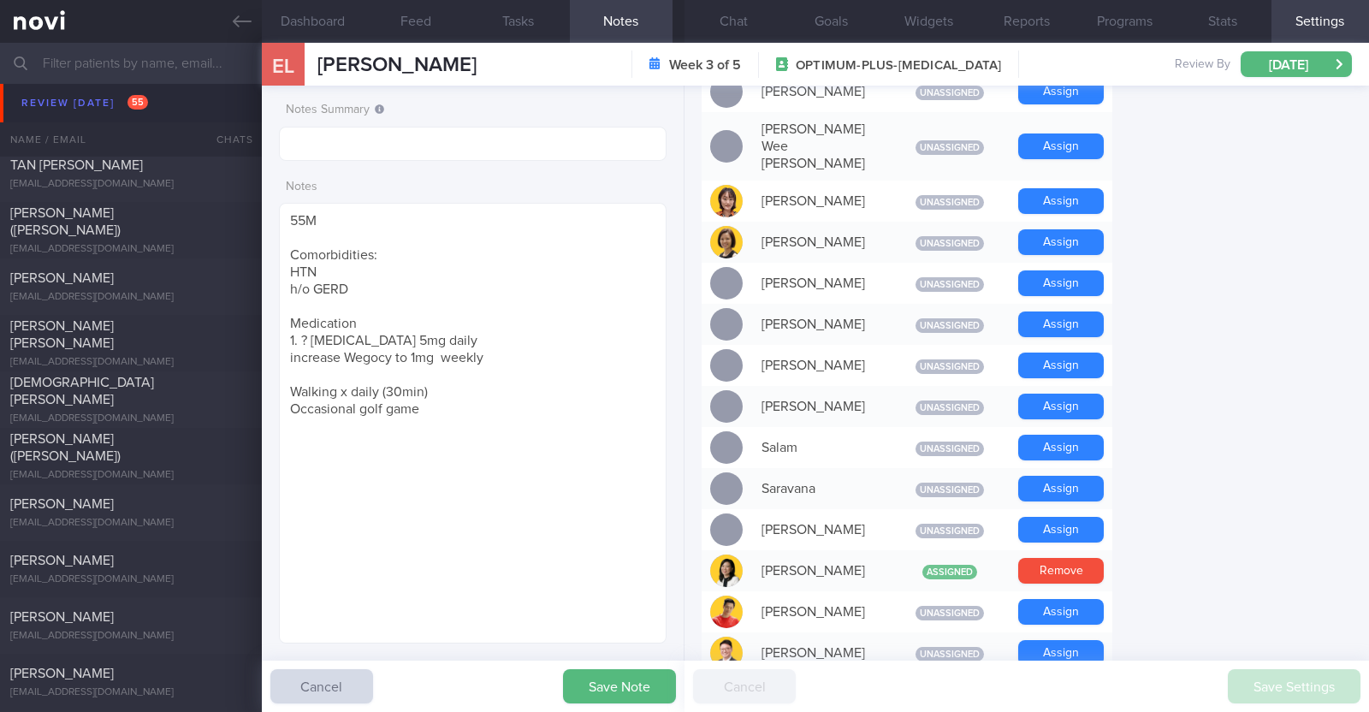
scroll to position [1496, 0]
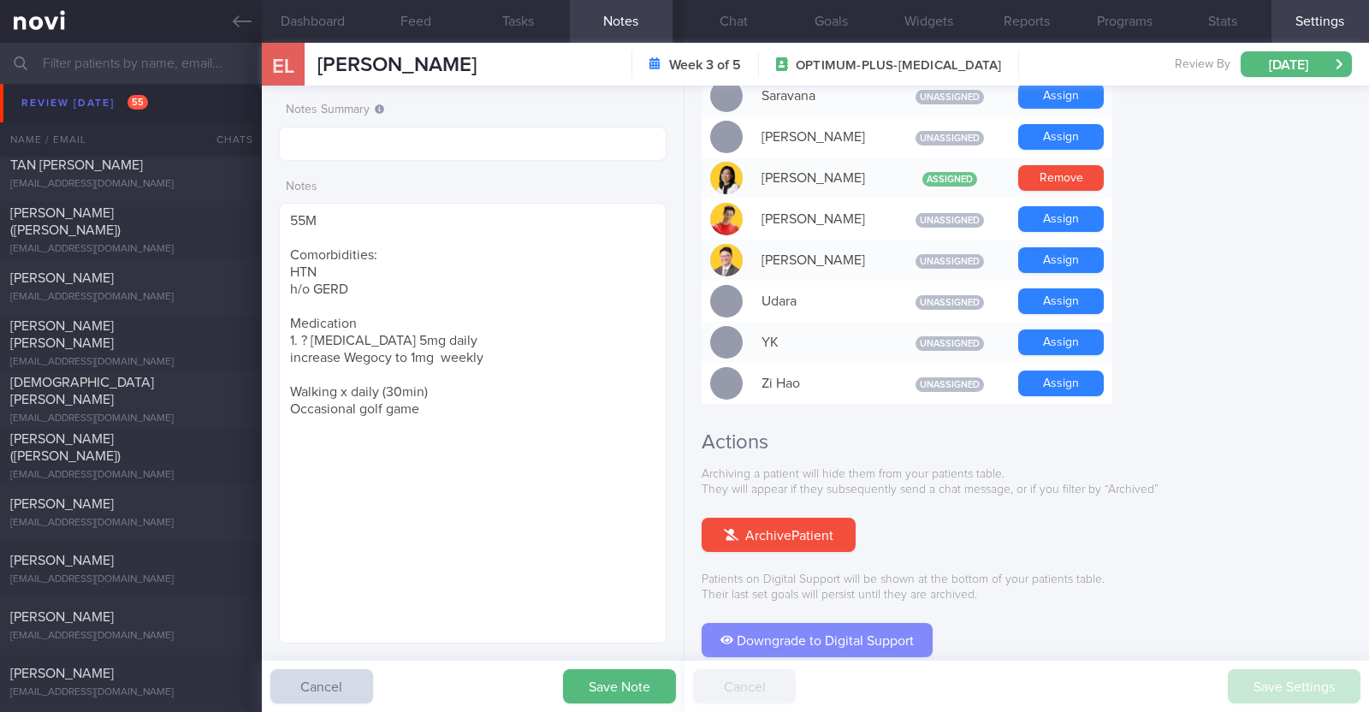
click at [817, 623] on button "Downgrade to Digital Support" at bounding box center [816, 640] width 231 height 34
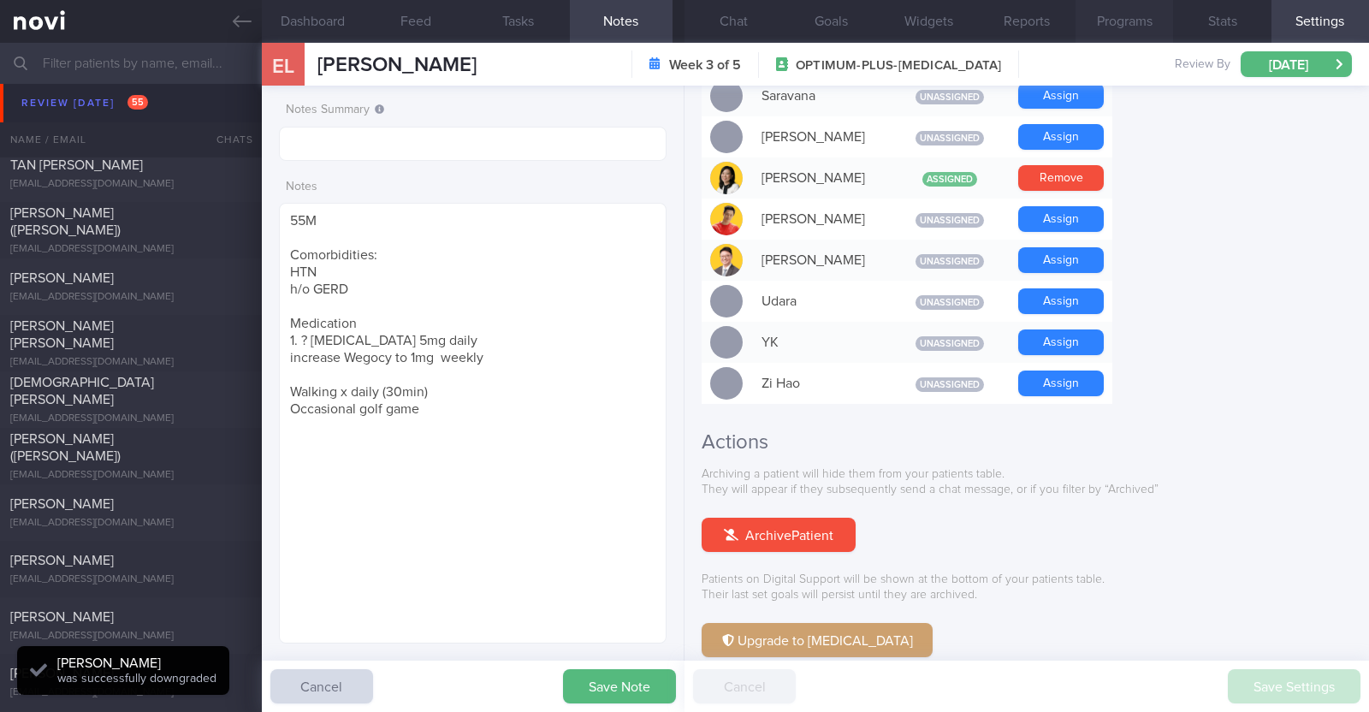
click at [1095, 23] on button "Programs" at bounding box center [1124, 21] width 98 height 43
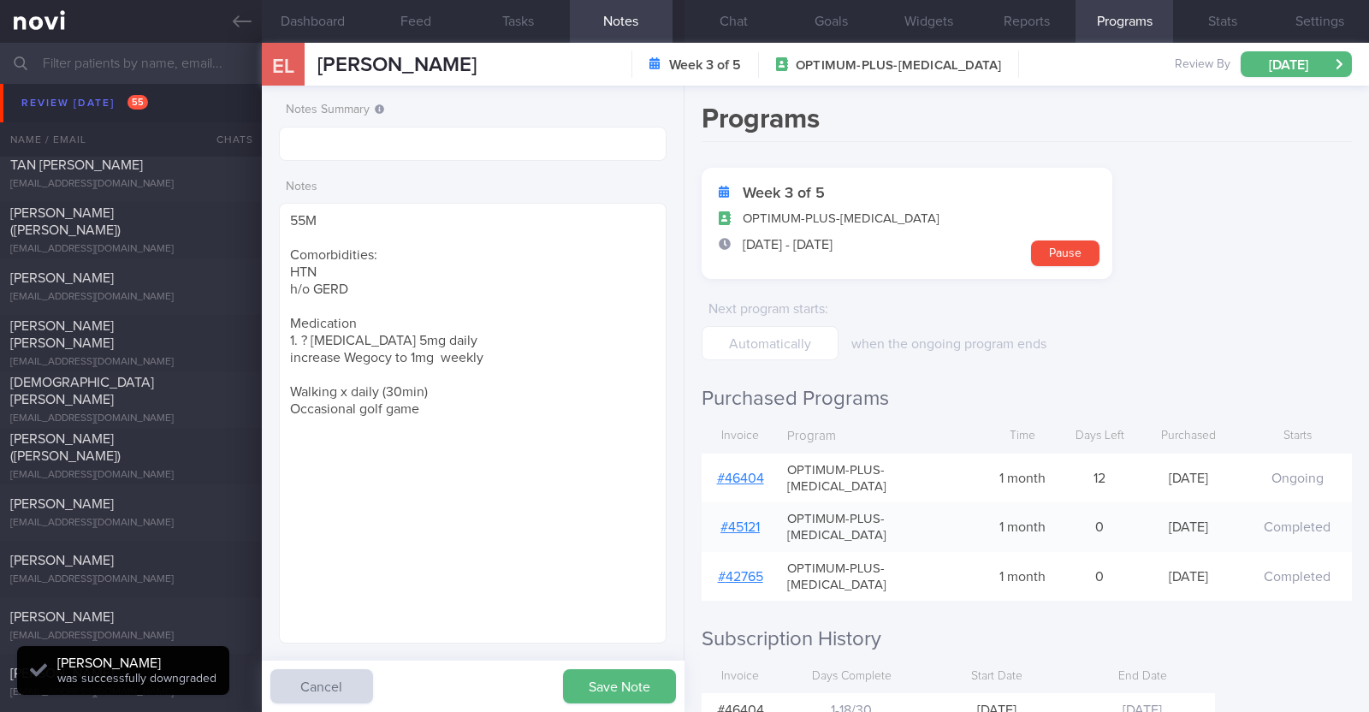
click at [733, 471] on link "# 46404" at bounding box center [740, 478] width 47 height 14
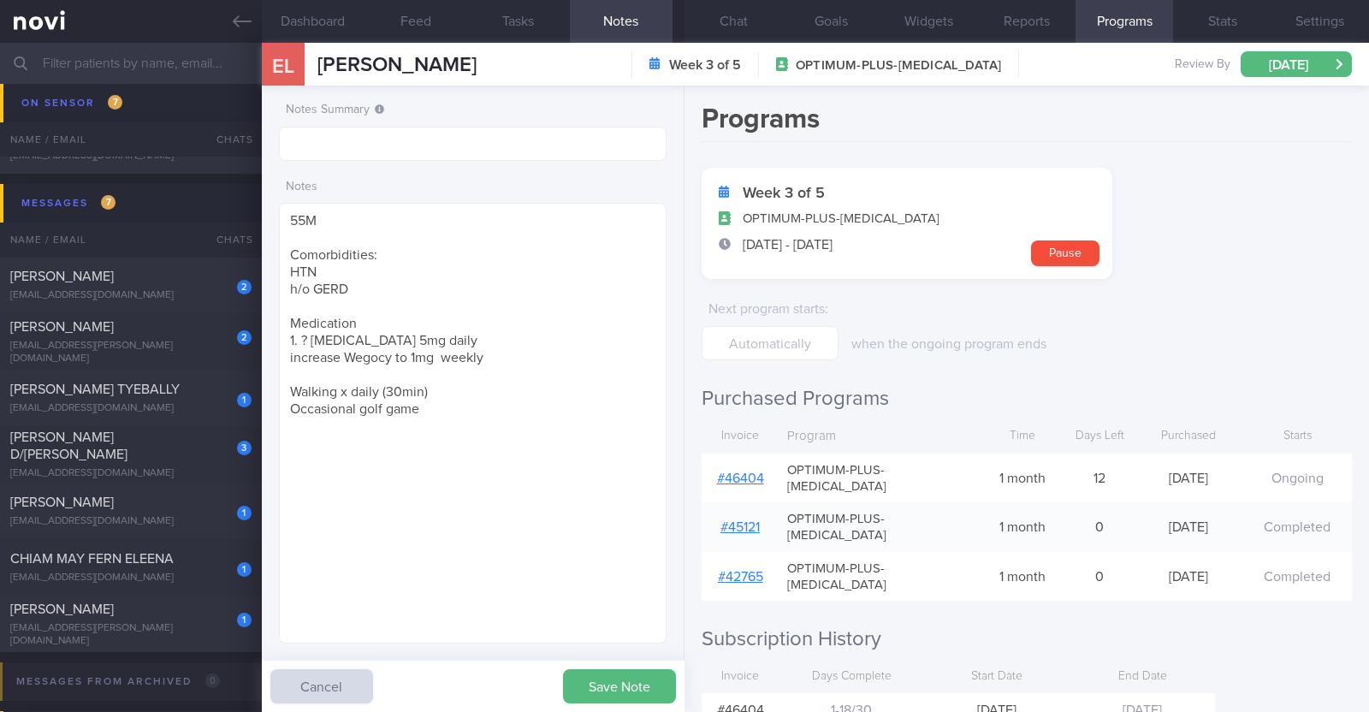
scroll to position [3636, 0]
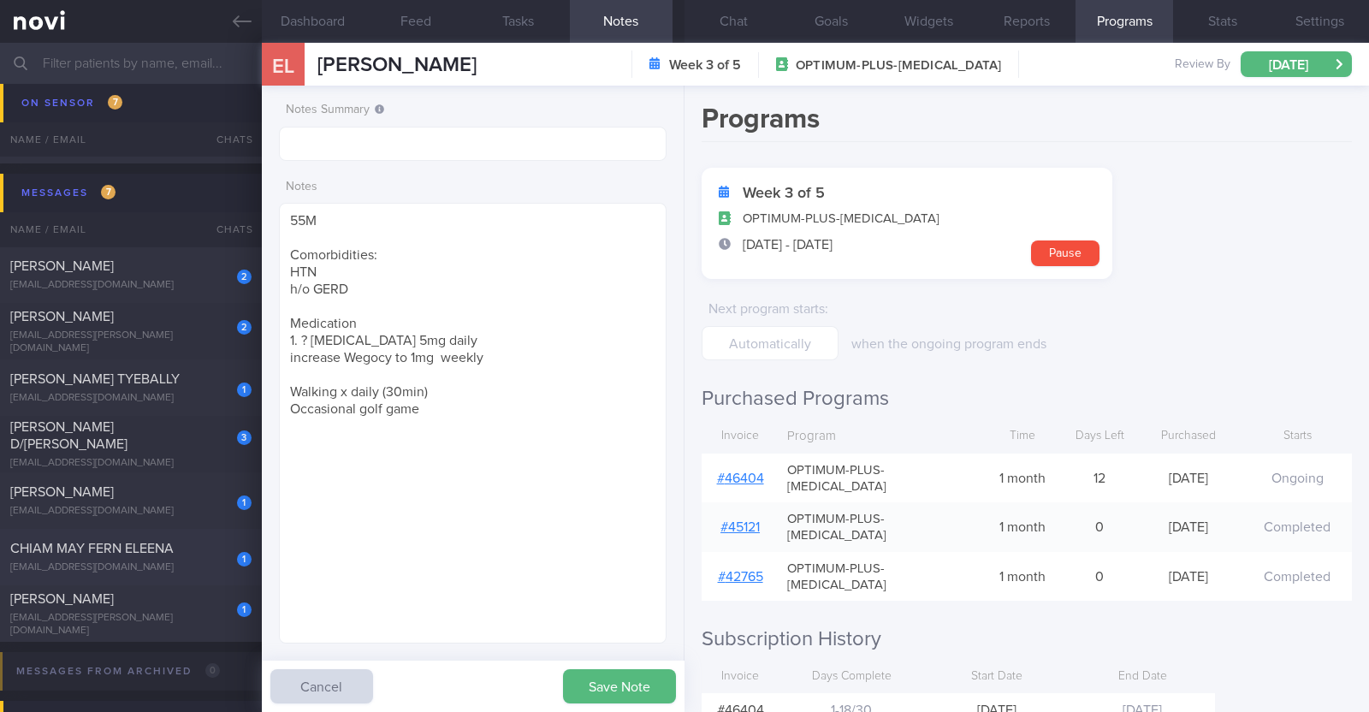
click at [206, 558] on div "1 CHIAM MAY FERN ELEENA matt1128ec@gmail.com" at bounding box center [131, 557] width 262 height 34
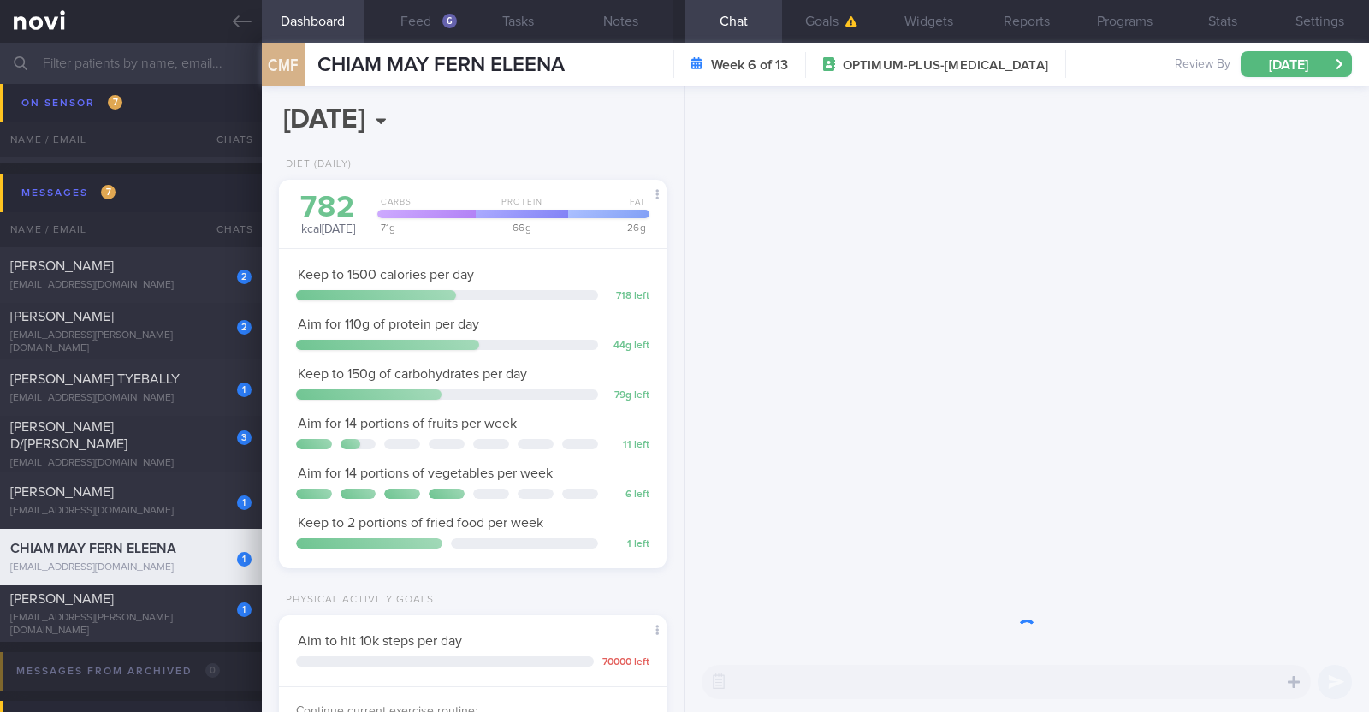
scroll to position [194, 340]
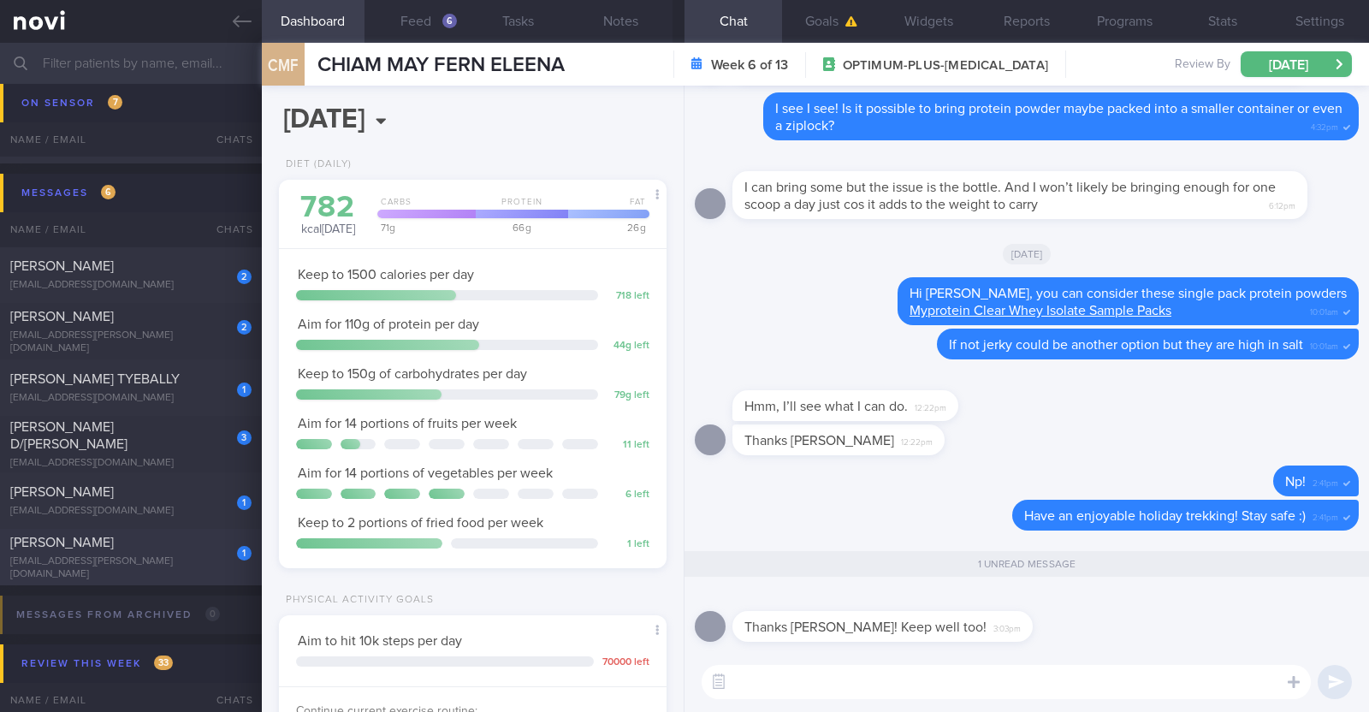
click at [206, 558] on div "1 Louise Burt louisem.burt@gmail.com" at bounding box center [131, 557] width 262 height 47
type textarea "39F Started OP+ since [DATE], but just connected with health coach in [DATE] Co…"
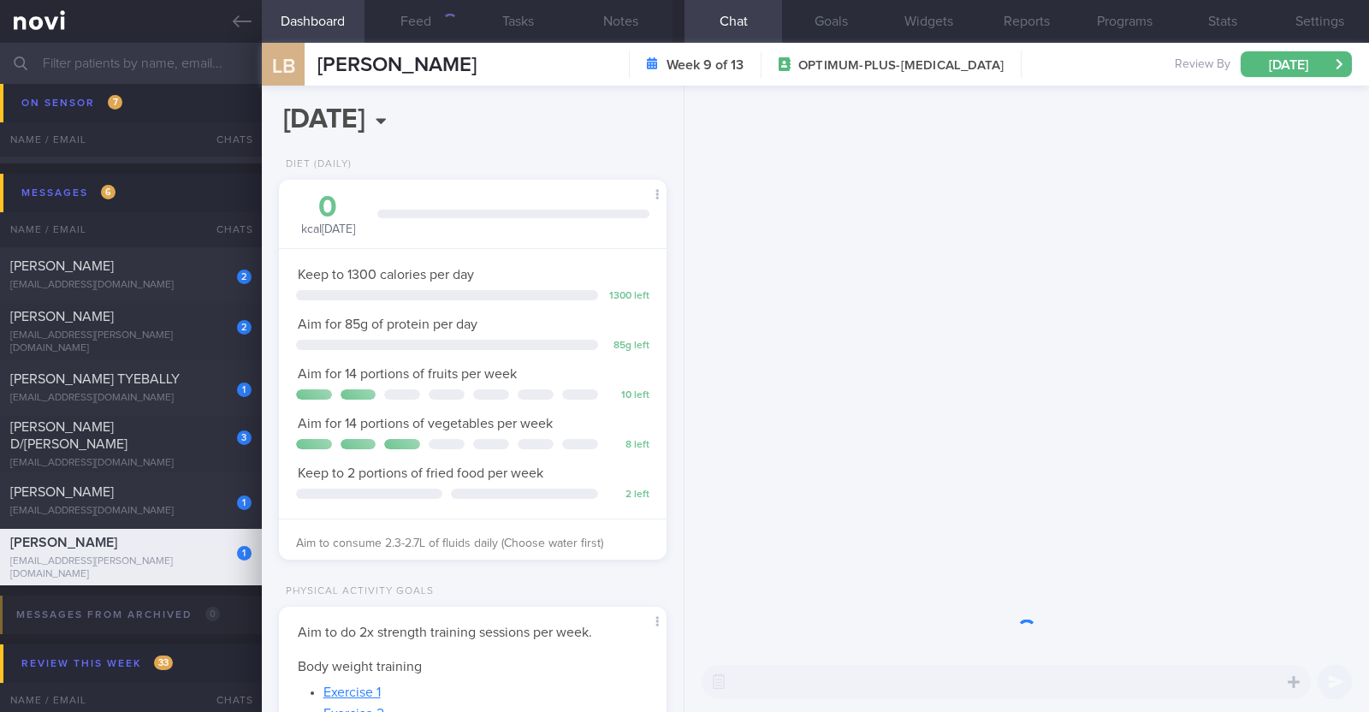
scroll to position [194, 340]
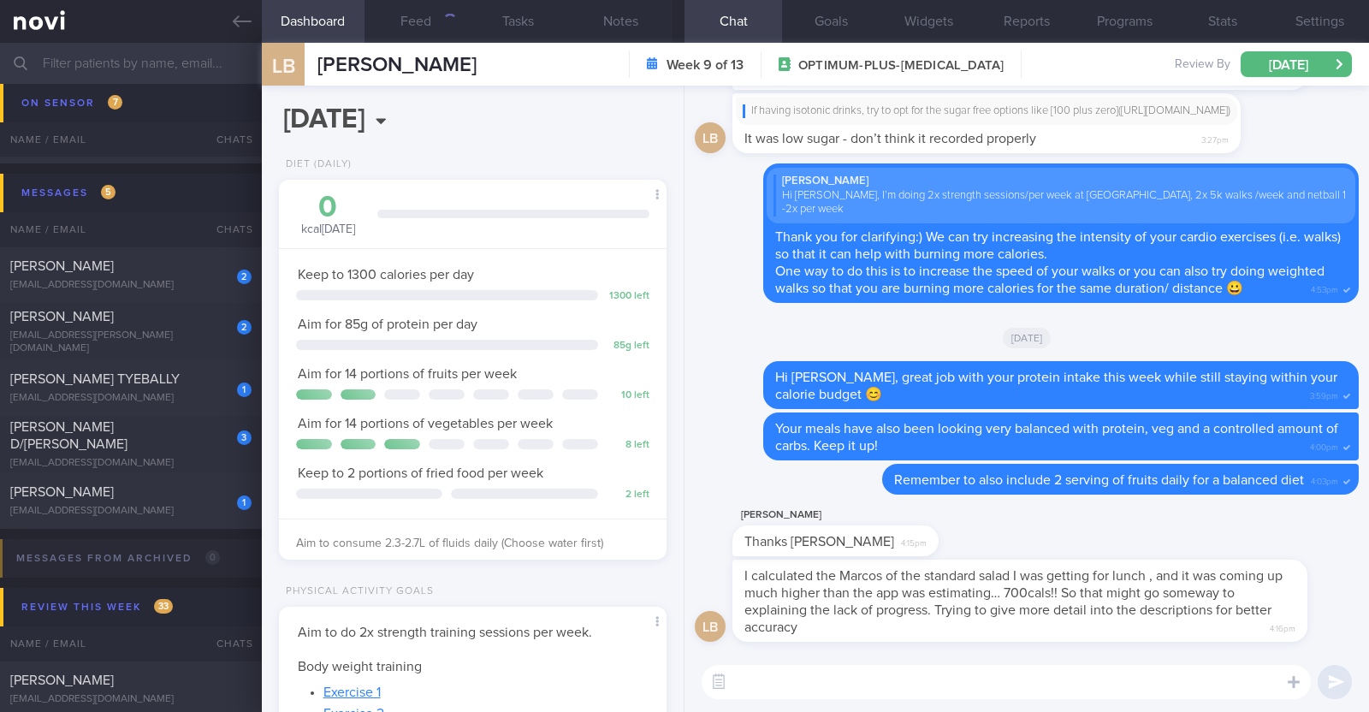
click at [1003, 682] on textarea at bounding box center [1005, 682] width 609 height 34
type textarea "Yes the descriptions will help! Thank you for double checking:)"
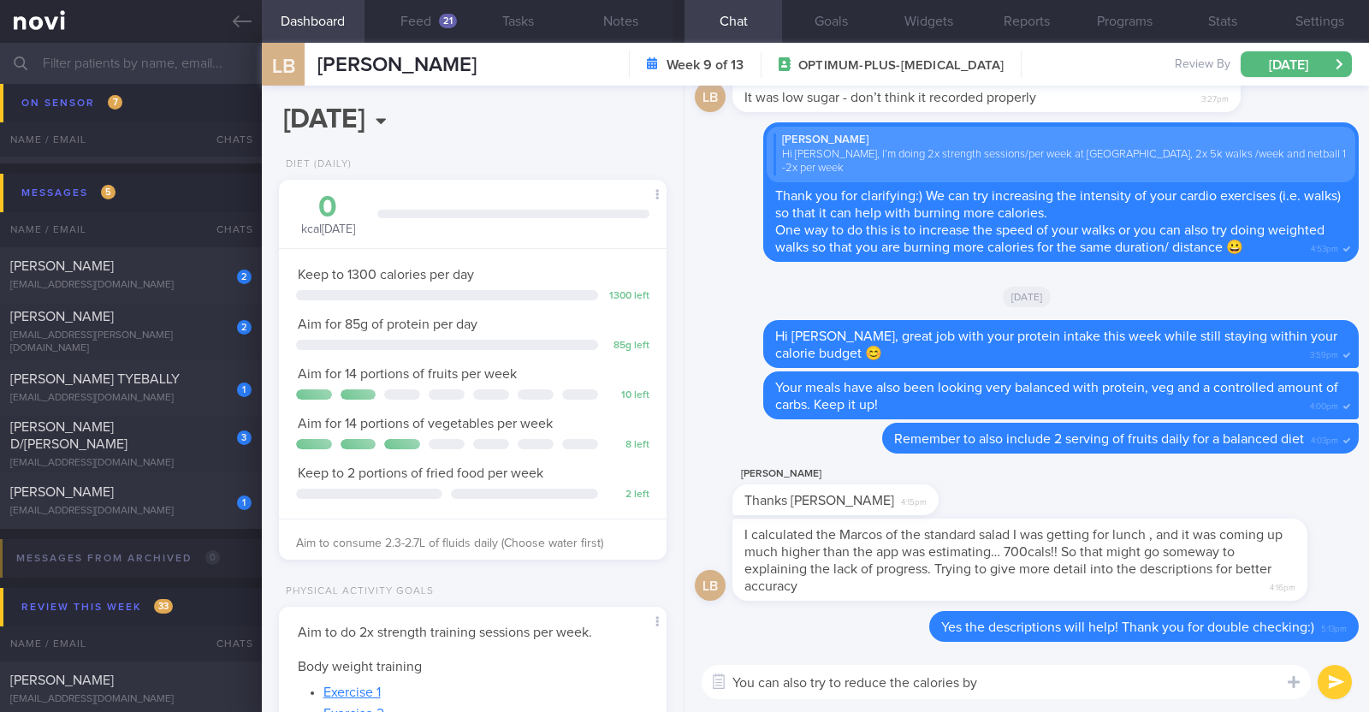
drag, startPoint x: 997, startPoint y: 682, endPoint x: 830, endPoint y: 683, distance: 166.8
click at [830, 683] on textarea "You can also try to reduce the calories by" at bounding box center [1005, 682] width 609 height 34
type textarea "You can also try"
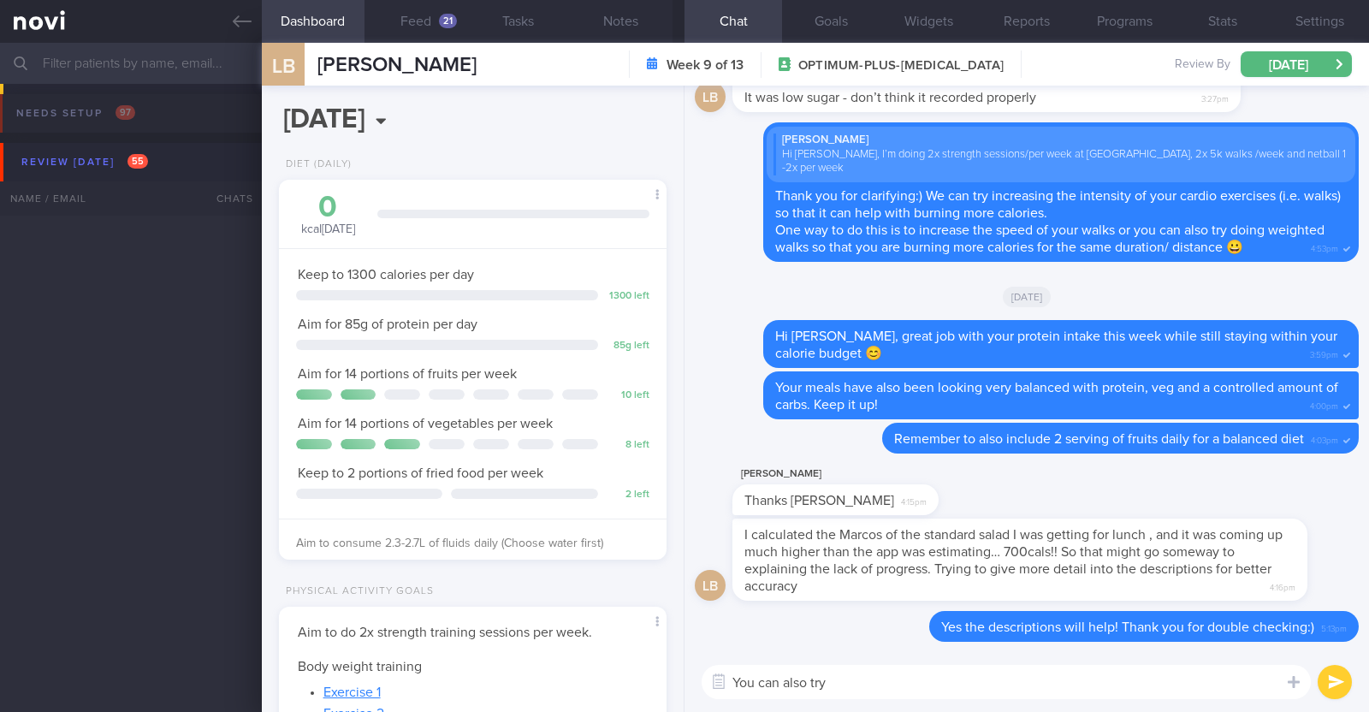
select select "8"
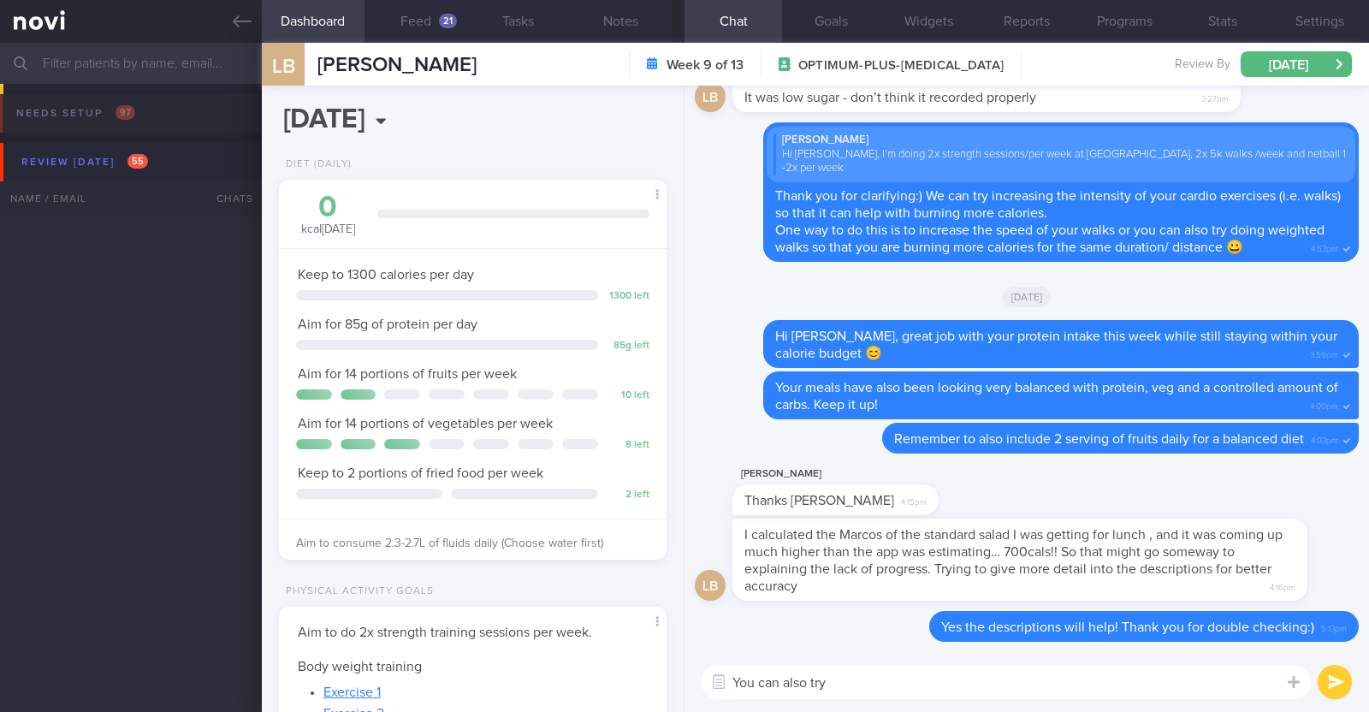
scroll to position [194, 340]
select select "8"
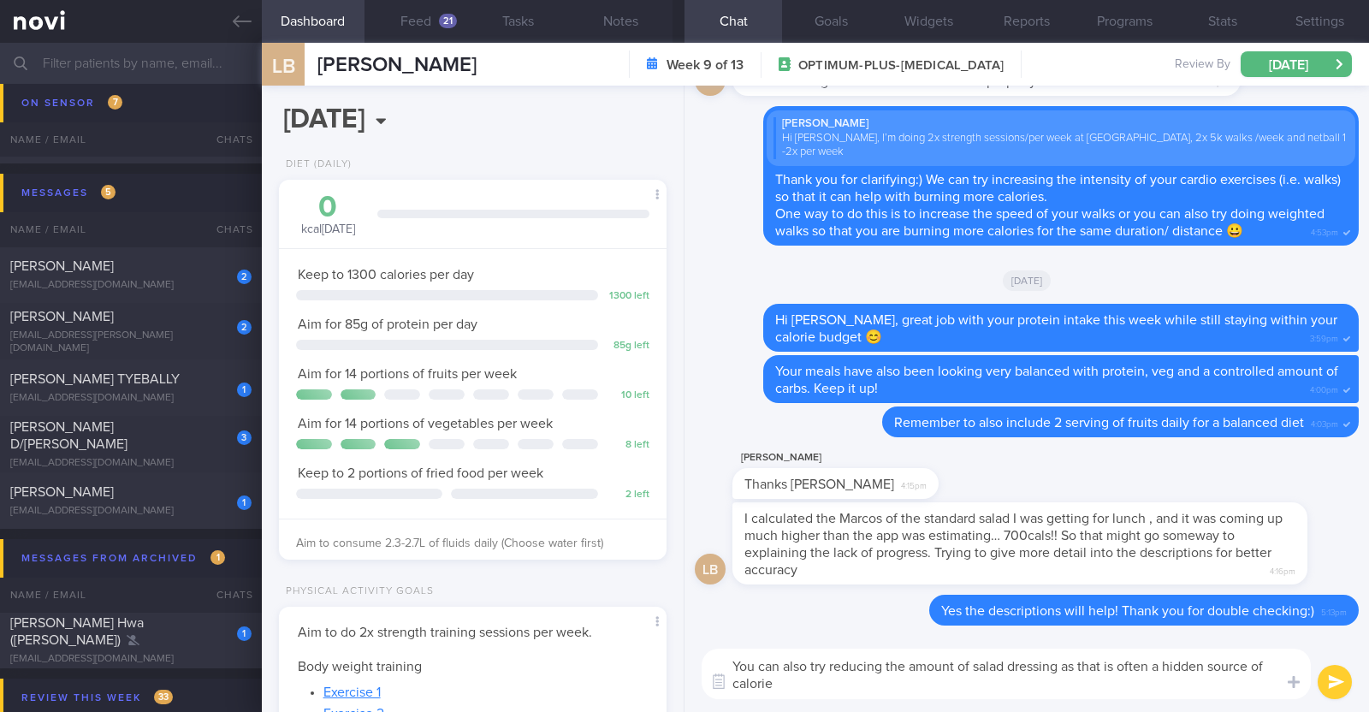
type textarea "You can also try reducing the amount of salad dressing as that is often a hidde…"
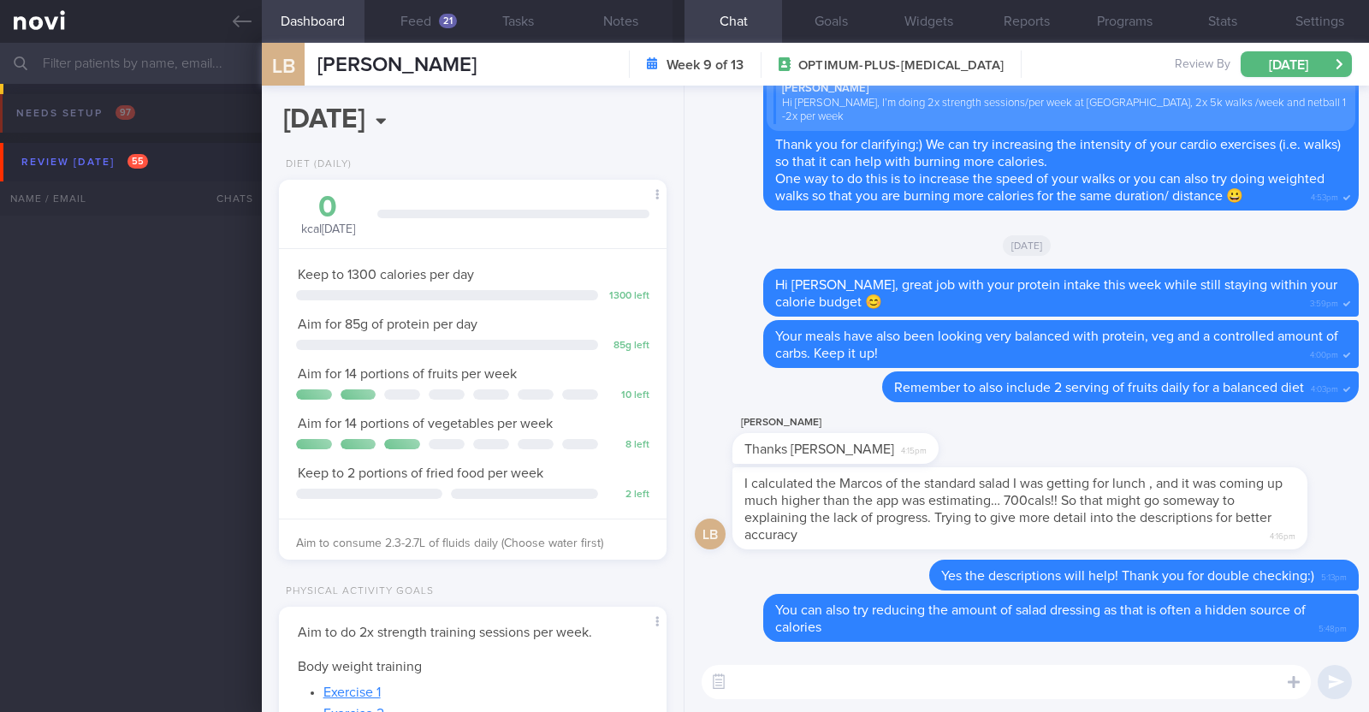
select select "8"
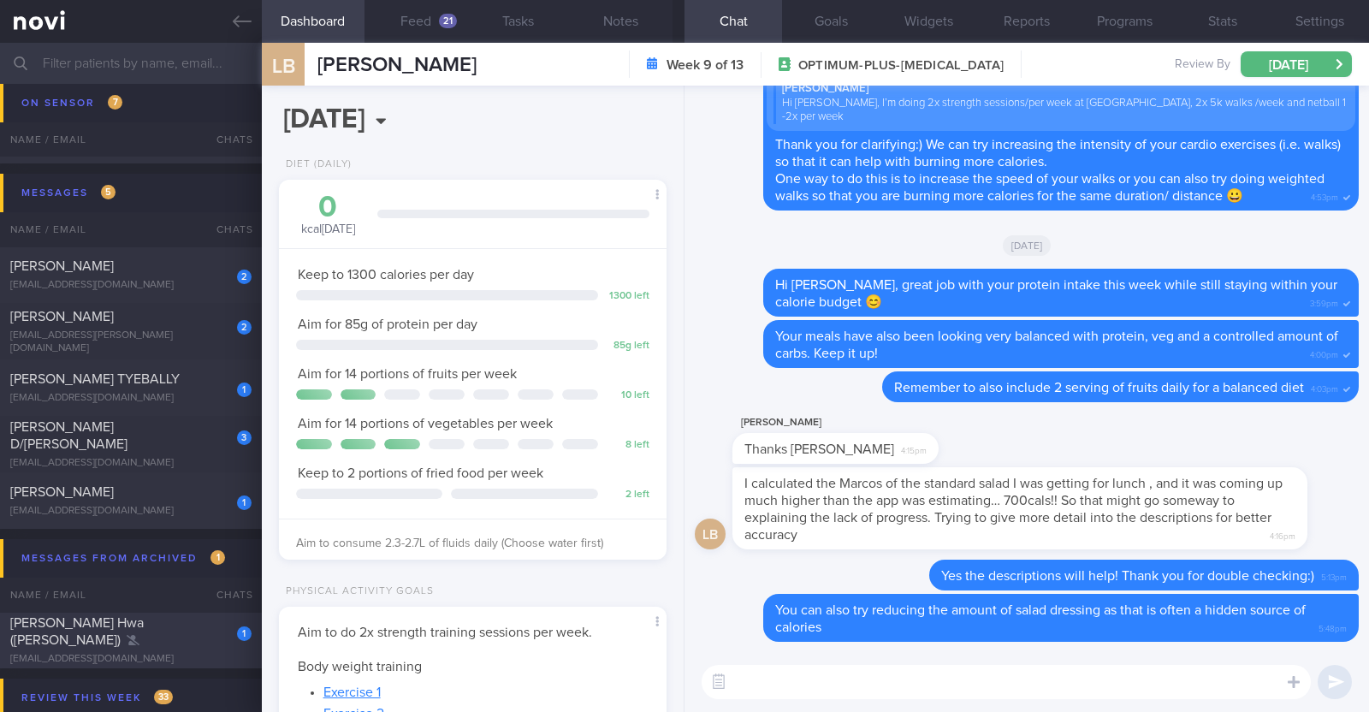
click at [174, 642] on div "1 [PERSON_NAME] Hwa (Jack) [EMAIL_ADDRESS][DOMAIN_NAME]" at bounding box center [131, 639] width 262 height 51
type input "To stop program once current subscription ends - to archive"
type textarea "53M Comorbidities Pre-DM (dx pre-COVID19): not on meds, not on f/up, will self-…"
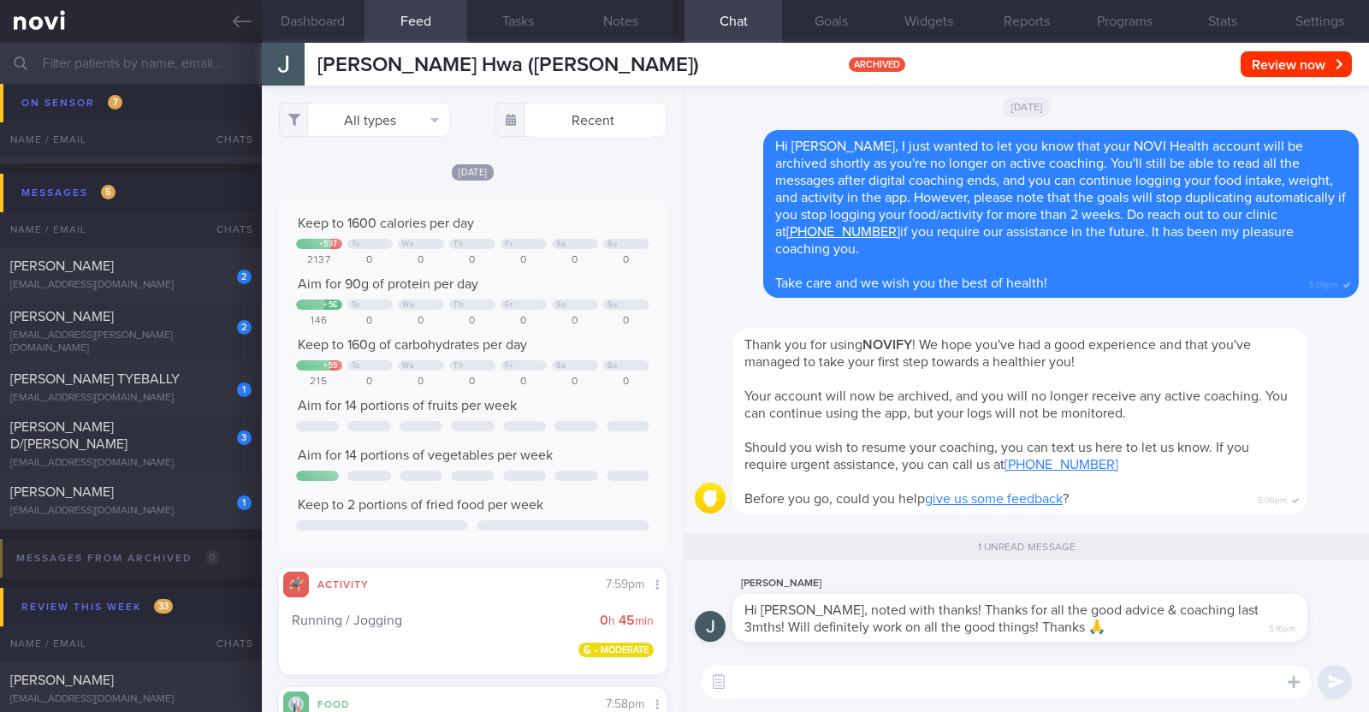
click at [968, 686] on textarea at bounding box center [1005, 682] width 609 height 34
paste textarea "🤗"
type textarea "You're most welcome [PERSON_NAME]. Take care and all the best 🤗"
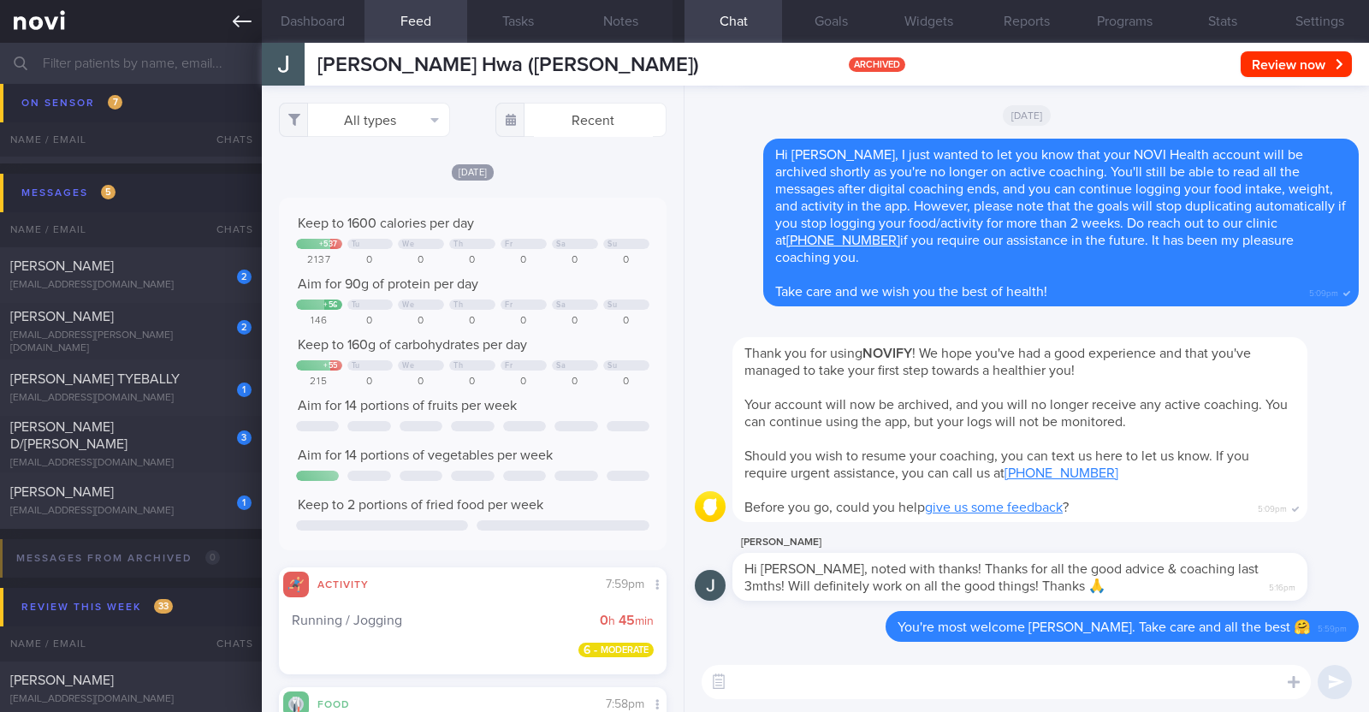
click at [229, 15] on link at bounding box center [131, 21] width 262 height 43
